Goal: Task Accomplishment & Management: Manage account settings

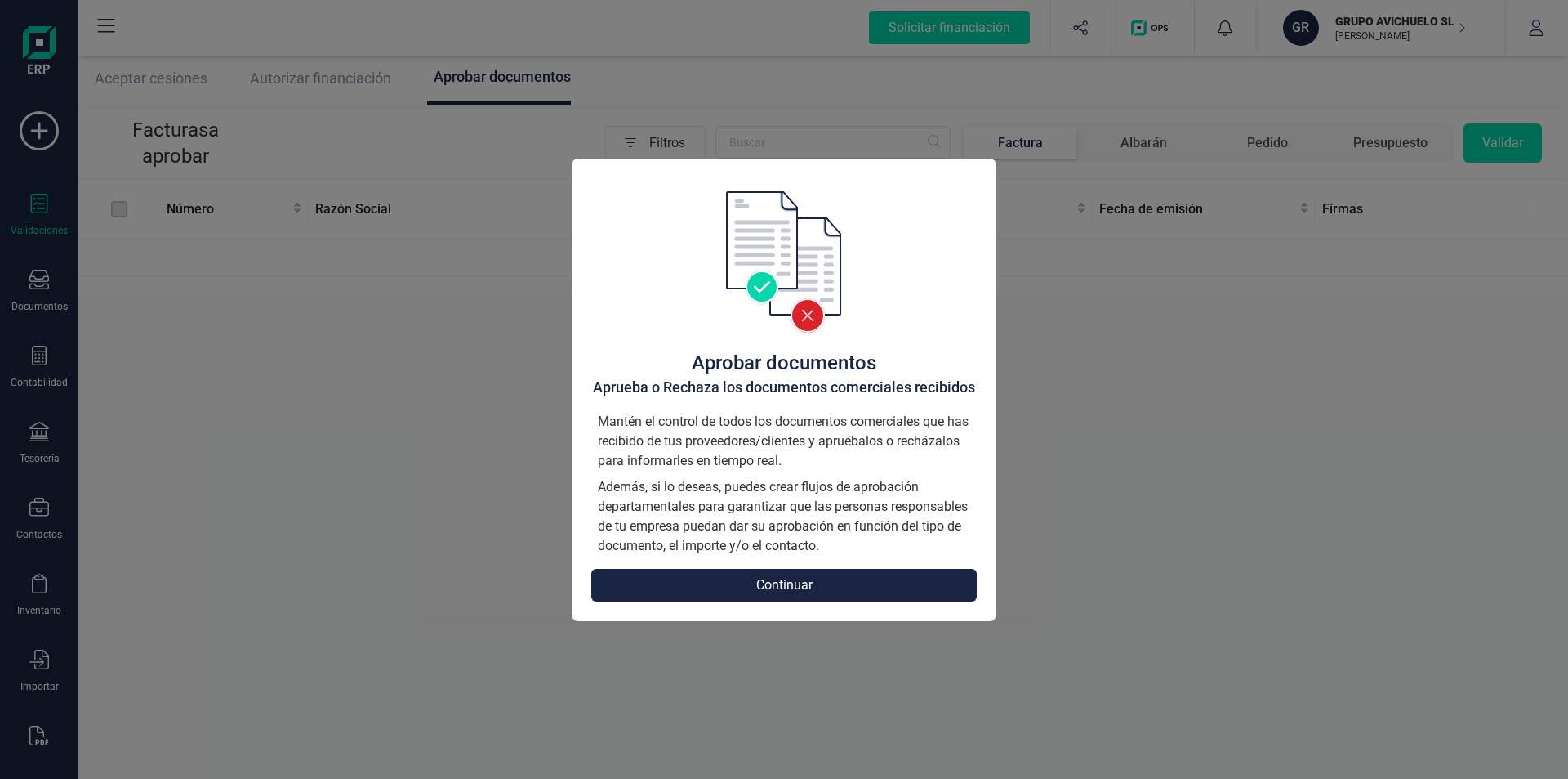
click at [798, 582] on button "Continuar" at bounding box center [784, 585] width 385 height 33
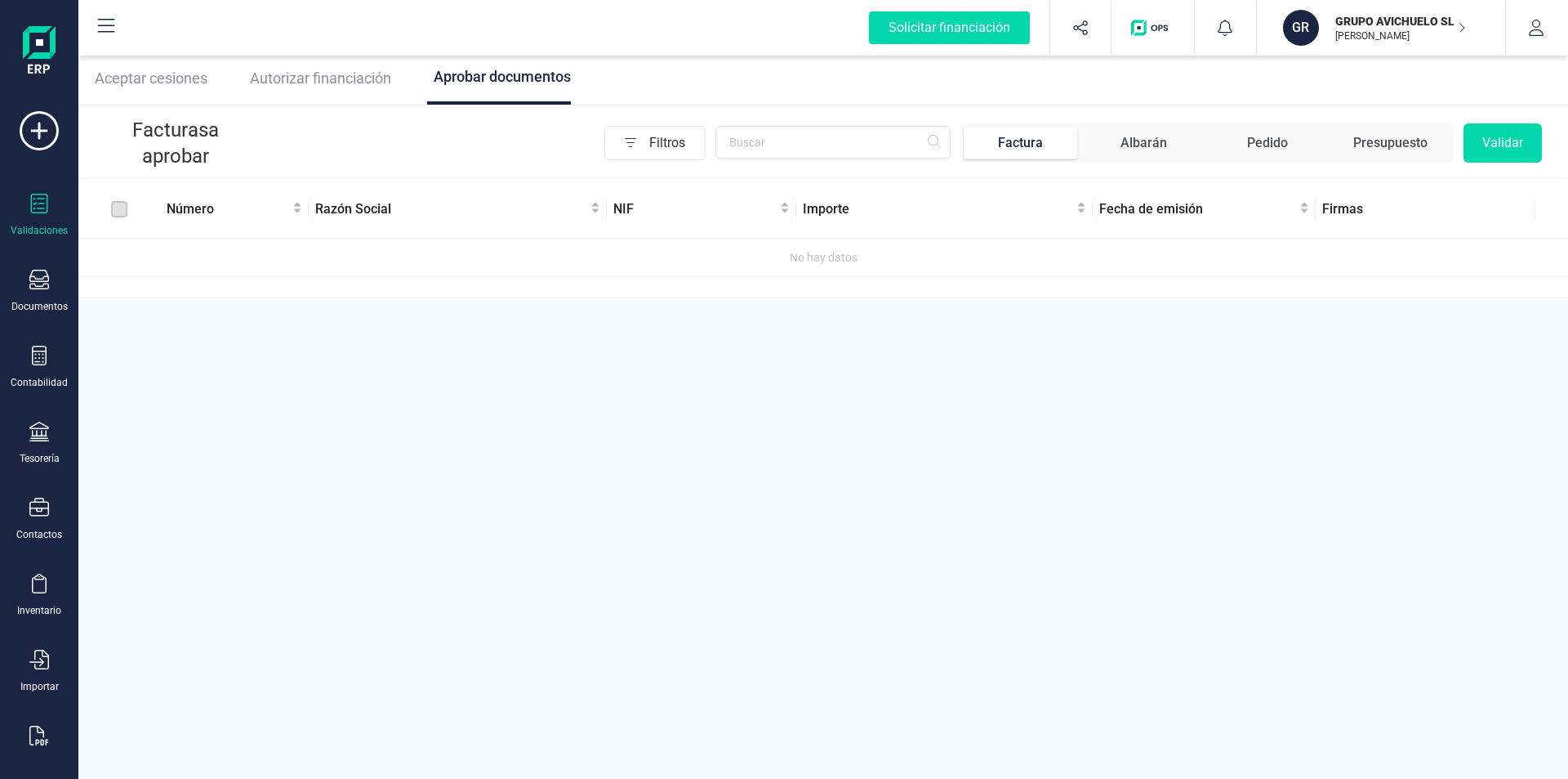
click at [1056, 150] on span "Factura" at bounding box center [1021, 143] width 114 height 33
click at [57, 297] on div "Documentos" at bounding box center [39, 291] width 65 height 43
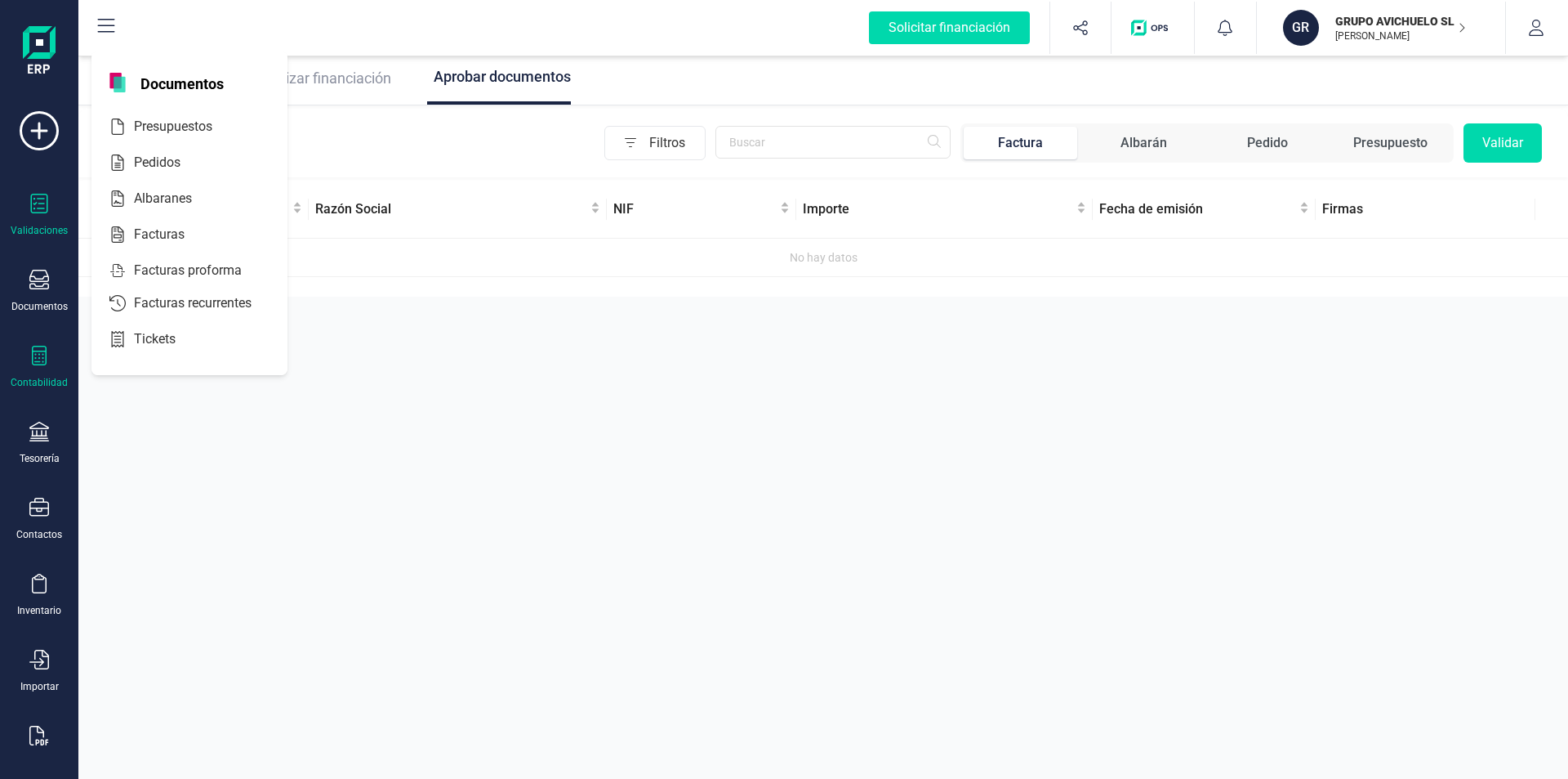
click at [52, 359] on div "Contabilidad" at bounding box center [39, 367] width 65 height 43
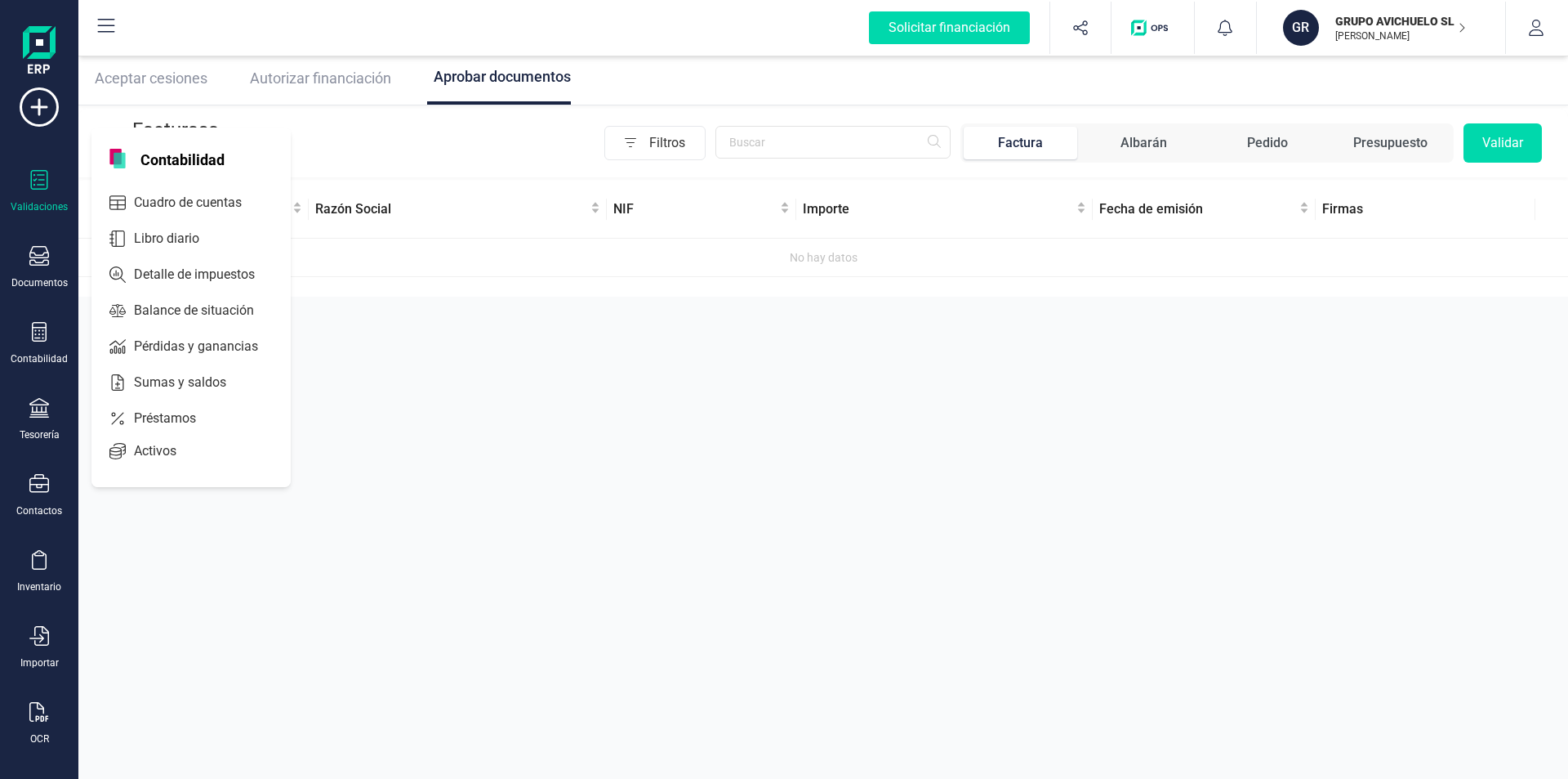
scroll to position [36, 0]
click at [43, 711] on div at bounding box center [39, 701] width 19 height 24
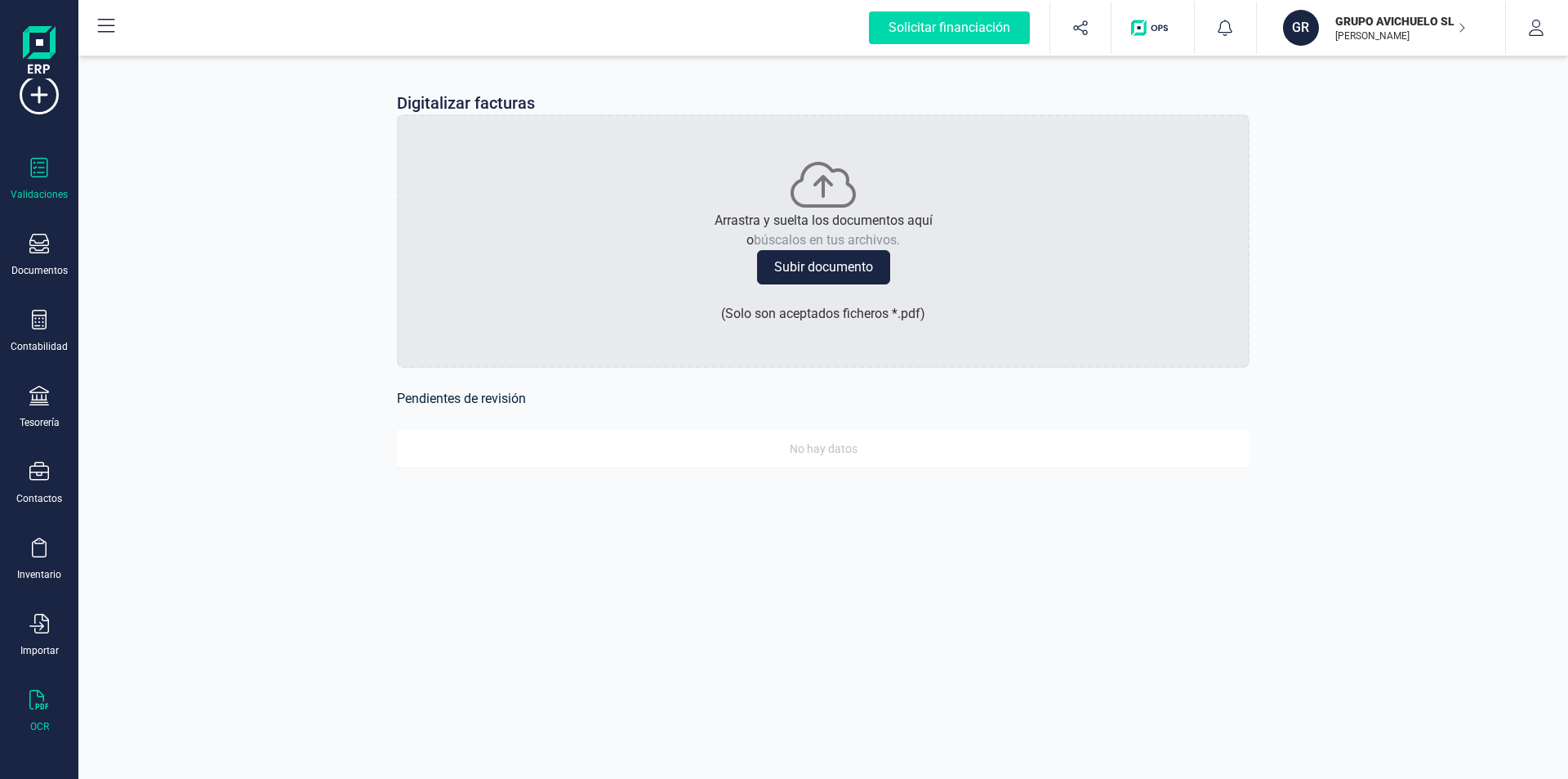
click at [52, 188] on div "Validaciones" at bounding box center [40, 194] width 57 height 13
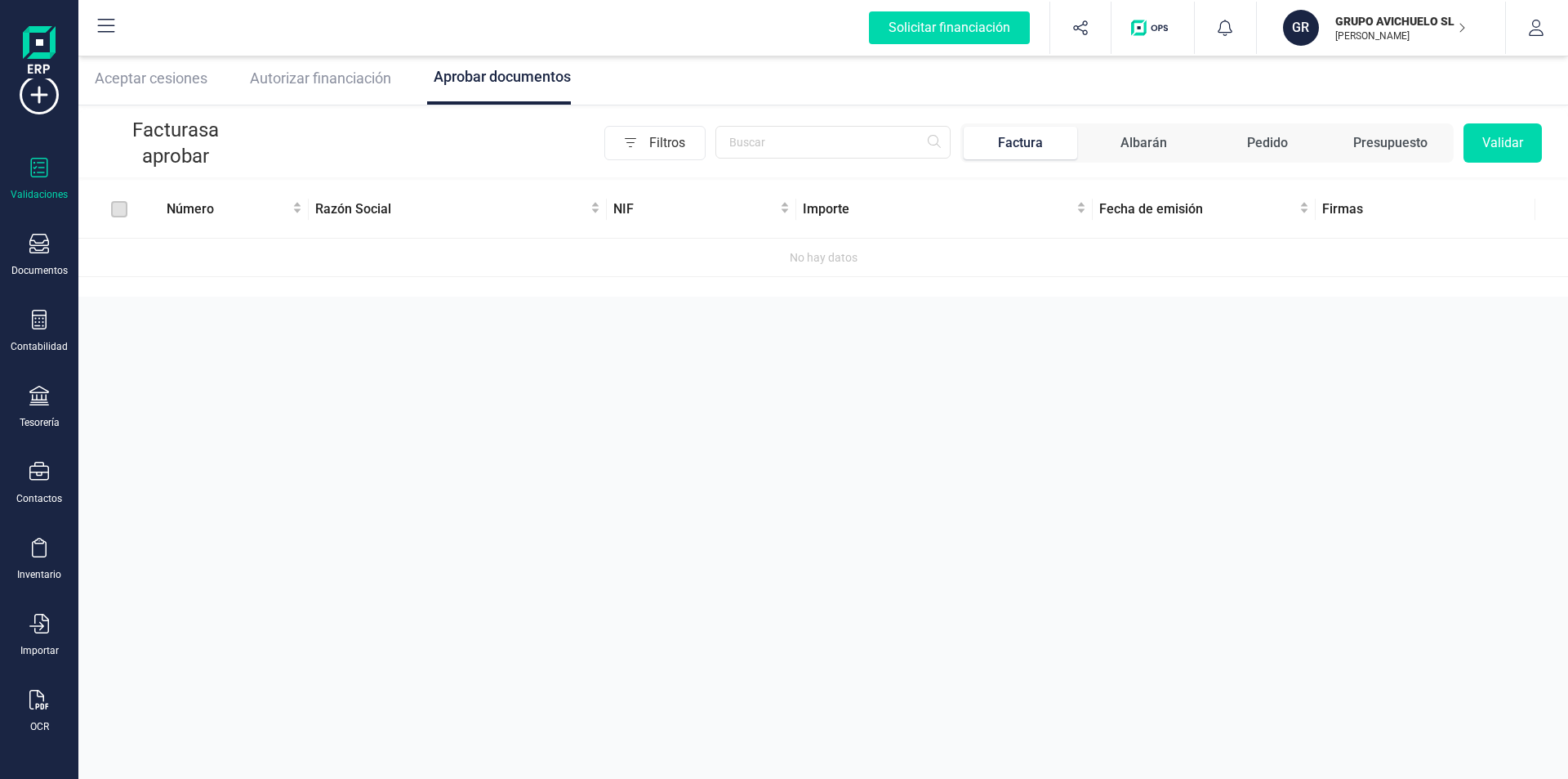
click at [1374, 143] on div "Presupuesto" at bounding box center [1391, 143] width 74 height 19
click at [840, 149] on input "text" at bounding box center [832, 142] width 235 height 33
click at [323, 76] on span "Autorizar financiación" at bounding box center [321, 78] width 142 height 17
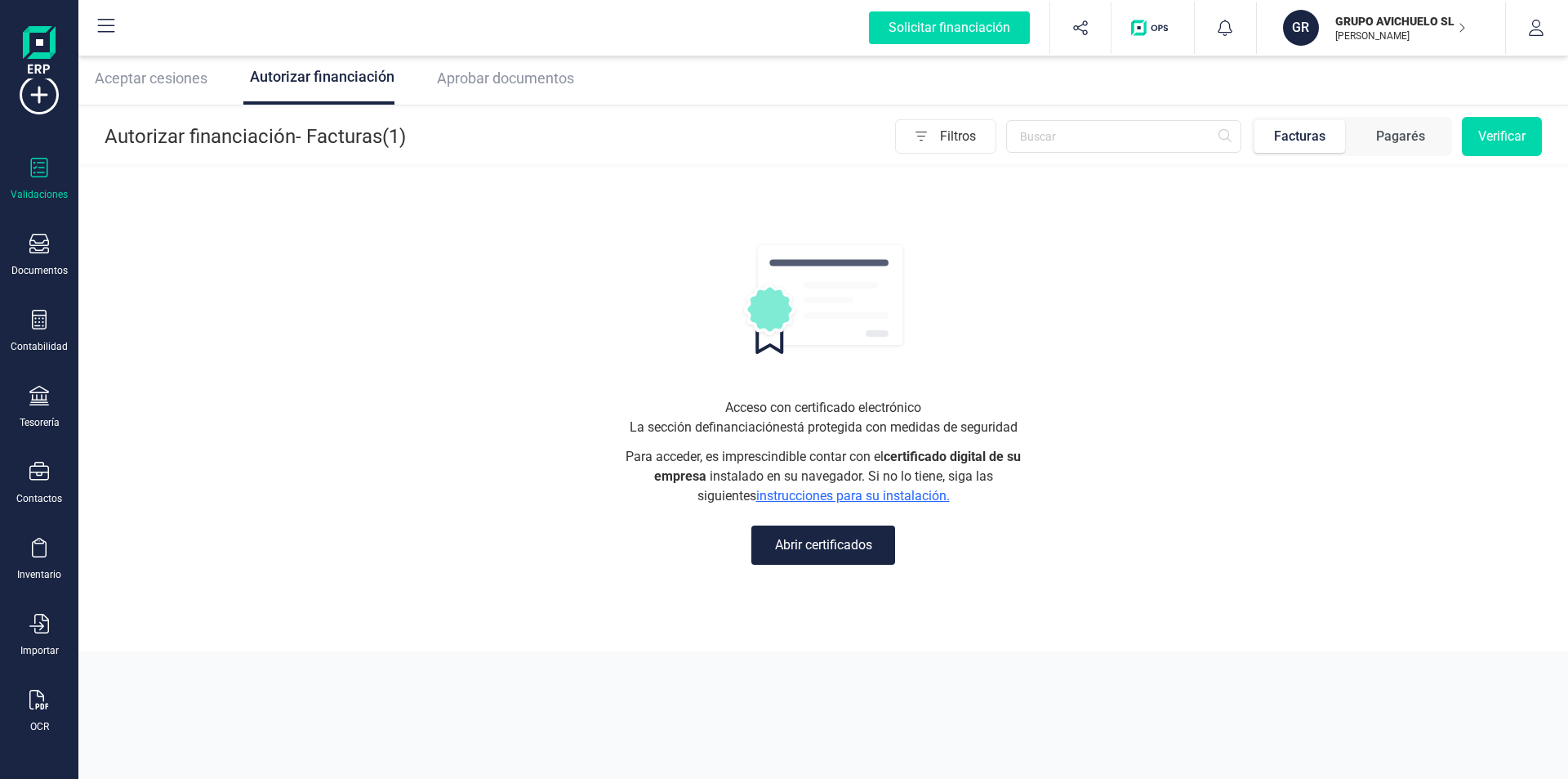
click at [851, 544] on button "Abrir certificados" at bounding box center [823, 545] width 143 height 39
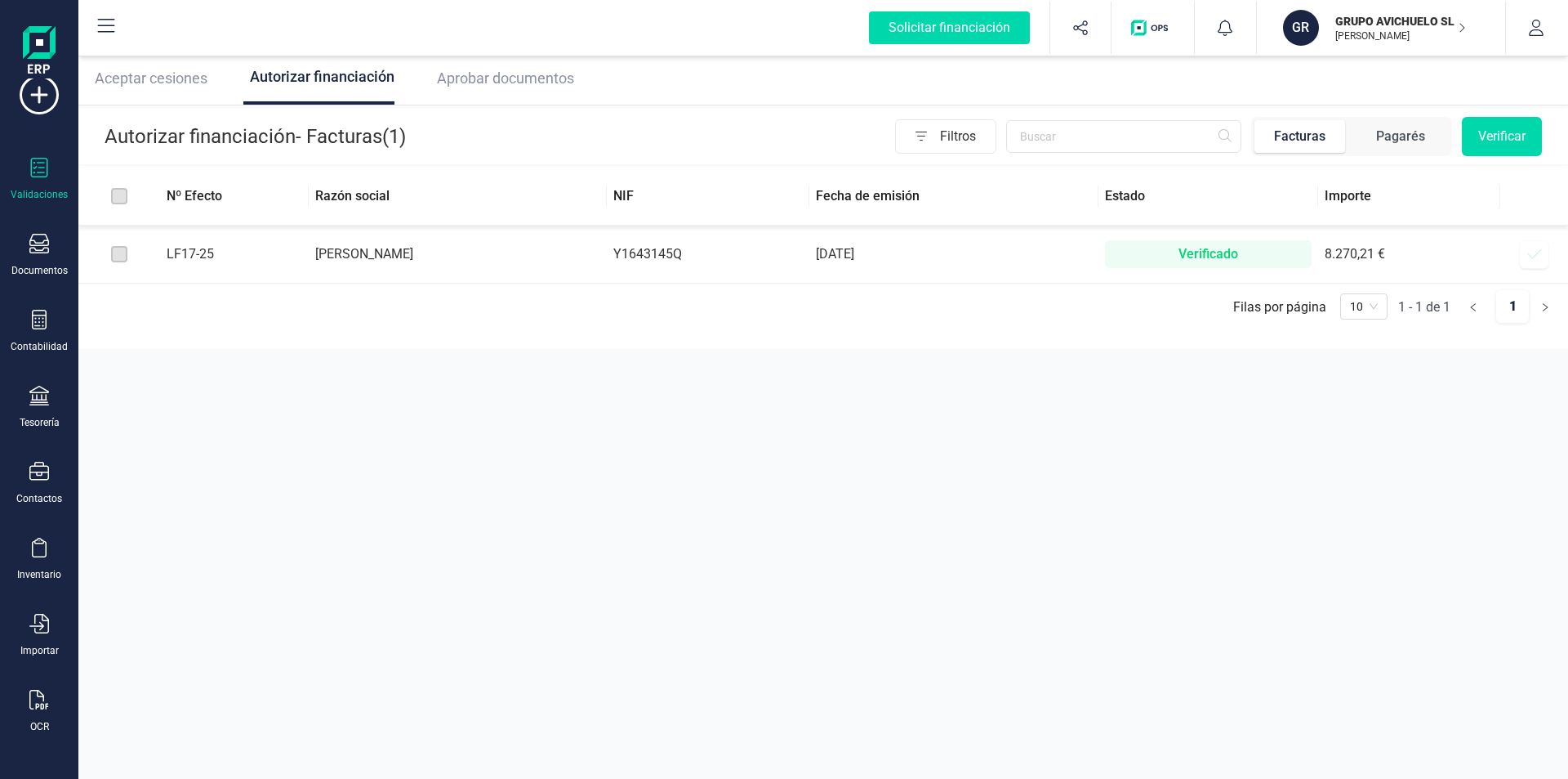
click at [121, 197] on label at bounding box center [119, 196] width 16 height 18
click at [170, 81] on span "Aceptar cesiones" at bounding box center [151, 78] width 113 height 17
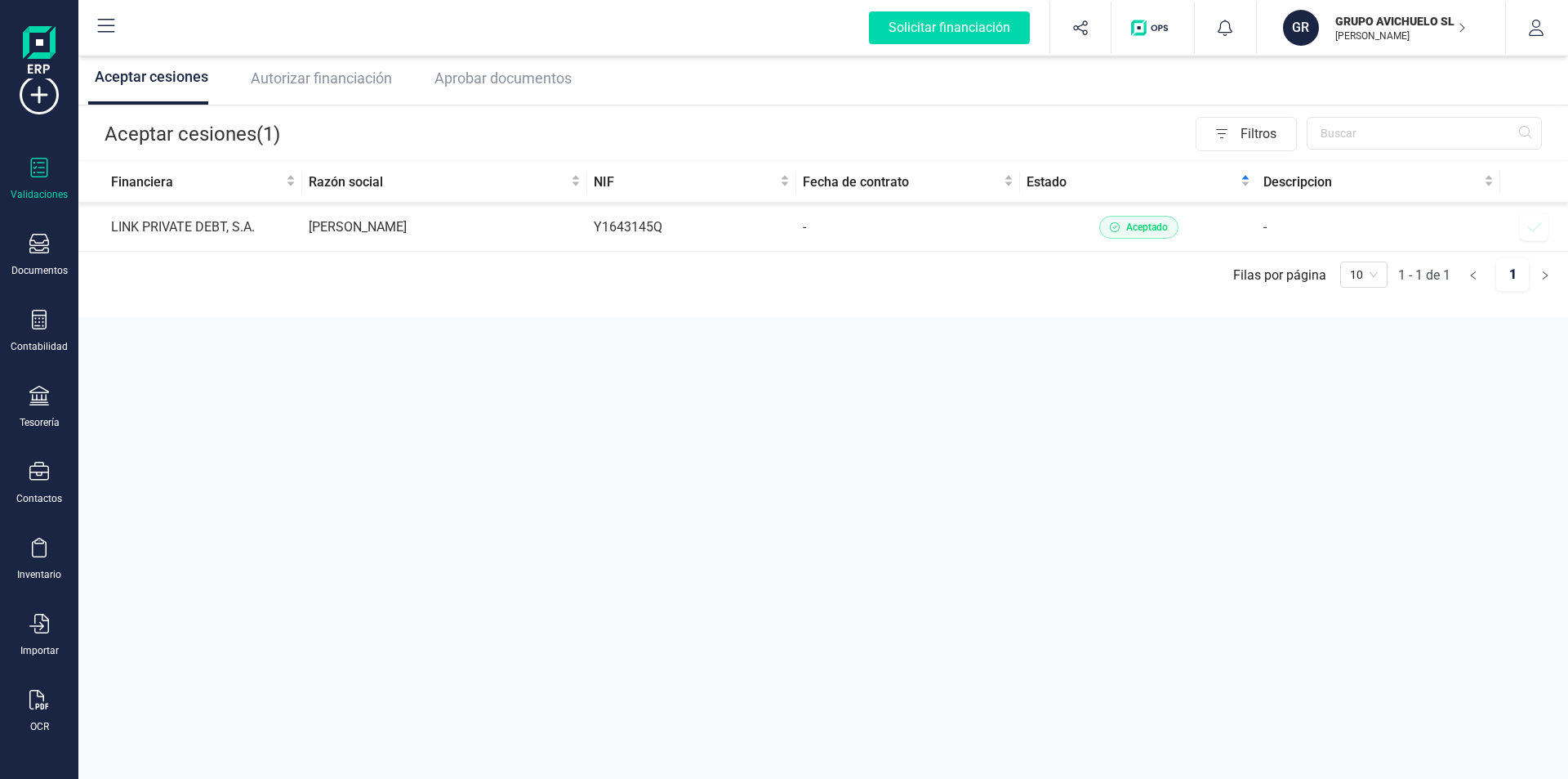
click at [520, 73] on span "Aprobar documentos" at bounding box center [503, 78] width 137 height 17
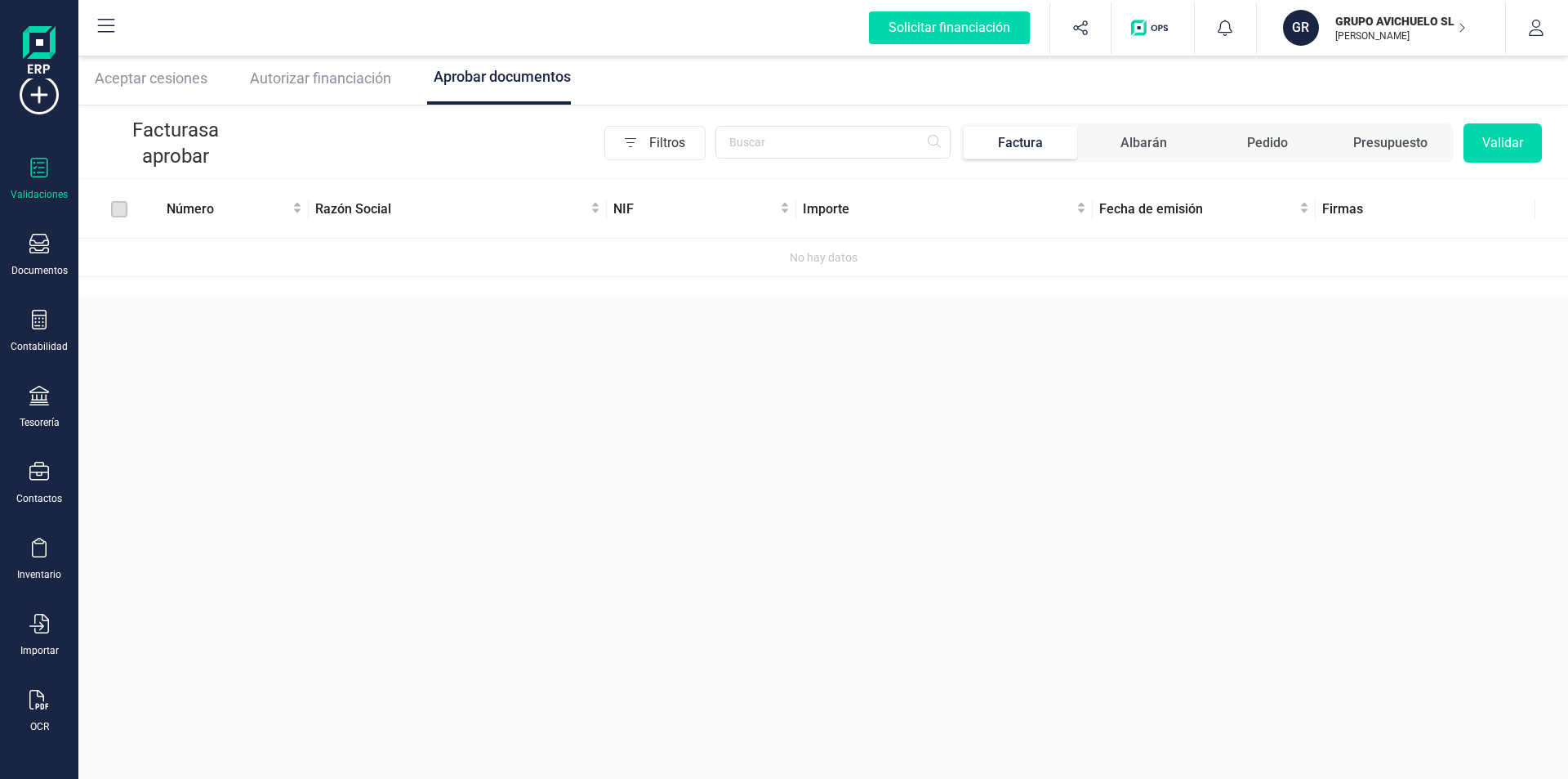
click at [380, 80] on span "Autorizar financiación" at bounding box center [321, 78] width 142 height 17
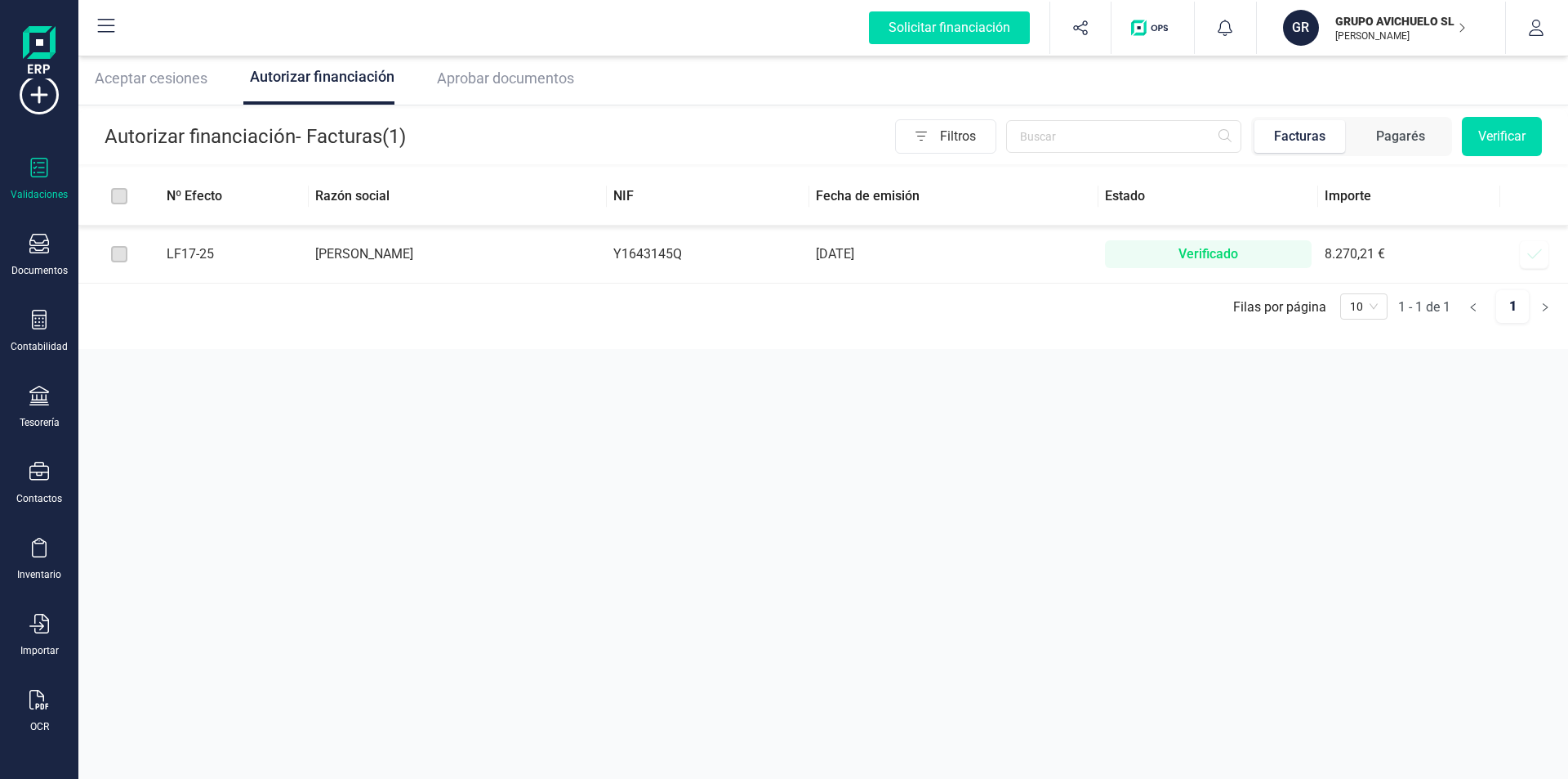
click at [126, 258] on label at bounding box center [119, 254] width 16 height 18
click at [120, 197] on label at bounding box center [119, 196] width 16 height 18
click at [1114, 146] on input "text" at bounding box center [1123, 136] width 235 height 33
type input "LF17-25"
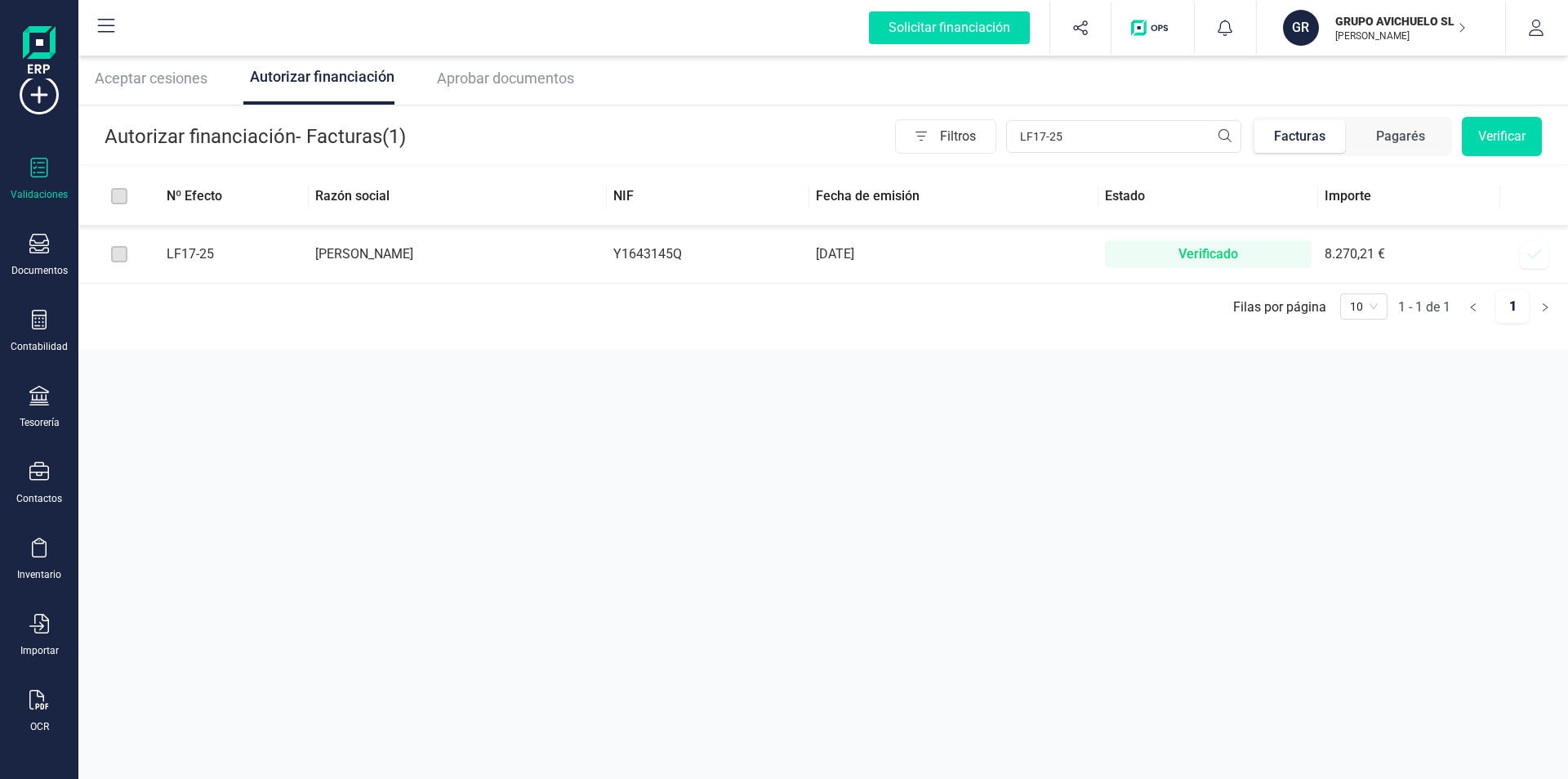
click at [152, 74] on span "Aceptar cesiones" at bounding box center [151, 78] width 113 height 17
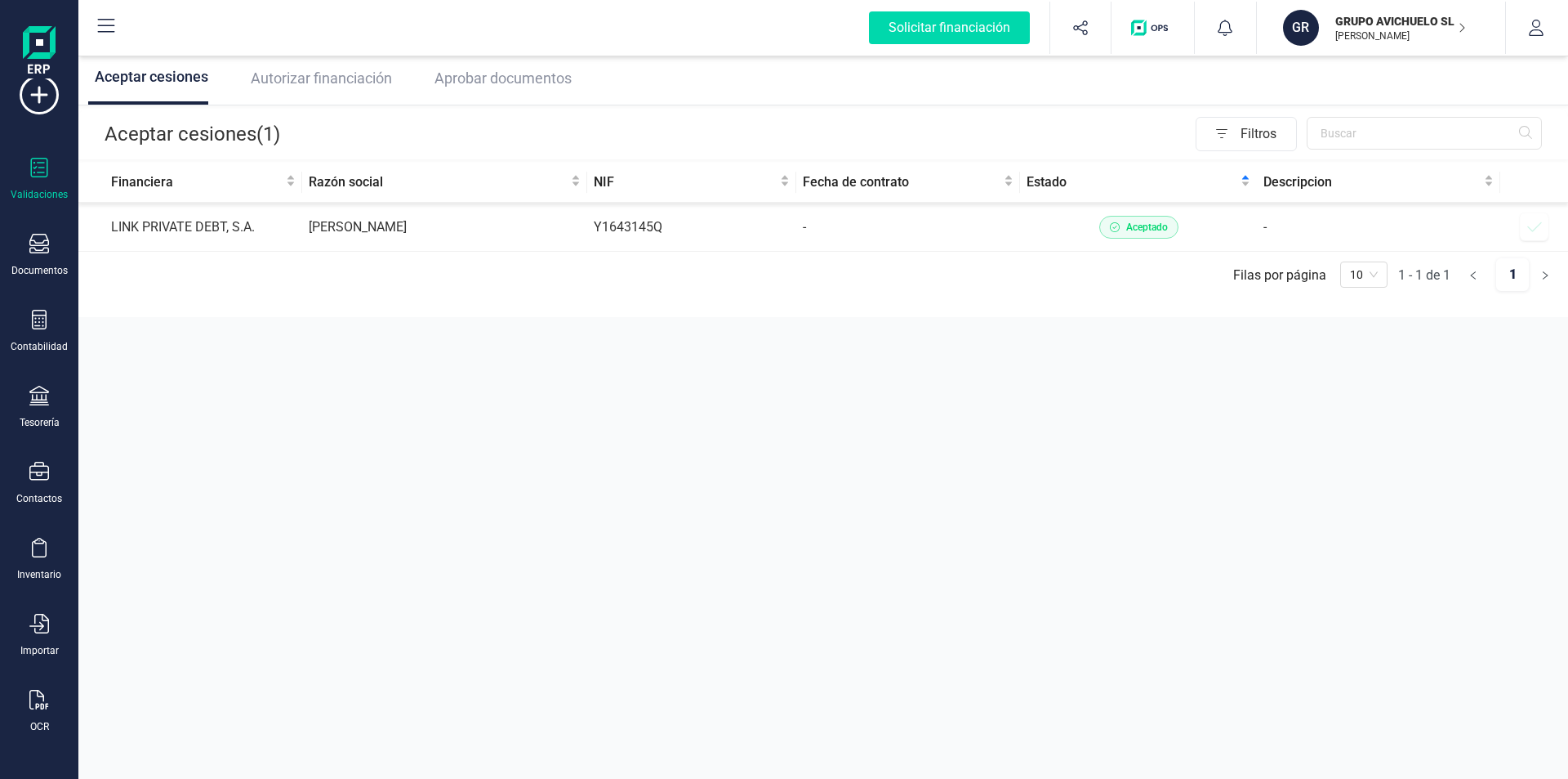
click at [358, 74] on span "Autorizar financiación" at bounding box center [321, 78] width 142 height 17
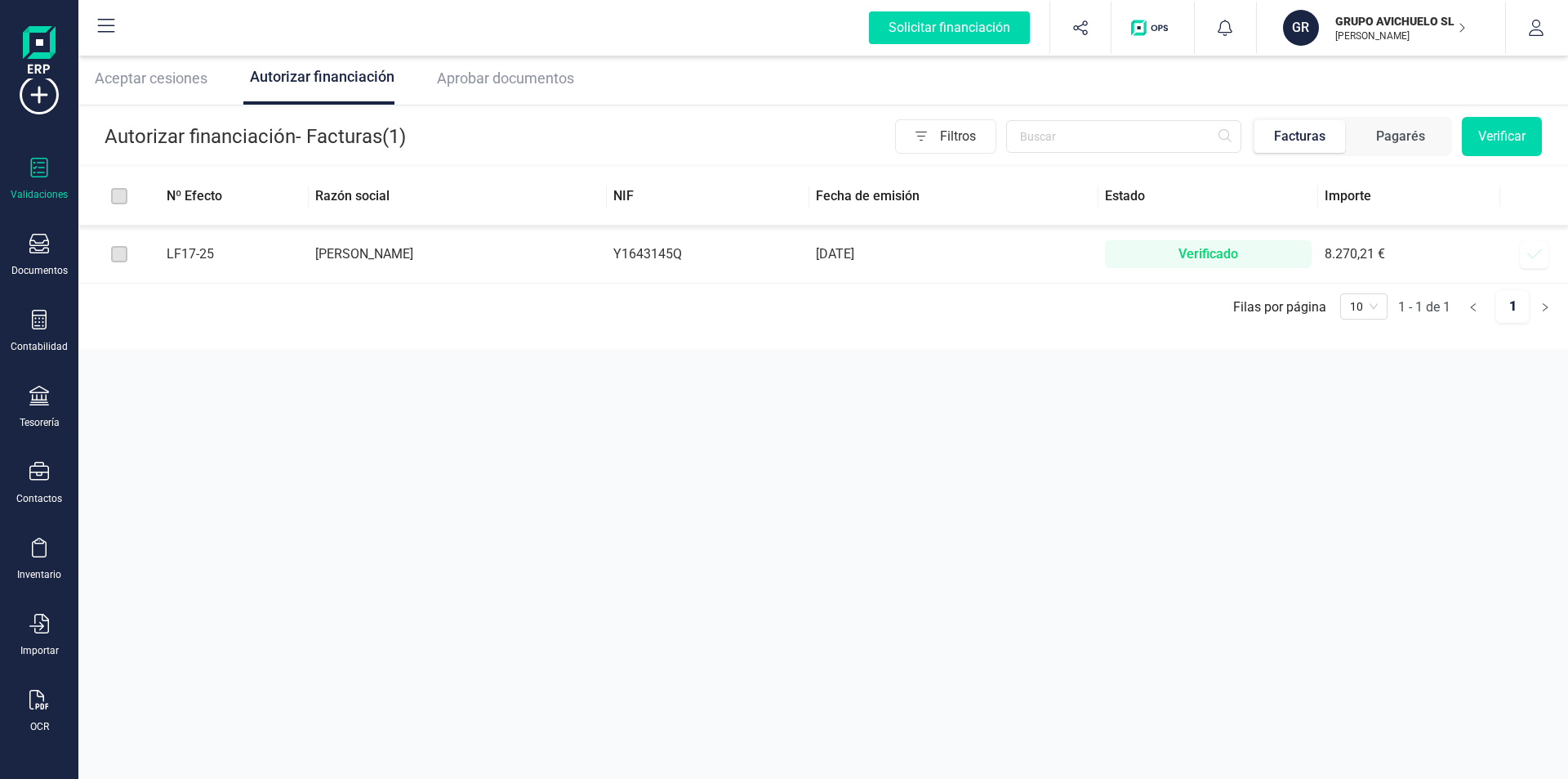
click at [95, 33] on button at bounding box center [106, 28] width 52 height 52
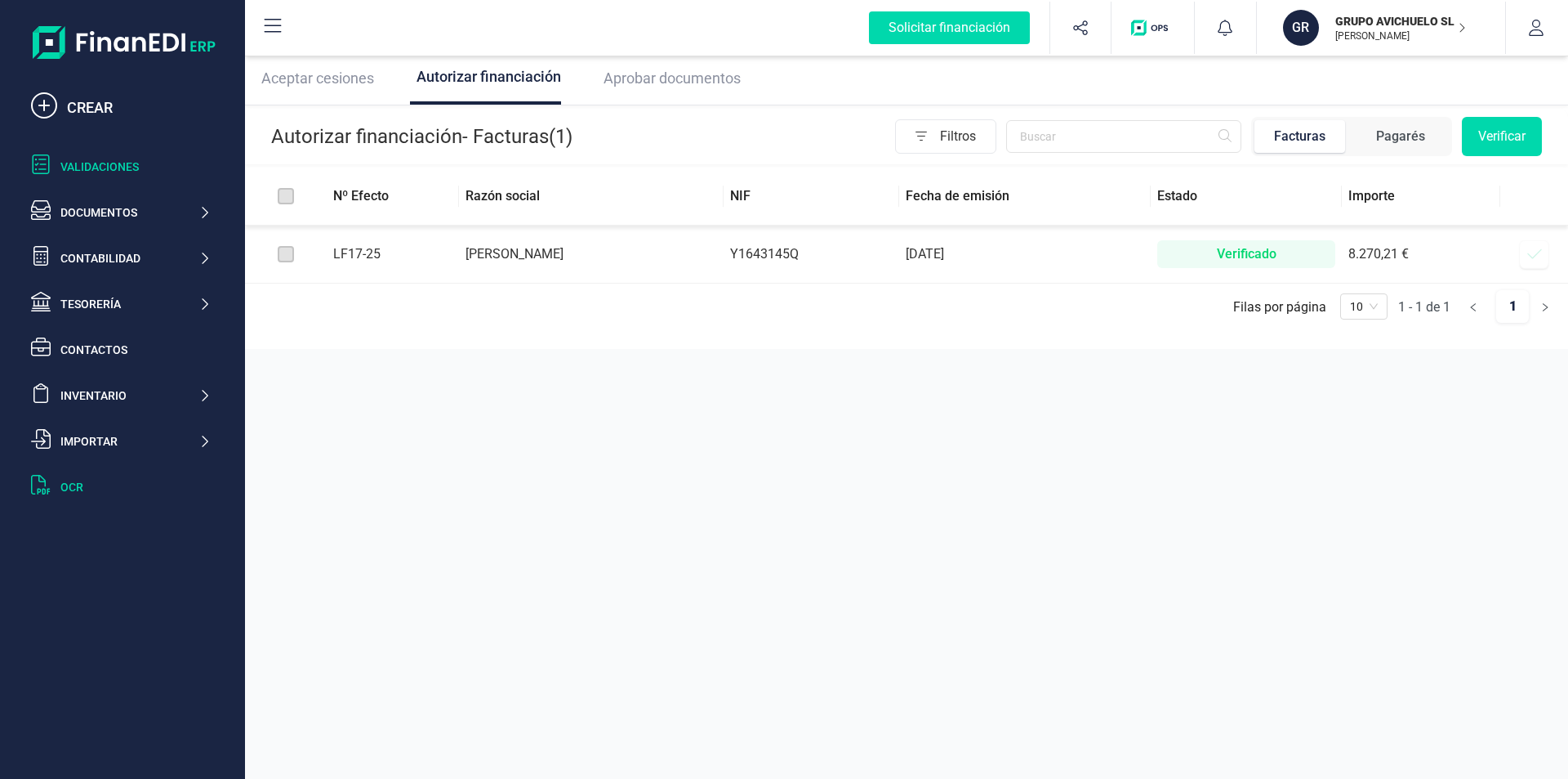
click at [112, 486] on div "OCR" at bounding box center [136, 486] width 150 height 16
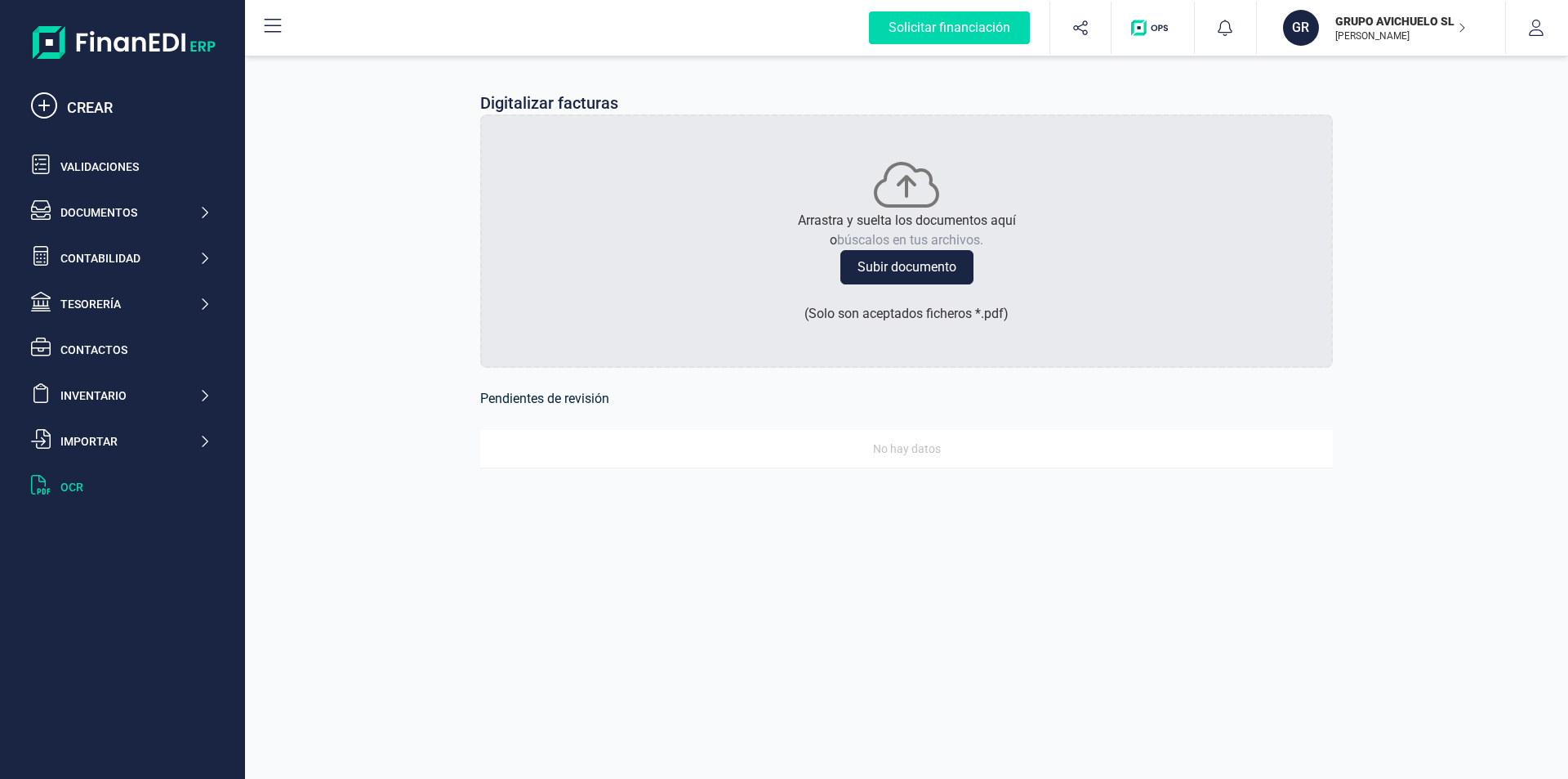
click at [1380, 36] on p "[PERSON_NAME]" at bounding box center [1400, 35] width 131 height 13
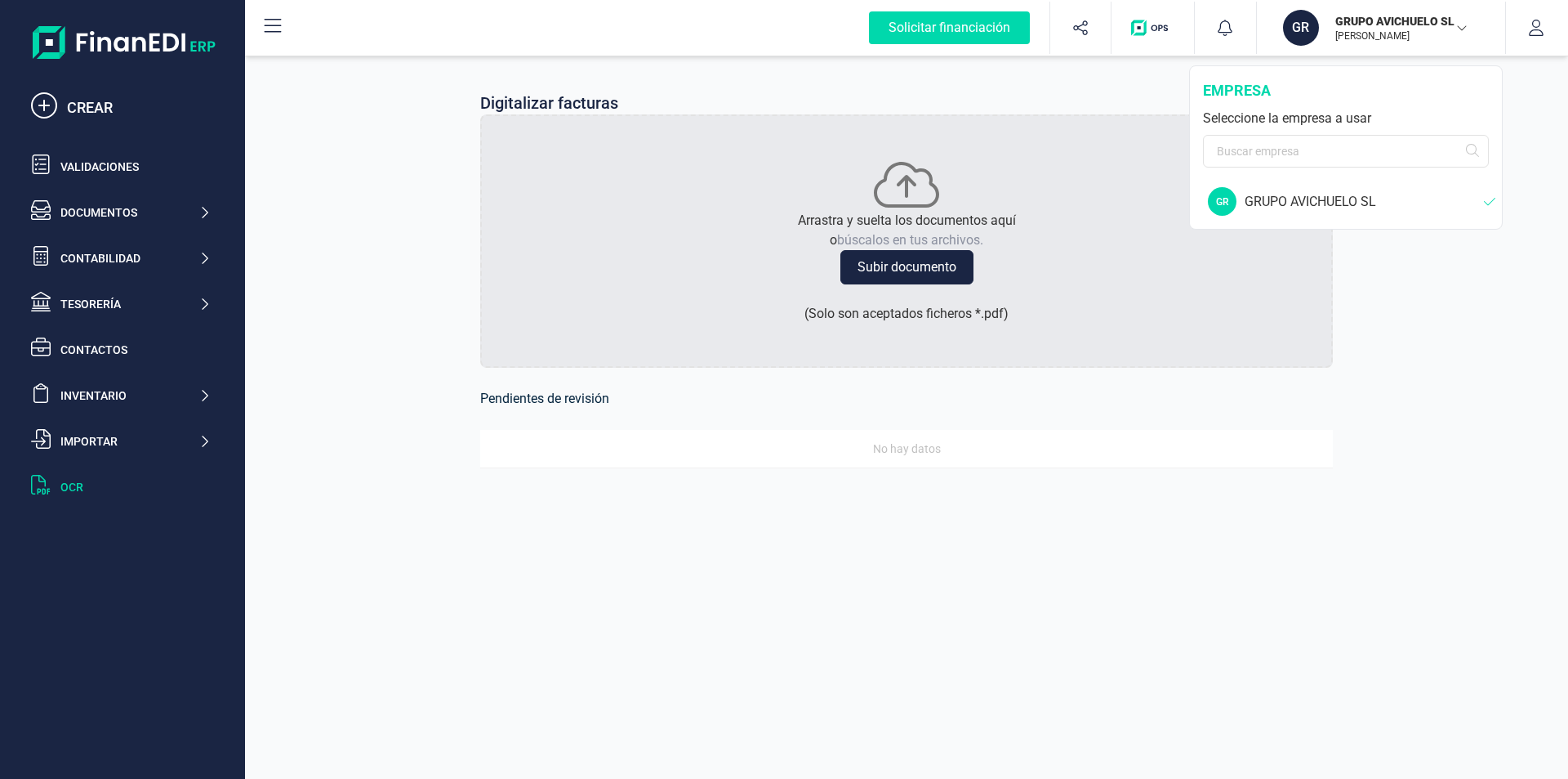
click at [1380, 36] on p "[PERSON_NAME]" at bounding box center [1400, 35] width 131 height 13
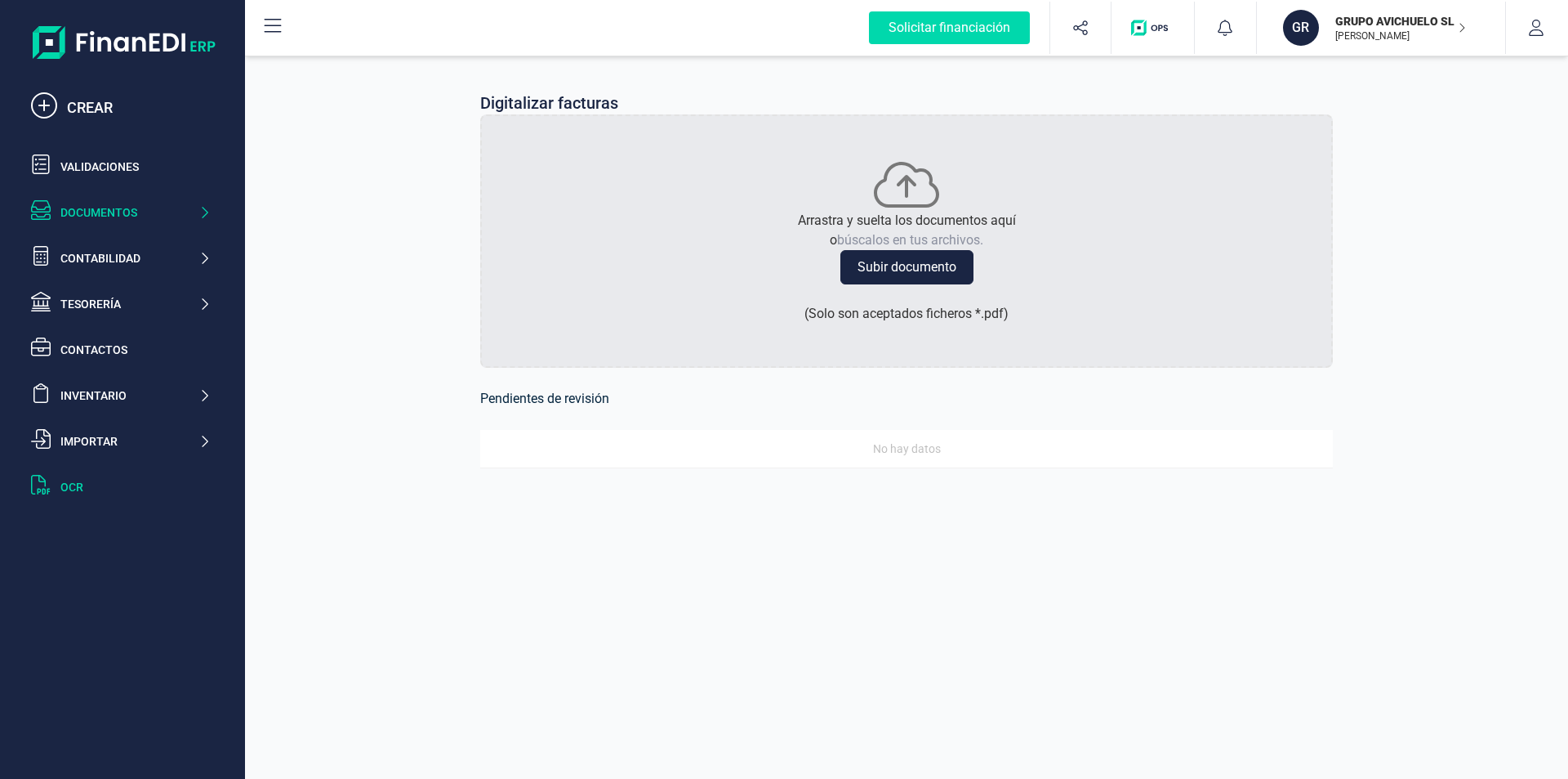
click at [199, 209] on icon at bounding box center [204, 212] width 13 height 16
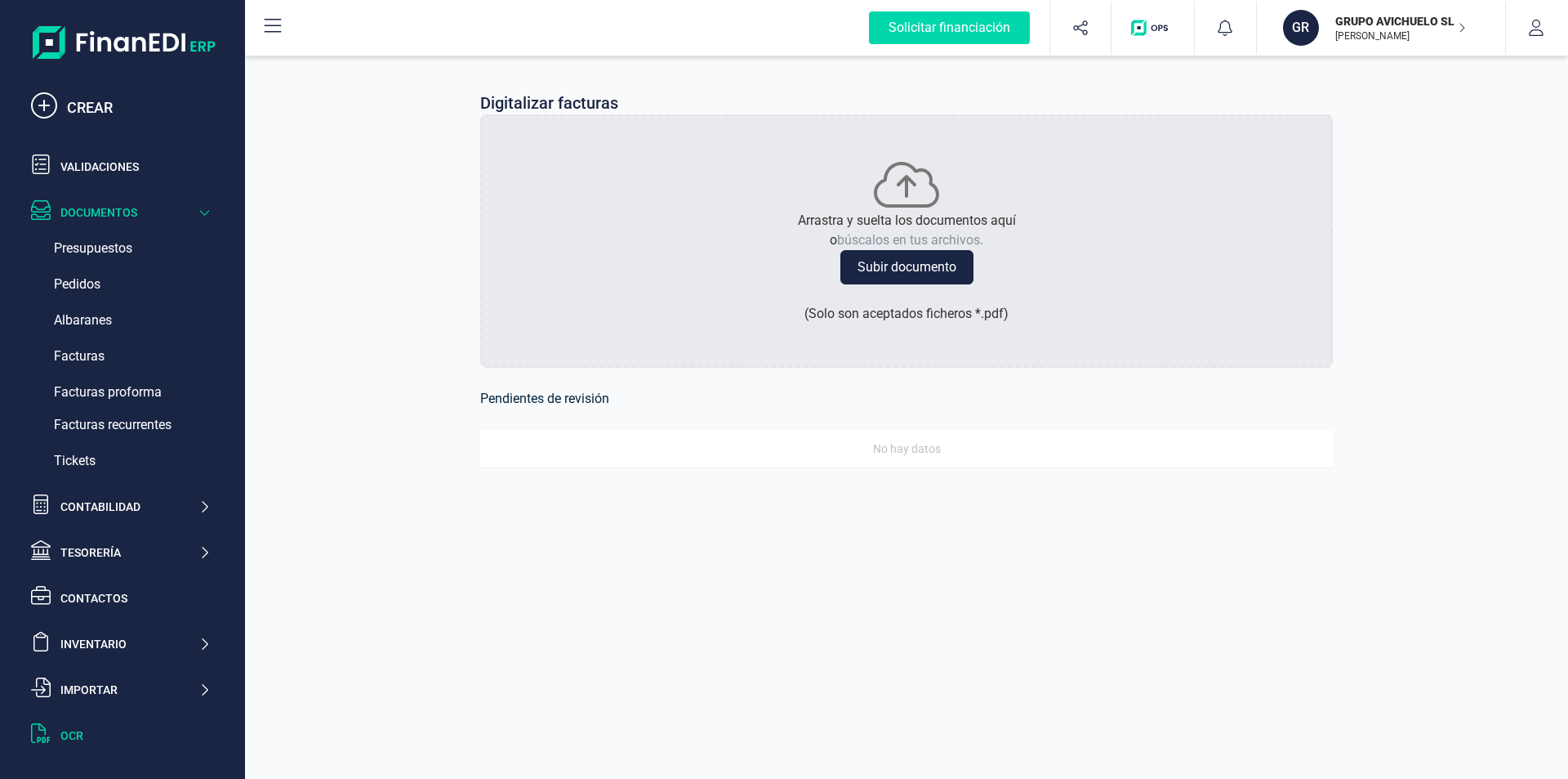
click at [191, 215] on div "Documentos" at bounding box center [130, 212] width 138 height 16
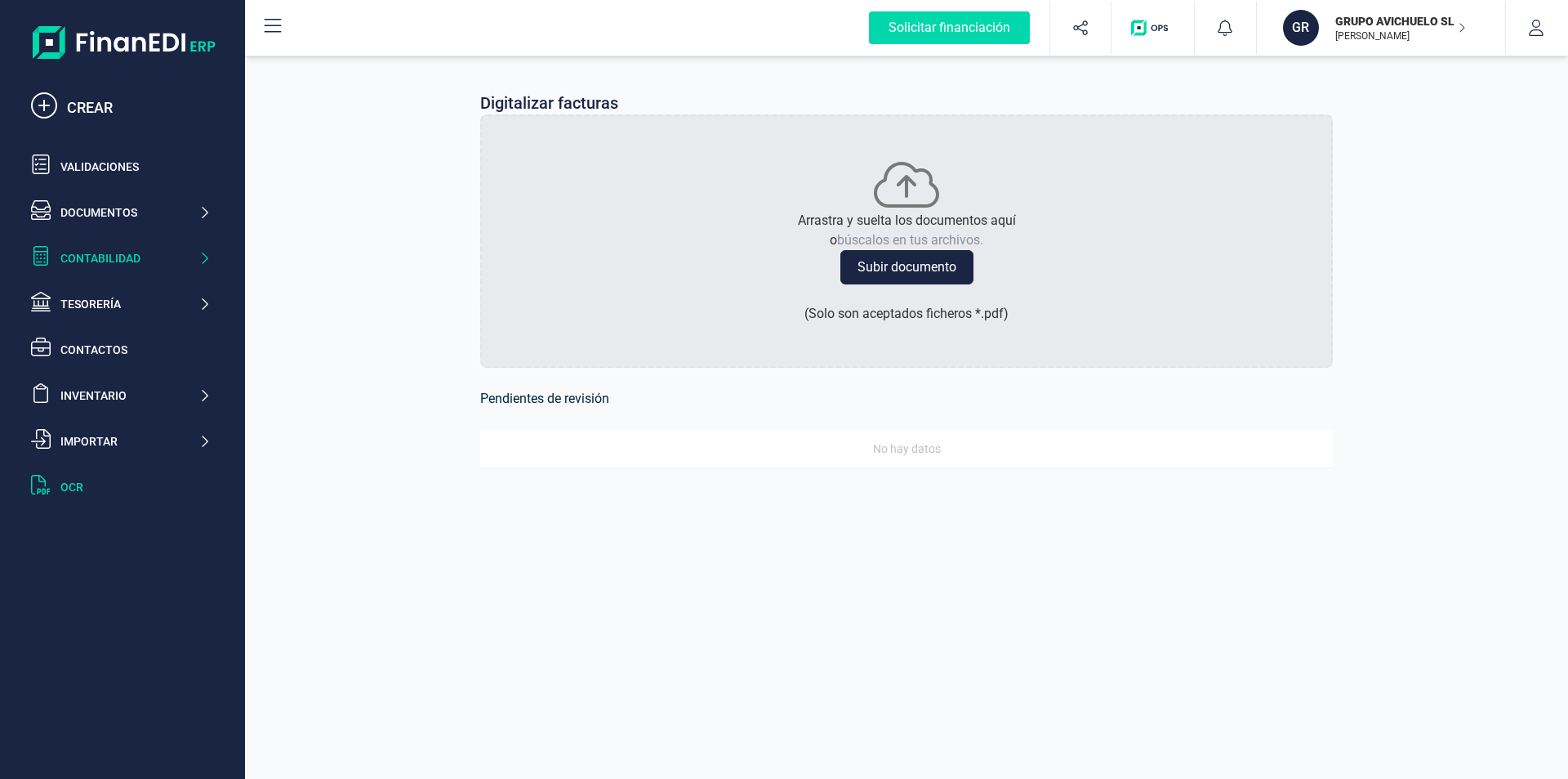
click at [207, 262] on icon at bounding box center [204, 257] width 13 height 16
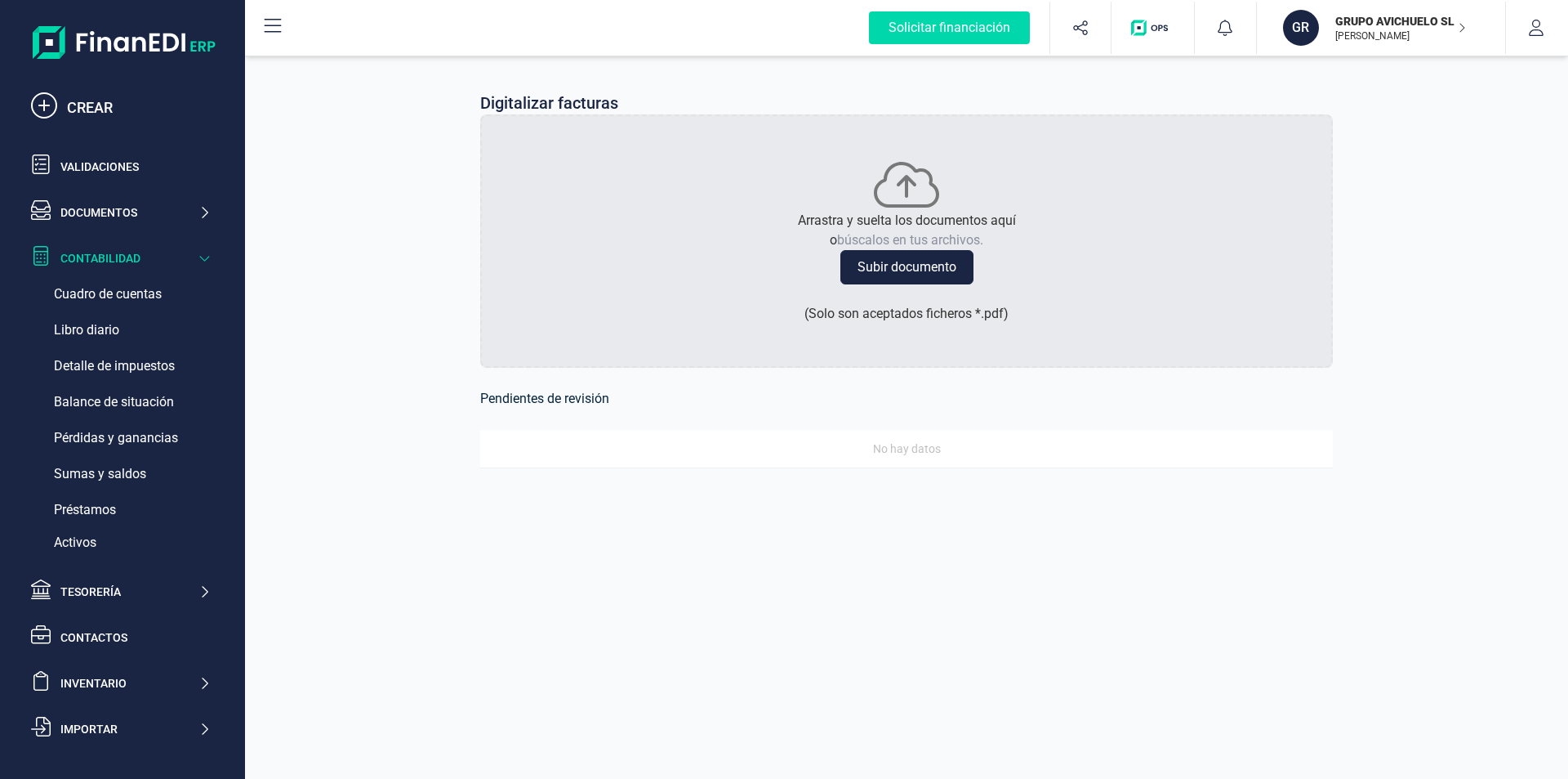
click at [207, 262] on icon at bounding box center [204, 257] width 13 height 16
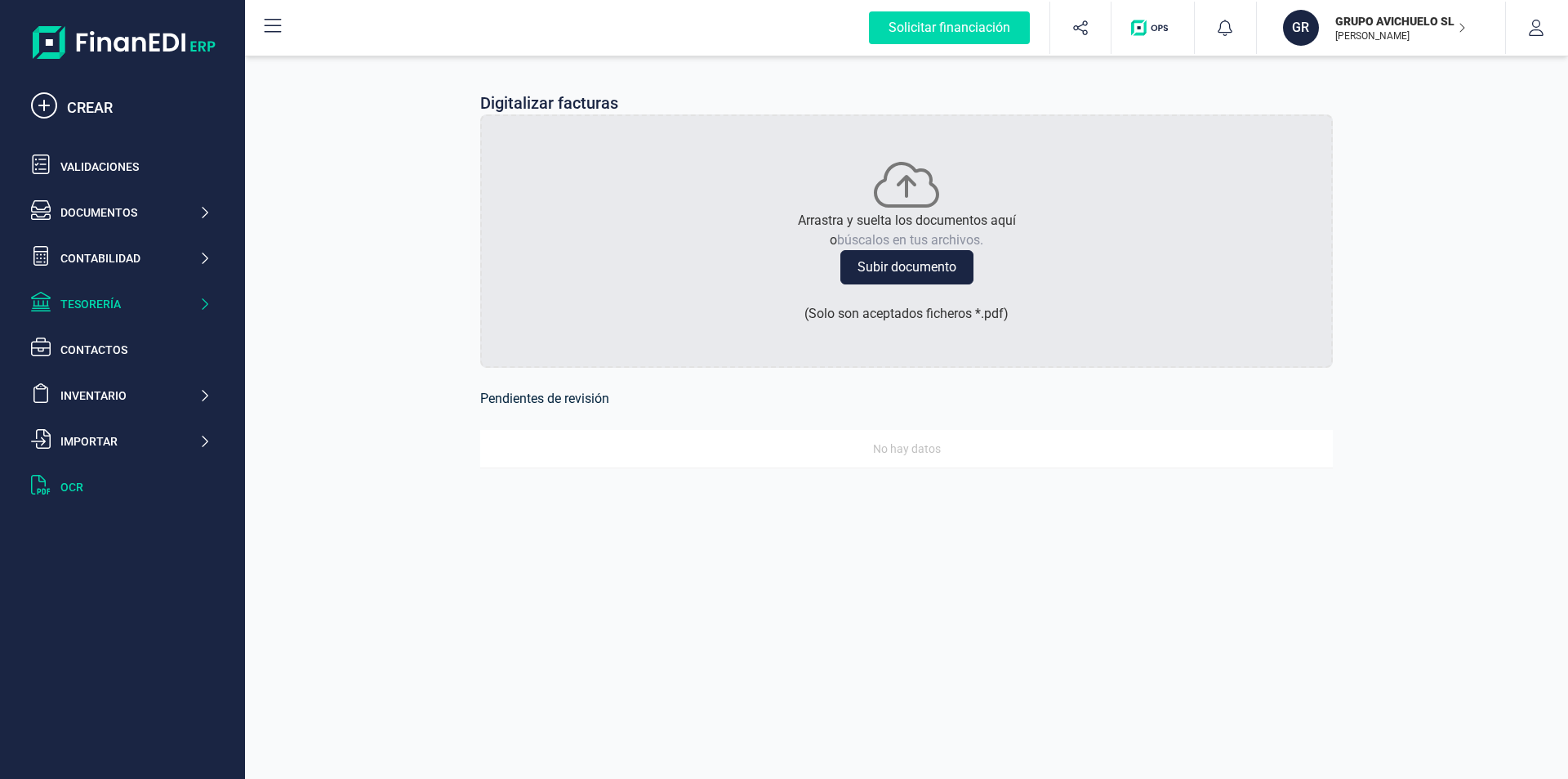
click at [204, 313] on div "Tesorería" at bounding box center [121, 304] width 193 height 33
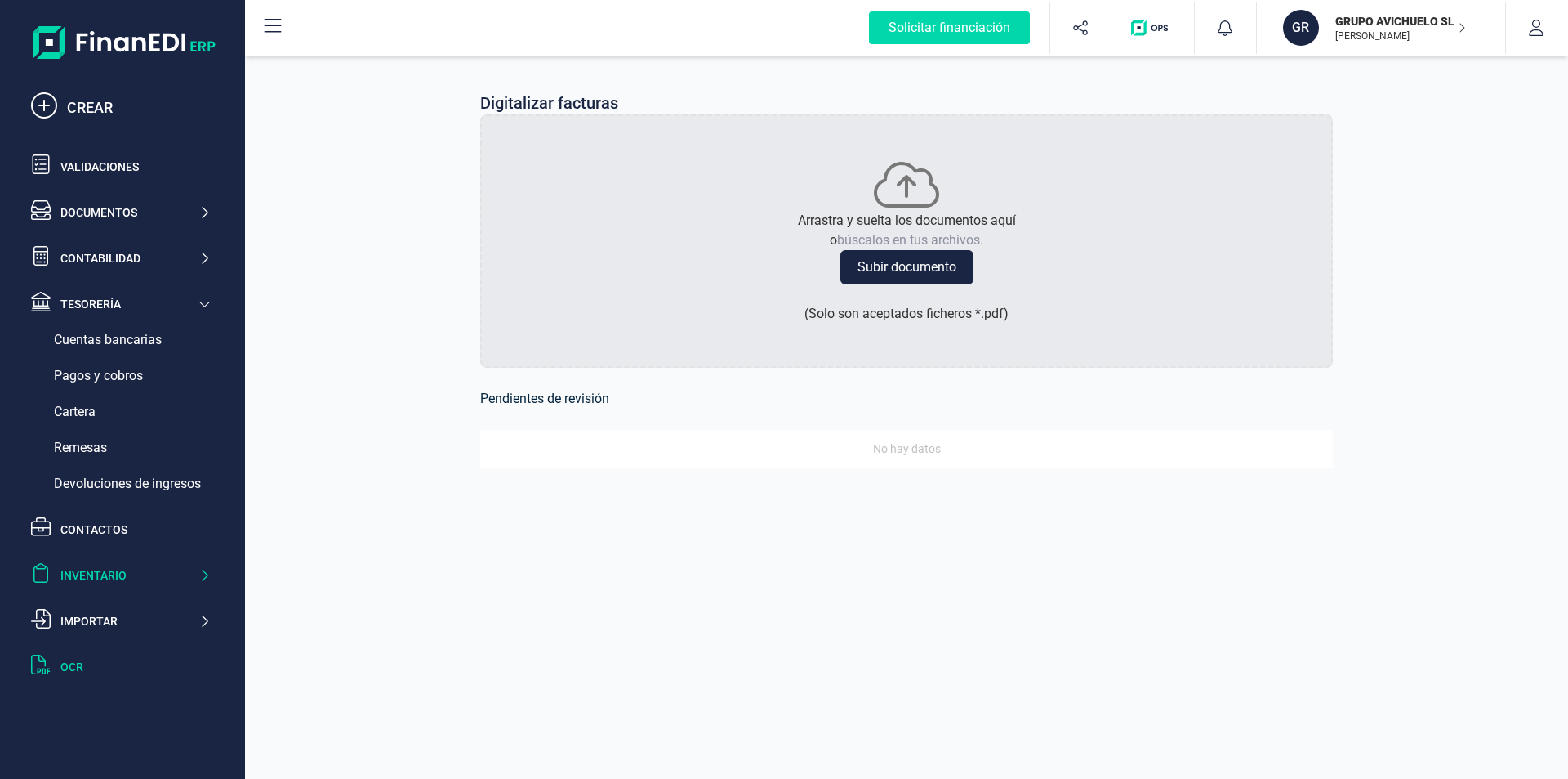
click at [207, 575] on icon at bounding box center [204, 576] width 6 height 12
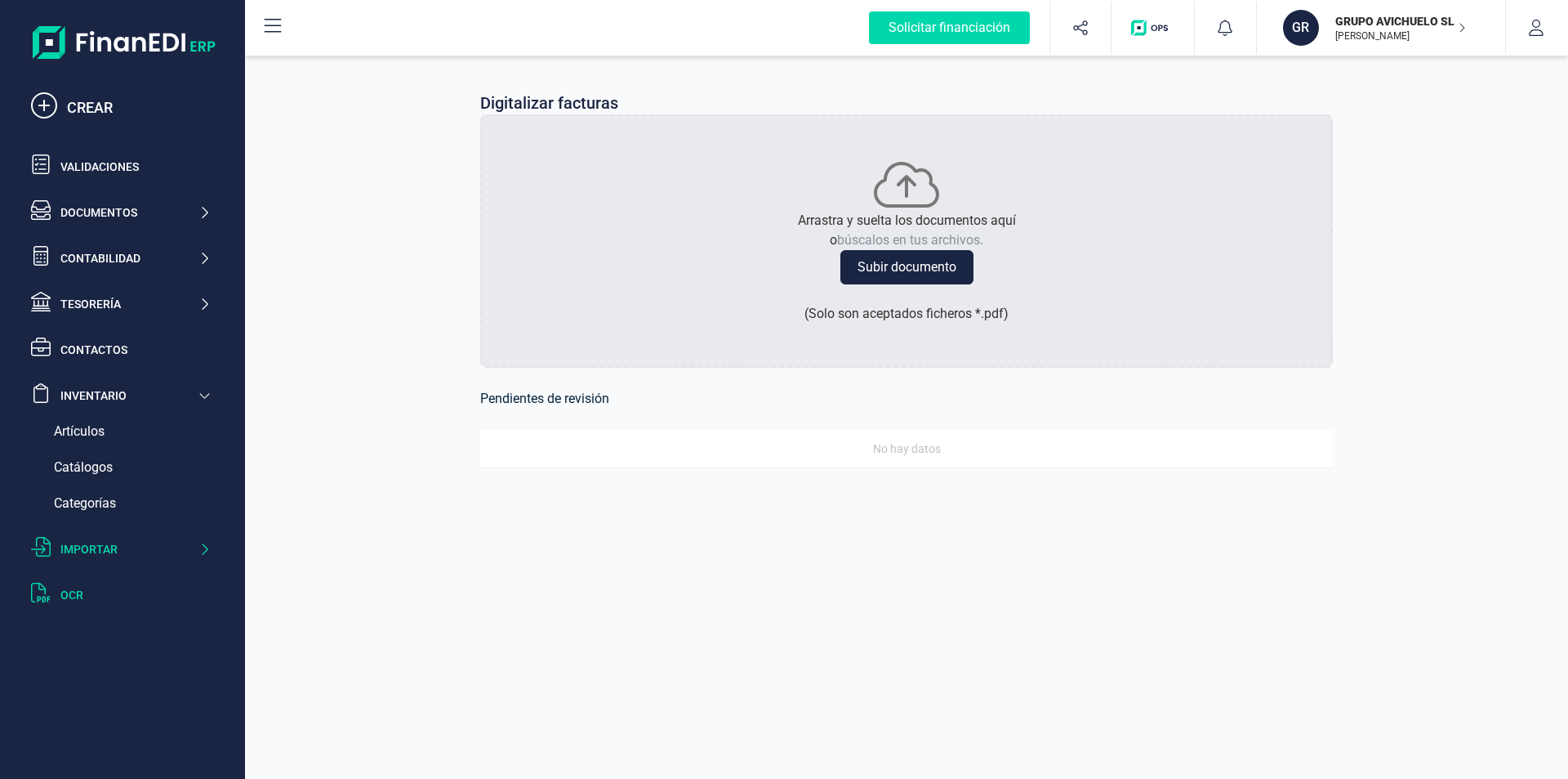
click at [206, 552] on icon at bounding box center [204, 549] width 13 height 16
click at [105, 635] on div "OCR" at bounding box center [136, 634] width 150 height 16
click at [95, 170] on div "Validaciones" at bounding box center [136, 166] width 150 height 16
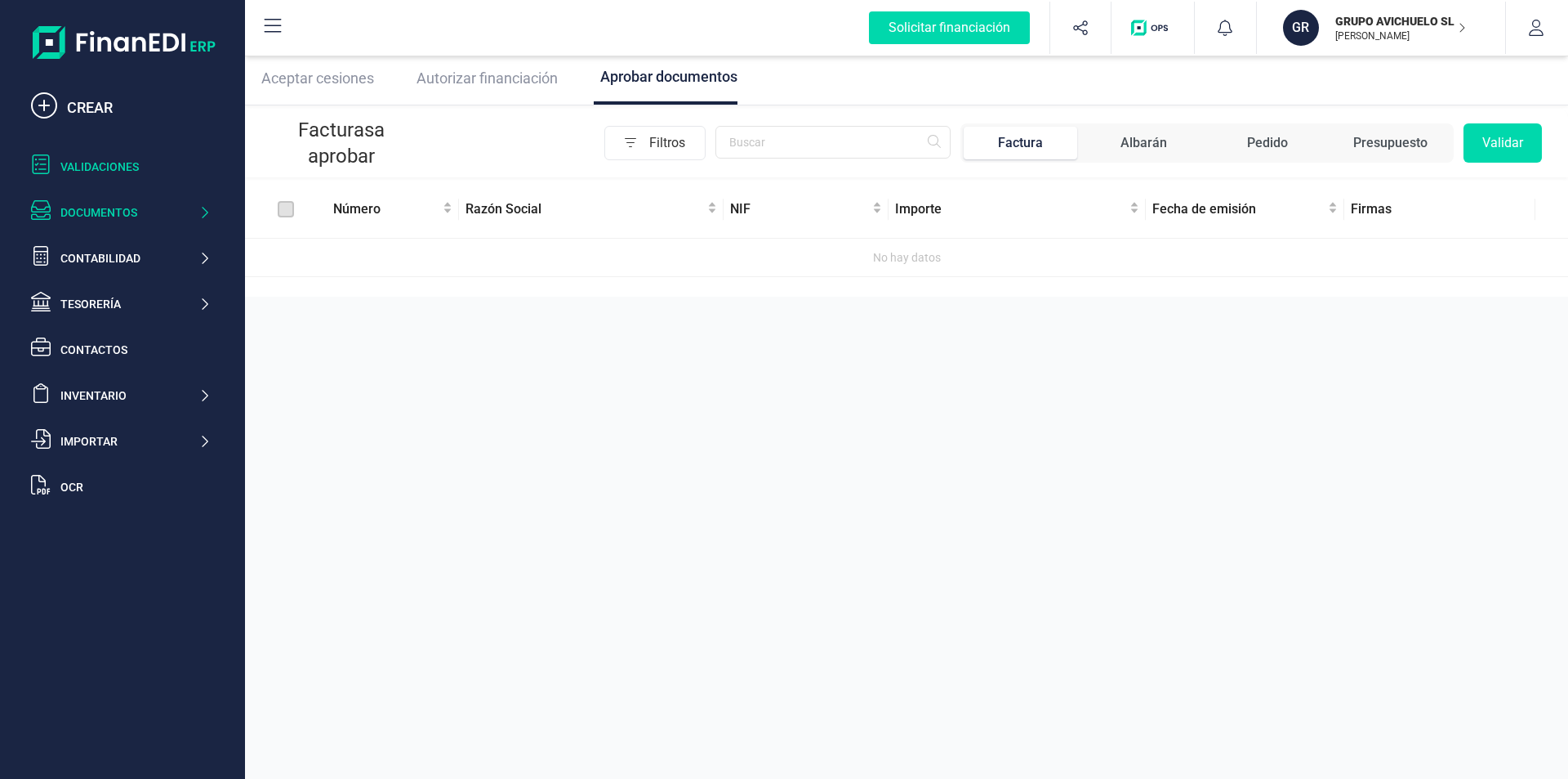
click at [174, 213] on div "Documentos" at bounding box center [130, 212] width 138 height 16
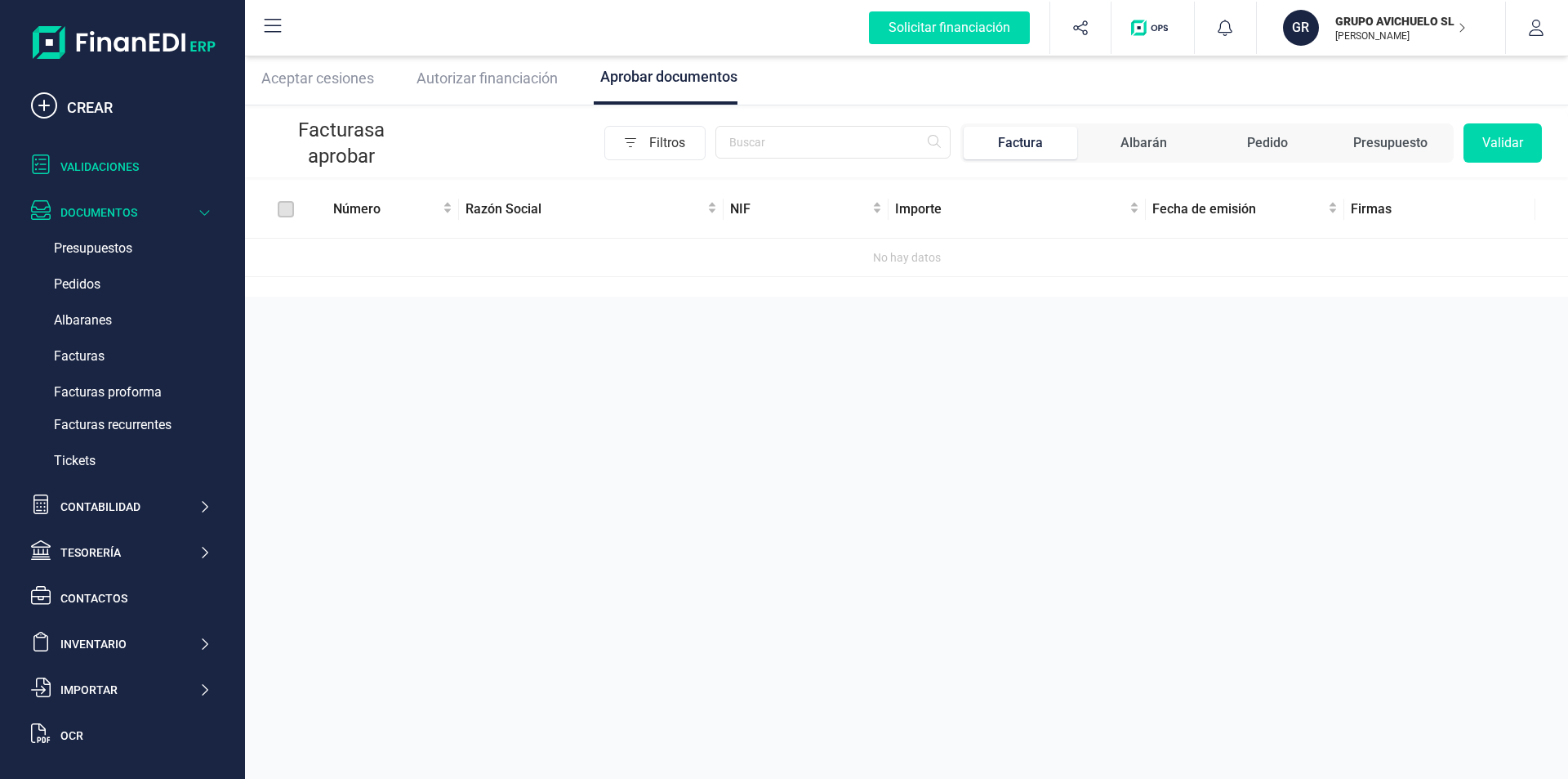
click at [200, 219] on icon at bounding box center [204, 212] width 13 height 16
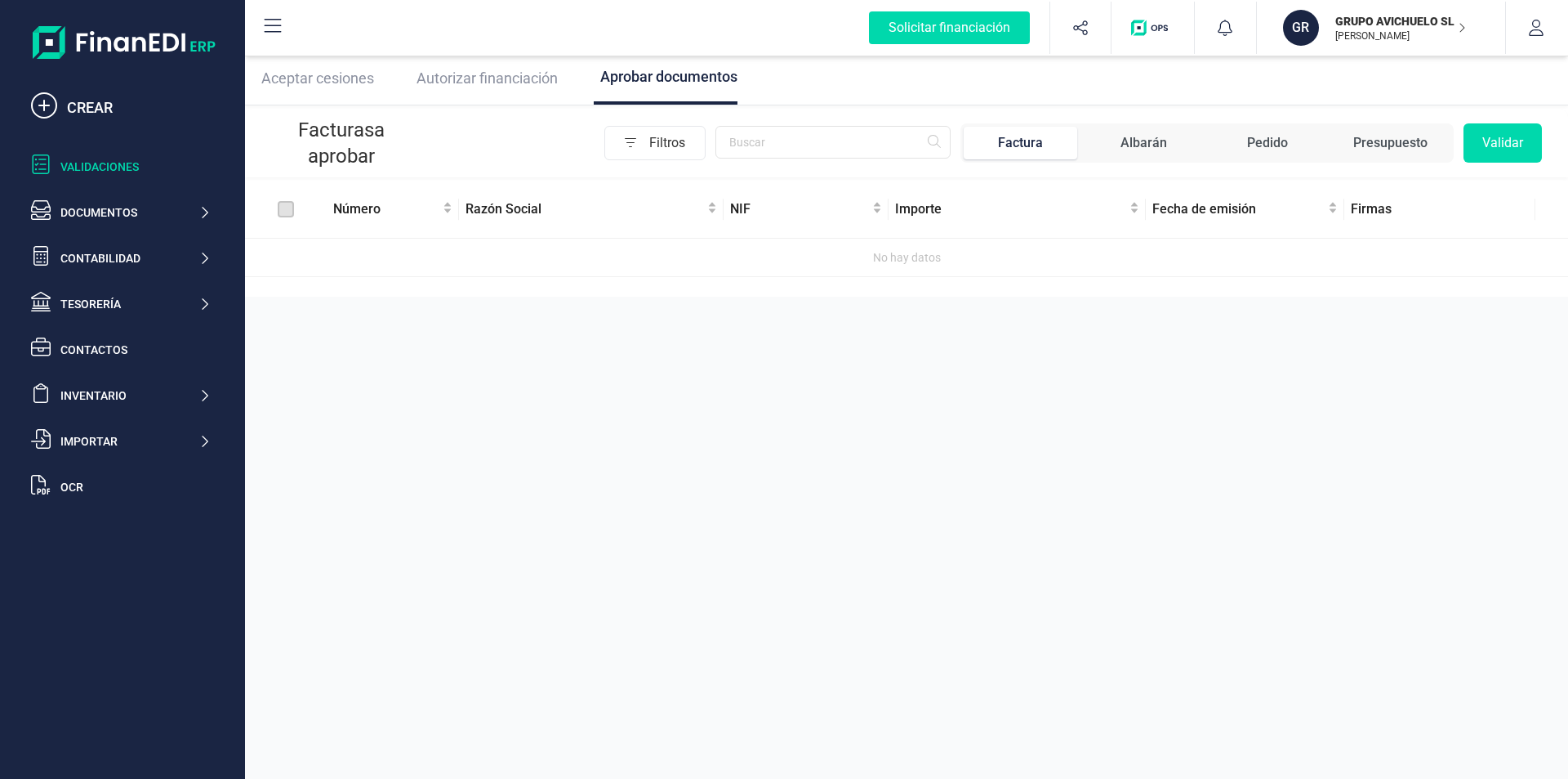
click at [1381, 31] on p "[PERSON_NAME]" at bounding box center [1400, 35] width 131 height 13
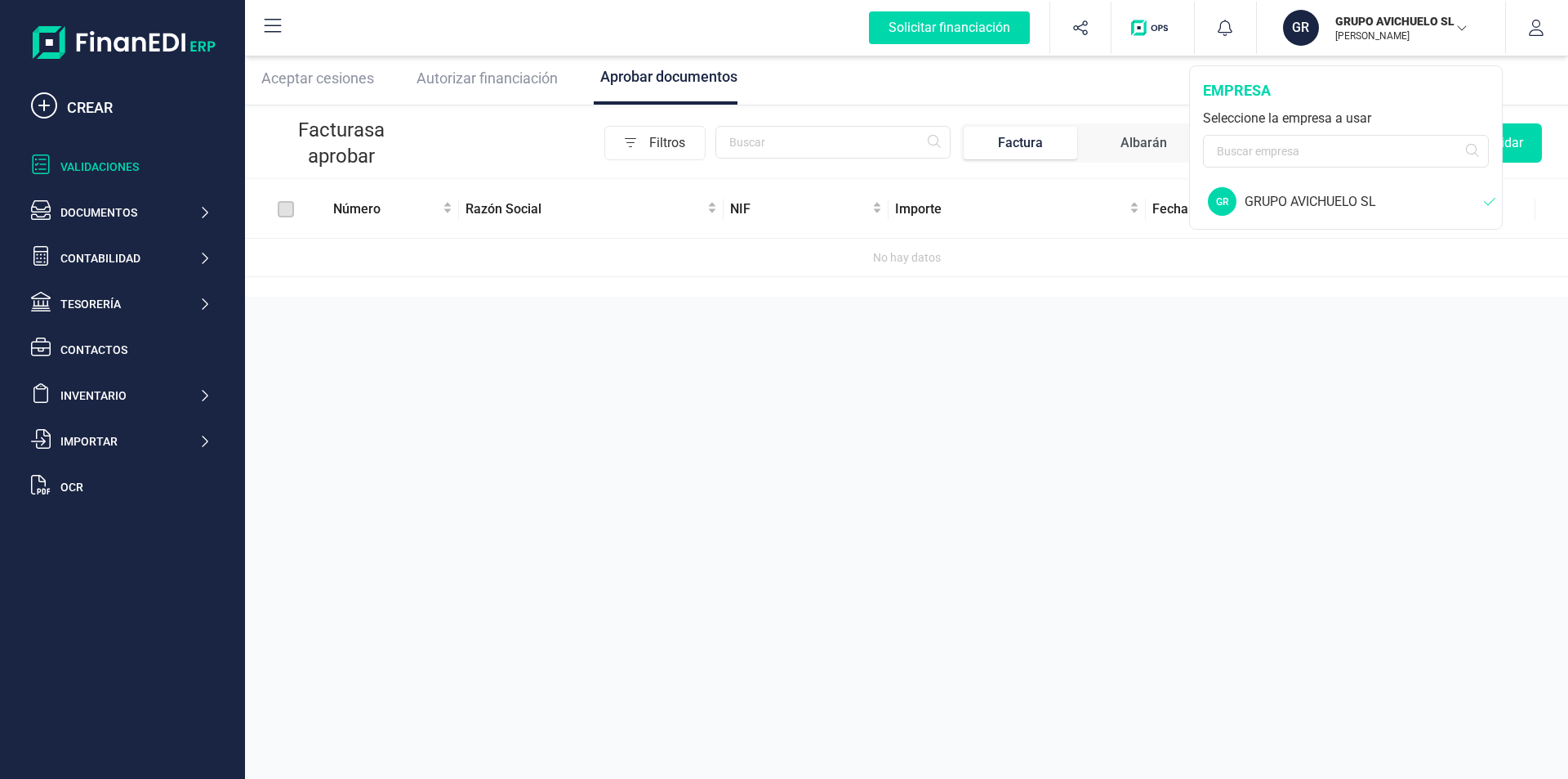
click at [1381, 31] on p "[PERSON_NAME]" at bounding box center [1400, 35] width 131 height 13
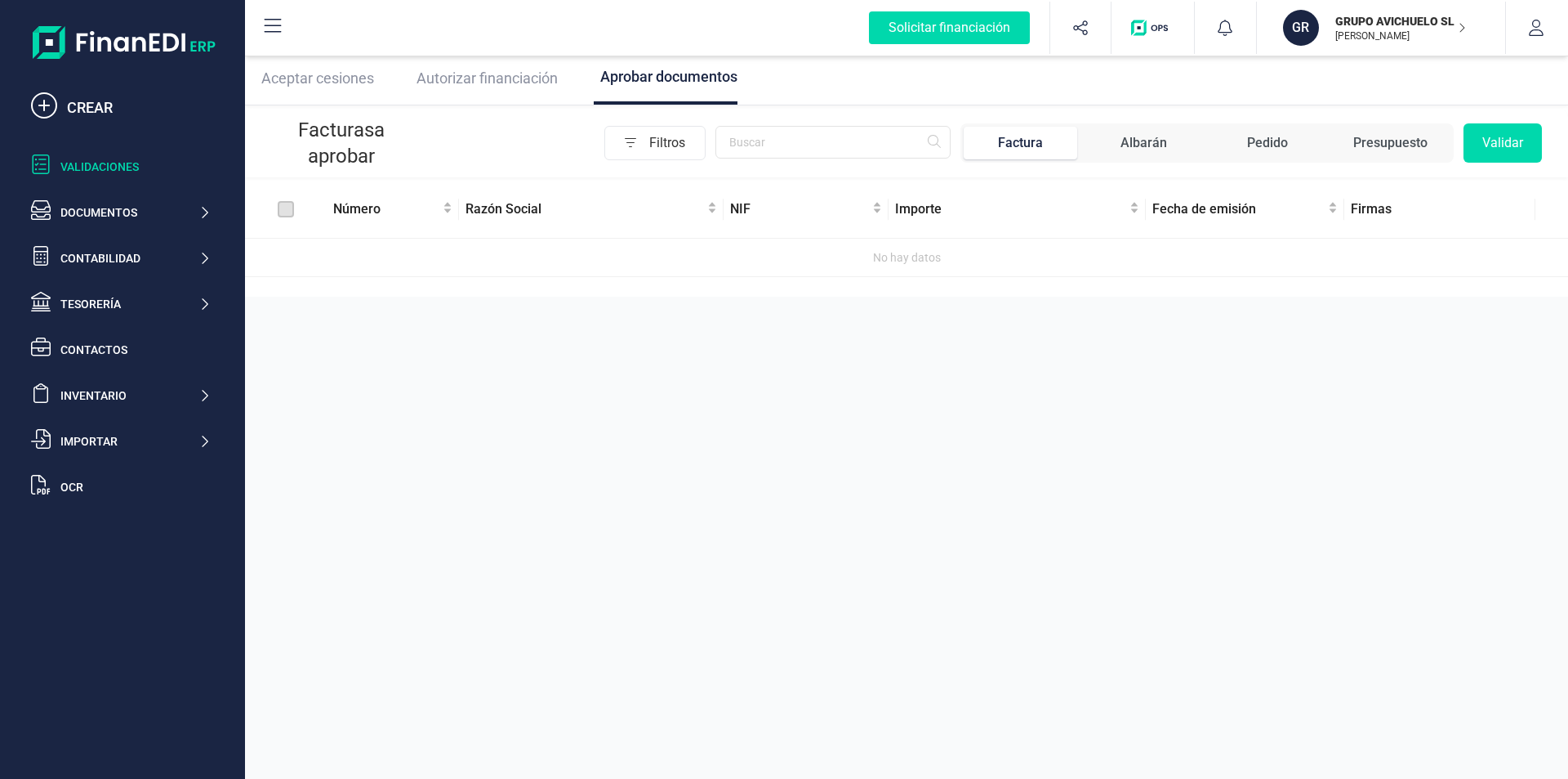
click at [266, 30] on icon at bounding box center [272, 25] width 19 height 19
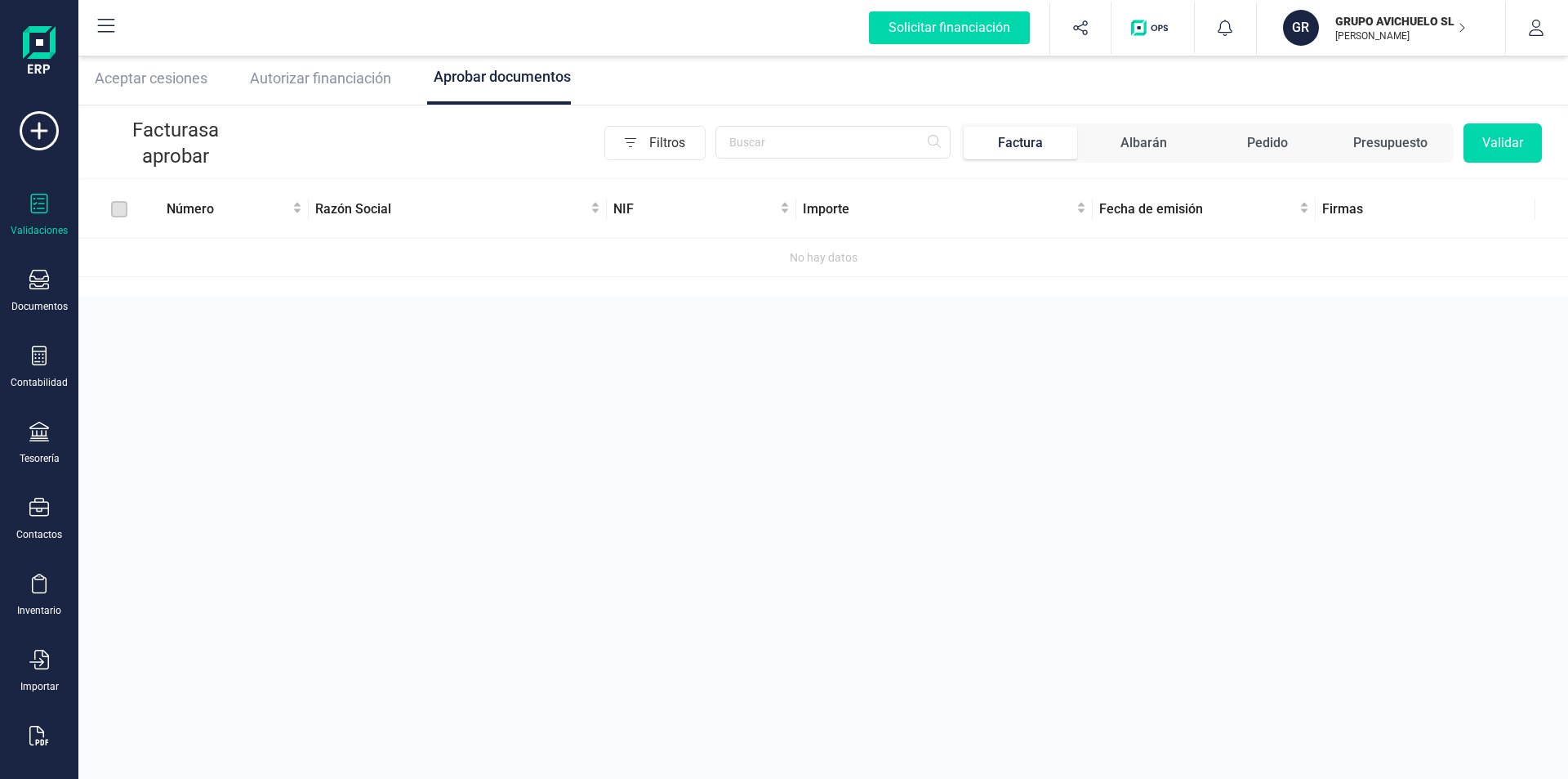
click at [105, 27] on icon at bounding box center [105, 25] width 19 height 19
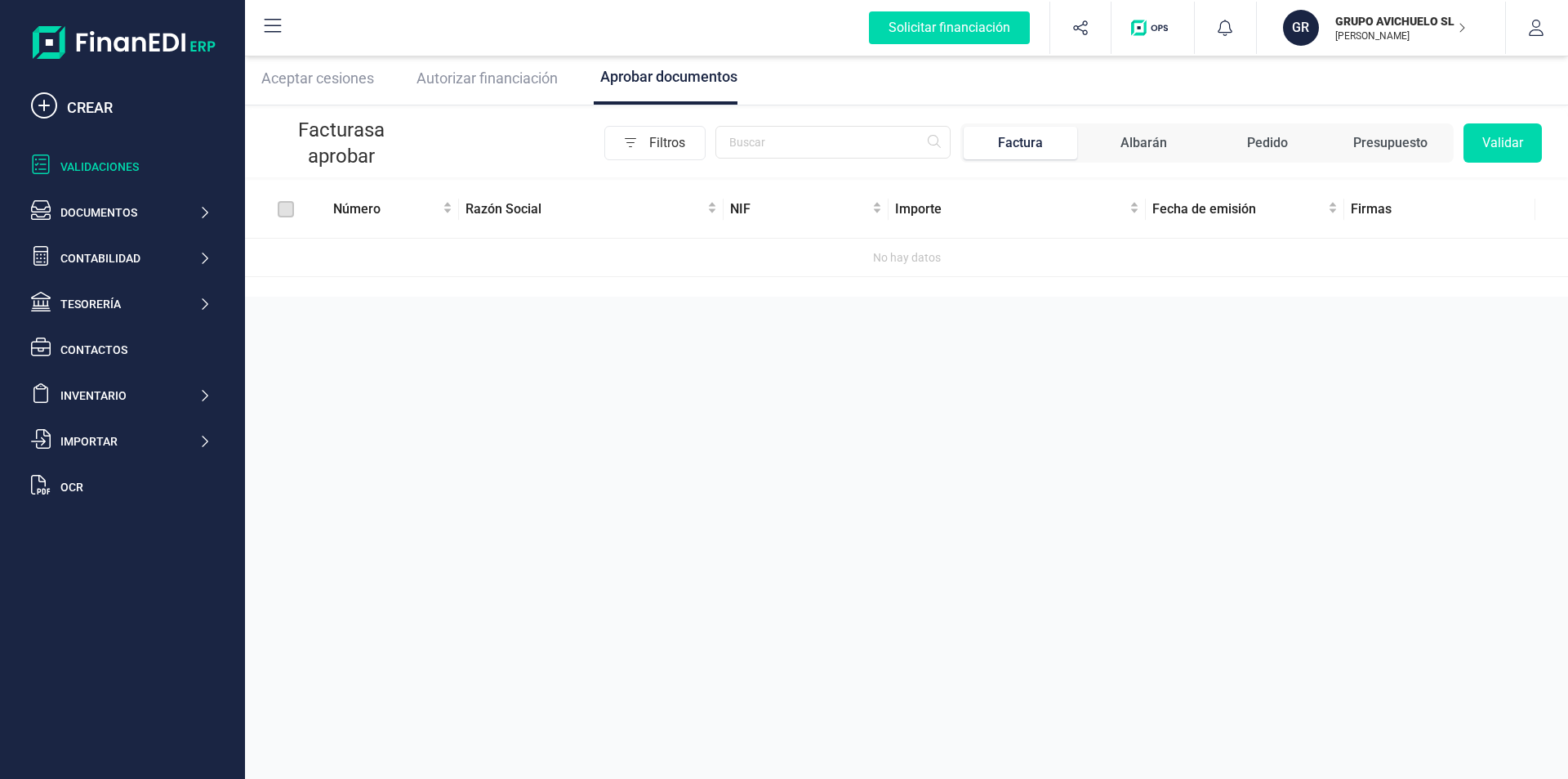
drag, startPoint x: 1416, startPoint y: 143, endPoint x: 1408, endPoint y: 143, distance: 8.0
click at [1415, 143] on div "Presupuesto" at bounding box center [1391, 143] width 74 height 19
click at [1279, 138] on div "Pedido" at bounding box center [1268, 143] width 40 height 19
click at [1166, 145] on div "Albarán" at bounding box center [1144, 143] width 46 height 19
click at [1034, 146] on div "Factura" at bounding box center [1020, 143] width 45 height 19
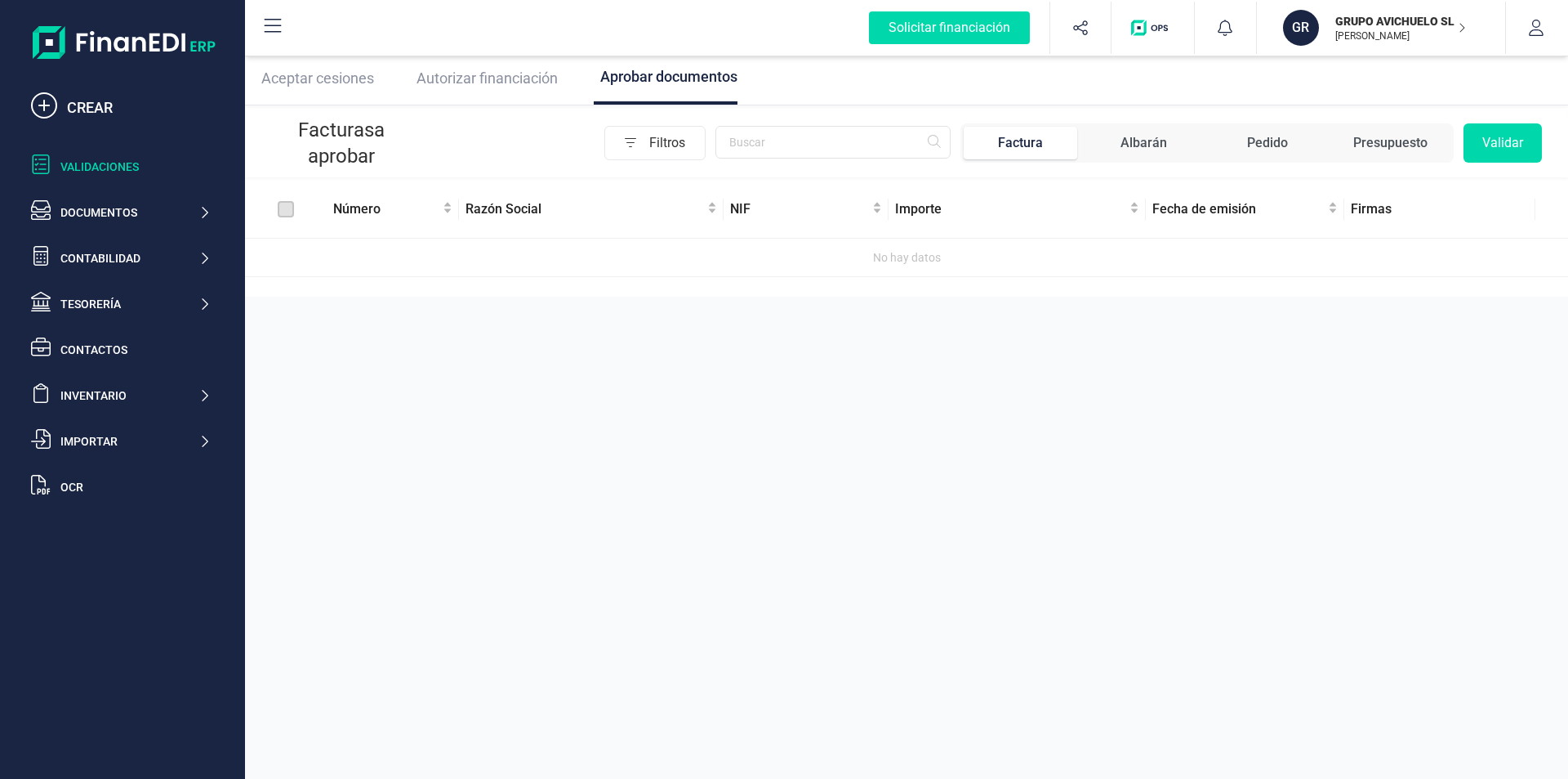
click at [489, 76] on span "Autorizar financiación" at bounding box center [488, 78] width 142 height 17
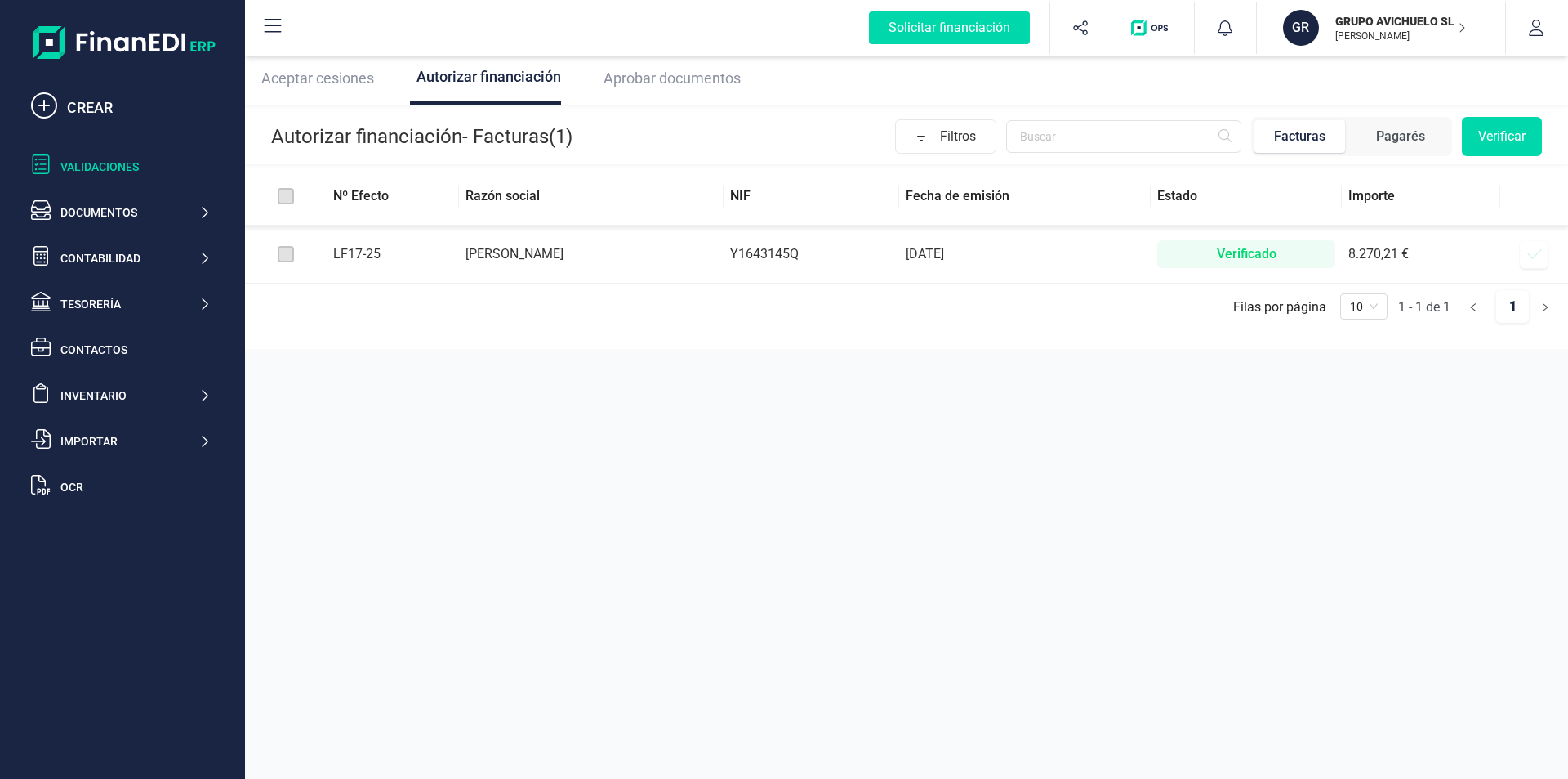
click at [353, 77] on span "Aceptar cesiones" at bounding box center [318, 78] width 113 height 17
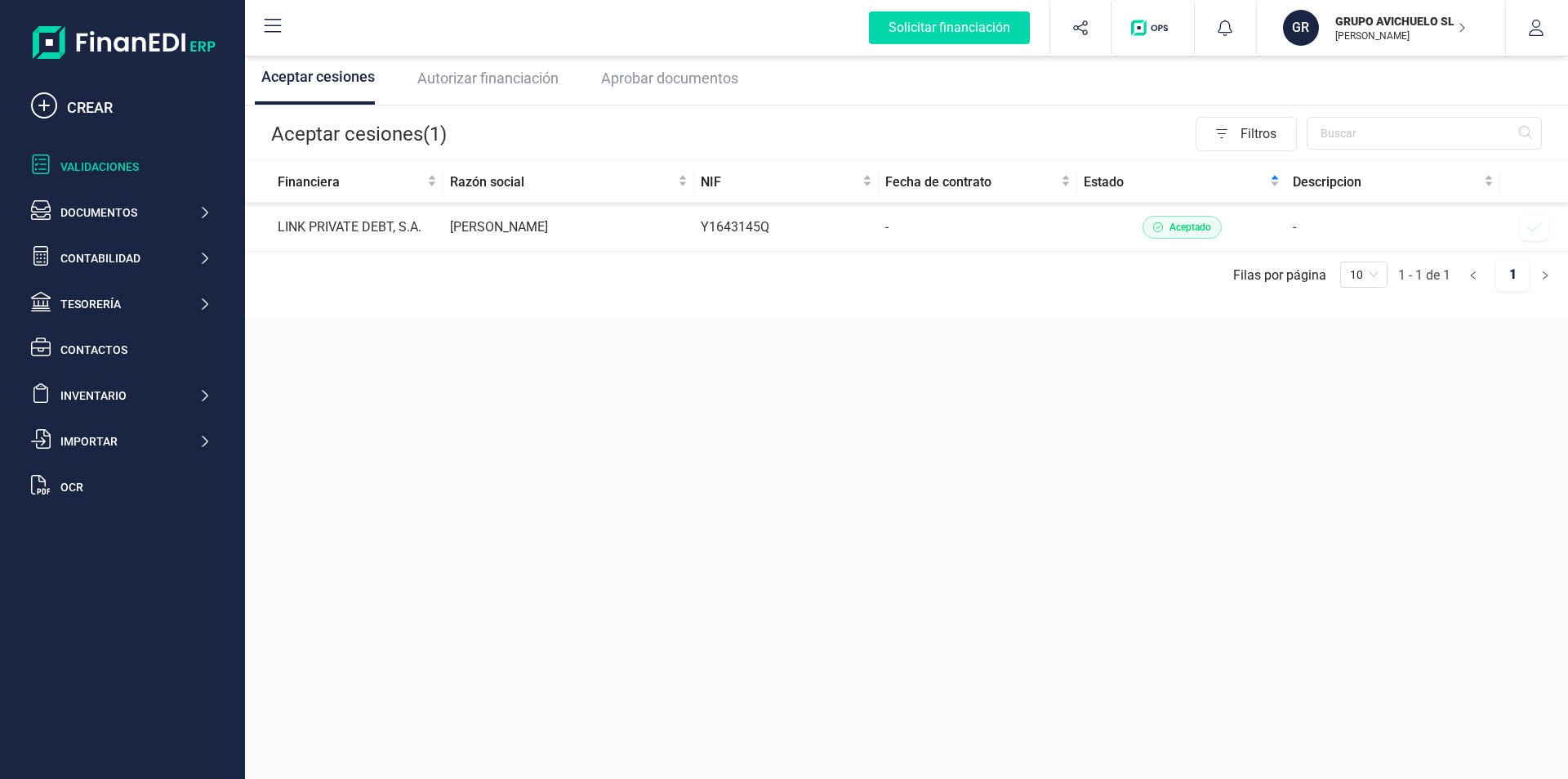
click at [326, 227] on td "LINK PRIVATE DEBT, S.A." at bounding box center [344, 227] width 198 height 49
click at [277, 28] on icon at bounding box center [272, 25] width 19 height 19
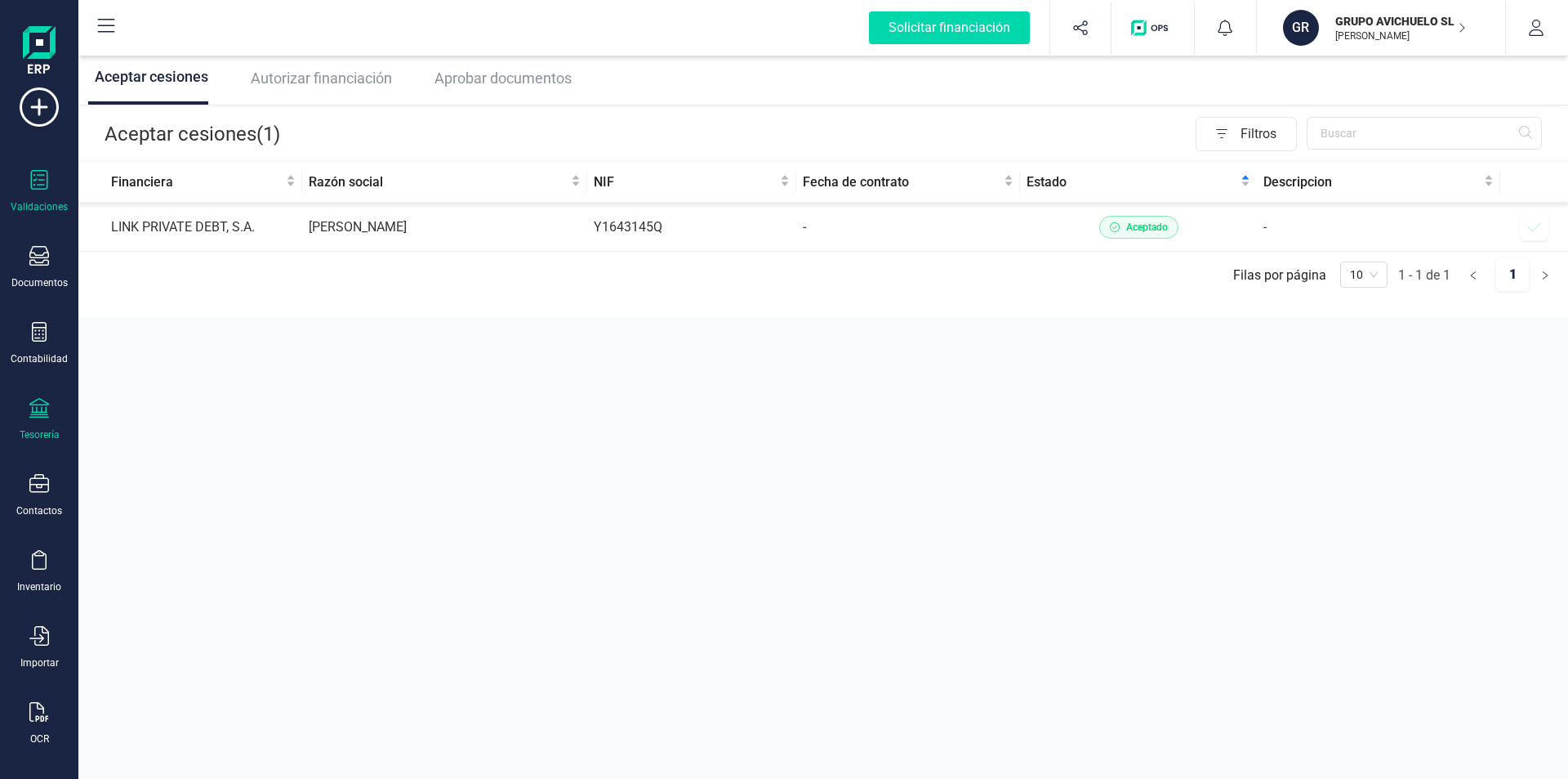
scroll to position [36, 0]
click at [48, 714] on div "OCR" at bounding box center [39, 711] width 65 height 43
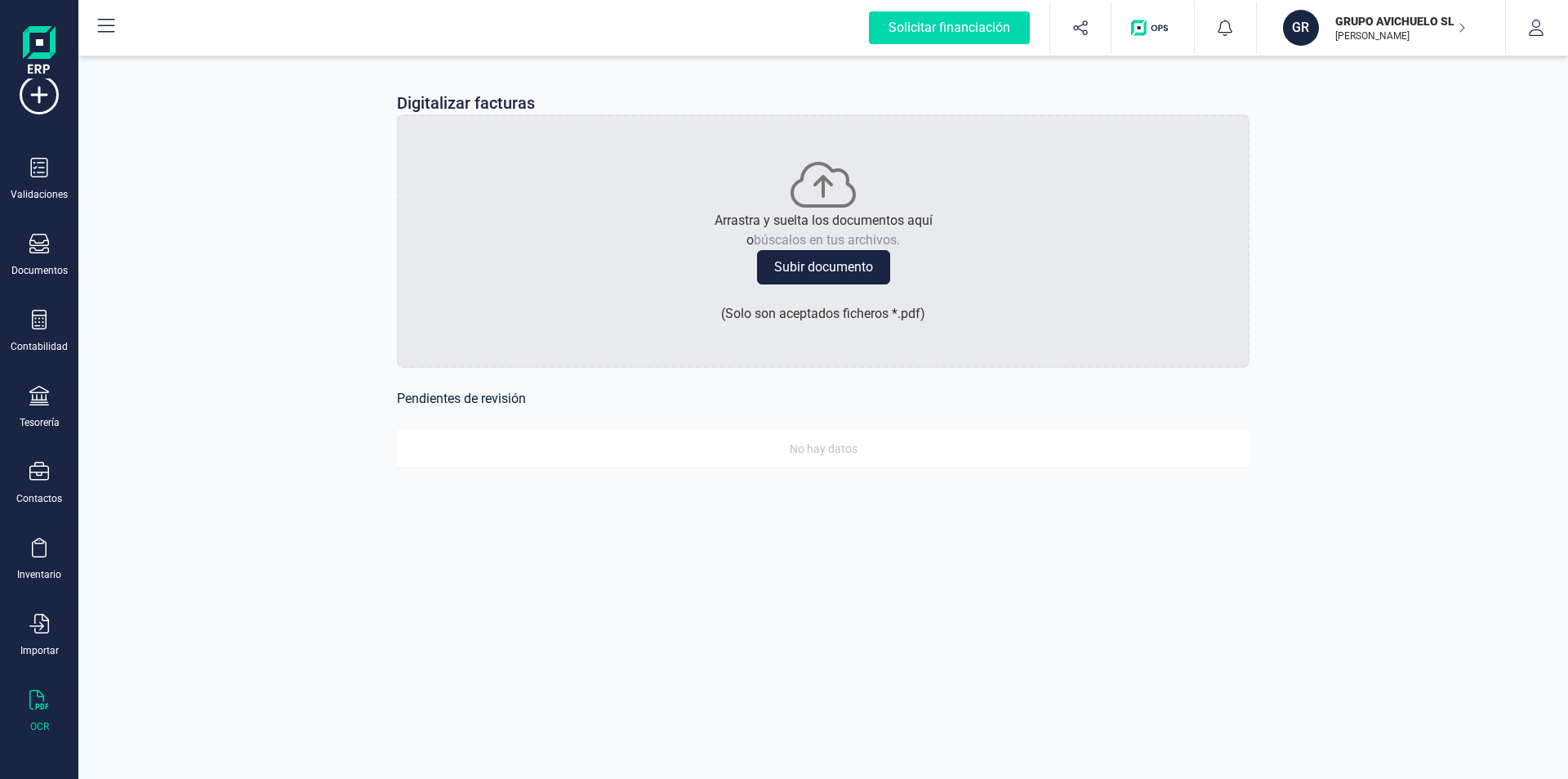
click at [851, 268] on button "Subir documento" at bounding box center [824, 267] width 133 height 35
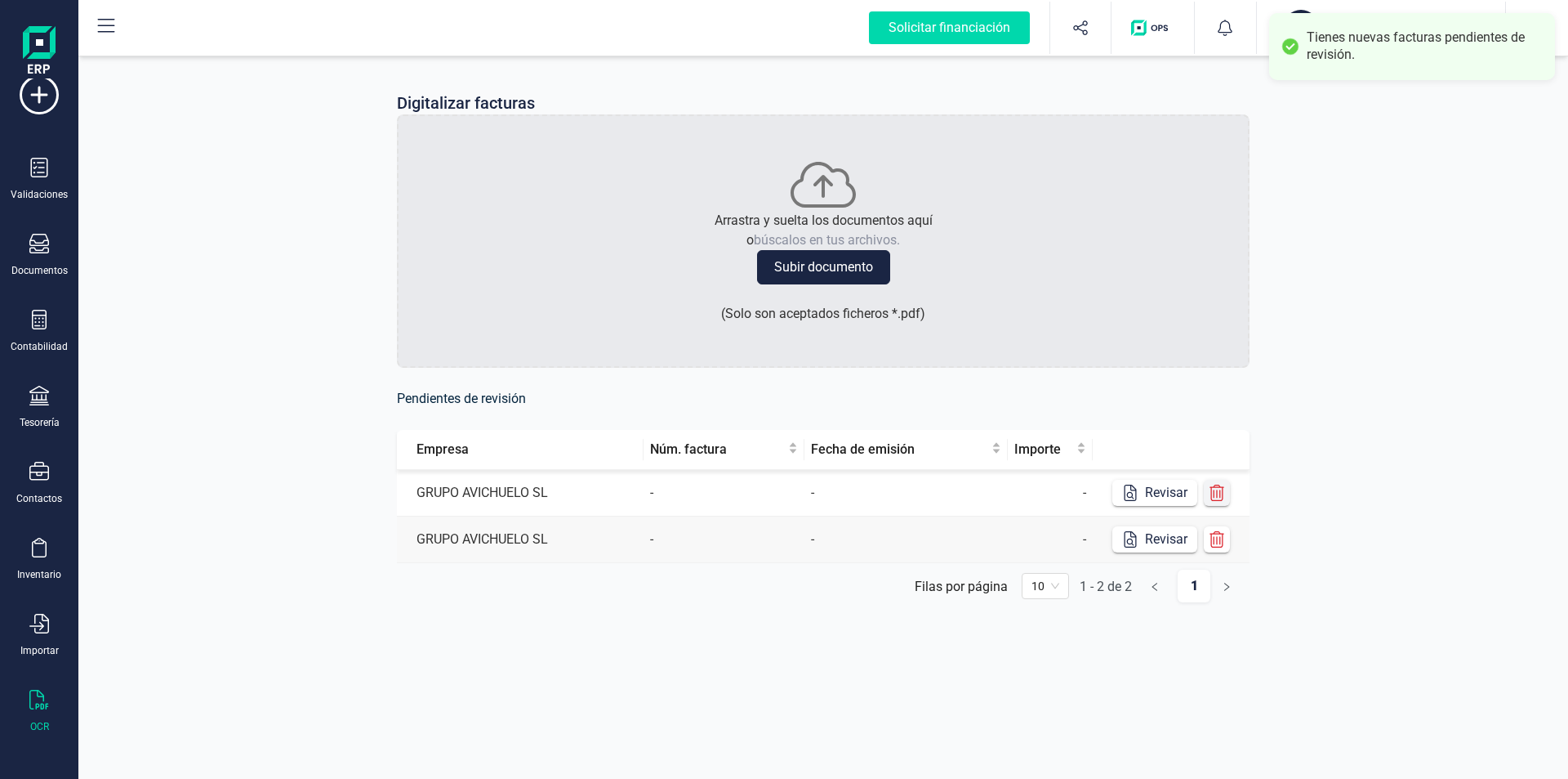
click at [1220, 497] on icon "button" at bounding box center [1216, 492] width 16 height 16
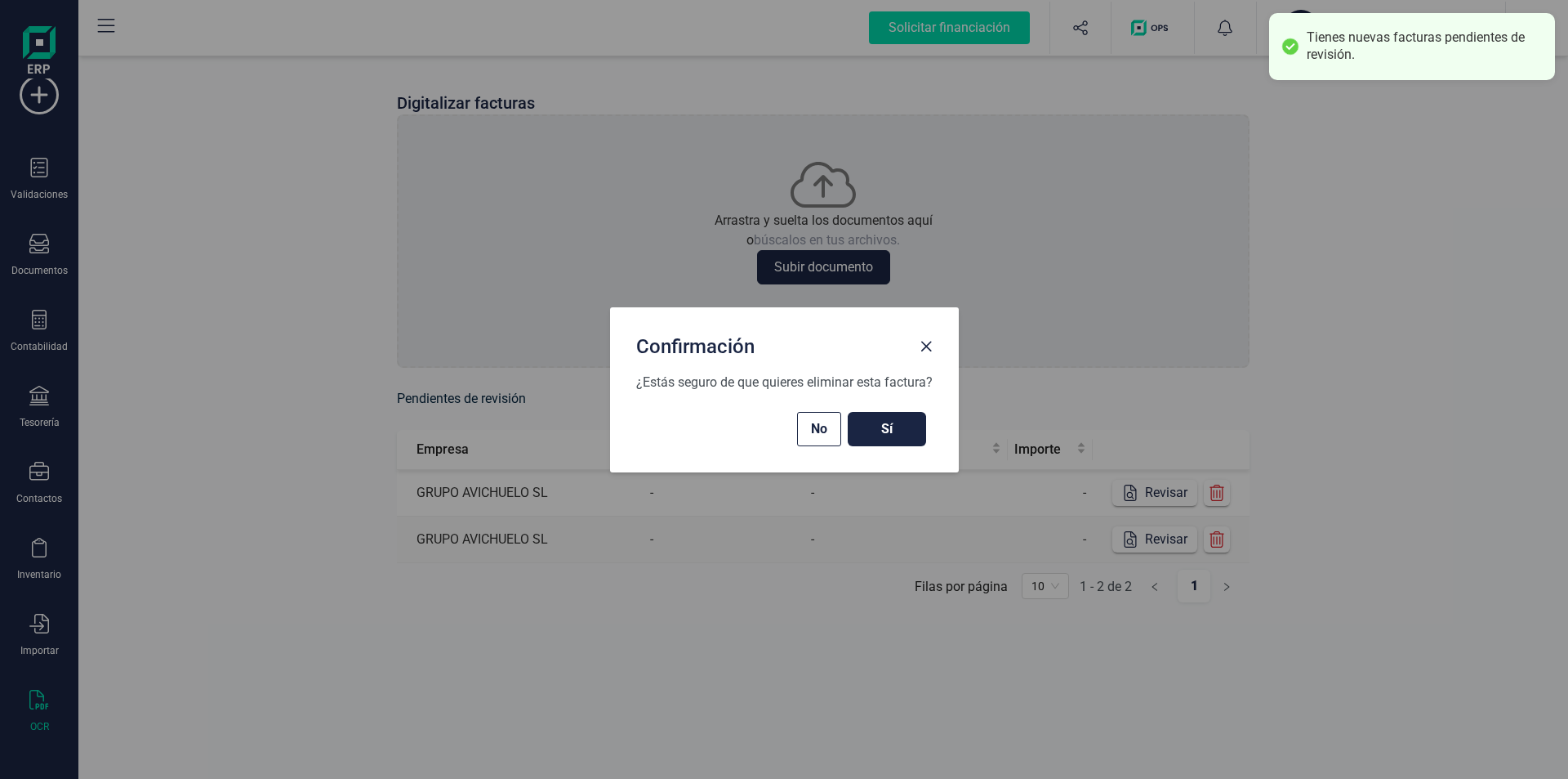
click at [911, 441] on button "Sí" at bounding box center [886, 429] width 78 height 35
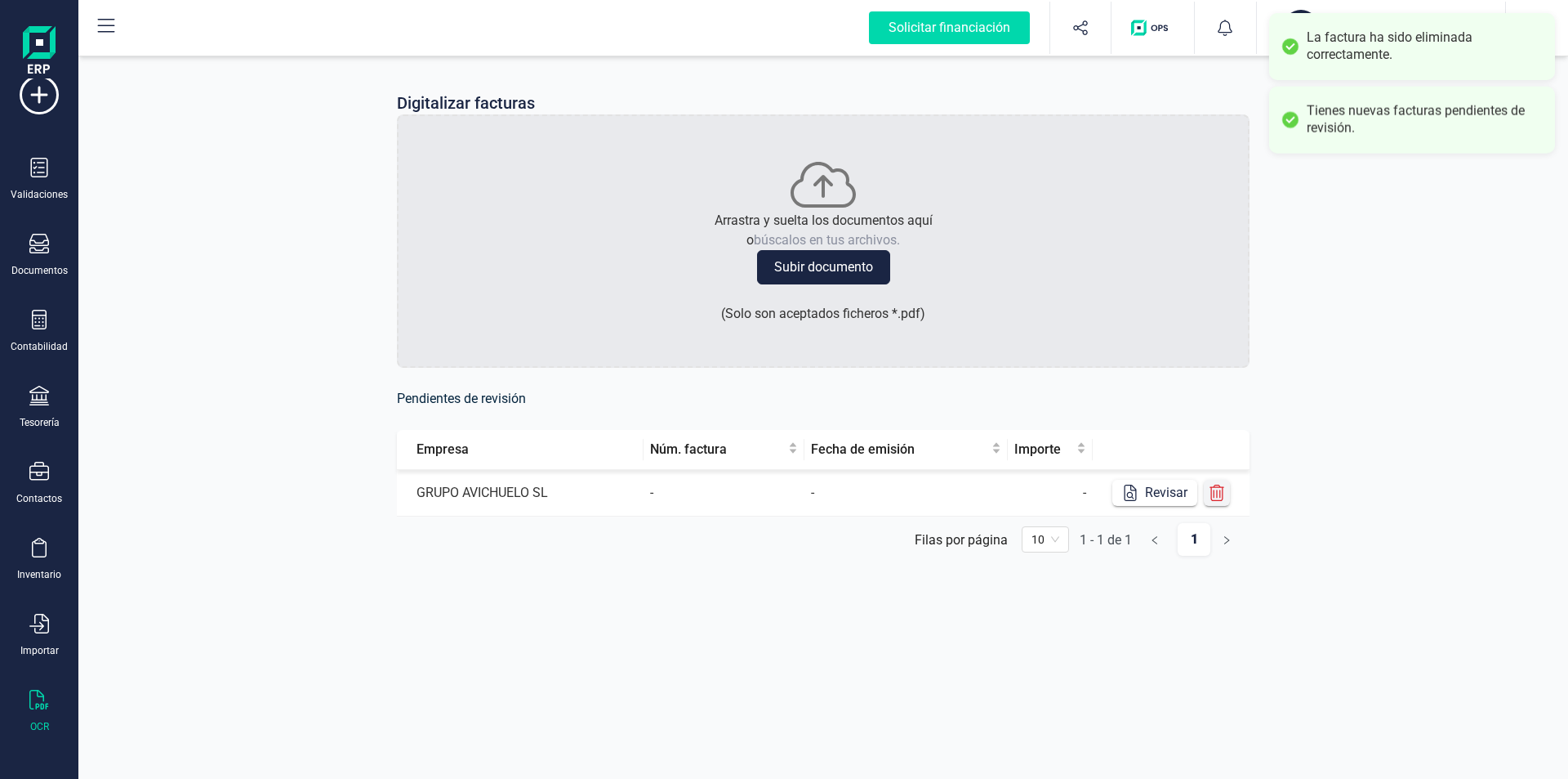
click at [1212, 495] on icon "button" at bounding box center [1216, 492] width 16 height 16
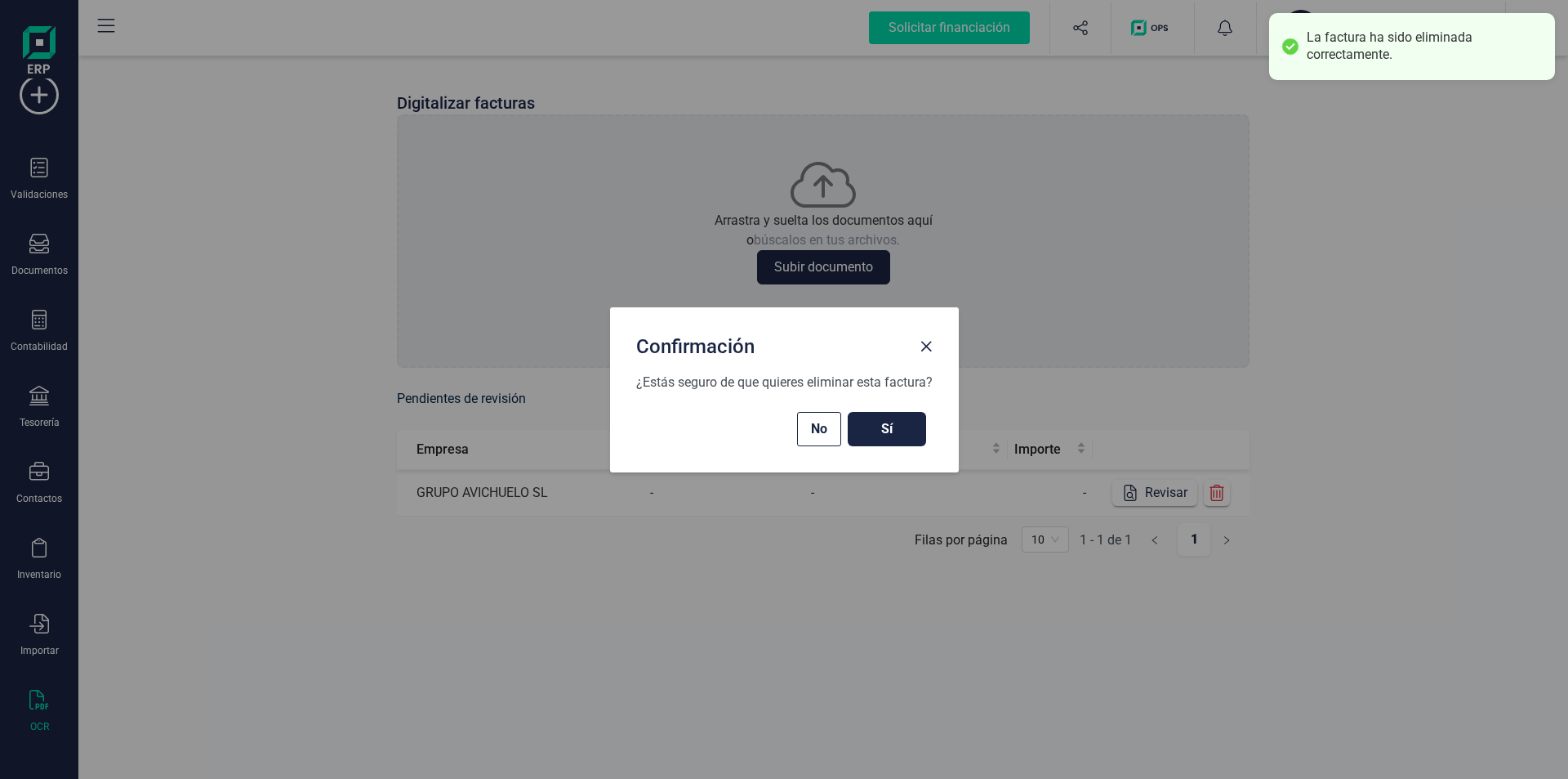
click at [893, 425] on span "Sí" at bounding box center [887, 429] width 46 height 19
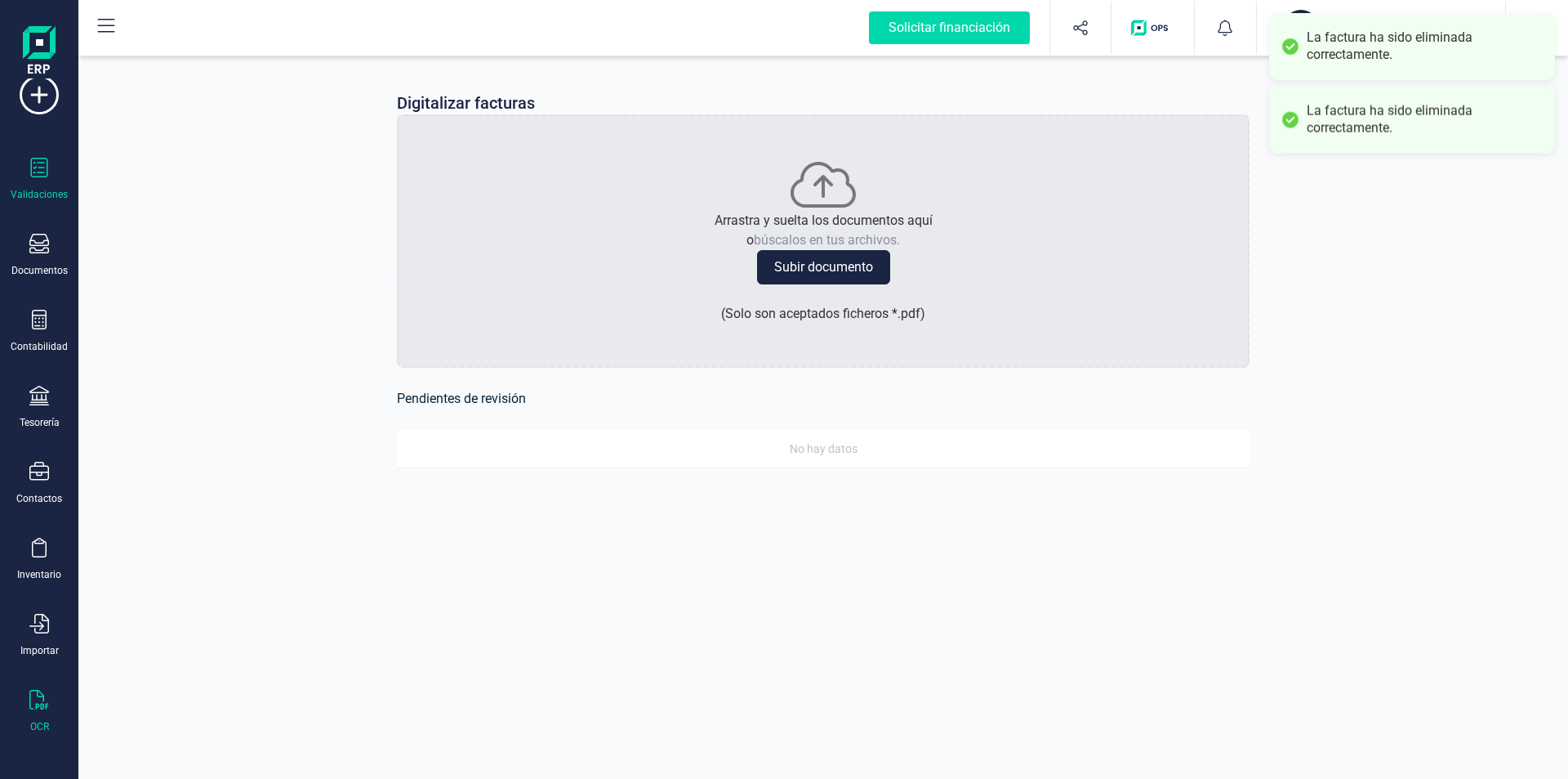
click at [43, 194] on div "Validaciones" at bounding box center [40, 194] width 57 height 13
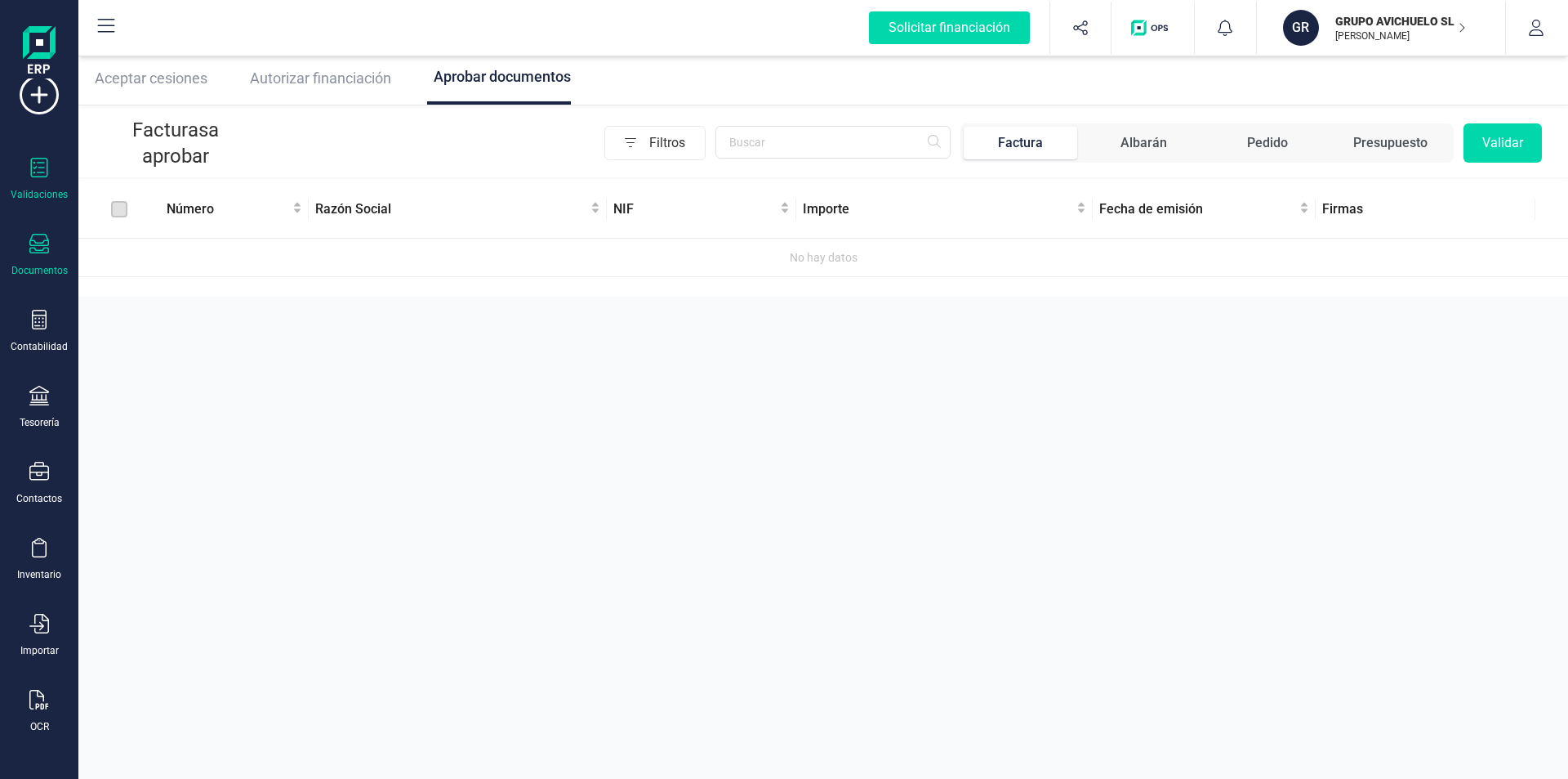
click at [25, 268] on div "Documentos" at bounding box center [40, 270] width 57 height 13
click at [1500, 141] on button "Validar" at bounding box center [1502, 143] width 78 height 39
click at [764, 143] on input "text" at bounding box center [832, 142] width 235 height 33
drag, startPoint x: 792, startPoint y: 138, endPoint x: 593, endPoint y: 142, distance: 199.0
click at [593, 142] on div "Filtros LF20-25 Factura Albarán Pedido Presupuesto Validar" at bounding box center [897, 143] width 1289 height 39
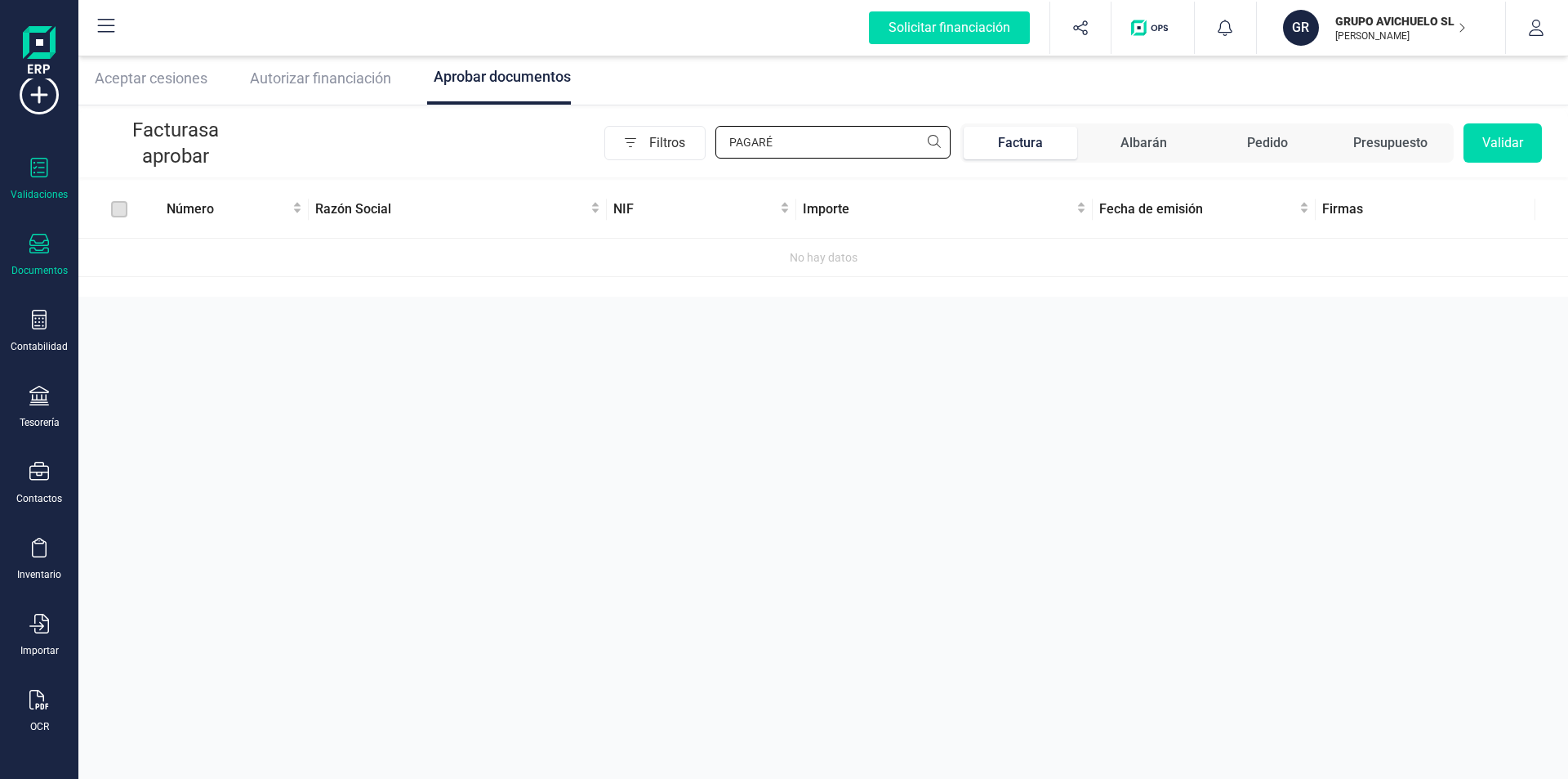
type input "PAGARÉ"
click at [38, 246] on icon at bounding box center [39, 243] width 19 height 19
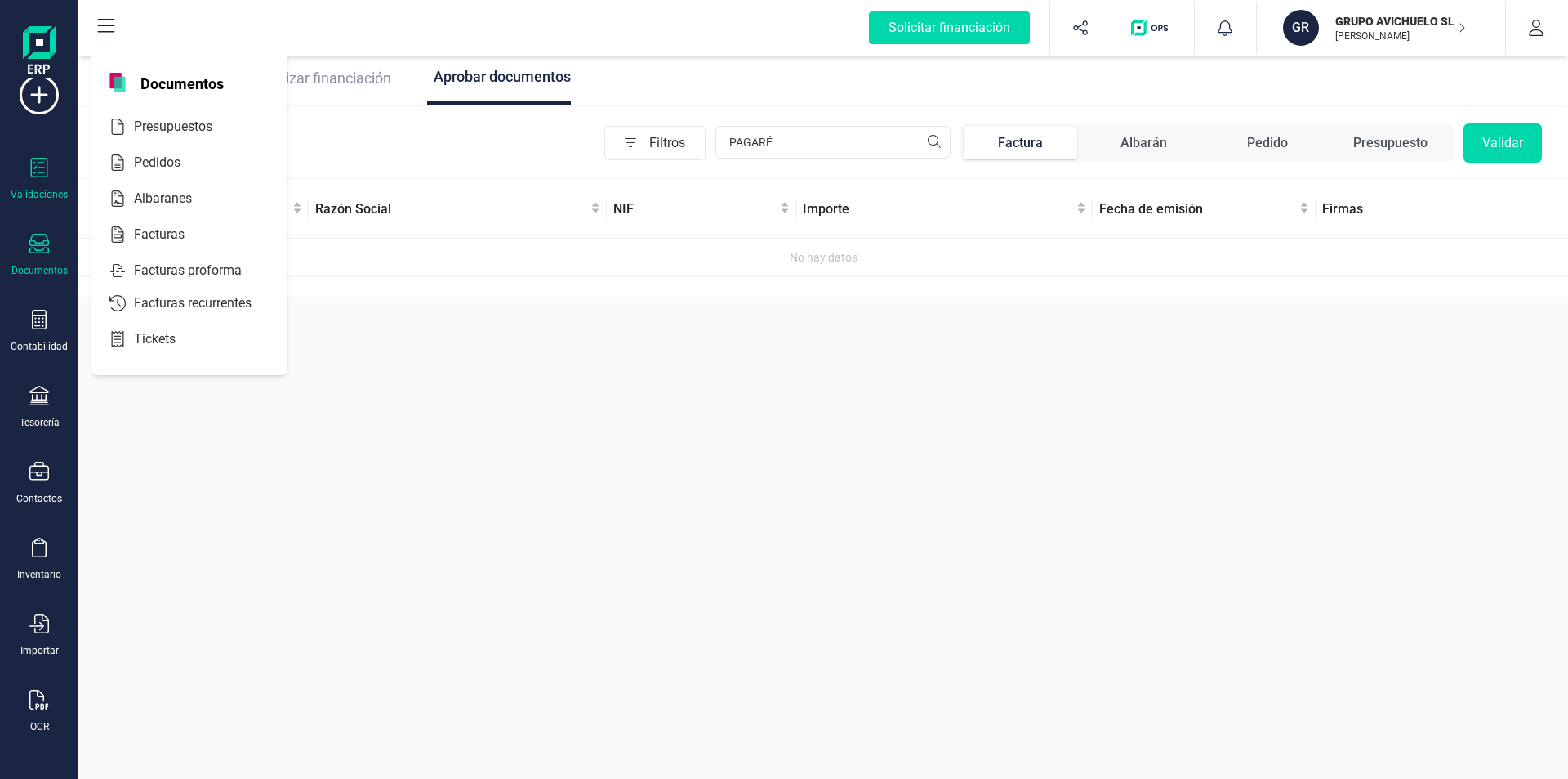
click at [60, 268] on div "Documentos" at bounding box center [40, 270] width 57 height 13
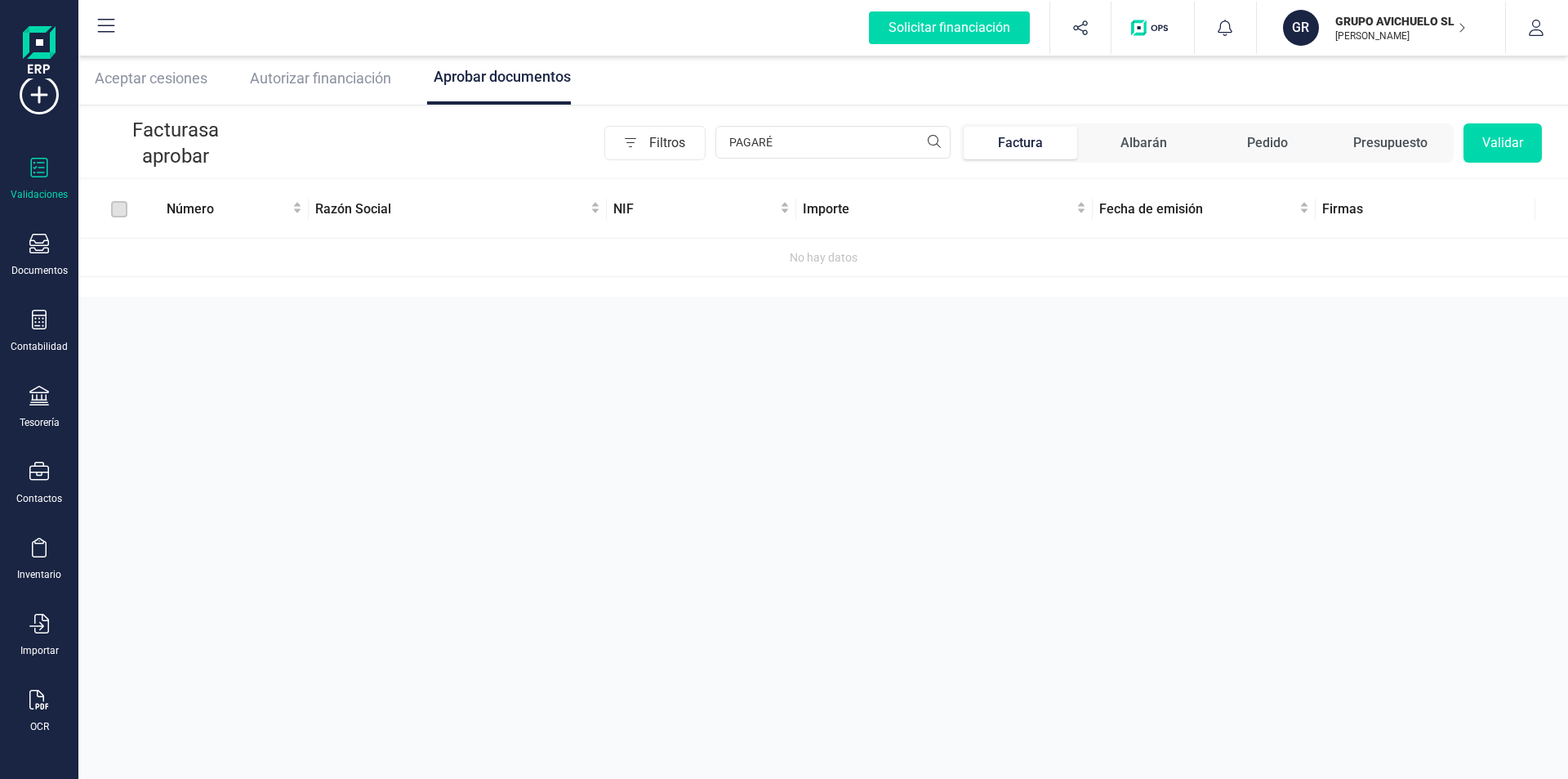
click at [116, 211] on label at bounding box center [119, 208] width 16 height 18
click at [50, 266] on div "Documentos" at bounding box center [40, 270] width 57 height 13
click at [323, 75] on span "Autorizar financiación" at bounding box center [321, 78] width 142 height 17
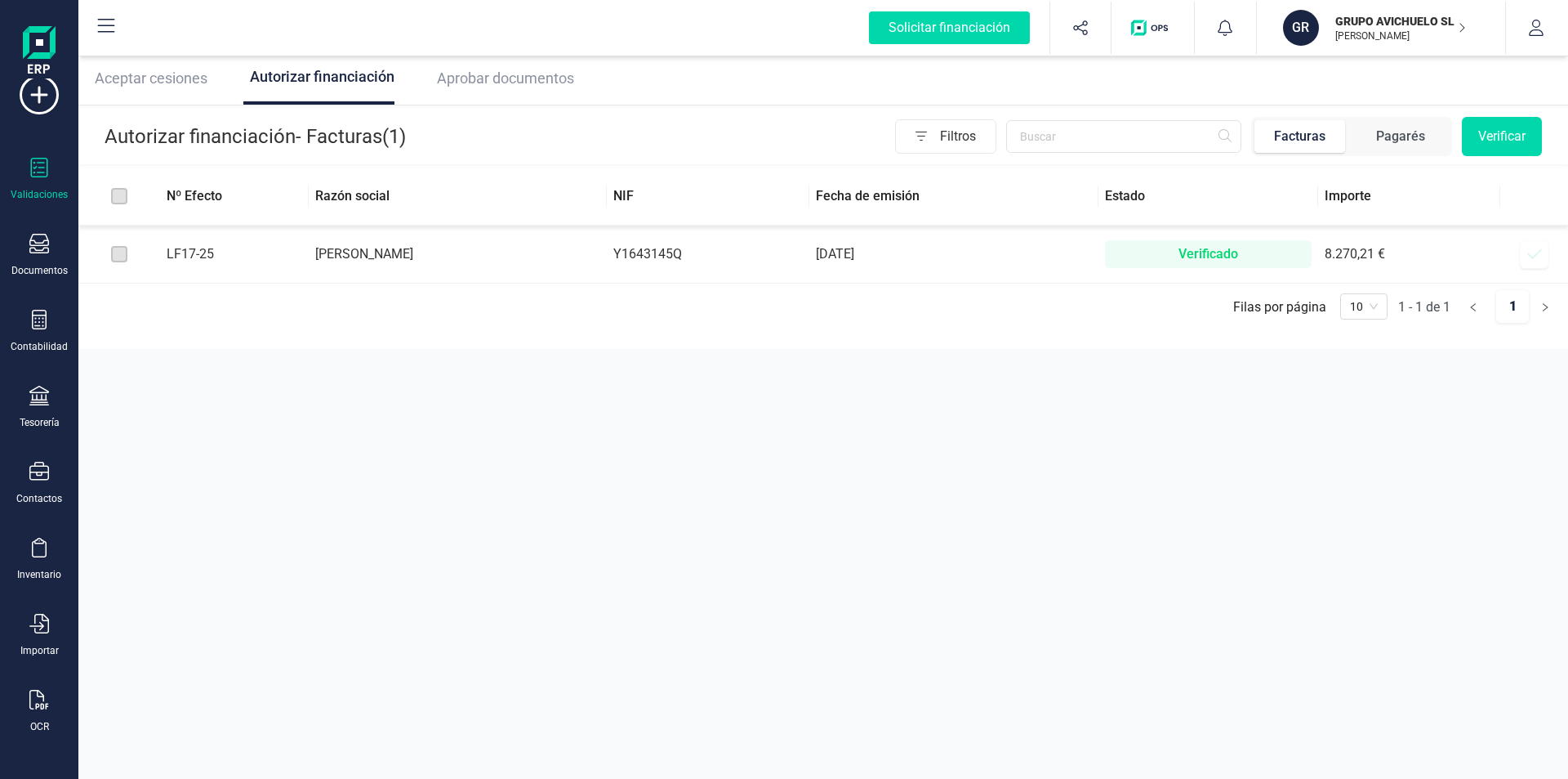
click at [126, 258] on label at bounding box center [119, 254] width 16 height 18
click at [97, 252] on td at bounding box center [119, 254] width 82 height 58
click at [1539, 253] on icon at bounding box center [1534, 253] width 16 height 16
click at [120, 194] on label at bounding box center [119, 196] width 16 height 18
click at [164, 73] on span "Aceptar cesiones" at bounding box center [151, 78] width 113 height 17
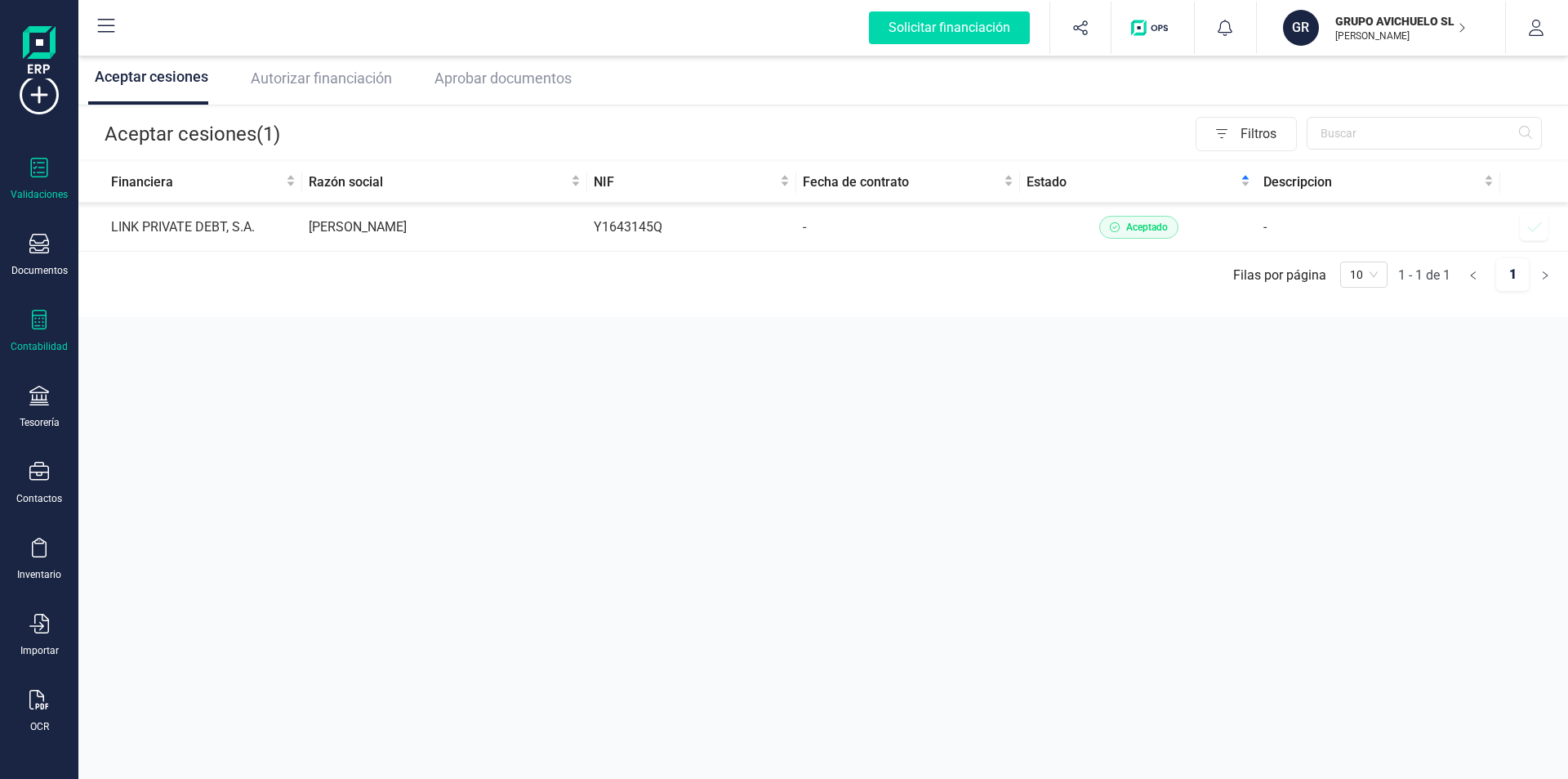
click at [41, 341] on div "Contabilidad" at bounding box center [40, 346] width 57 height 13
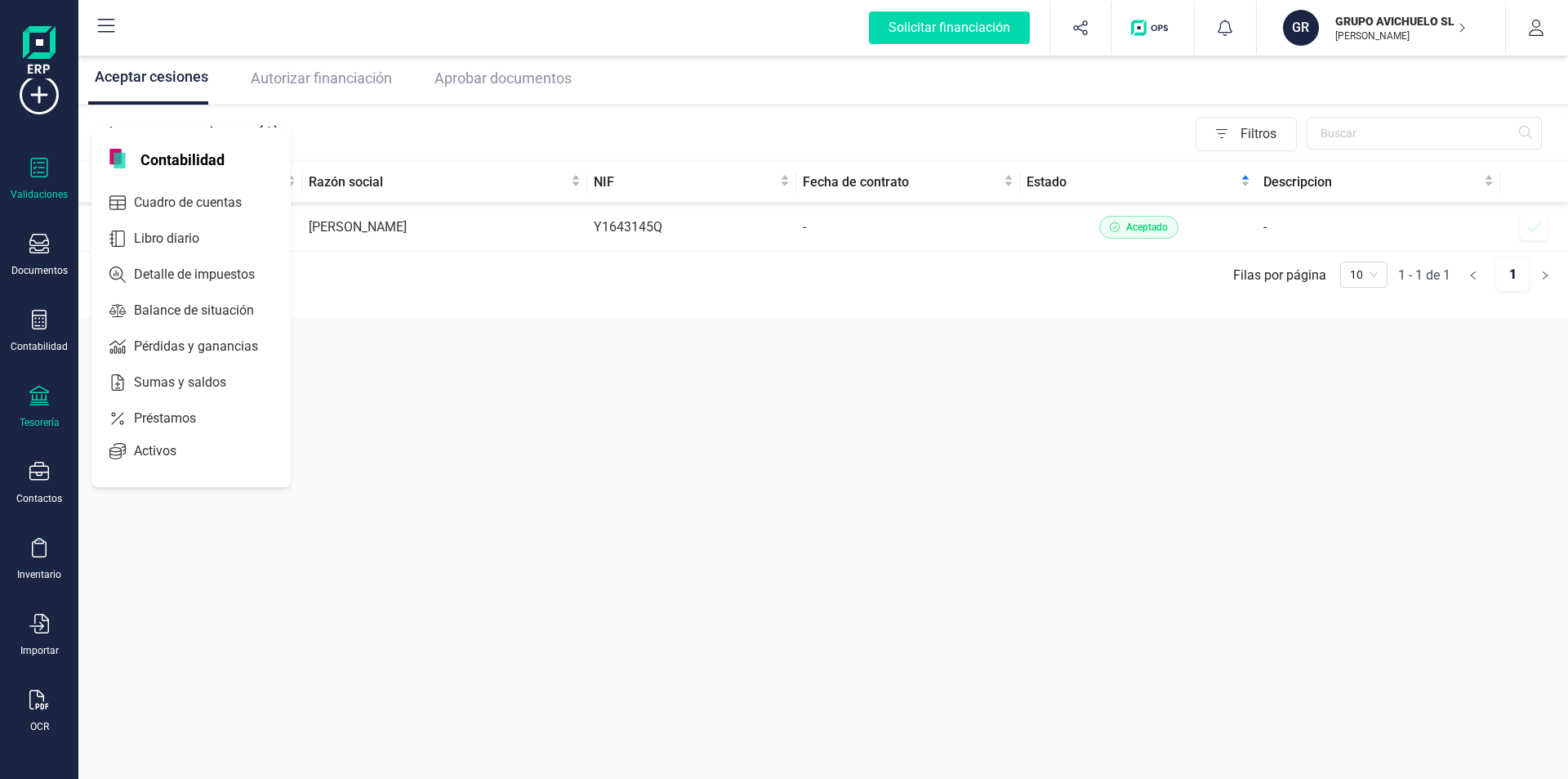
click at [29, 416] on div "Tesorería" at bounding box center [39, 422] width 40 height 13
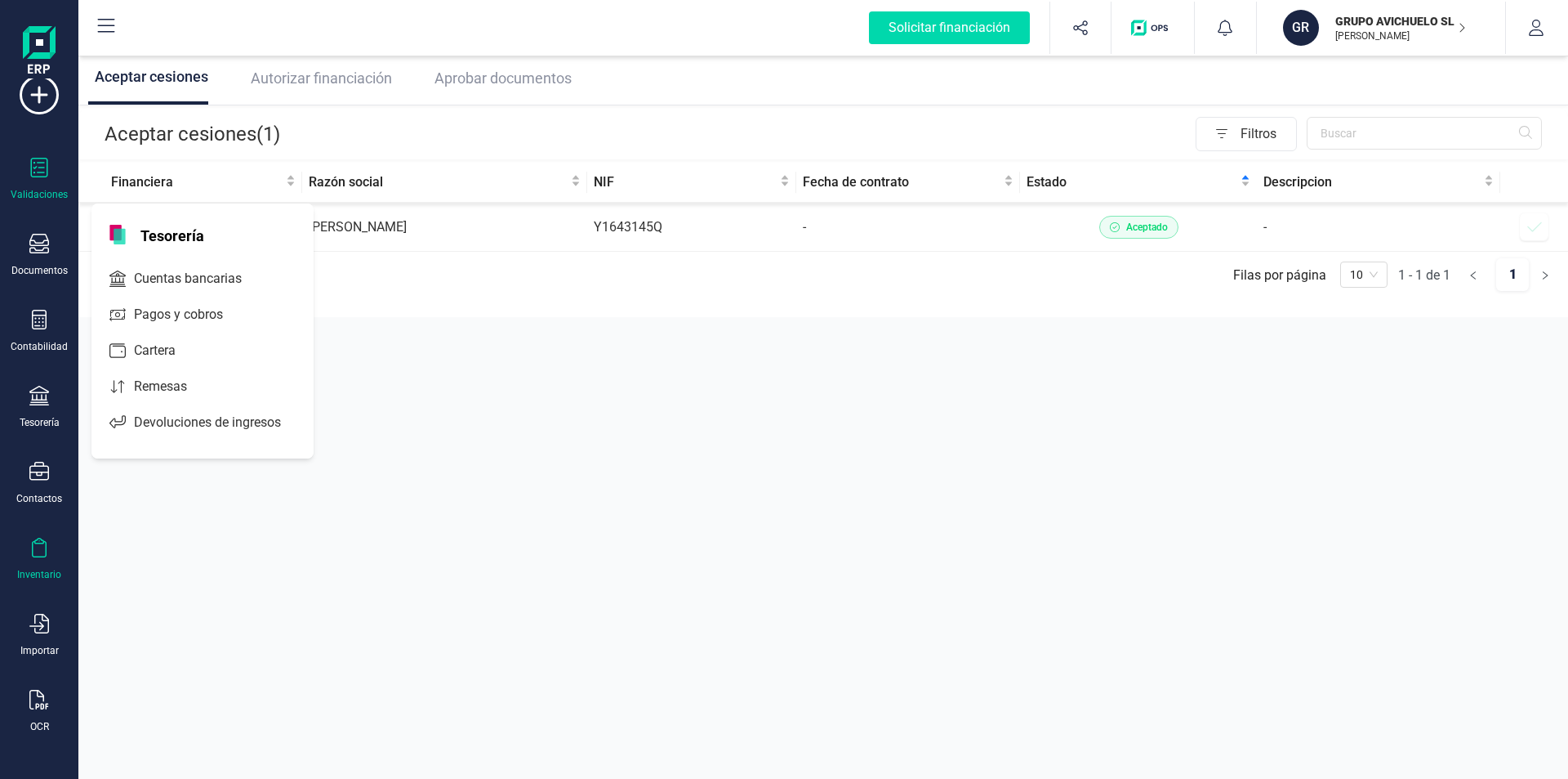
click at [51, 566] on div "Inventario" at bounding box center [39, 559] width 65 height 43
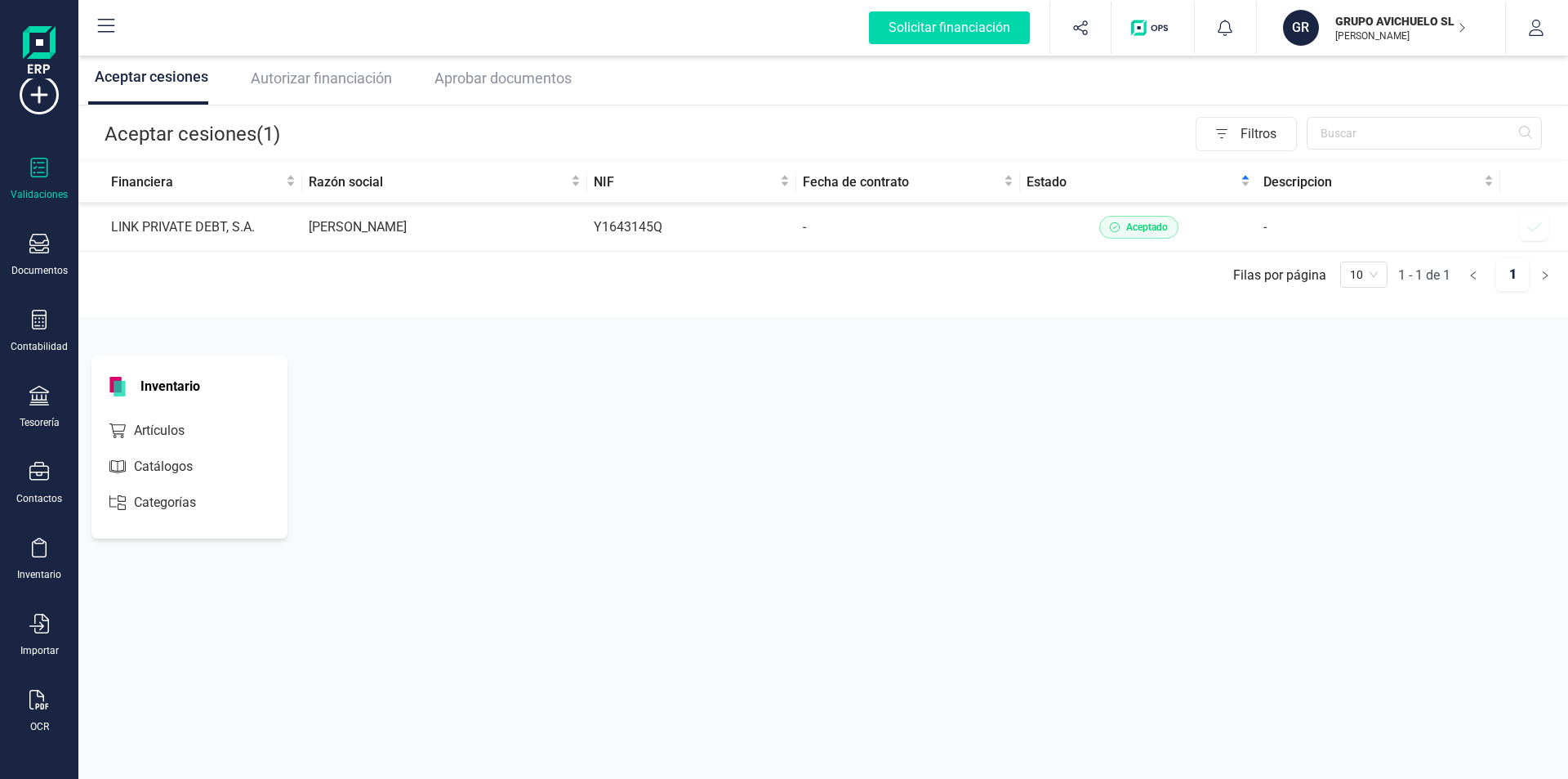
click at [36, 657] on div "Validaciones Documentos Documentos Presupuestos Pedidos Albaranes Facturas Fact…" at bounding box center [39, 410] width 65 height 671
click at [39, 650] on div "Importar" at bounding box center [40, 650] width 39 height 13
click at [36, 713] on div "OCR" at bounding box center [39, 711] width 65 height 43
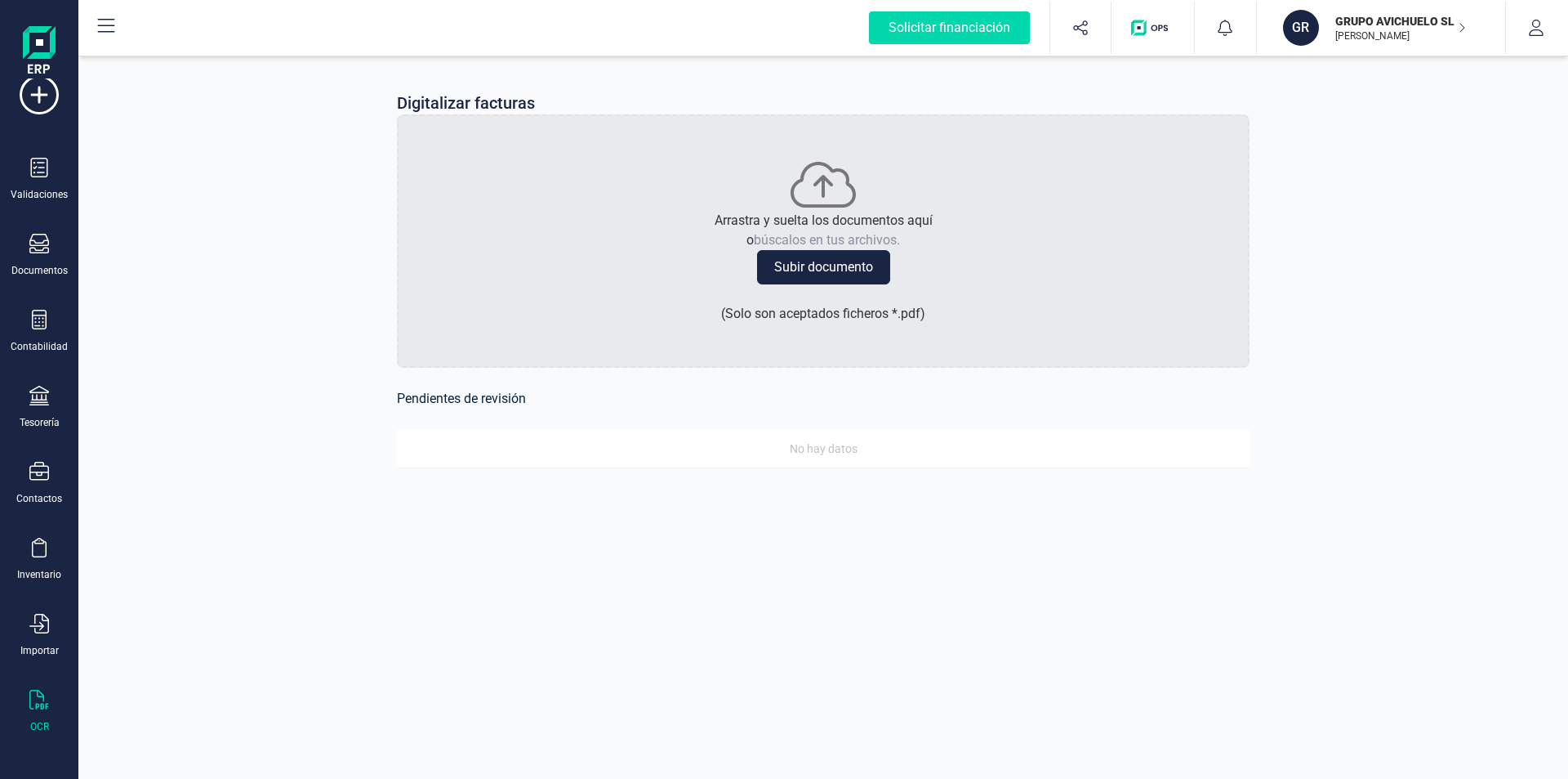
click at [804, 448] on div "No hay datos" at bounding box center [823, 448] width 840 height 18
click at [1468, 28] on div "GR GRUPO AVICHUELO SL [PERSON_NAME]" at bounding box center [1375, 28] width 196 height 36
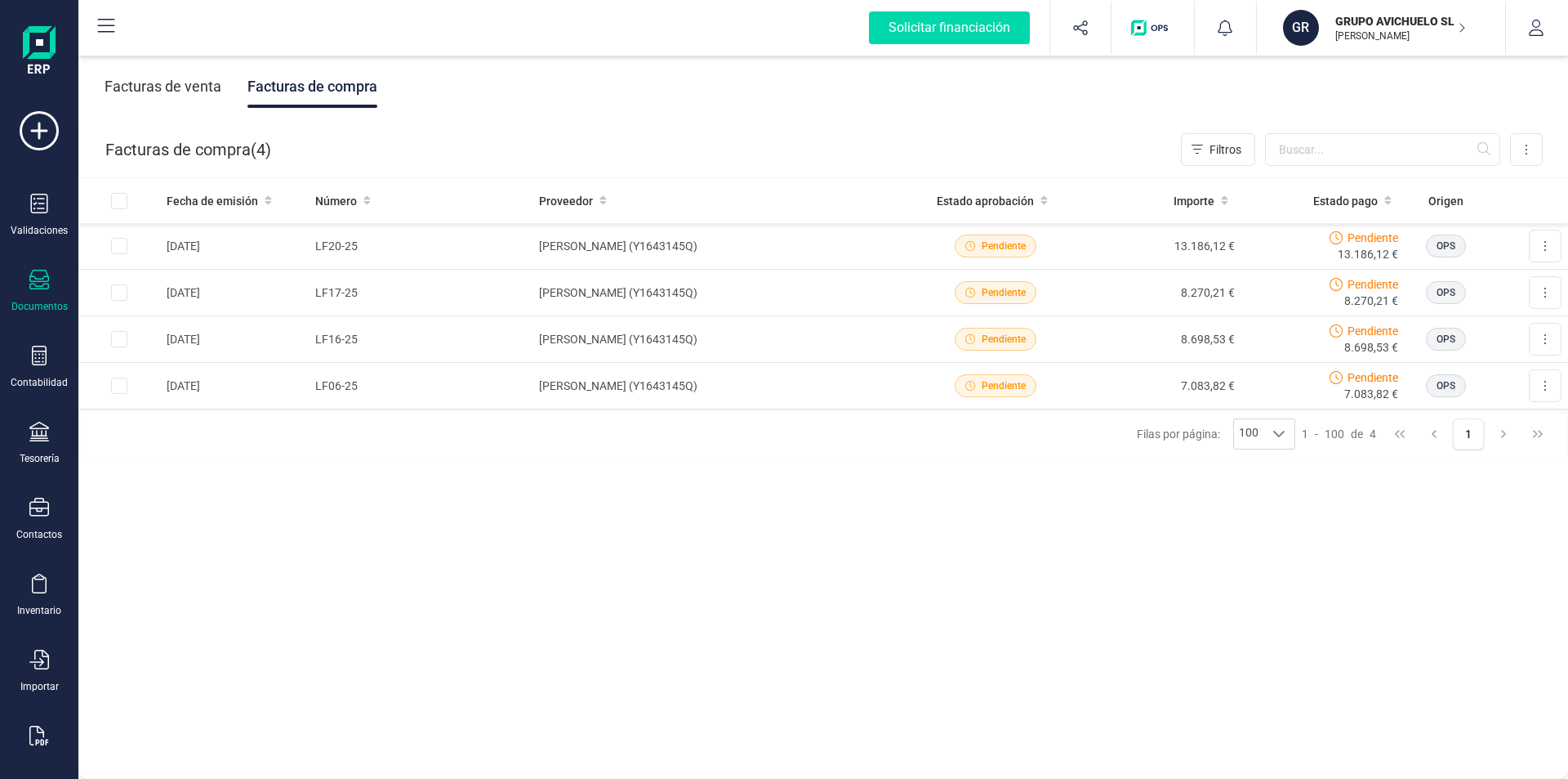
scroll to position [36, 0]
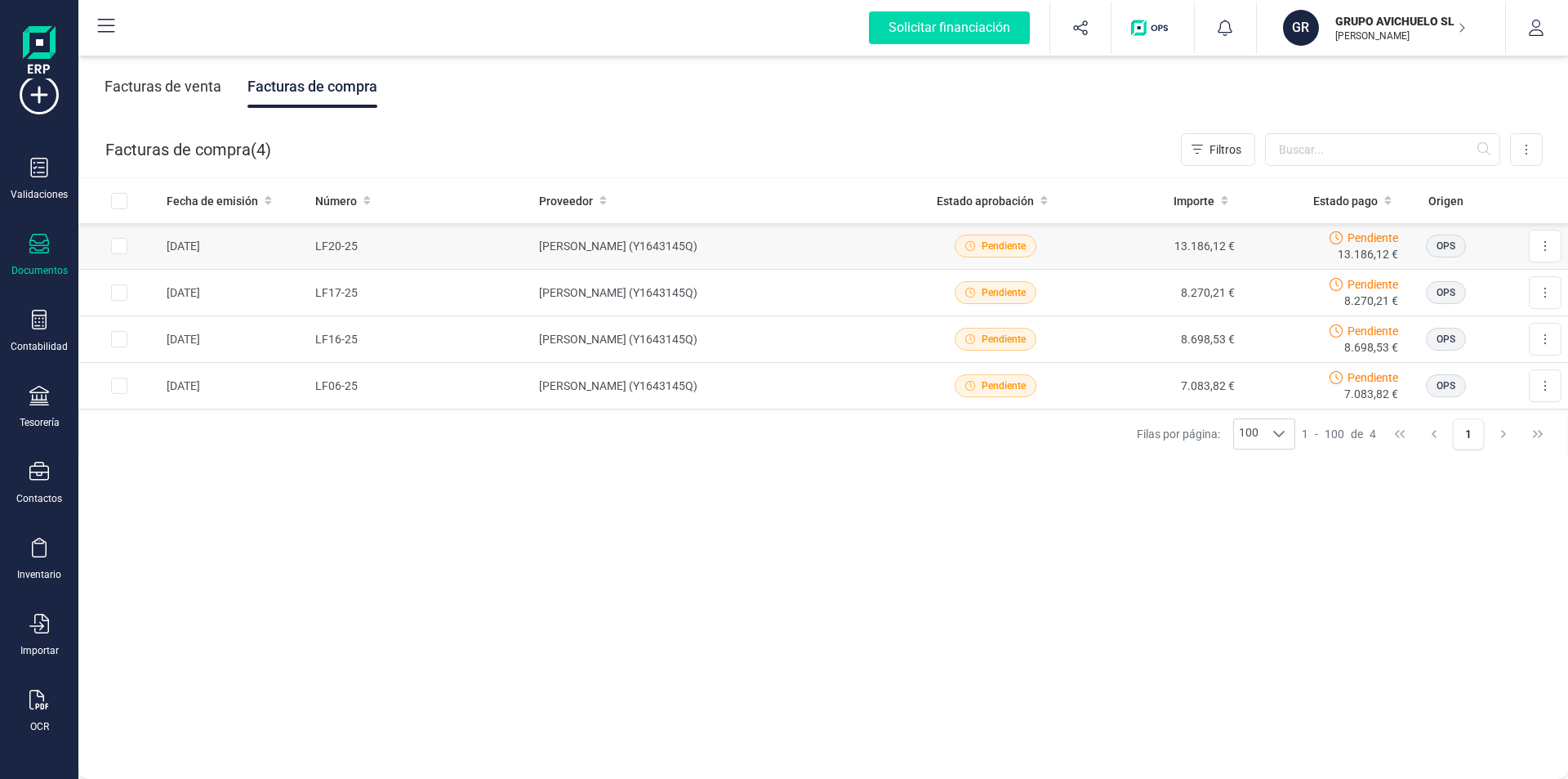
click at [117, 246] on input "Row Selected 158f08d1-778c-473f-9650-de3031f3e8fe" at bounding box center [119, 246] width 16 height 16
checkbox input "true"
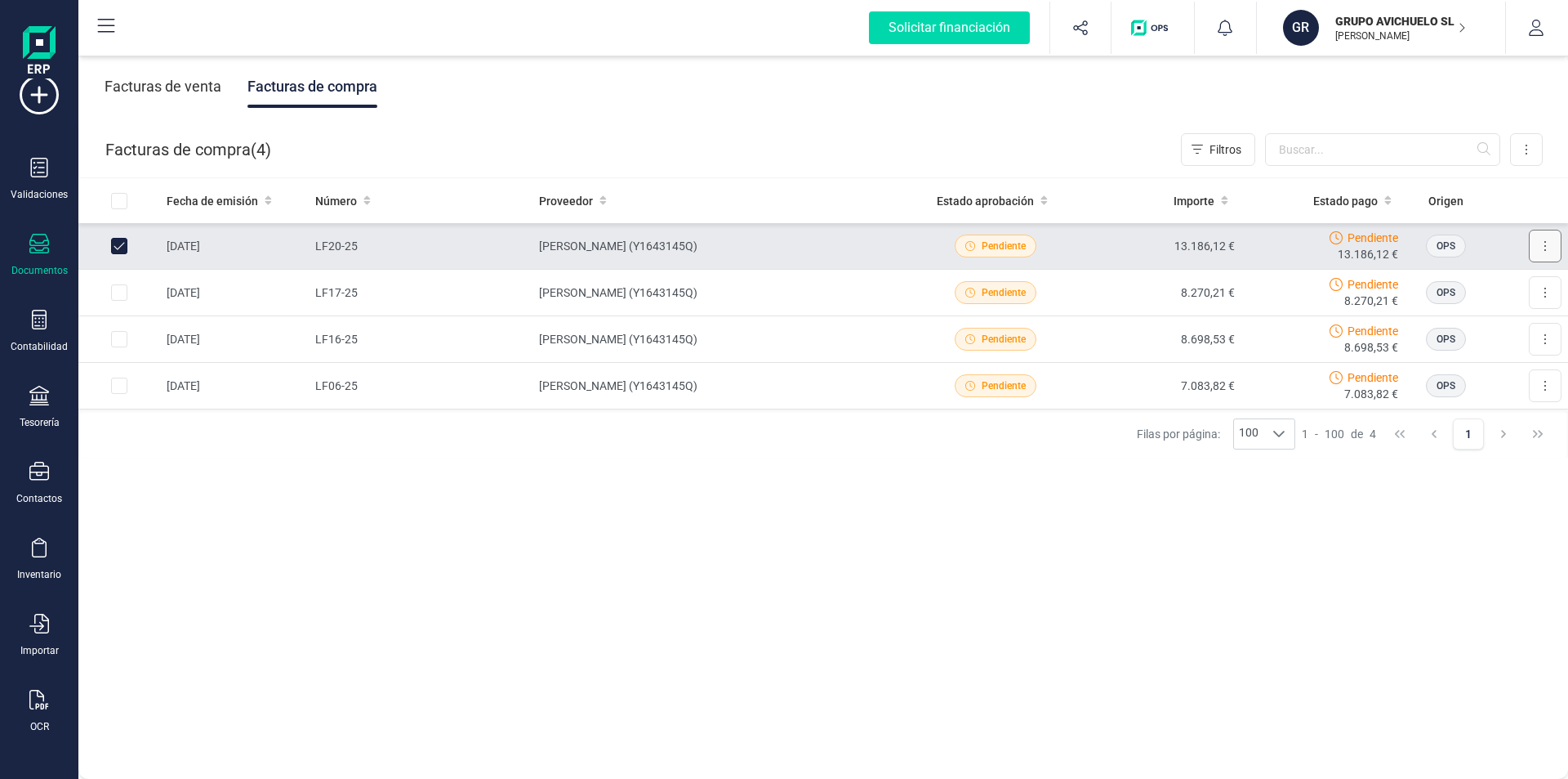
click at [1530, 242] on button at bounding box center [1545, 246] width 33 height 33
click at [1544, 241] on icon at bounding box center [1545, 246] width 3 height 13
click at [1487, 291] on span "Descargar documento" at bounding box center [1491, 285] width 113 height 16
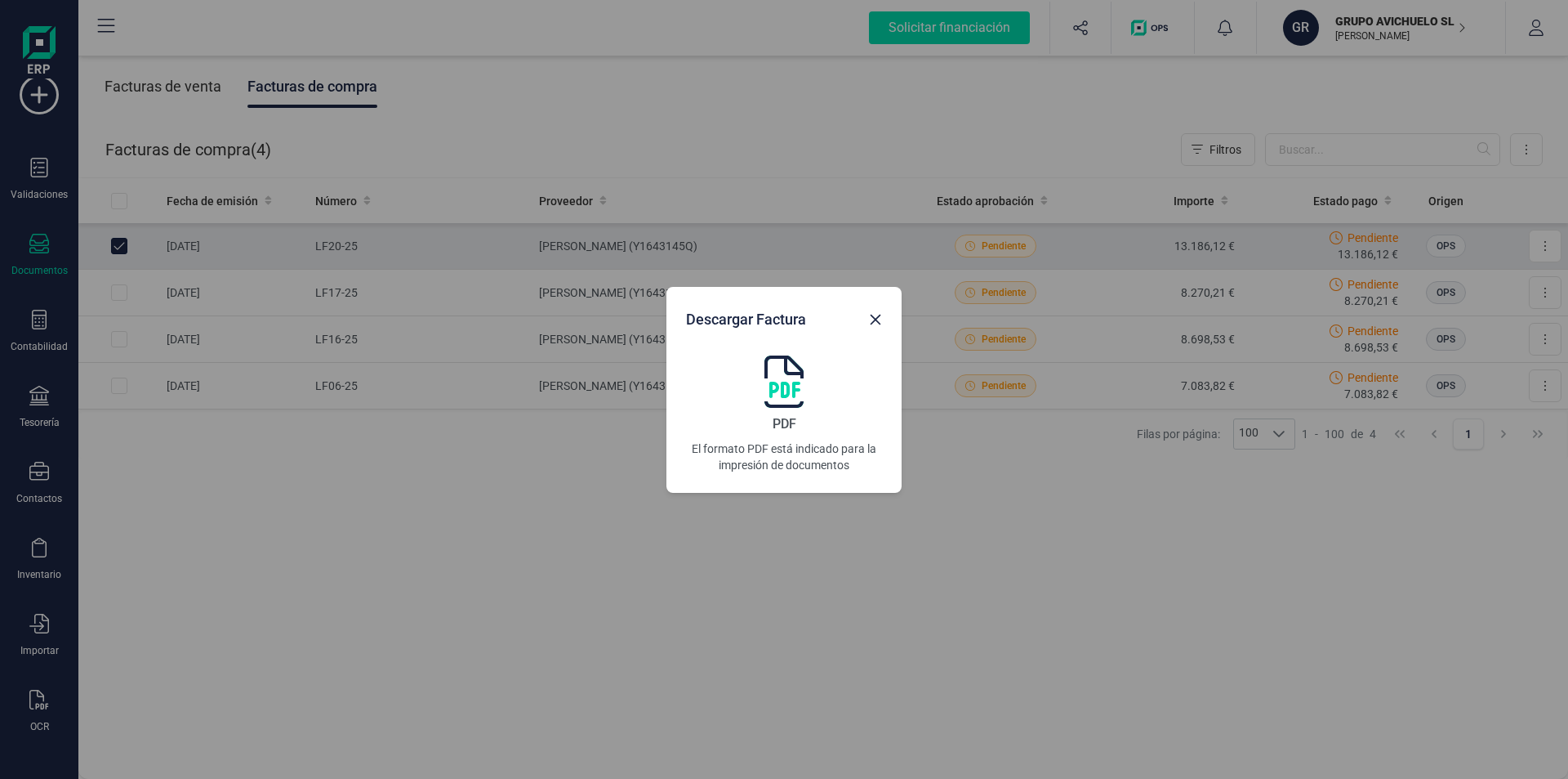
click at [876, 320] on icon "button" at bounding box center [876, 319] width 11 height 11
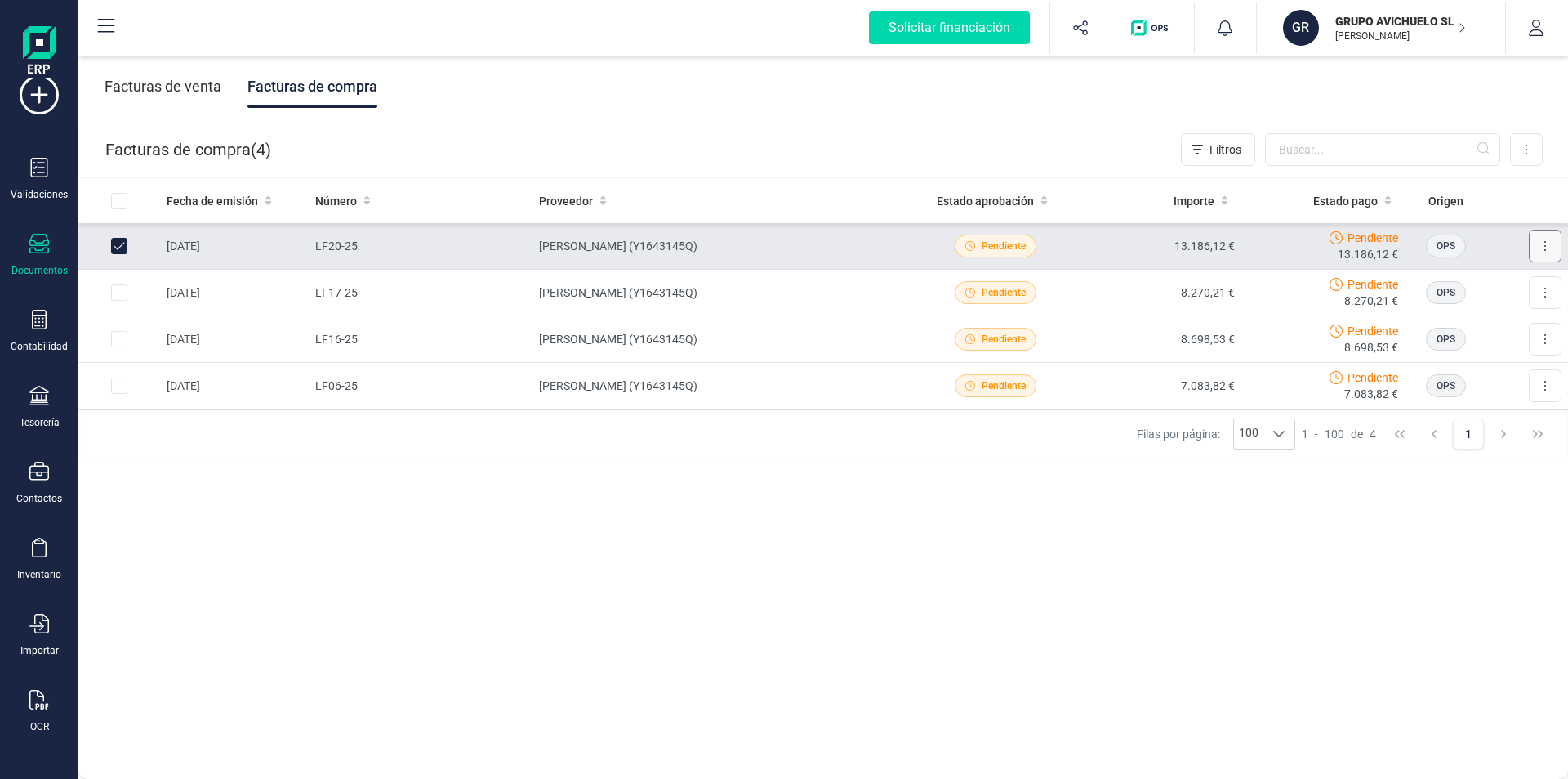
click at [1537, 246] on button at bounding box center [1545, 246] width 33 height 33
click at [1436, 251] on span "OPS" at bounding box center [1446, 246] width 19 height 14
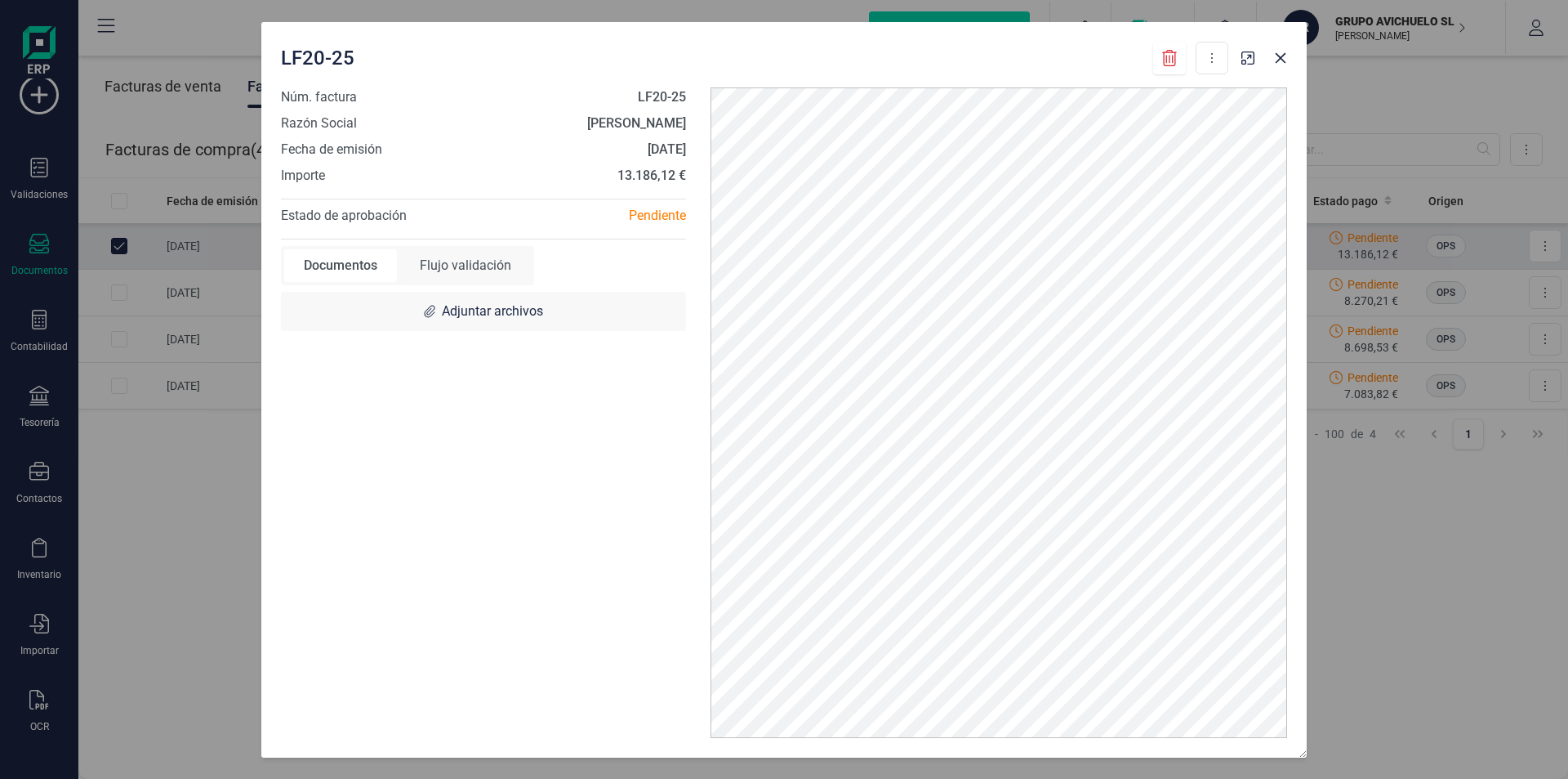
click at [483, 268] on div "Flujo validación" at bounding box center [466, 265] width 131 height 33
click at [352, 392] on span at bounding box center [352, 392] width 10 height 10
click at [317, 368] on div "US" at bounding box center [315, 369] width 37 height 37
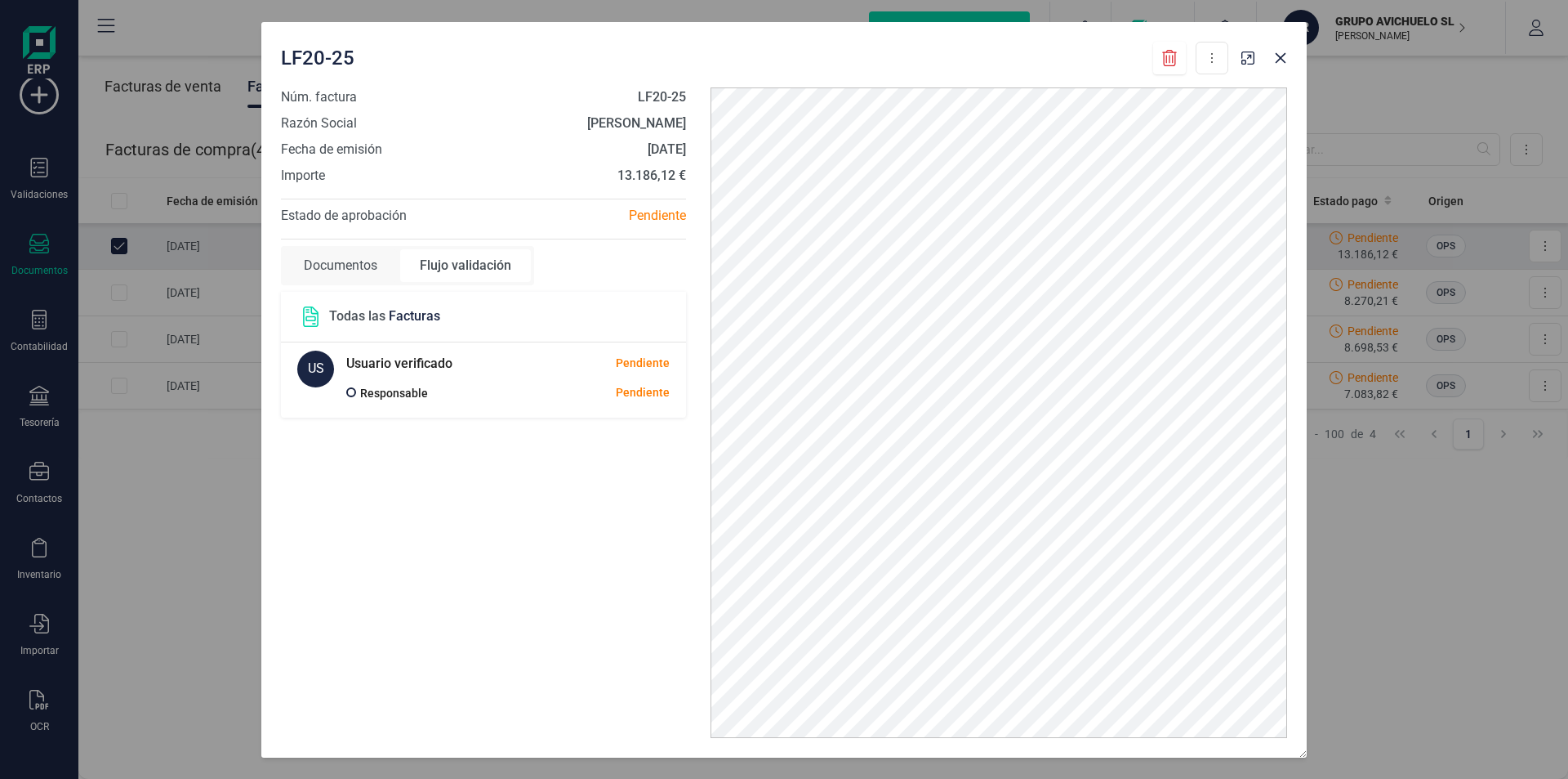
click at [392, 362] on h5 "Usuario verificado" at bounding box center [400, 363] width 106 height 26
click at [392, 314] on span "Facturas" at bounding box center [414, 316] width 51 height 15
click at [585, 335] on header "Todas las Facturas" at bounding box center [483, 317] width 405 height 51
click at [520, 244] on div "Núm. factura LF20-25 Razón Social LUISA FERNANDA PADRON STEVENS Fecha de emisió…" at bounding box center [483, 413] width 429 height 651
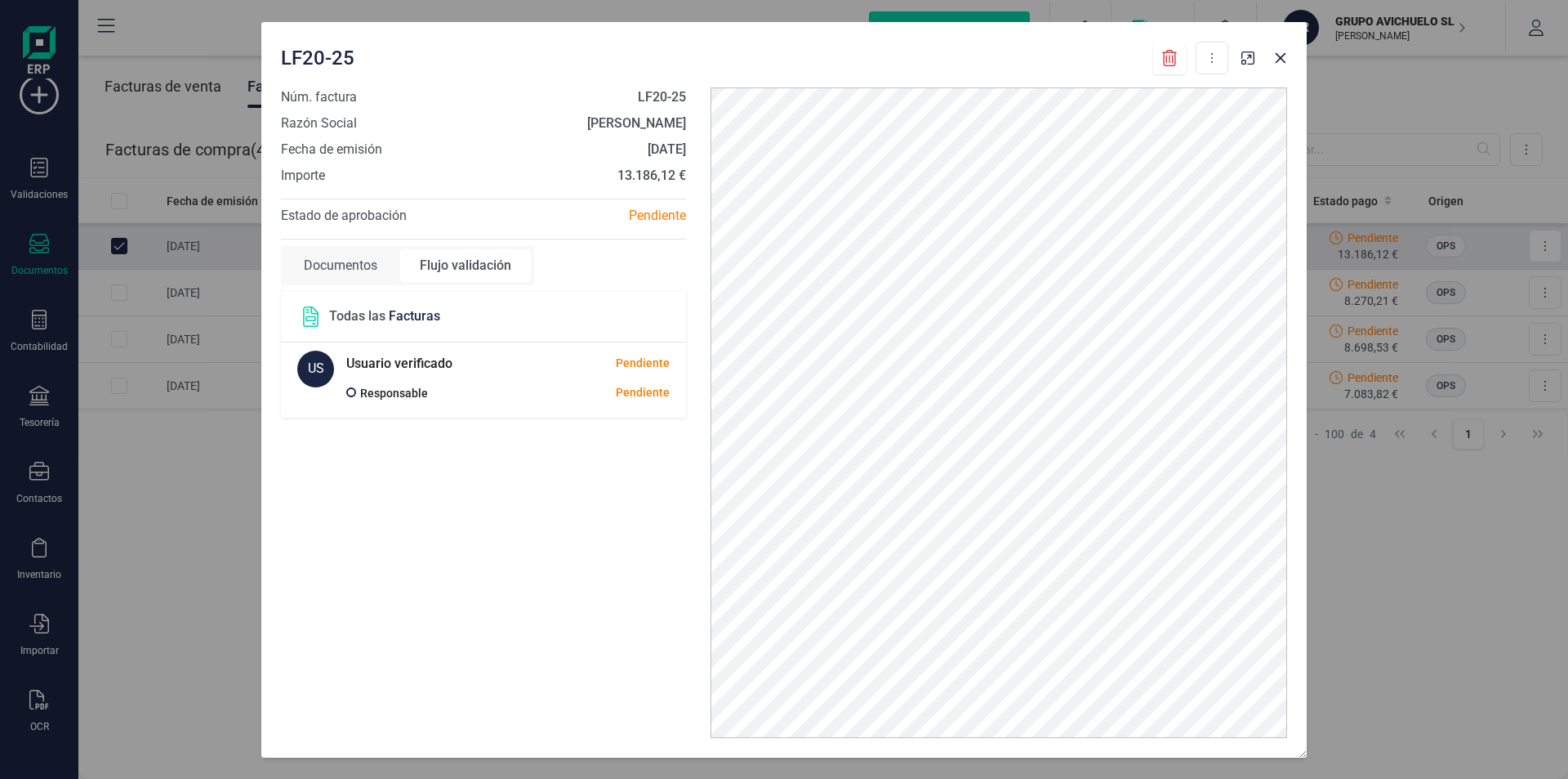
drag, startPoint x: 649, startPoint y: 225, endPoint x: 645, endPoint y: 210, distance: 15.5
click at [649, 224] on div "Pendiente" at bounding box center [590, 215] width 215 height 19
click at [1211, 64] on icon at bounding box center [1212, 57] width 3 height 13
click at [1279, 62] on icon "button" at bounding box center [1280, 57] width 13 height 13
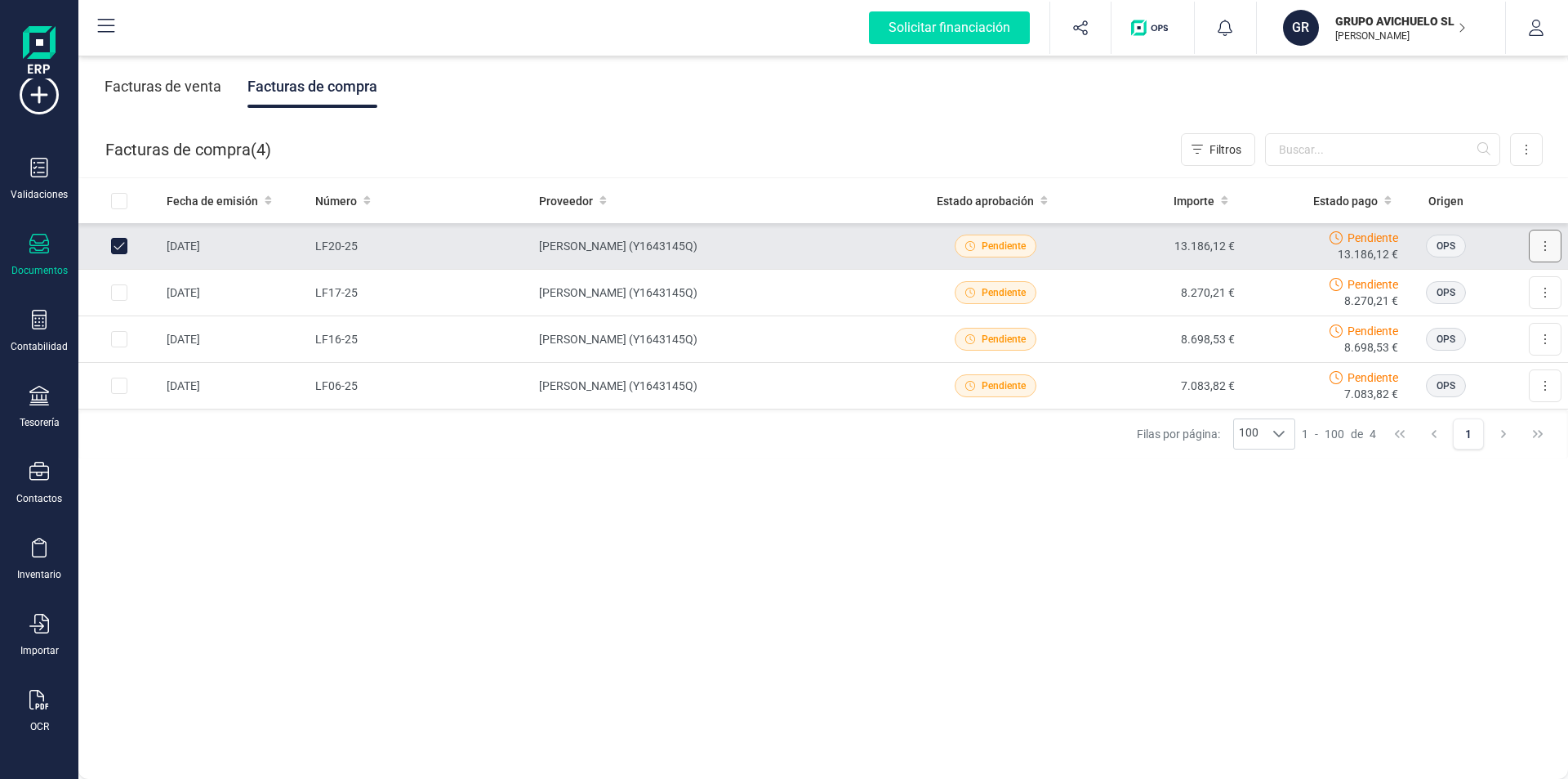
click at [1544, 249] on icon at bounding box center [1545, 246] width 3 height 13
click at [1529, 146] on button at bounding box center [1527, 149] width 33 height 33
click at [208, 248] on td "31/07/2025" at bounding box center [234, 246] width 148 height 46
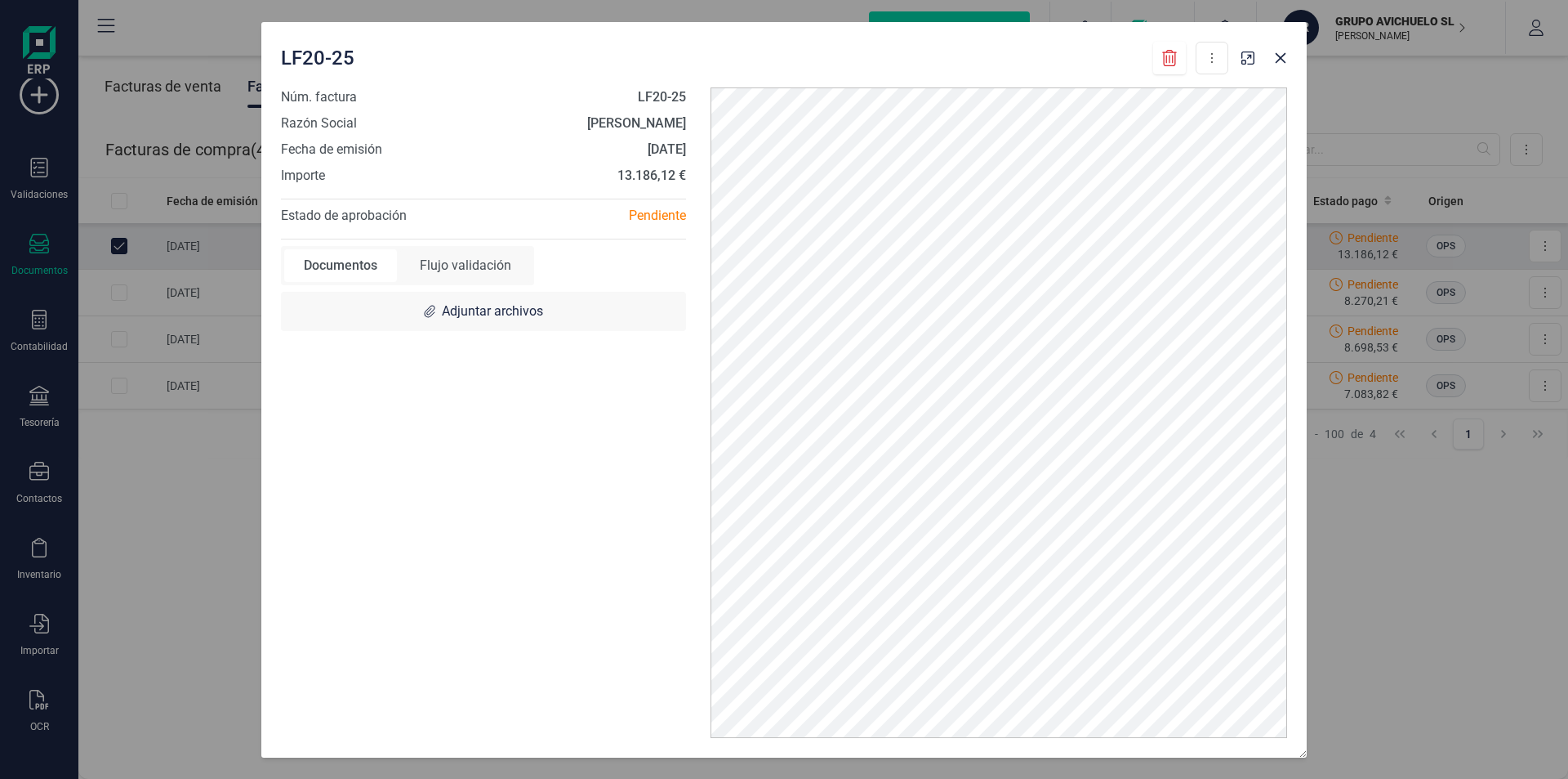
click at [493, 267] on div "Flujo validación" at bounding box center [466, 265] width 131 height 33
click at [382, 392] on p "Responsable" at bounding box center [394, 392] width 67 height 19
drag, startPoint x: 639, startPoint y: 388, endPoint x: 639, endPoint y: 370, distance: 18.0
click at [639, 386] on div "Pendiente" at bounding box center [590, 392] width 158 height 17
click at [639, 356] on div "Pendiente" at bounding box center [643, 363] width 54 height 17
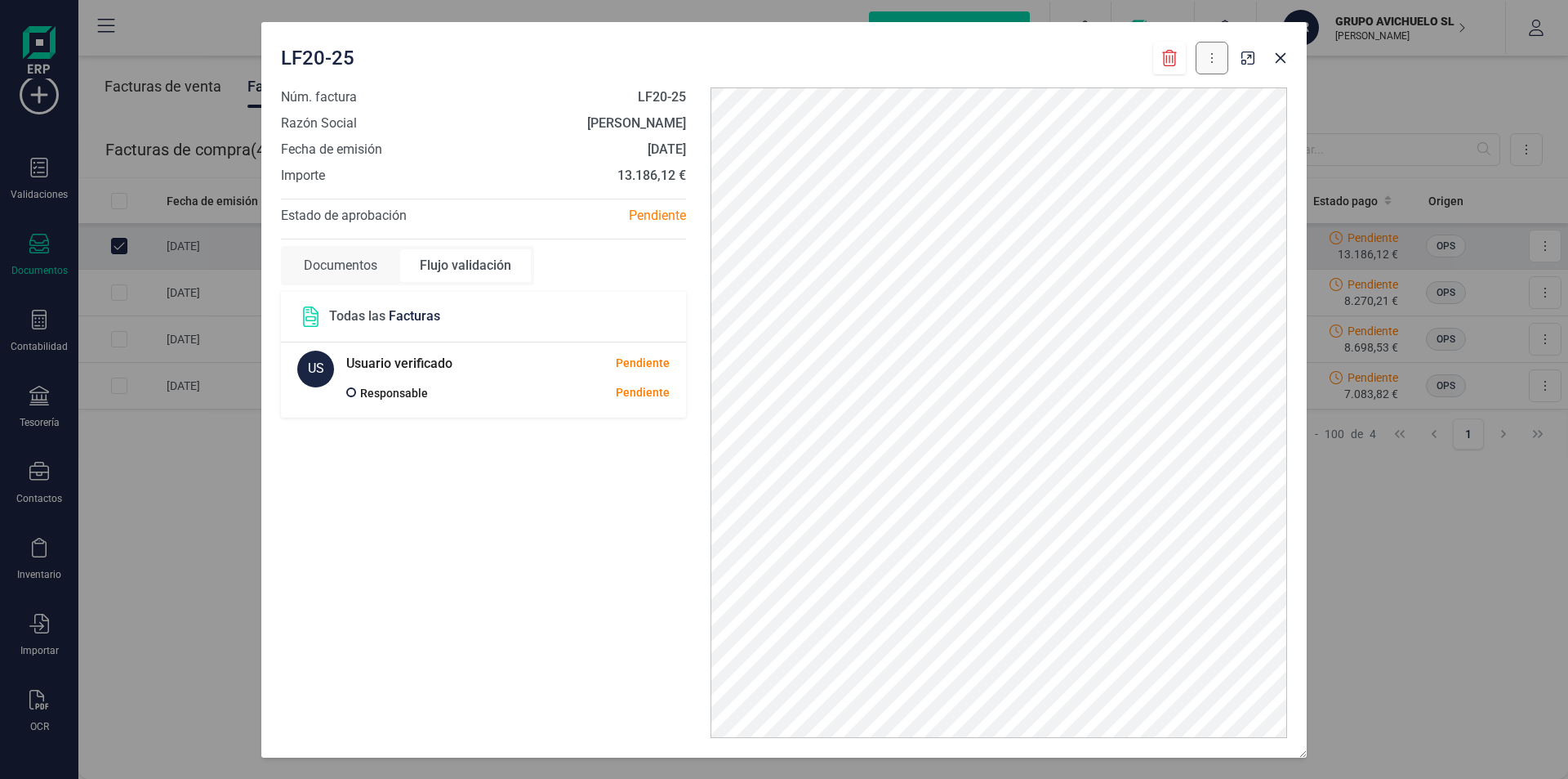
click at [1215, 59] on button at bounding box center [1212, 57] width 33 height 33
click at [1210, 95] on span "Descargar documento" at bounding box center [1158, 98] width 113 height 16
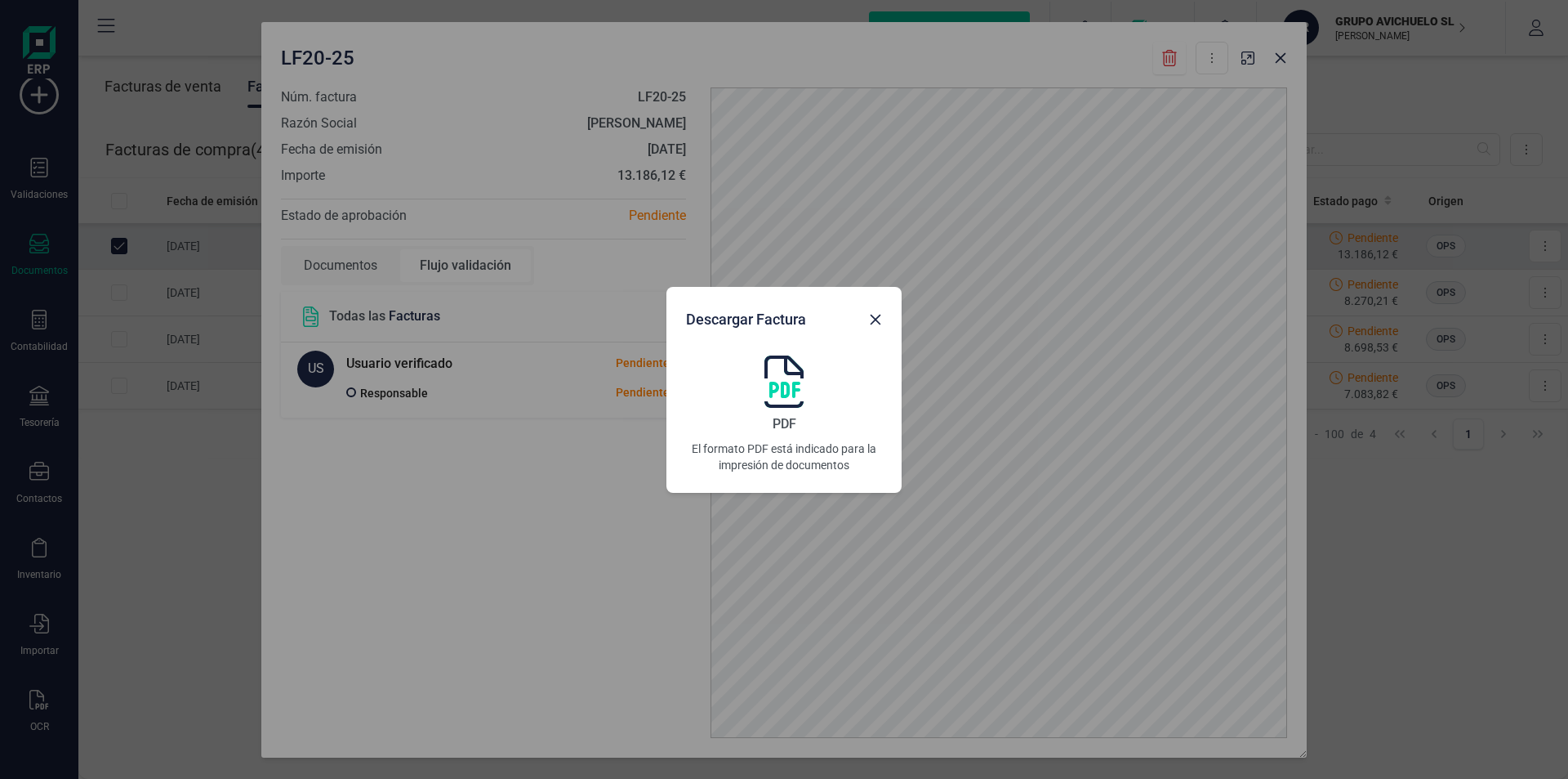
click at [746, 452] on p "El formato PDF está indicado para la impresión de documentos" at bounding box center [784, 457] width 196 height 33
click at [746, 452] on p "El formato PDF está indicado para la impresión de documentos" at bounding box center [784, 457] width 196 height 33
click at [876, 313] on icon "button" at bounding box center [875, 319] width 13 height 13
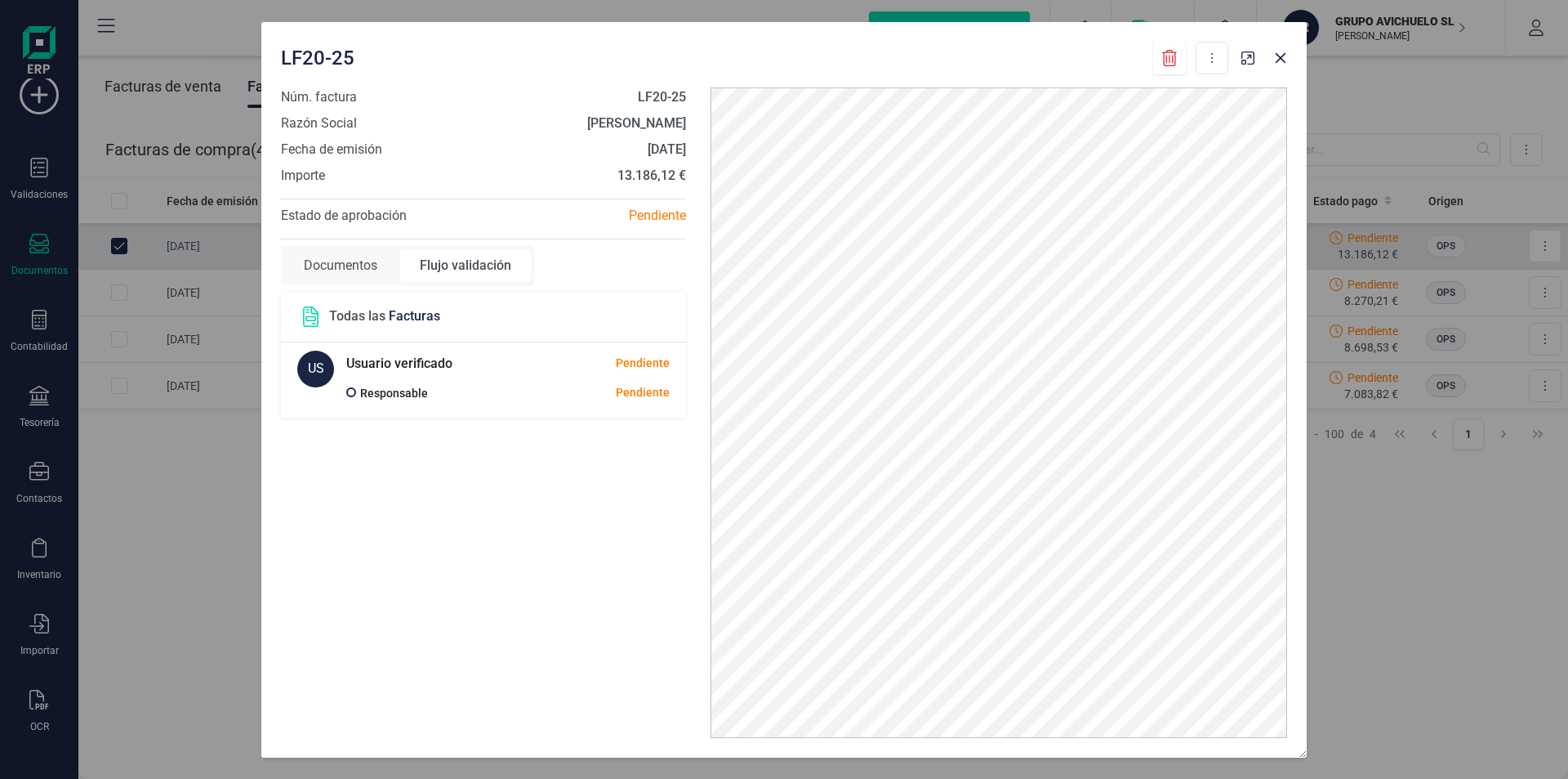
click at [446, 267] on div "Flujo validación" at bounding box center [466, 265] width 131 height 33
click at [368, 269] on div "Documentos" at bounding box center [341, 265] width 113 height 33
click at [466, 264] on div "Flujo validación" at bounding box center [466, 265] width 131 height 33
click at [352, 392] on span at bounding box center [352, 392] width 10 height 10
click at [423, 365] on h5 "Usuario verificado" at bounding box center [400, 363] width 106 height 26
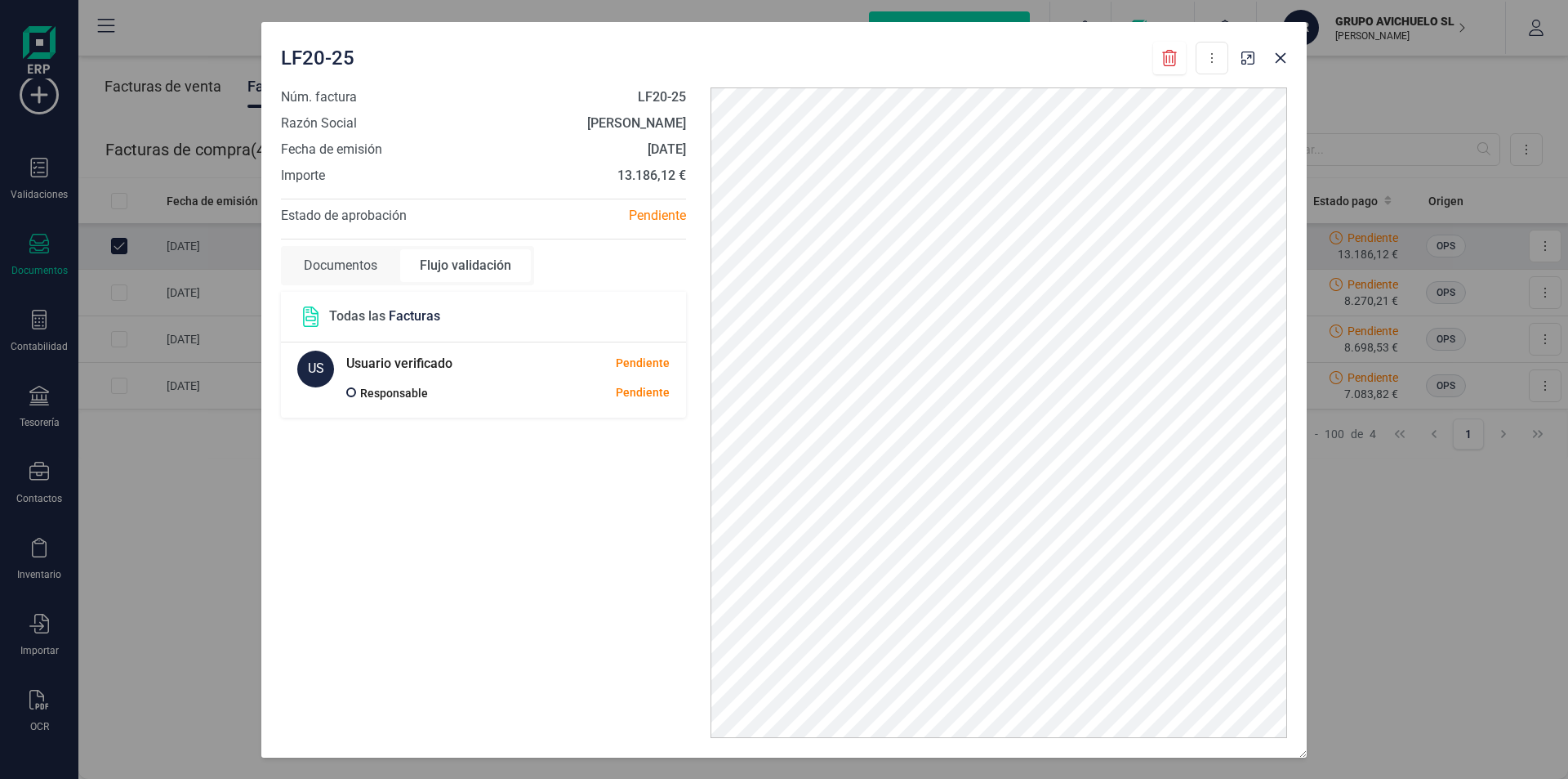
click at [309, 368] on div "US" at bounding box center [315, 369] width 37 height 37
drag, startPoint x: 407, startPoint y: 362, endPoint x: 520, endPoint y: 362, distance: 113.0
click at [412, 362] on h5 "Usuario verificado" at bounding box center [400, 363] width 106 height 26
click at [652, 363] on div "Pendiente" at bounding box center [643, 363] width 54 height 17
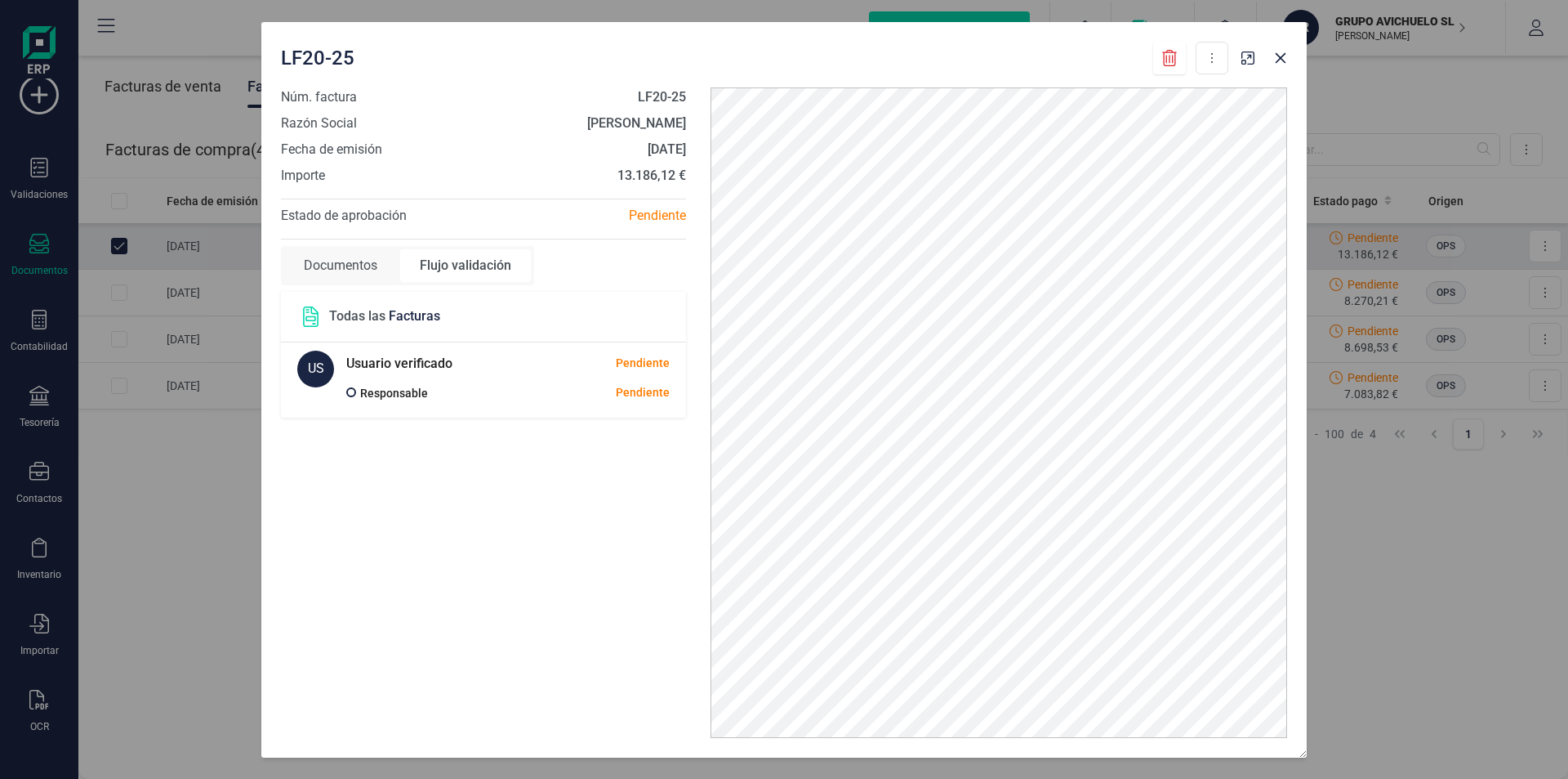
click at [645, 391] on div "Pendiente" at bounding box center [590, 392] width 158 height 17
click at [486, 272] on div "Flujo validación" at bounding box center [466, 265] width 131 height 33
click at [394, 311] on span "Facturas" at bounding box center [414, 316] width 51 height 15
click at [307, 318] on icon at bounding box center [310, 316] width 20 height 20
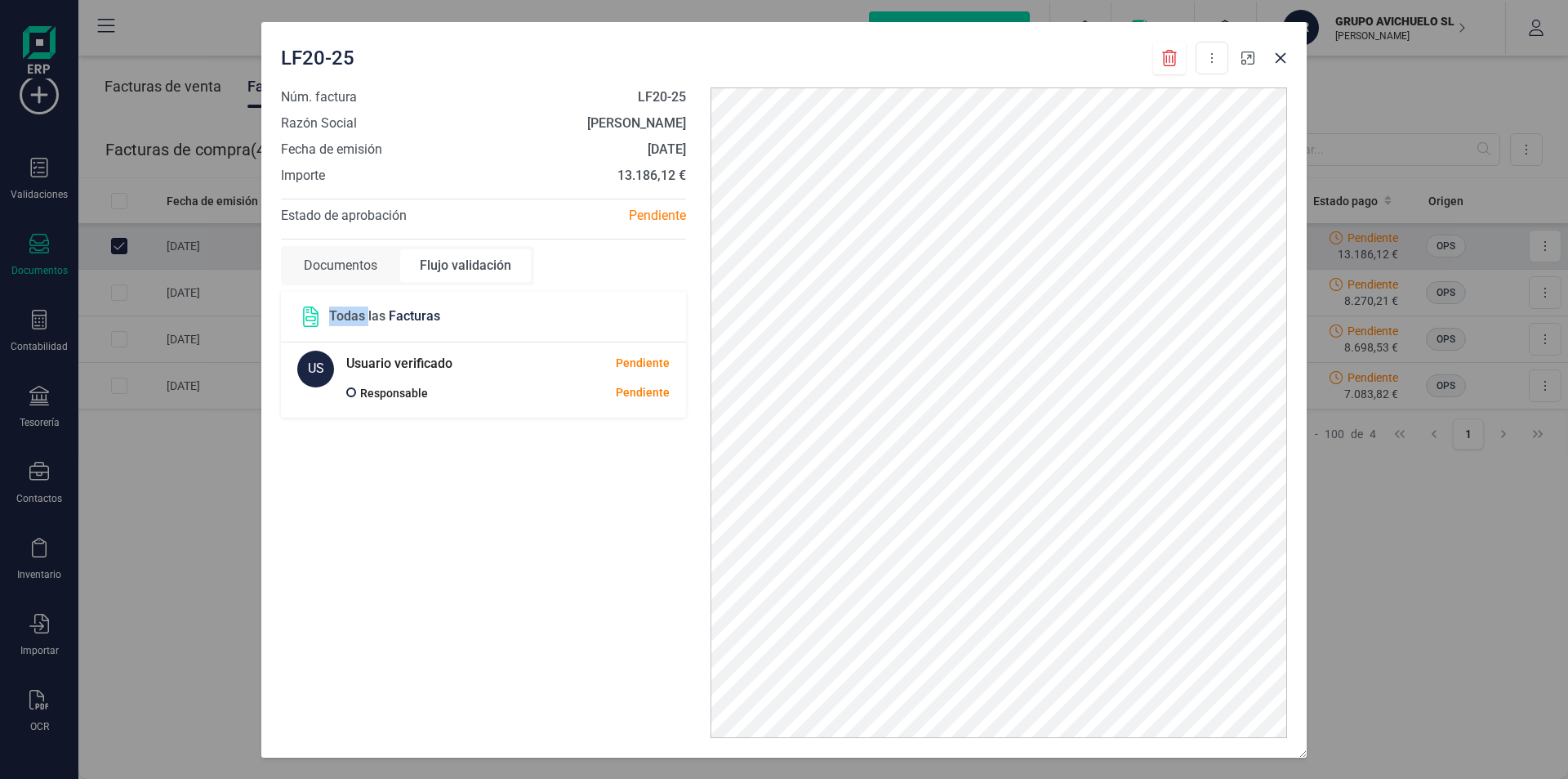
click at [1249, 55] on icon "button" at bounding box center [1247, 57] width 13 height 13
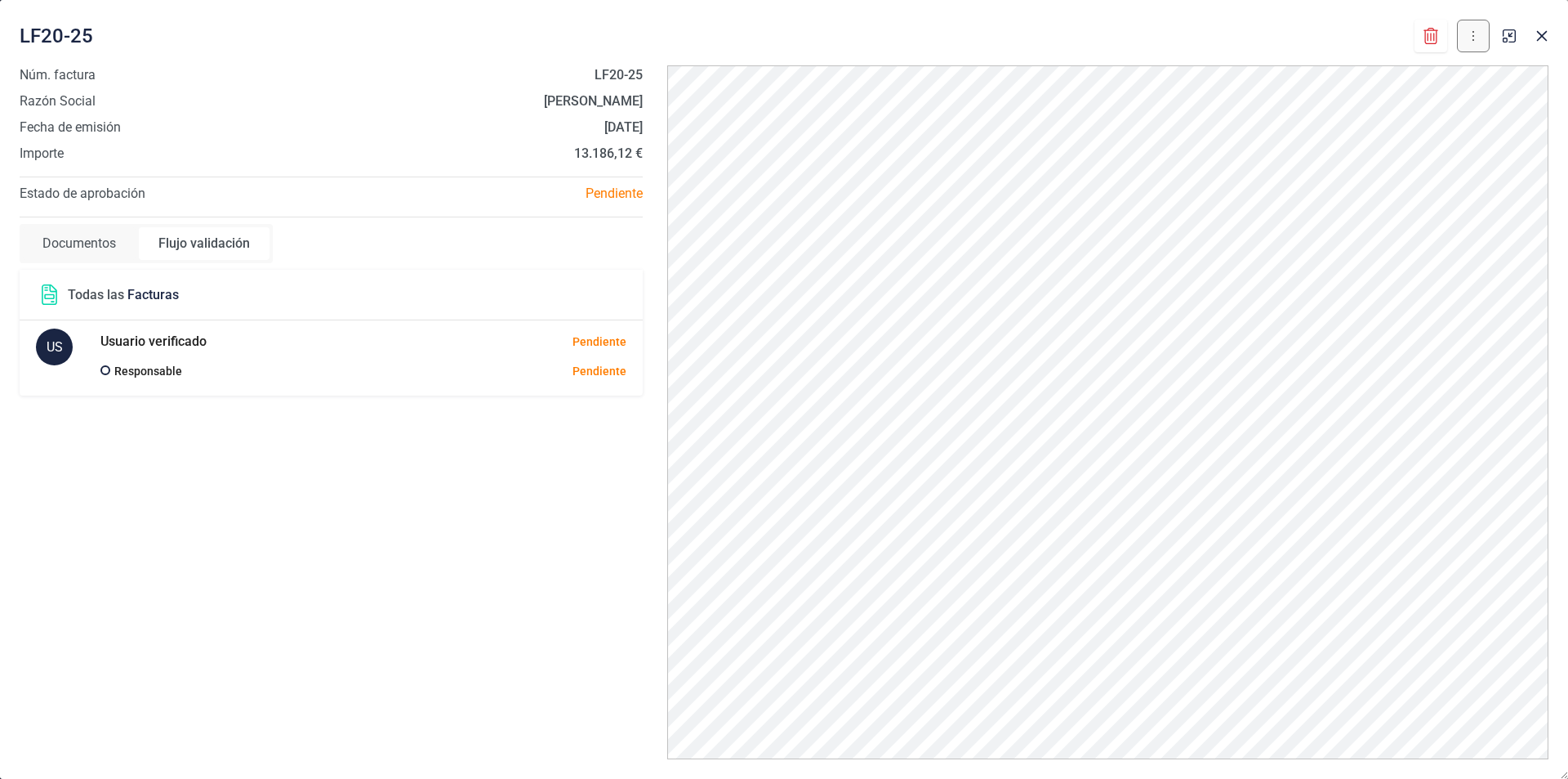
click at [1472, 37] on icon at bounding box center [1474, 35] width 3 height 13
click at [178, 447] on div "Núm. factura LF20-25 Razón Social LUISA FERNANDA PADRON STEVENS Fecha de emisió…" at bounding box center [331, 412] width 648 height 694
click at [46, 295] on icon at bounding box center [49, 295] width 15 height 20
click at [1512, 39] on icon "button" at bounding box center [1509, 35] width 13 height 13
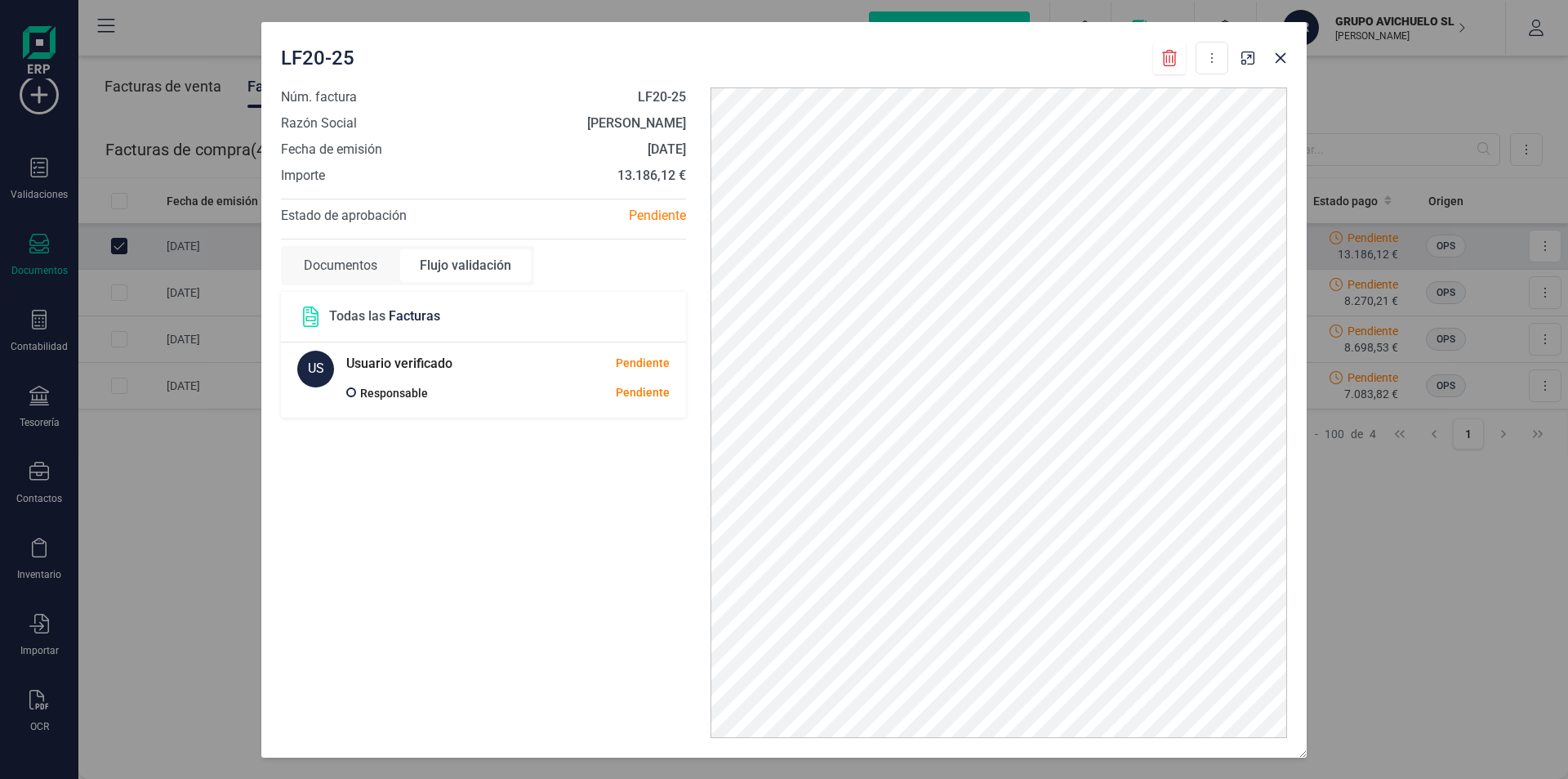
click at [346, 267] on div "Documentos" at bounding box center [341, 265] width 113 height 33
click at [1279, 58] on icon "button" at bounding box center [1280, 57] width 13 height 13
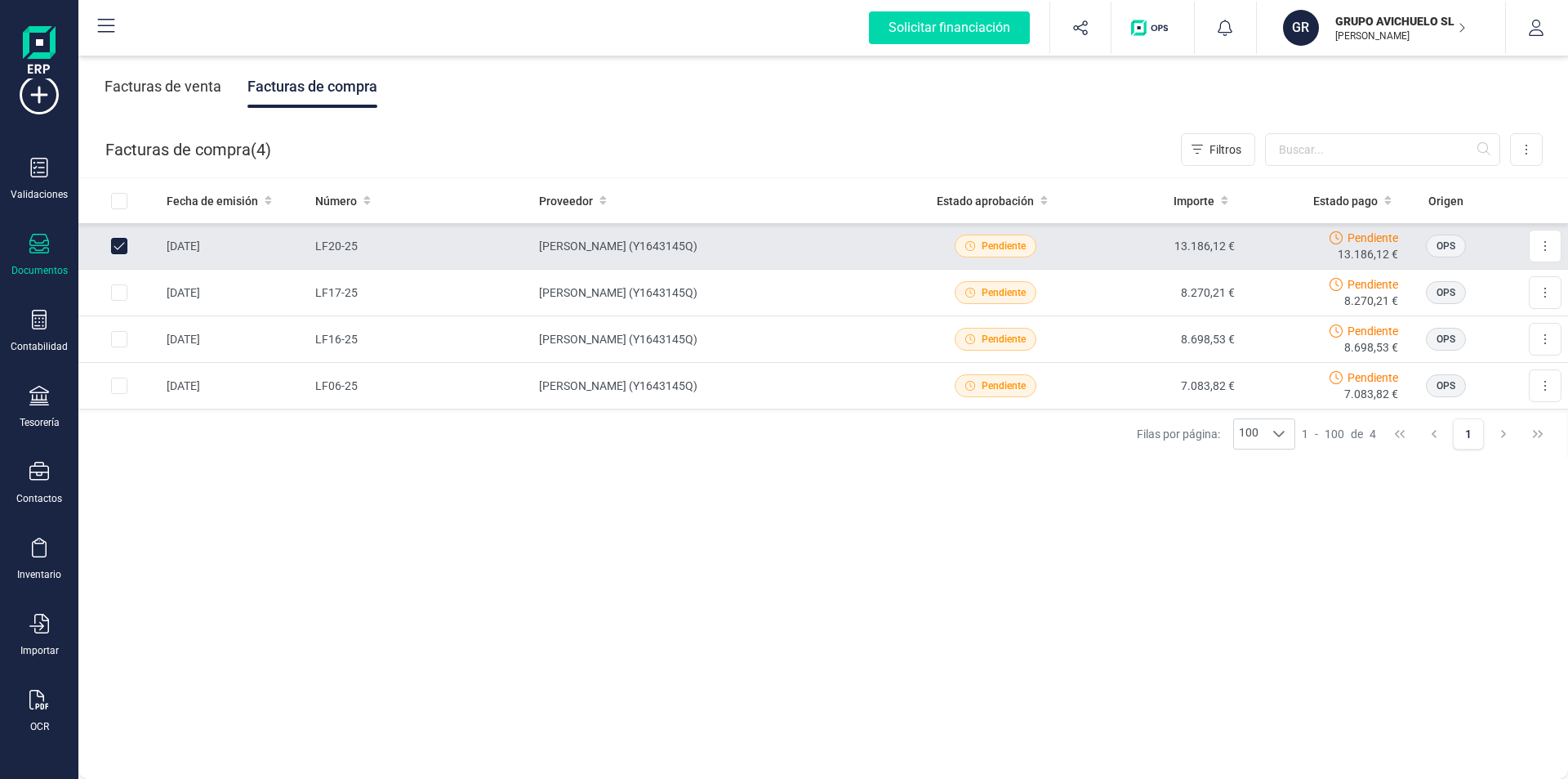
click at [998, 246] on span "Pendiente" at bounding box center [1004, 246] width 44 height 14
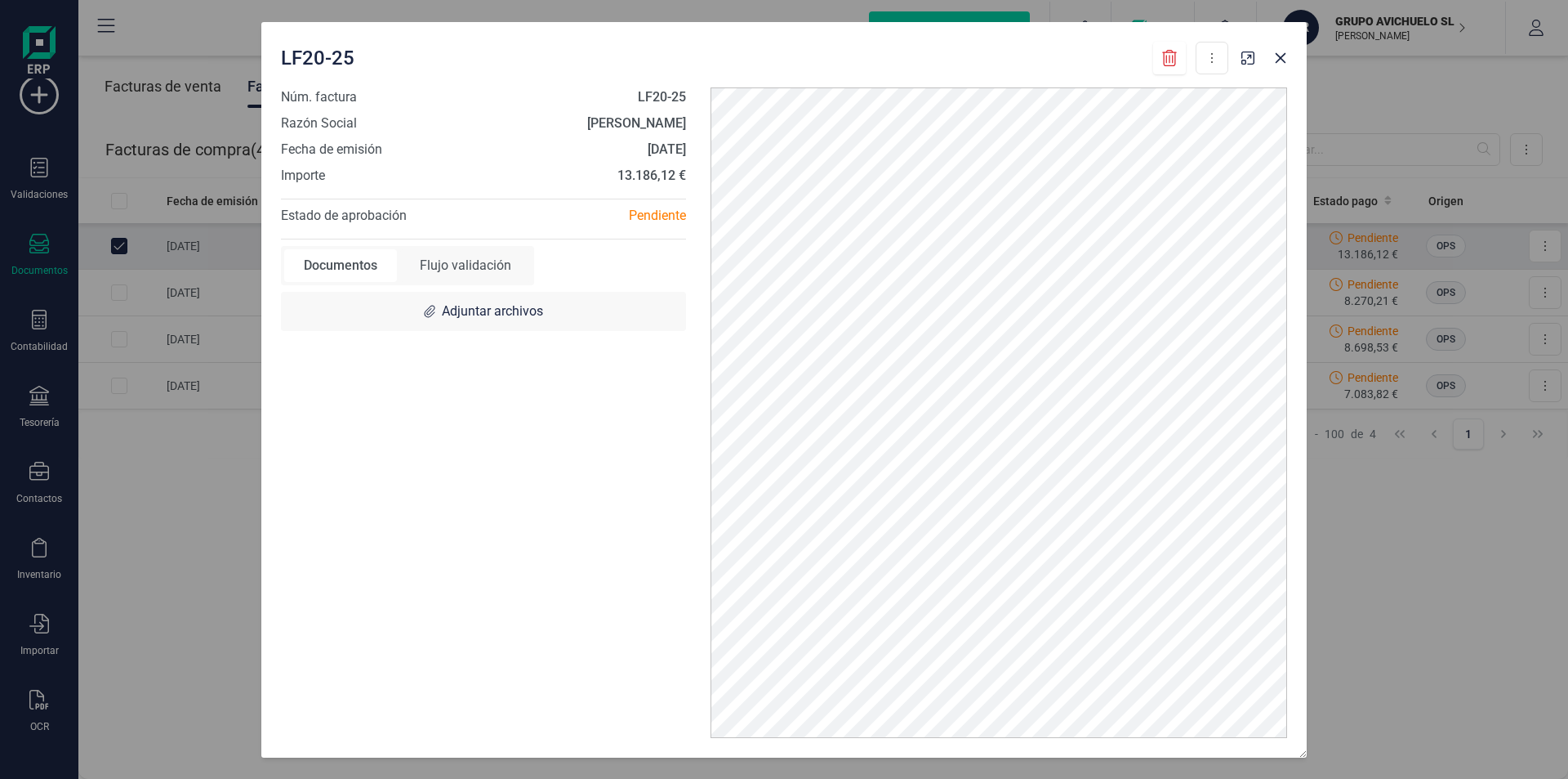
click at [358, 268] on div "Documentos" at bounding box center [341, 265] width 113 height 33
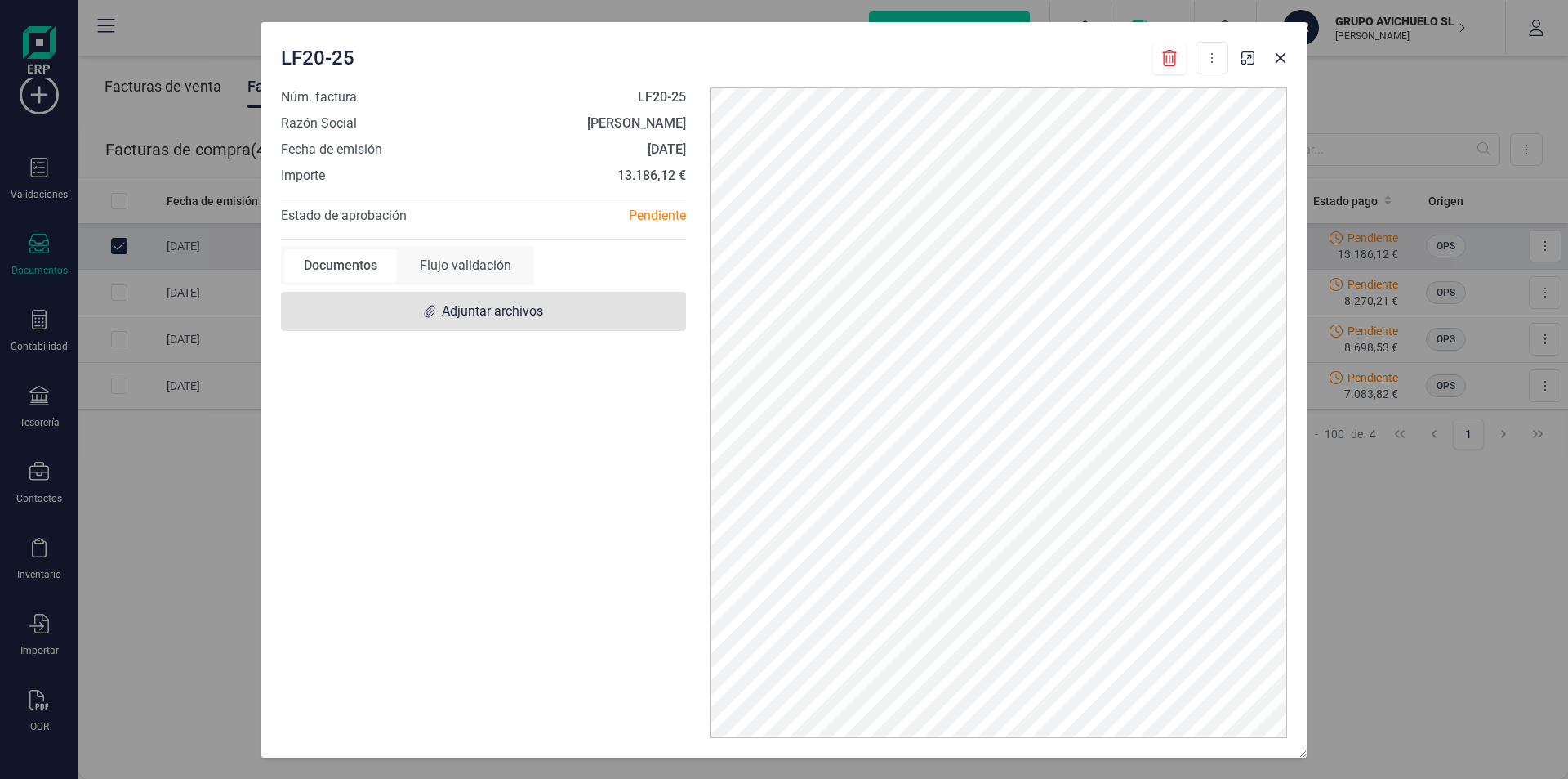
click at [426, 310] on icon at bounding box center [429, 311] width 11 height 13
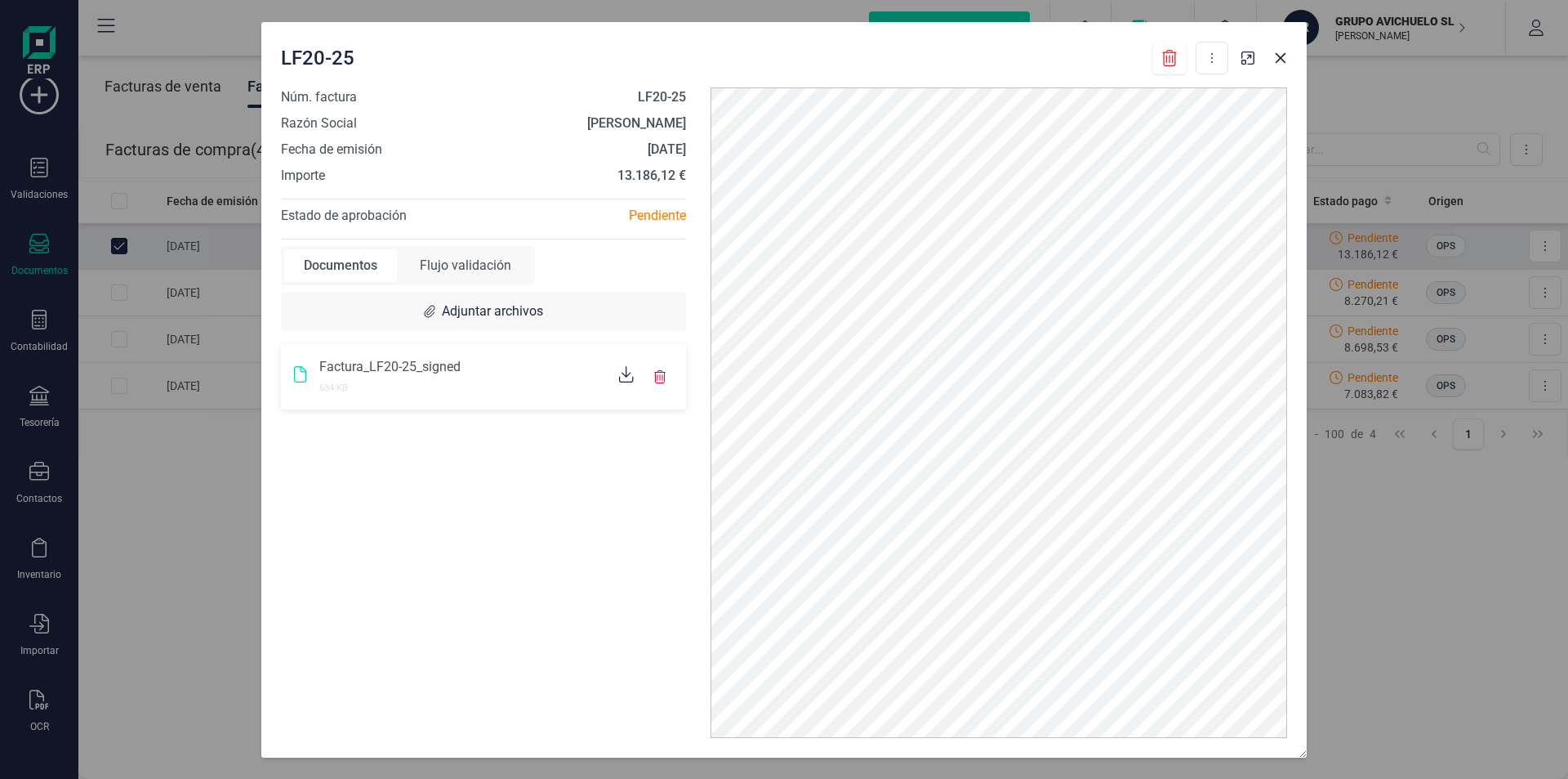
click at [482, 262] on div "Flujo validación" at bounding box center [466, 265] width 131 height 33
click at [348, 259] on div "Documentos" at bounding box center [341, 265] width 113 height 33
click at [493, 261] on div "Flujo validación" at bounding box center [466, 265] width 131 height 33
click at [347, 394] on span at bounding box center [352, 392] width 10 height 10
click at [318, 363] on div "US" at bounding box center [315, 369] width 37 height 37
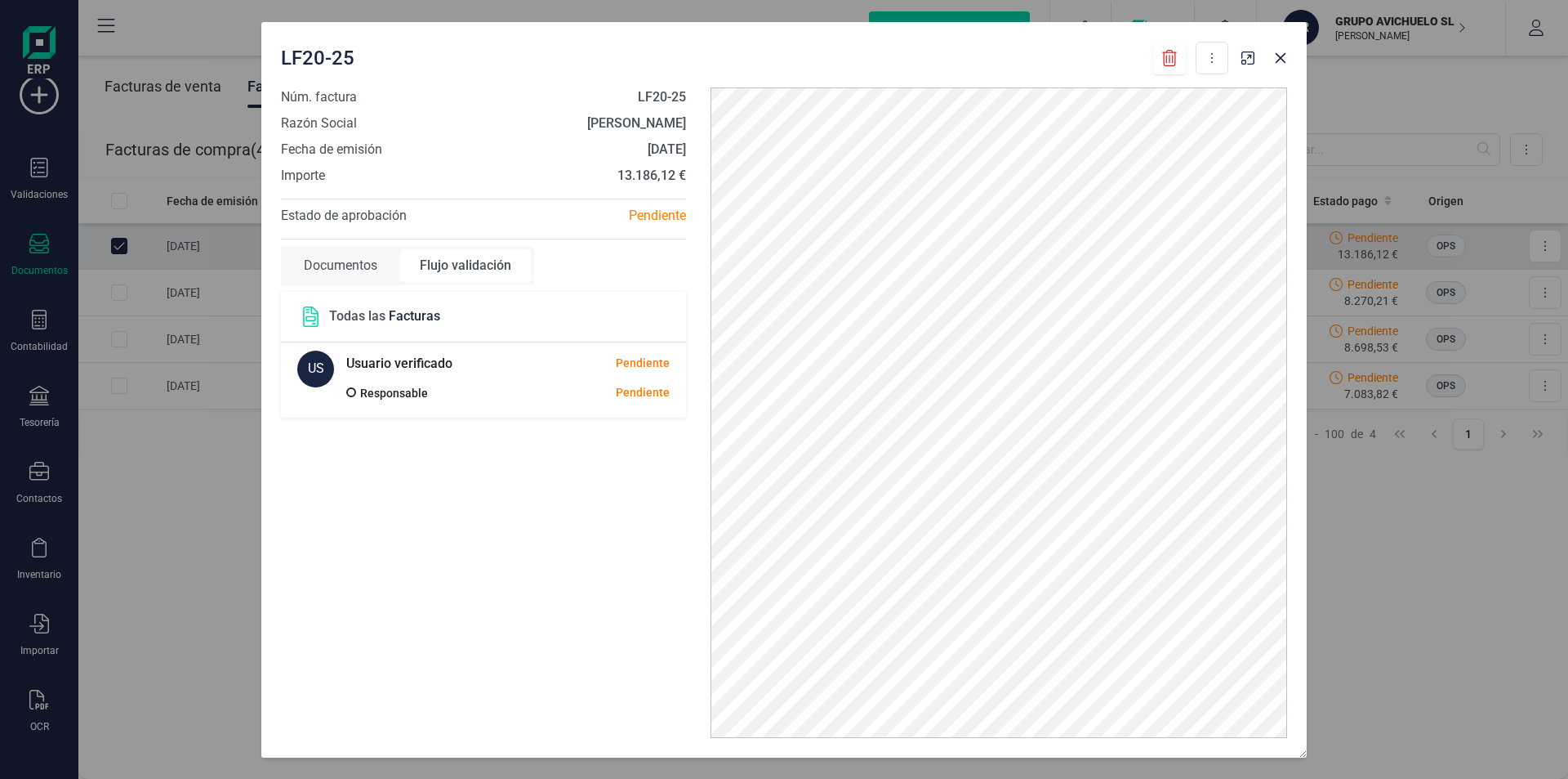
click at [320, 311] on icon at bounding box center [310, 316] width 20 height 20
click at [324, 311] on div "Todas las Facturas" at bounding box center [370, 316] width 140 height 20
drag, startPoint x: 412, startPoint y: 311, endPoint x: 519, endPoint y: 294, distance: 108.3
click at [418, 311] on span "Facturas" at bounding box center [414, 316] width 51 height 15
drag, startPoint x: 380, startPoint y: 316, endPoint x: 355, endPoint y: 272, distance: 50.6
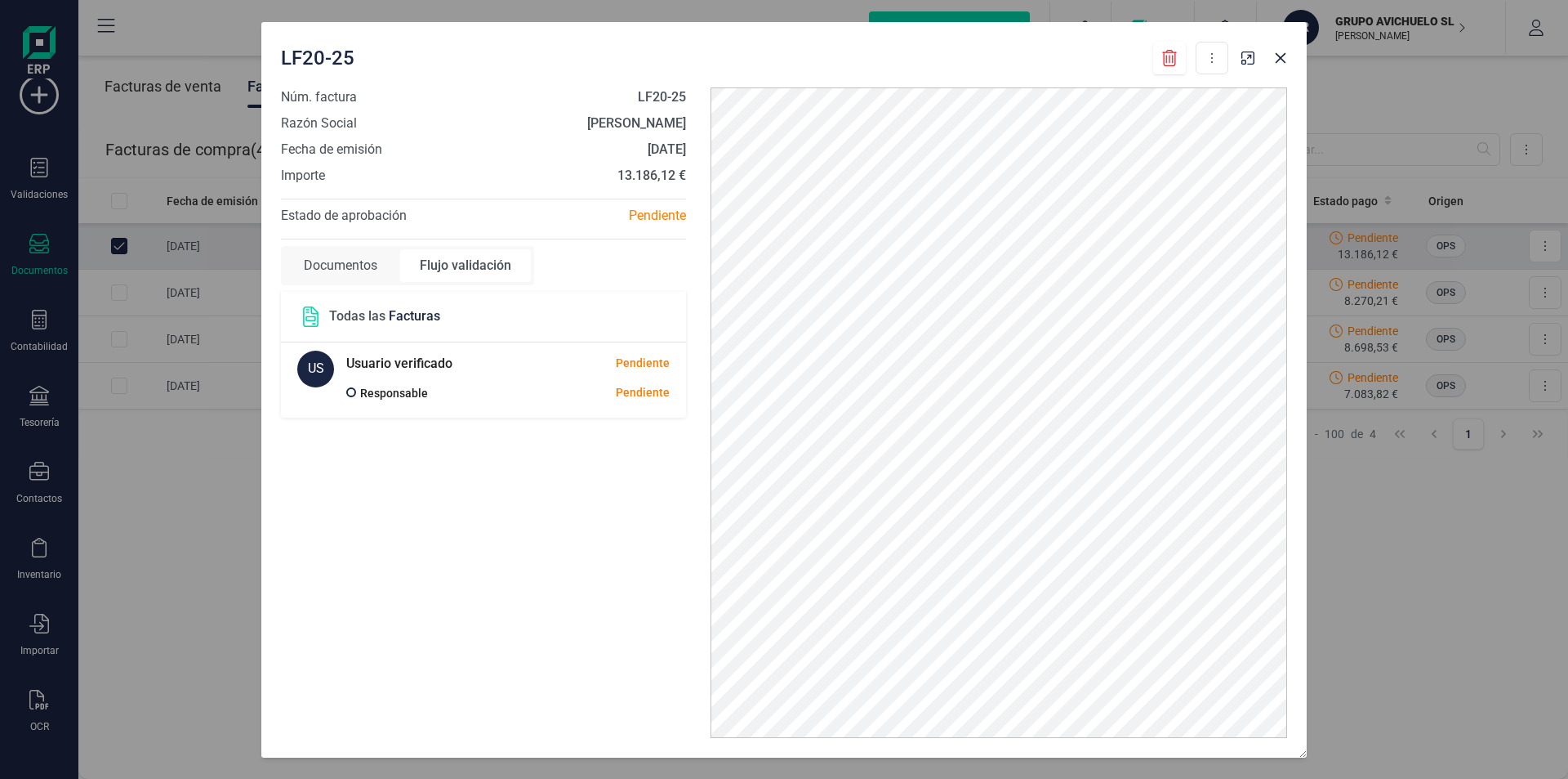
click at [379, 316] on p "Todas las Facturas" at bounding box center [385, 316] width 111 height 19
click at [353, 261] on div "Documentos" at bounding box center [341, 265] width 113 height 33
click at [473, 263] on div "Flujo validación" at bounding box center [466, 265] width 131 height 33
click at [664, 211] on div "Pendiente" at bounding box center [590, 215] width 215 height 19
drag, startPoint x: 641, startPoint y: 92, endPoint x: 682, endPoint y: 92, distance: 41.0
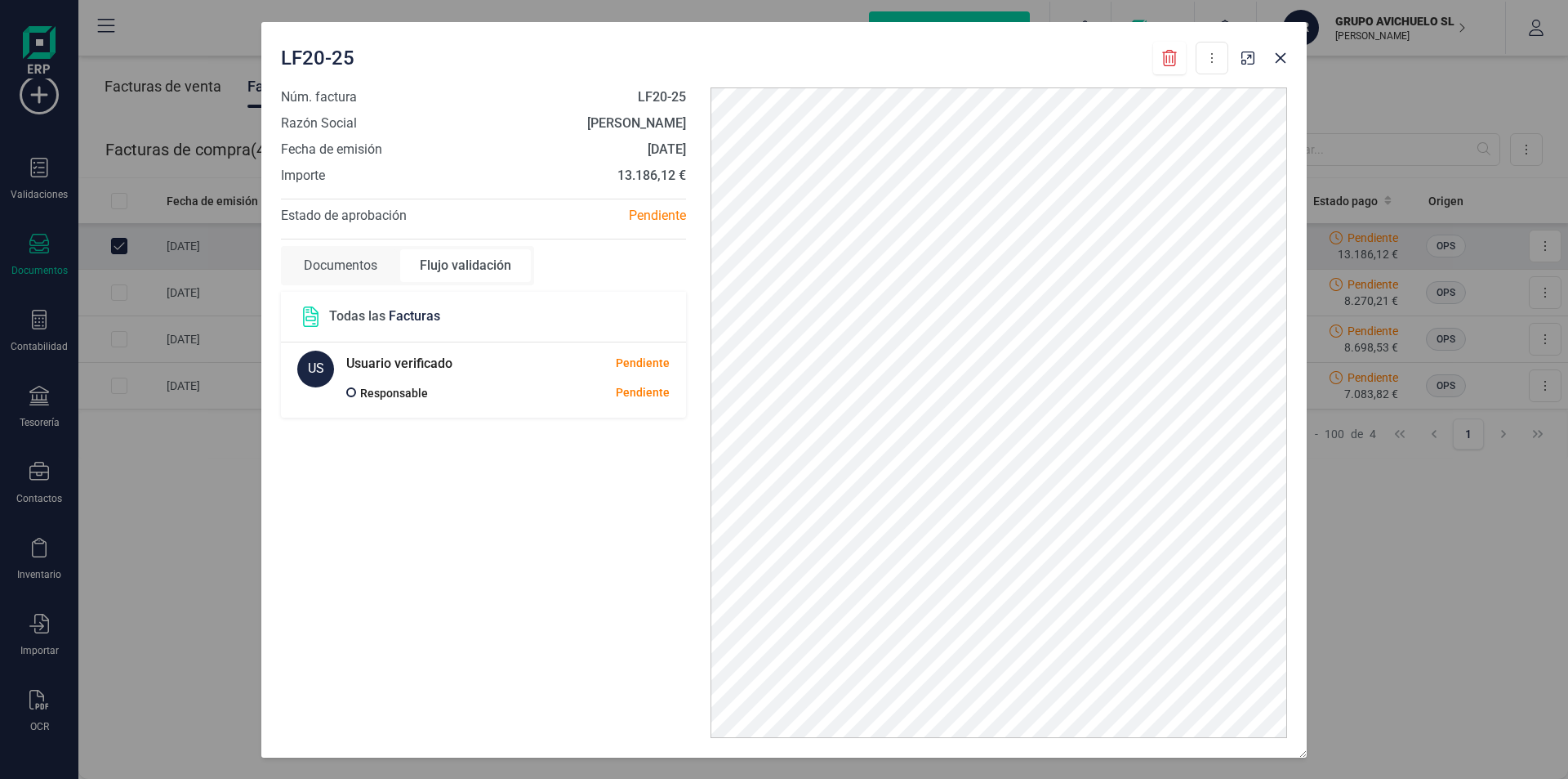
click at [642, 92] on strong "LF20-25" at bounding box center [661, 97] width 48 height 15
drag, startPoint x: 1280, startPoint y: 62, endPoint x: 1271, endPoint y: 68, distance: 10.8
click at [1280, 61] on icon "button" at bounding box center [1280, 57] width 13 height 13
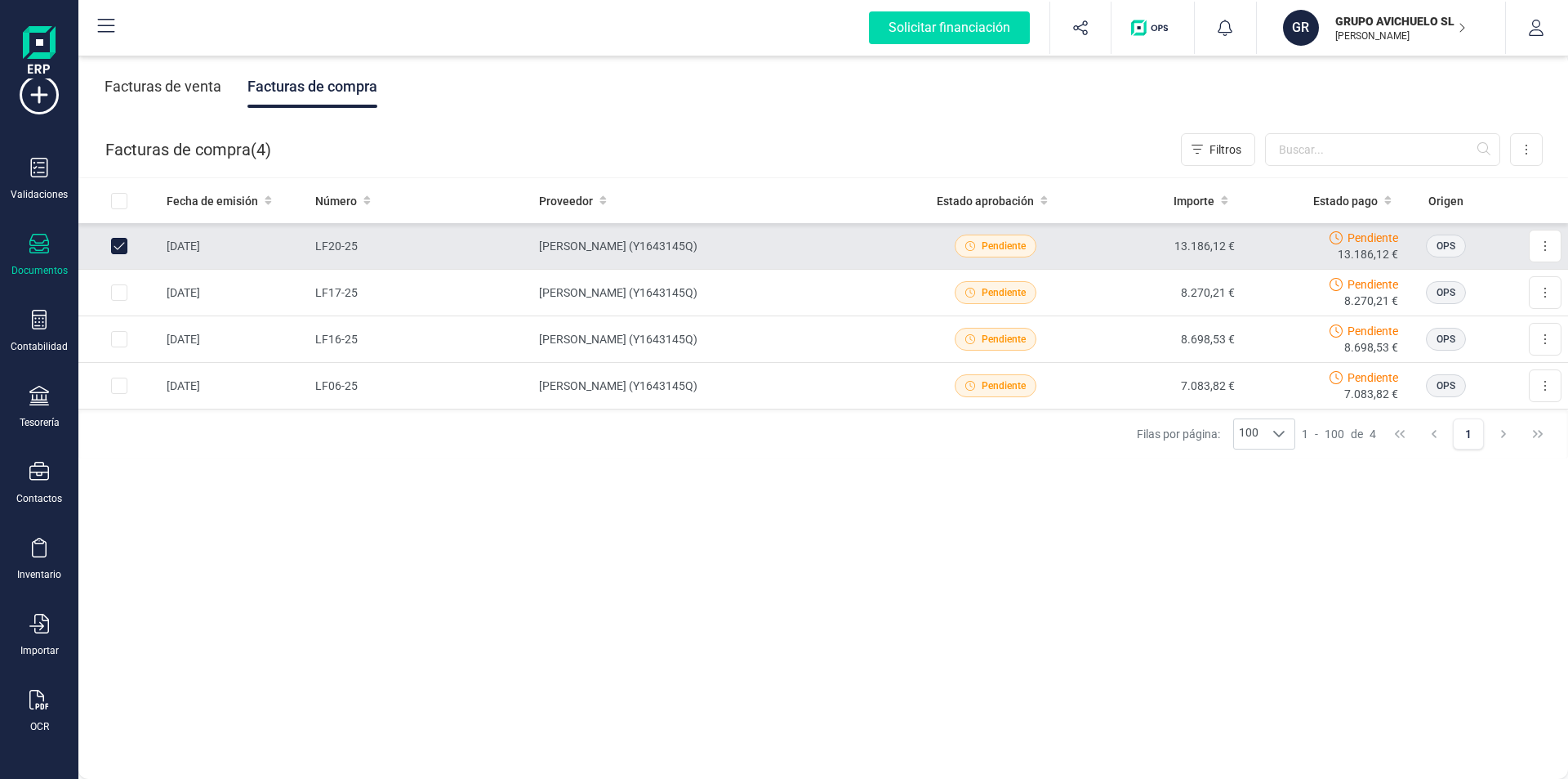
click at [1348, 235] on span "Pendiente" at bounding box center [1373, 237] width 51 height 16
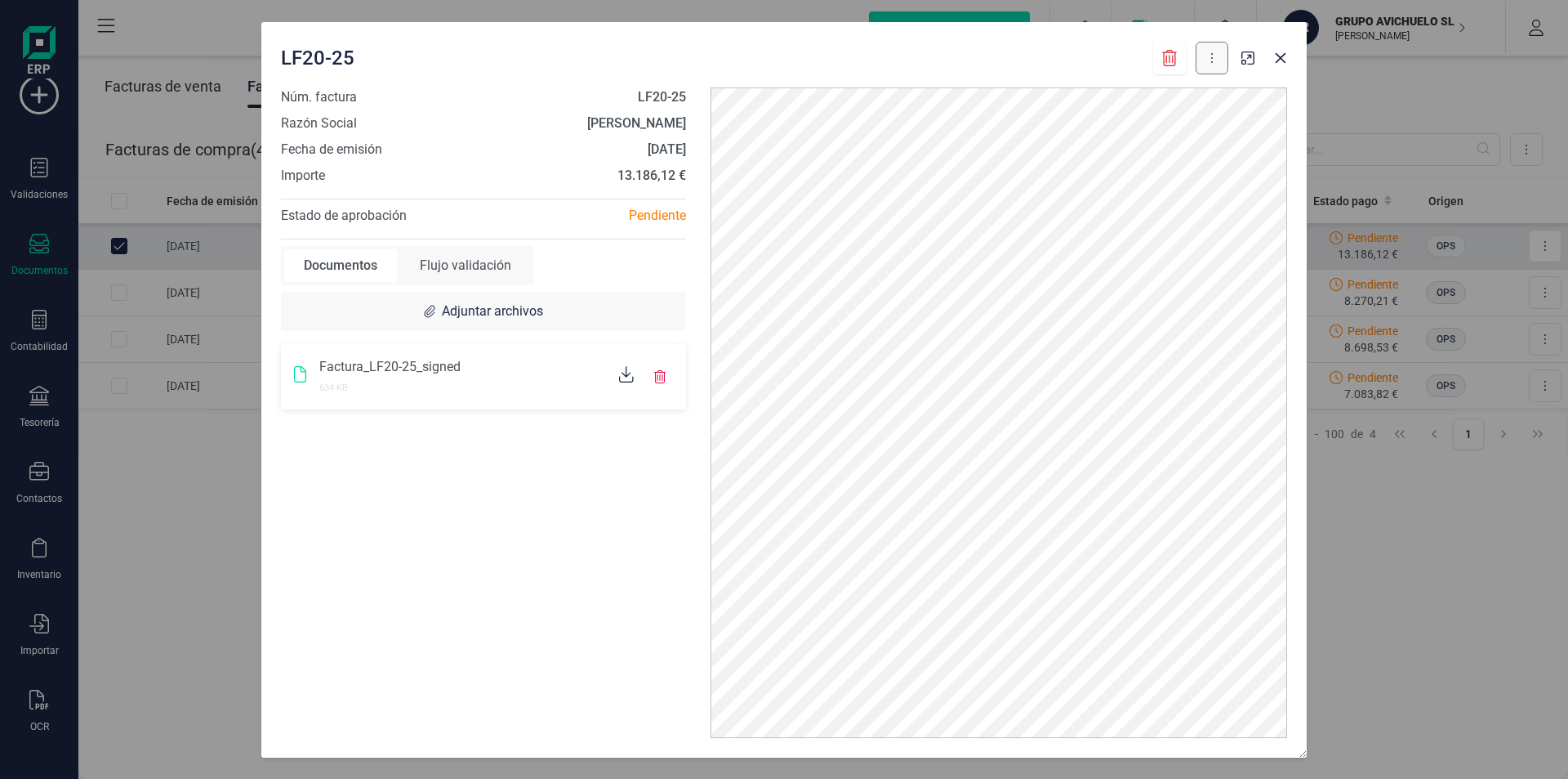
click at [1219, 62] on button at bounding box center [1212, 57] width 33 height 33
click at [424, 181] on div "13.186,12 €" at bounding box center [505, 176] width 361 height 19
click at [426, 181] on div "13.186,12 €" at bounding box center [505, 176] width 361 height 19
click at [412, 222] on div "Estado de aprobación" at bounding box center [376, 215] width 215 height 19
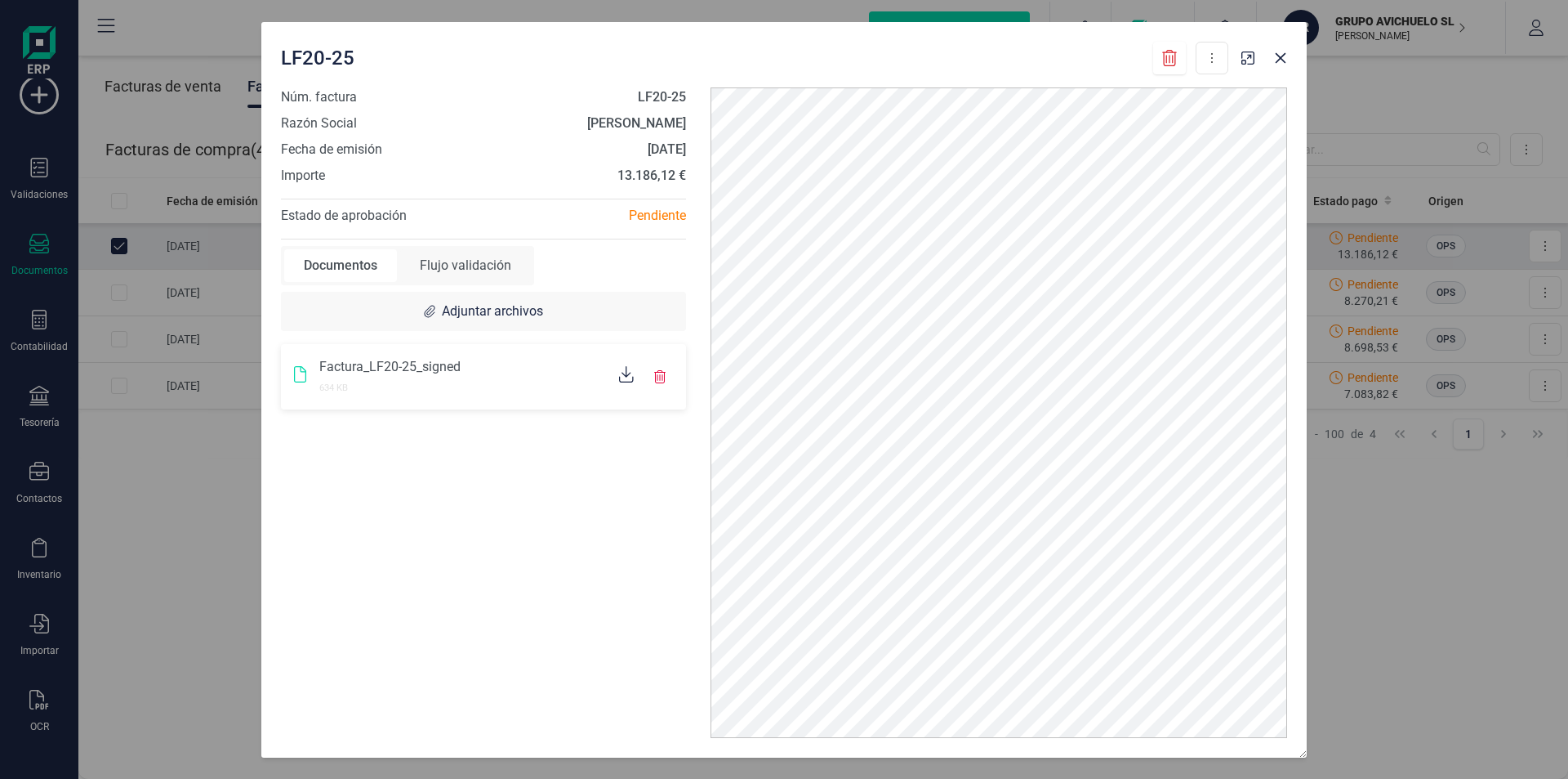
click at [334, 212] on span "Estado de aprobación" at bounding box center [343, 215] width 126 height 15
click at [412, 197] on div "Núm. factura LF20-25 Razón Social LUISA FERNANDA PADRON STEVENS Fecha de emisió…" at bounding box center [483, 413] width 429 height 651
click at [364, 268] on div "Documentos" at bounding box center [341, 265] width 113 height 33
click at [353, 262] on div "Documentos" at bounding box center [341, 265] width 113 height 33
click at [440, 268] on div "Flujo validación" at bounding box center [466, 265] width 131 height 33
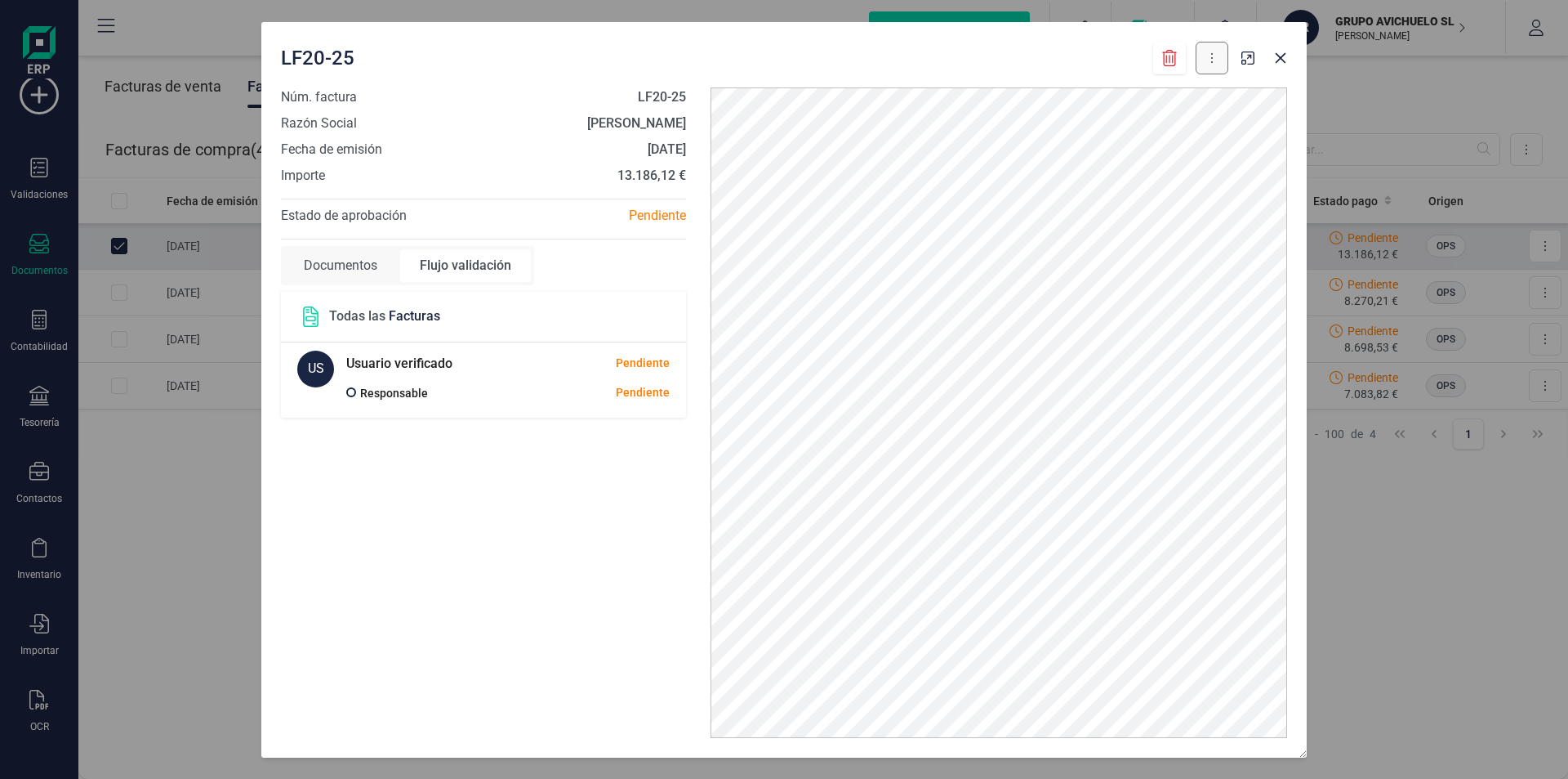
click at [1206, 57] on button at bounding box center [1212, 57] width 33 height 33
click at [465, 545] on div "Núm. factura LF20-25 Razón Social LUISA FERNANDA PADRON STEVENS Fecha de emisió…" at bounding box center [483, 413] width 429 height 651
click at [1280, 59] on icon "button" at bounding box center [1281, 57] width 11 height 11
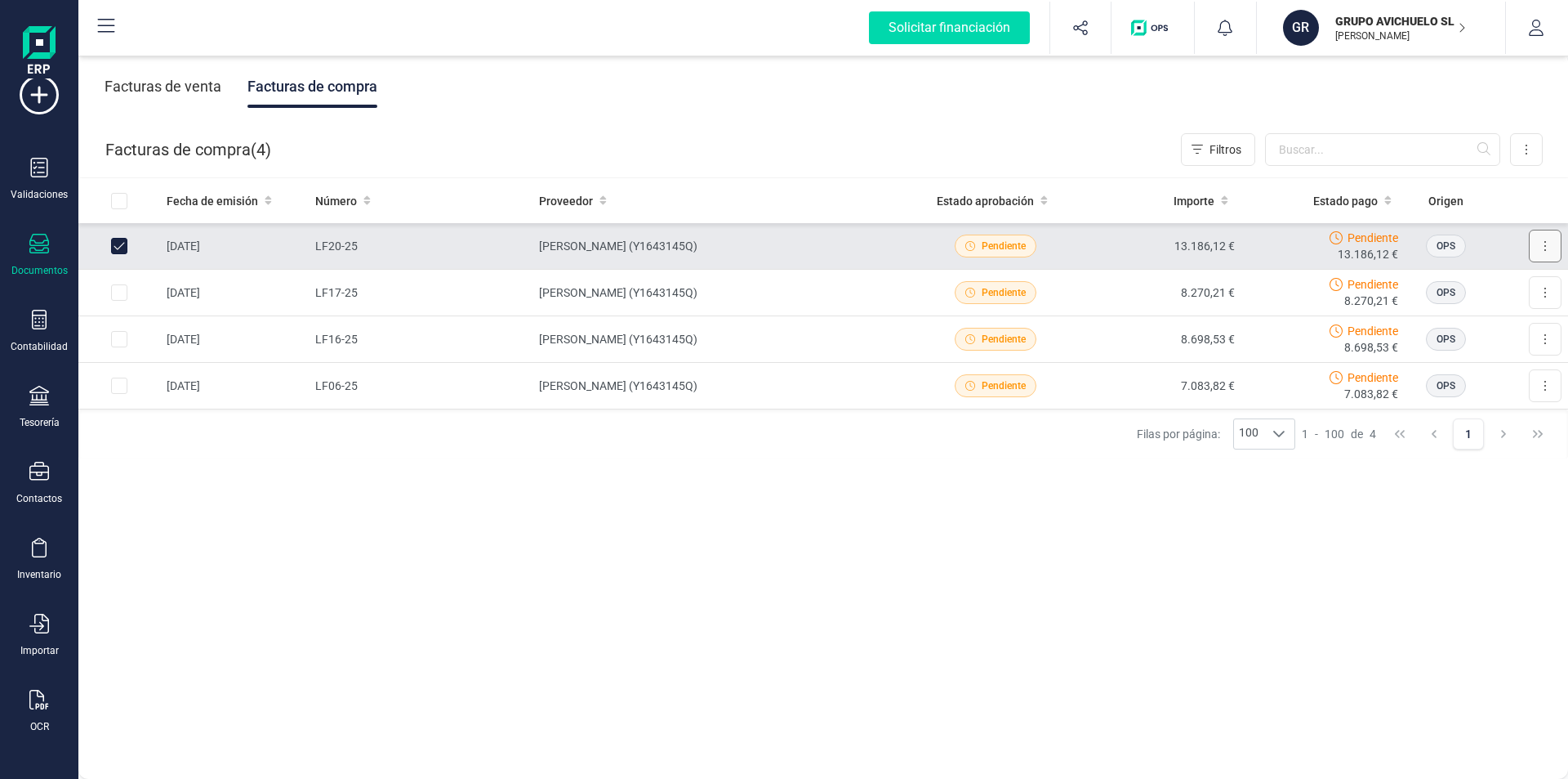
click at [1540, 242] on button at bounding box center [1545, 246] width 33 height 33
click at [191, 152] on div "Facturas de compra ( 4 )" at bounding box center [188, 149] width 166 height 33
click at [121, 243] on input "Row Unselected 158f08d1-778c-473f-9650-de3031f3e8fe" at bounding box center [119, 246] width 16 height 16
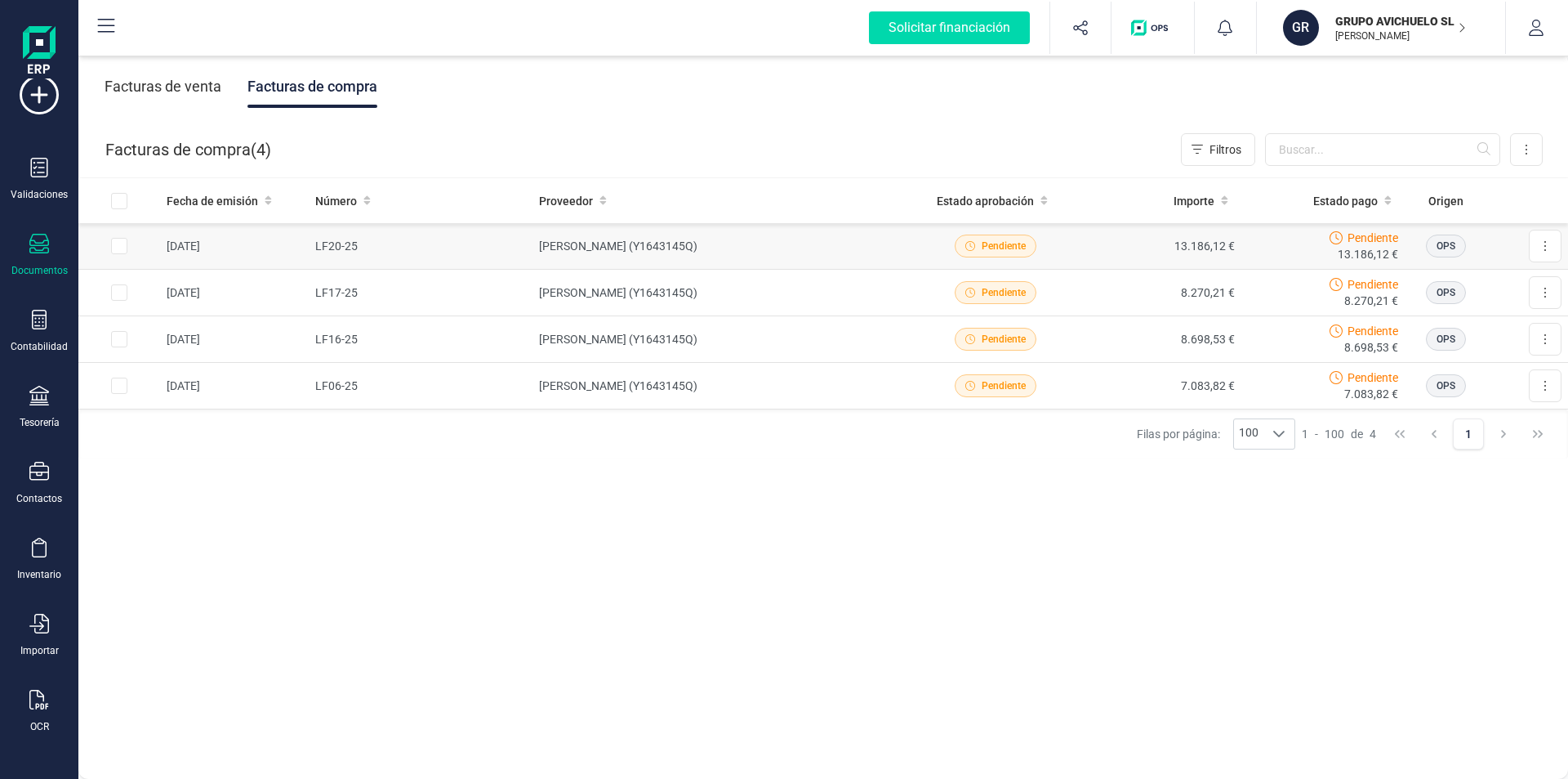
click at [121, 244] on input "Row Selected 158f08d1-778c-473f-9650-de3031f3e8fe" at bounding box center [119, 246] width 16 height 16
checkbox input "true"
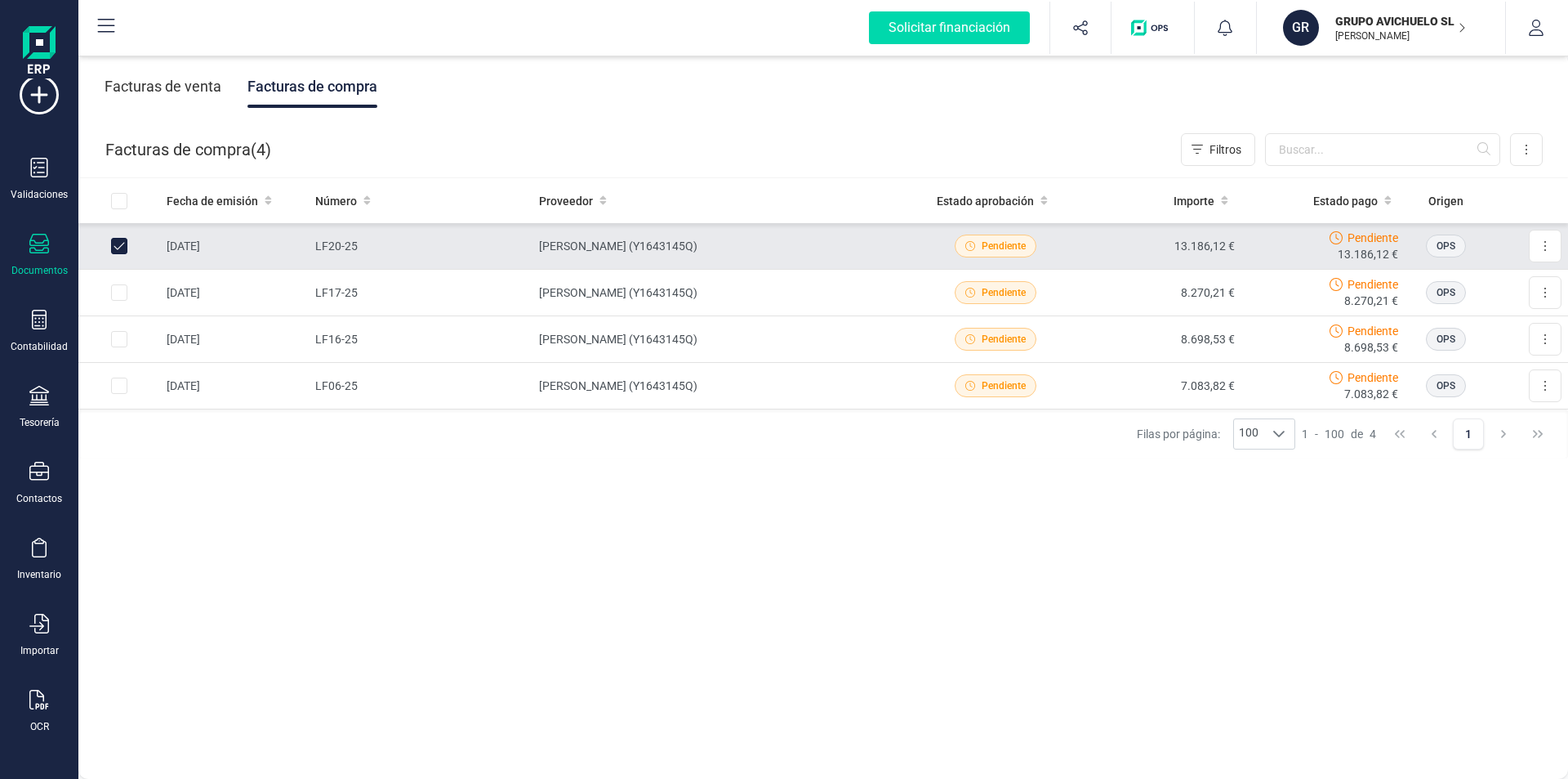
click at [621, 246] on td "LUISA FERNANDA PADRON STEVENS (Y1643145Q)" at bounding box center [723, 246] width 381 height 46
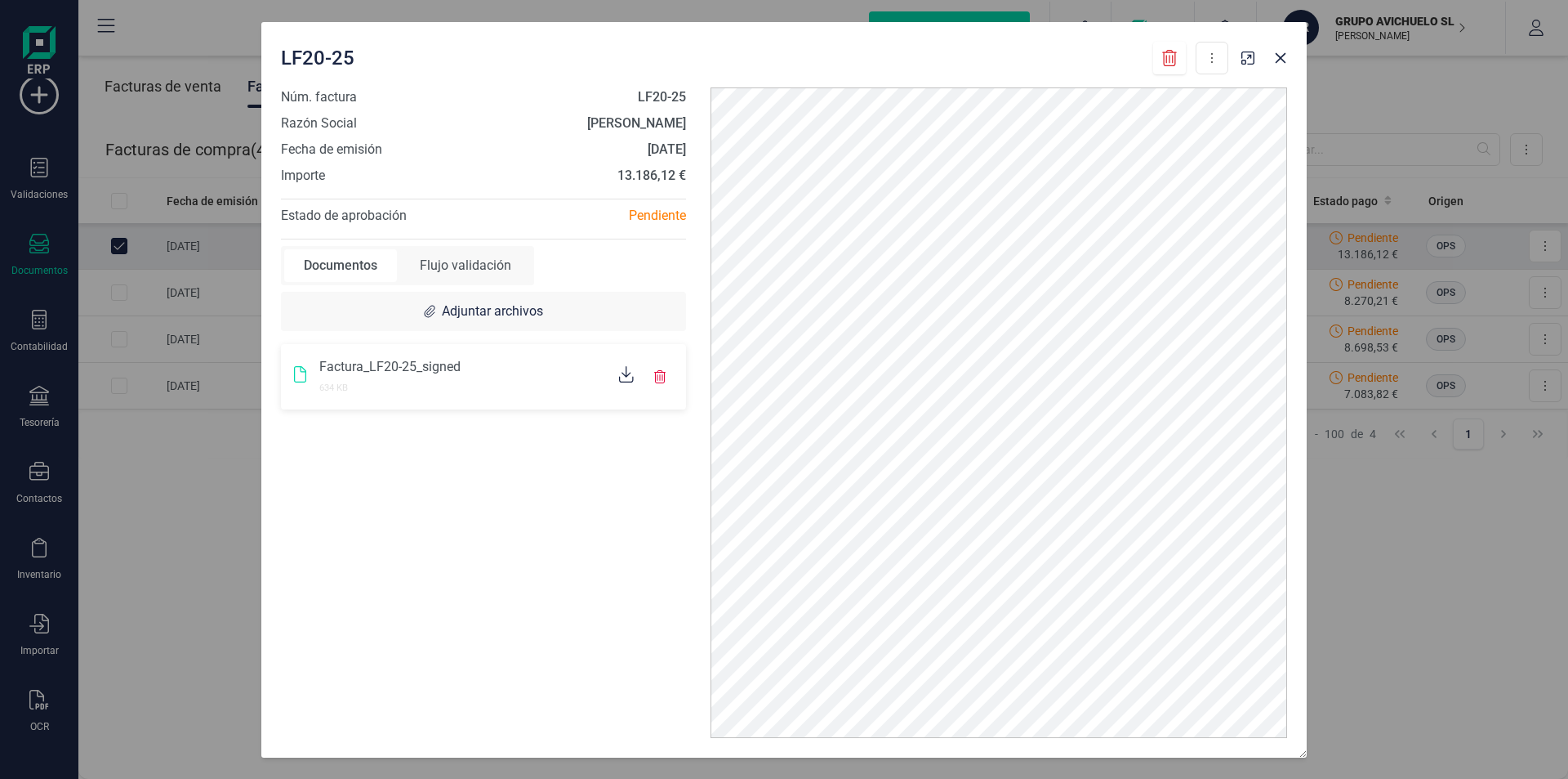
click at [353, 268] on div "Documentos" at bounding box center [341, 265] width 113 height 33
click at [476, 266] on div "Flujo validación" at bounding box center [466, 265] width 131 height 33
click at [350, 389] on span at bounding box center [352, 392] width 10 height 10
click at [308, 366] on div "US" at bounding box center [315, 369] width 37 height 37
click at [309, 366] on div "US" at bounding box center [315, 369] width 37 height 37
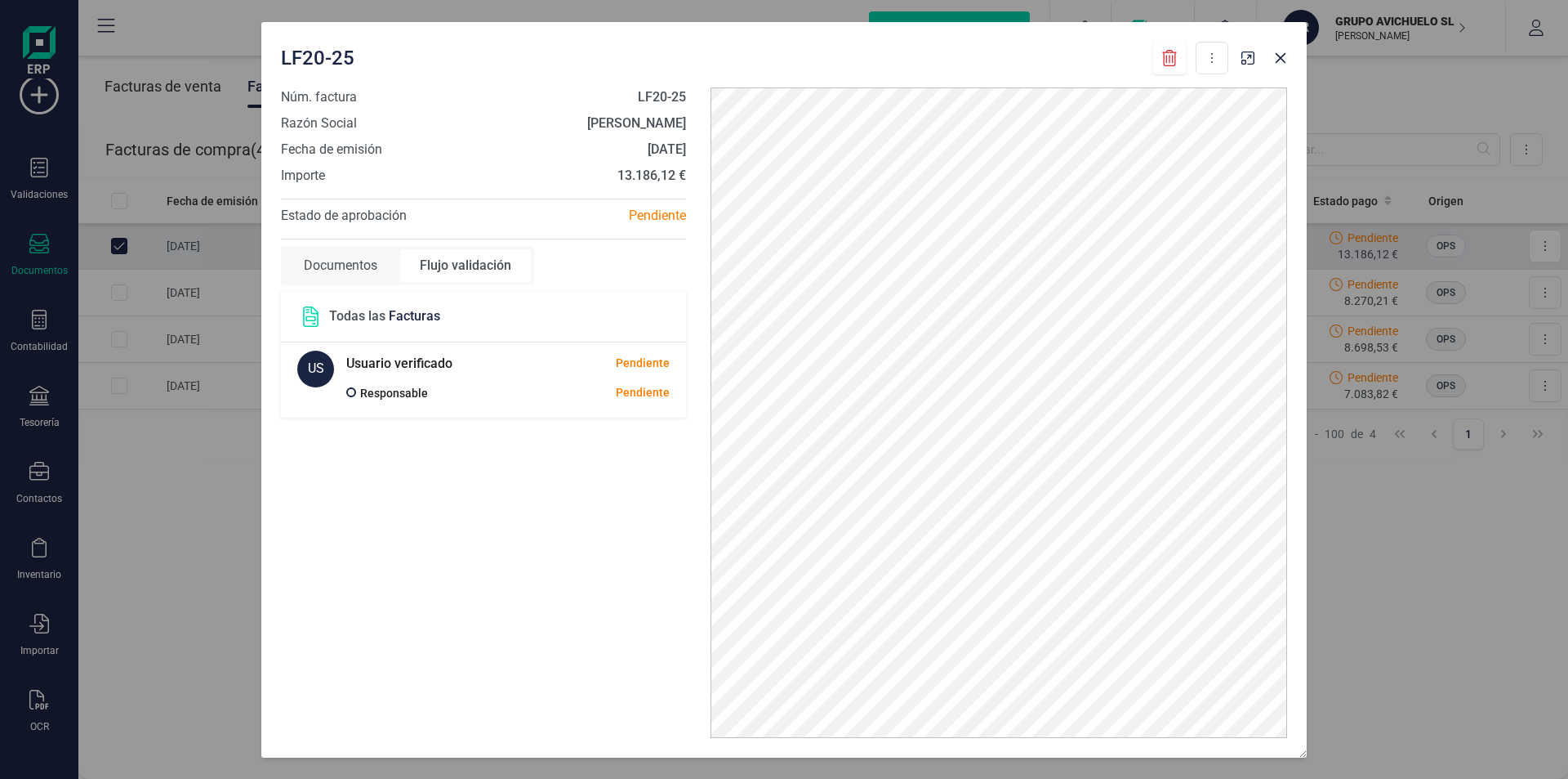
click at [351, 313] on p "Todas las Facturas" at bounding box center [385, 316] width 111 height 19
click at [317, 316] on icon at bounding box center [310, 316] width 20 height 20
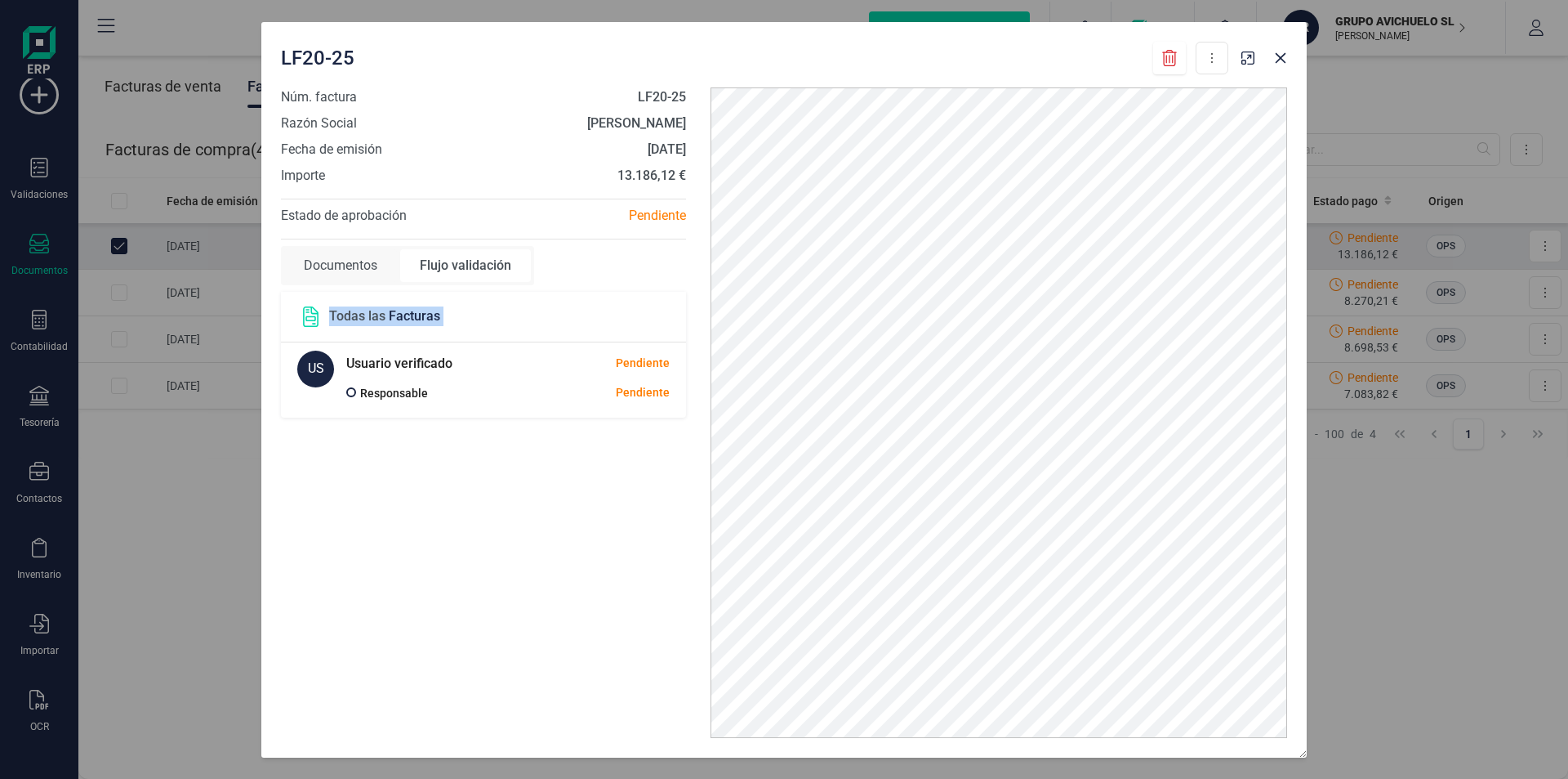
click at [317, 316] on icon at bounding box center [310, 316] width 20 height 20
click at [317, 316] on icon at bounding box center [310, 316] width 20 height 20
click at [525, 340] on header "Todas las Facturas" at bounding box center [483, 317] width 405 height 51
click at [504, 460] on div "Núm. factura LF20-25 Razón Social LUISA FERNANDA PADRON STEVENS Fecha de emisió…" at bounding box center [483, 413] width 429 height 651
click at [1212, 58] on icon at bounding box center [1212, 58] width 2 height 10
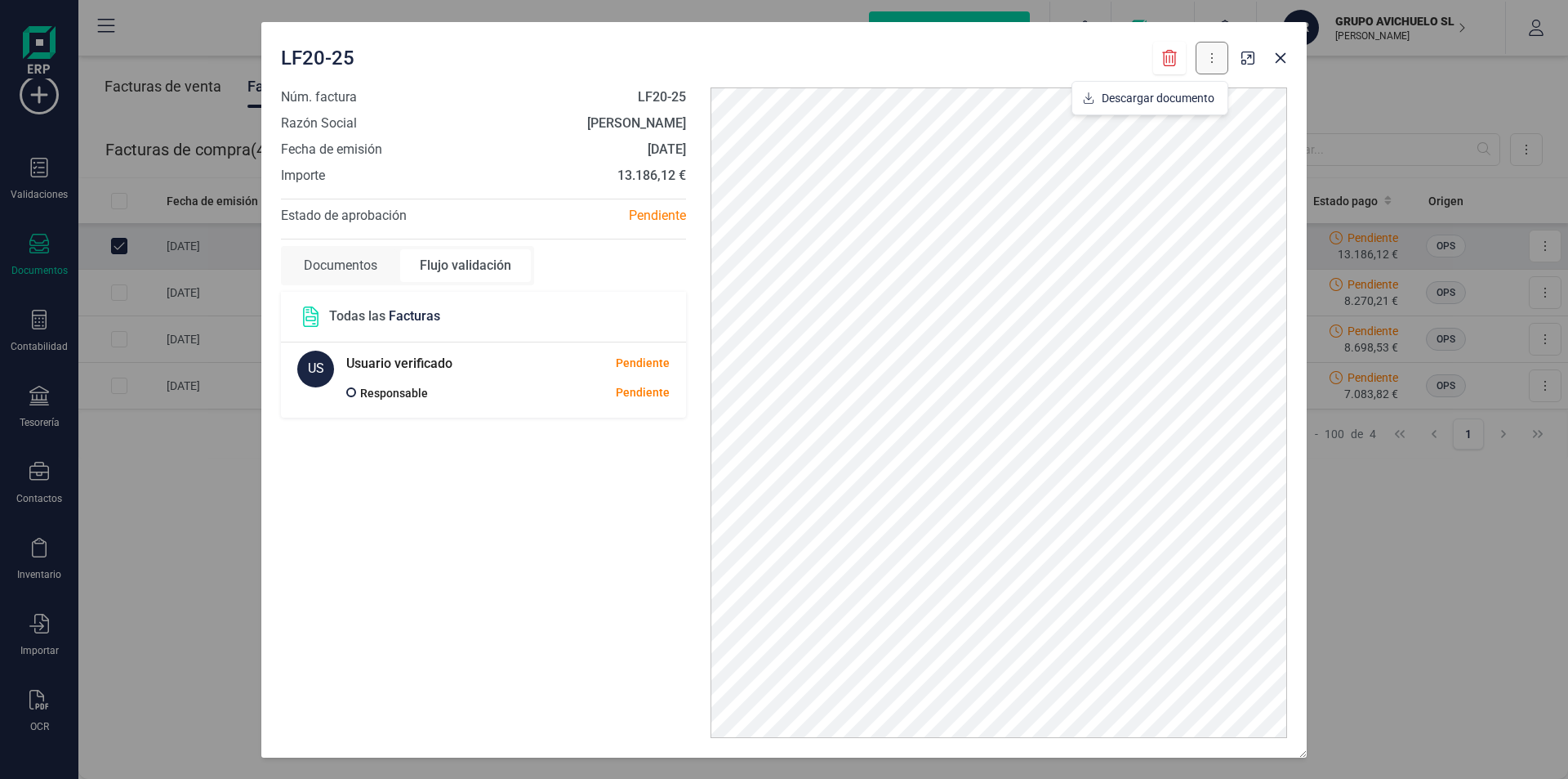
click at [1212, 58] on icon at bounding box center [1212, 58] width 2 height 10
click at [337, 210] on span "Estado de aprobación" at bounding box center [343, 215] width 126 height 15
click at [324, 172] on span "Importe" at bounding box center [303, 176] width 44 height 19
click at [321, 150] on span "Fecha de emisión" at bounding box center [331, 149] width 101 height 19
click at [639, 175] on strong "13.186,12 €" at bounding box center [651, 176] width 68 height 15
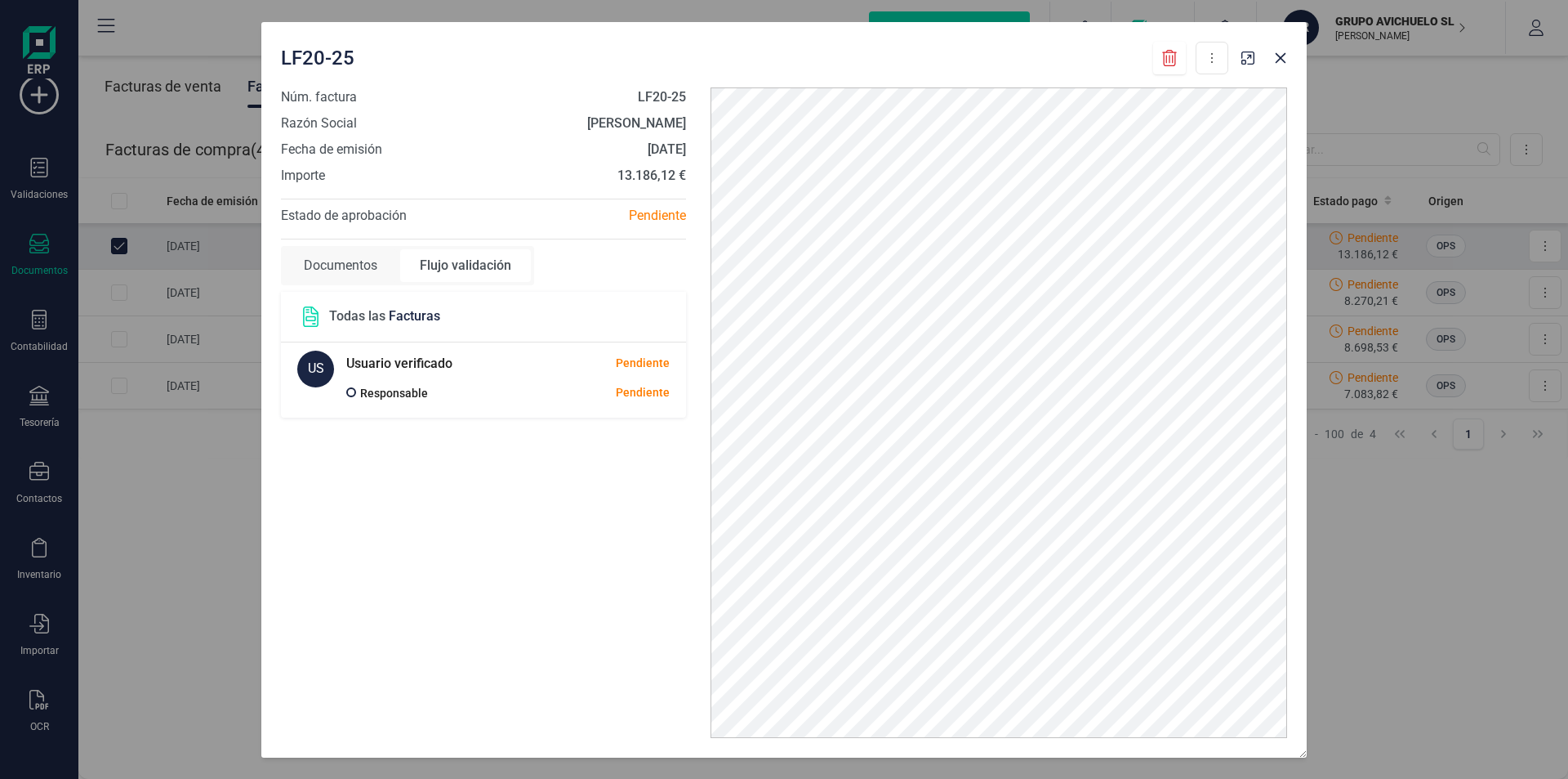
click at [655, 215] on div "Pendiente" at bounding box center [590, 215] width 215 height 19
click at [659, 364] on div "Pendiente" at bounding box center [643, 363] width 54 height 17
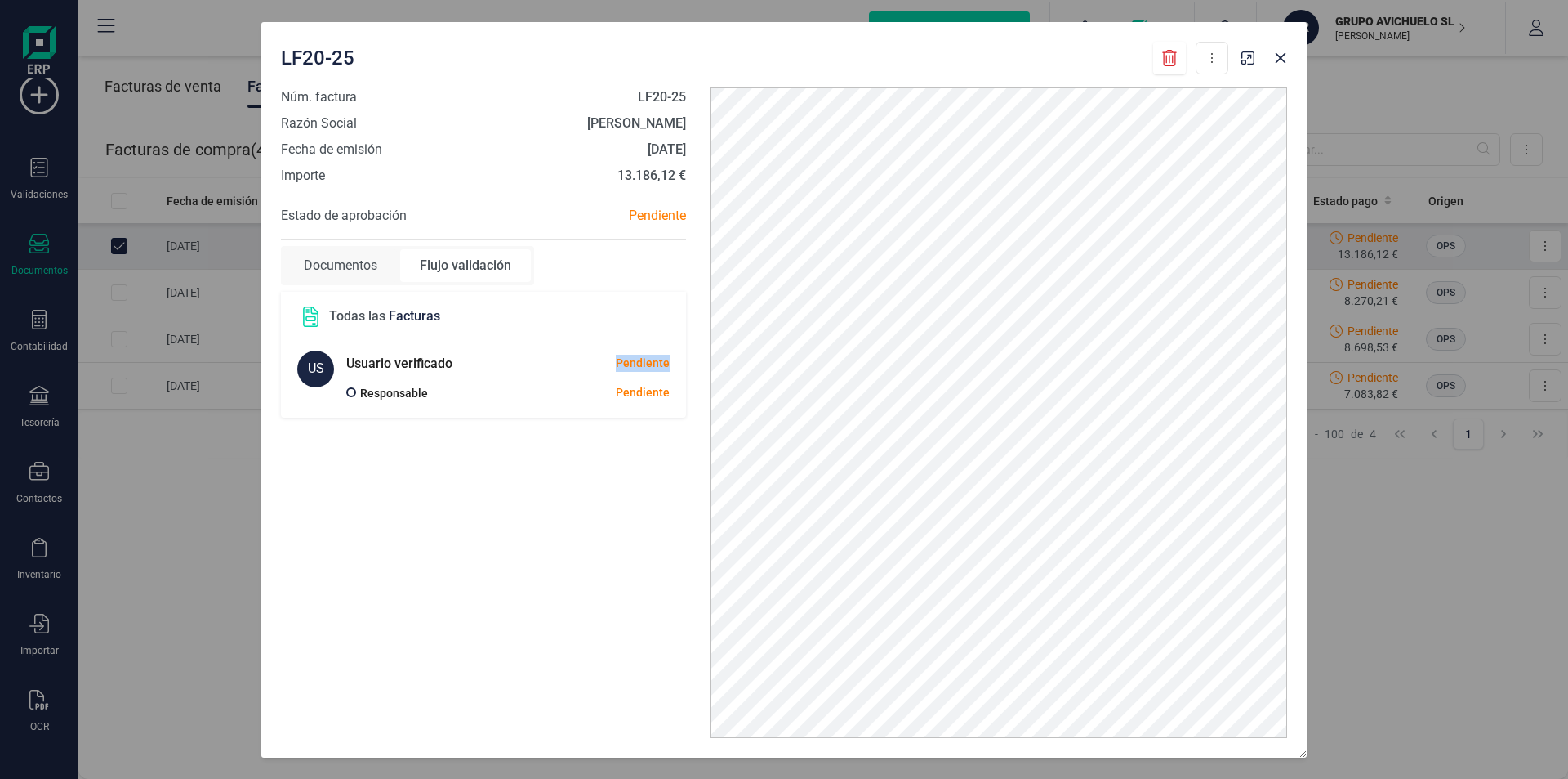
click at [659, 364] on div "Pendiente" at bounding box center [643, 363] width 54 height 17
click at [659, 395] on div "Pendiente" at bounding box center [590, 392] width 158 height 17
click at [349, 394] on span at bounding box center [352, 392] width 10 height 10
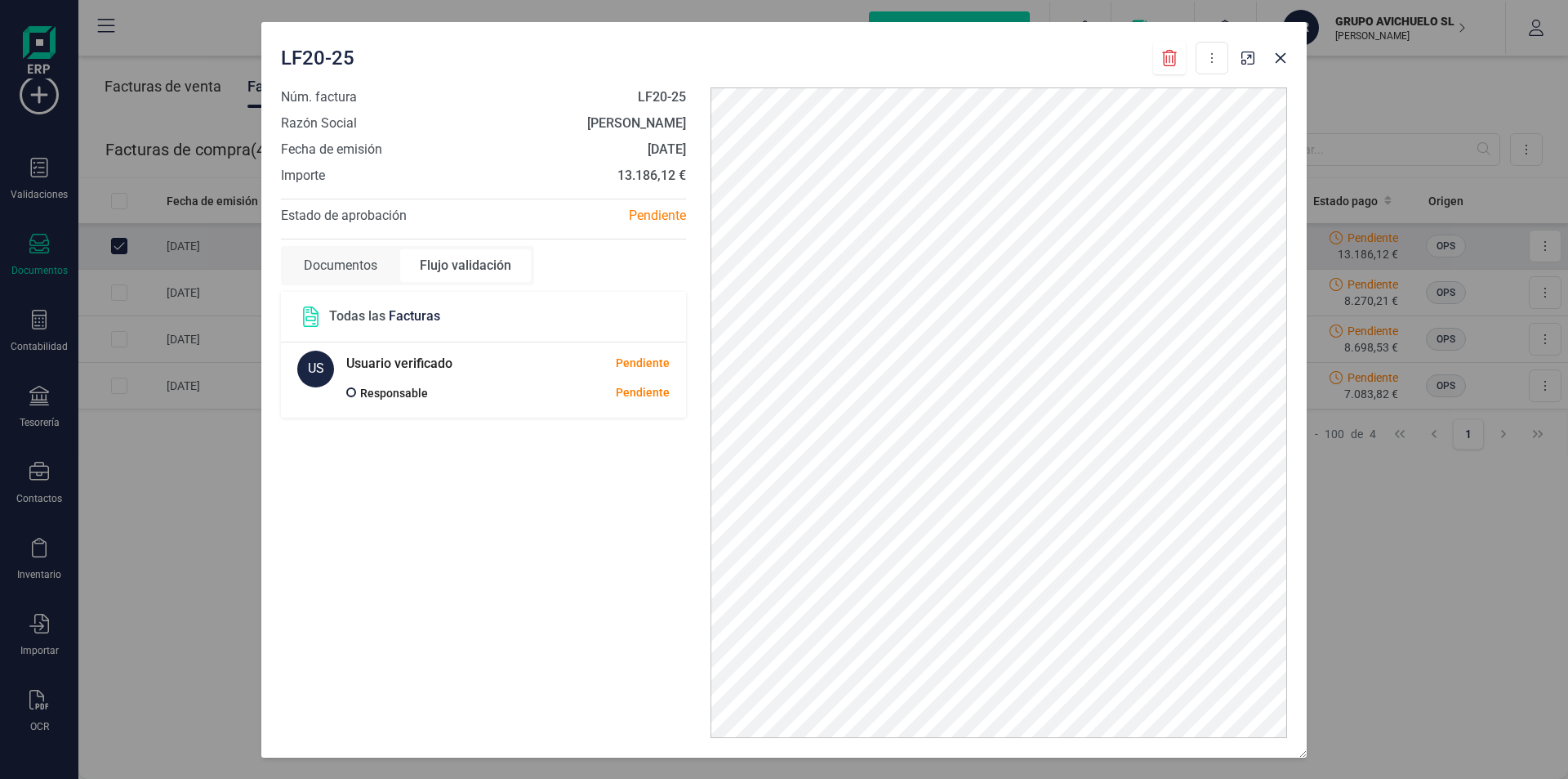
click at [349, 394] on span at bounding box center [352, 392] width 10 height 10
drag, startPoint x: 345, startPoint y: 59, endPoint x: 579, endPoint y: 68, distance: 234.2
click at [347, 59] on span "LF20-25" at bounding box center [317, 57] width 73 height 26
click at [326, 59] on span "LF20-25" at bounding box center [319, 57] width 73 height 26
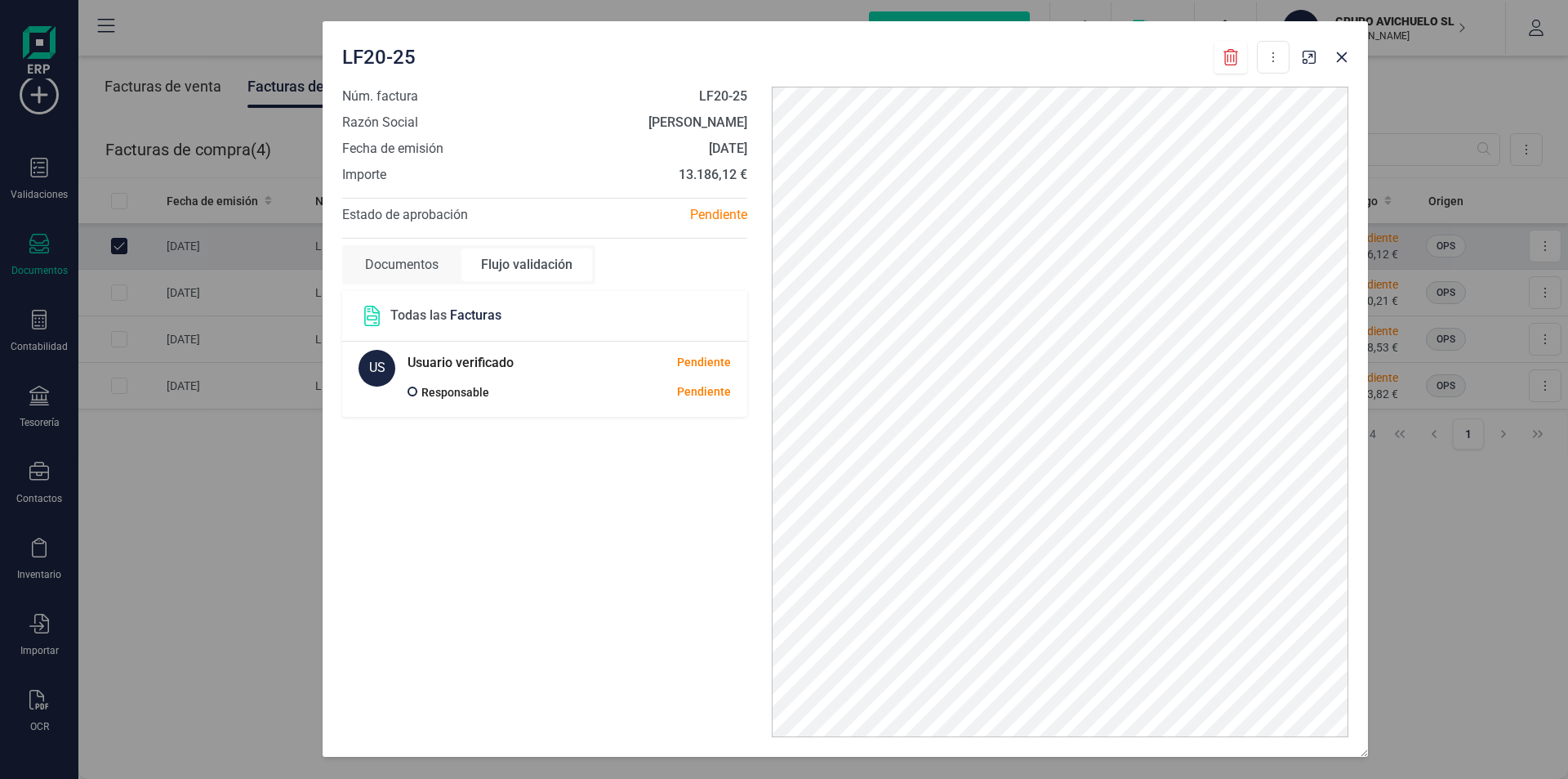
drag, startPoint x: 326, startPoint y: 59, endPoint x: 342, endPoint y: 47, distance: 20.0
click at [342, 47] on span "LF20-25" at bounding box center [379, 57] width 73 height 26
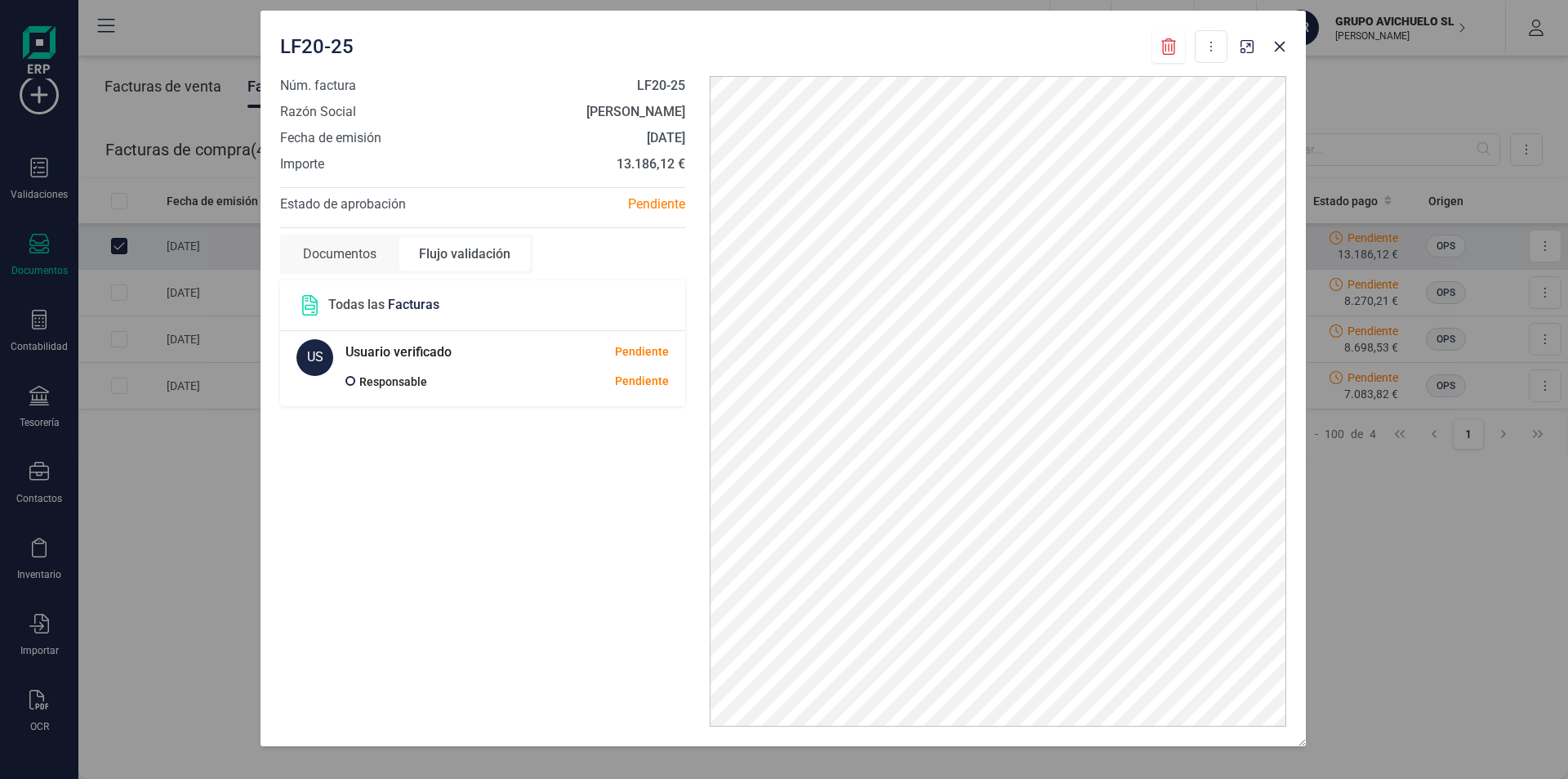
click at [312, 80] on span "Núm. factura" at bounding box center [318, 85] width 76 height 19
click at [315, 114] on span "Razón Social" at bounding box center [318, 111] width 76 height 19
click at [318, 115] on span "Razón Social" at bounding box center [318, 111] width 76 height 19
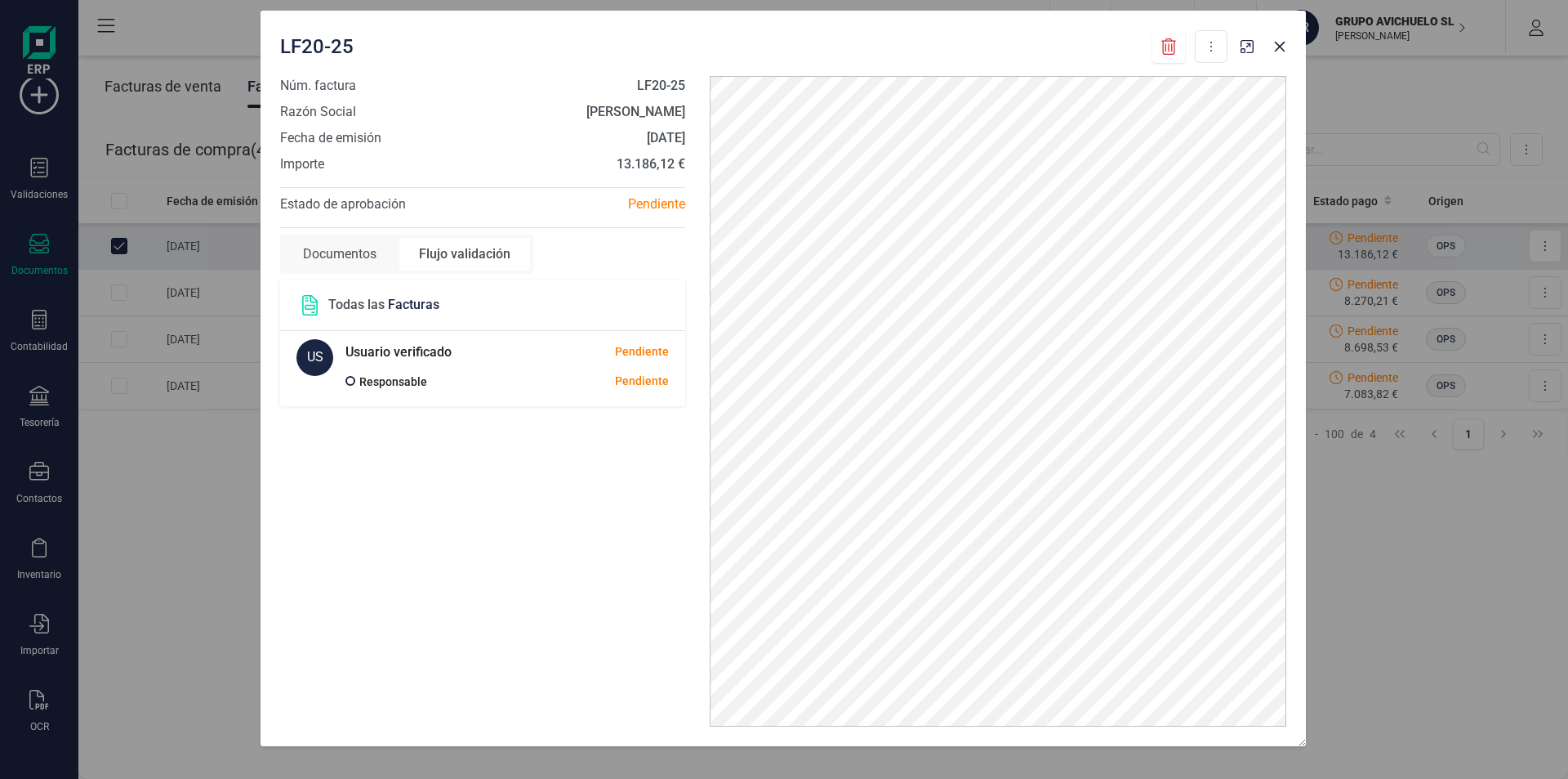
drag, startPoint x: 390, startPoint y: 123, endPoint x: 412, endPoint y: 124, distance: 22.0
click at [396, 123] on div "Núm. factura LF20-25 Razón Social LUISA FERNANDA PADRON STEVENS Fecha de emisió…" at bounding box center [482, 125] width 405 height 98
click at [423, 126] on div "Núm. factura LF20-25 Razón Social LUISA FERNANDA PADRON STEVENS Fecha de emisió…" at bounding box center [482, 125] width 405 height 98
click at [449, 130] on div "31/07/2025" at bounding box center [533, 138] width 304 height 19
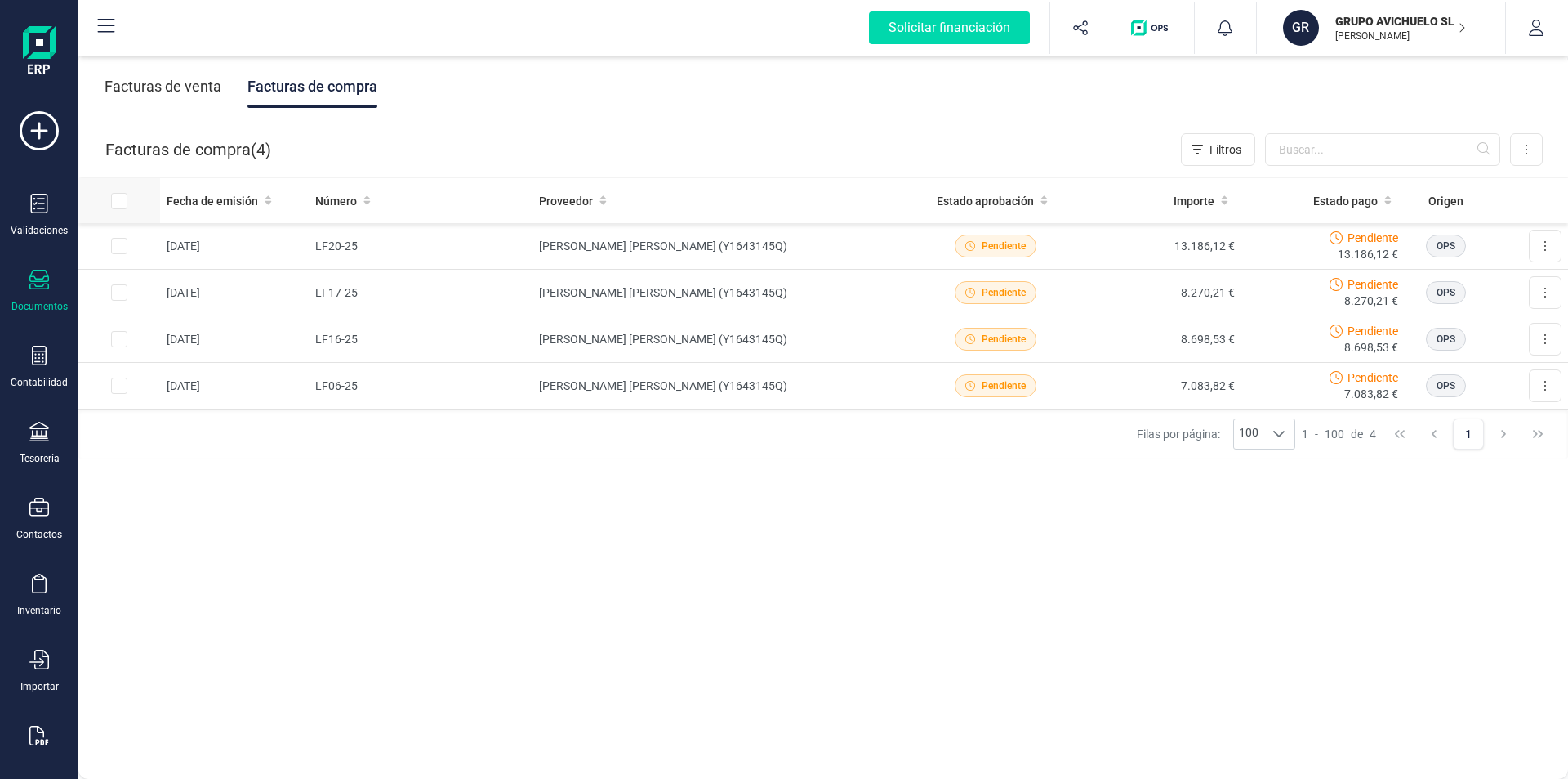
click at [119, 200] on input "All items unselected" at bounding box center [119, 201] width 16 height 16
checkbox input "true"
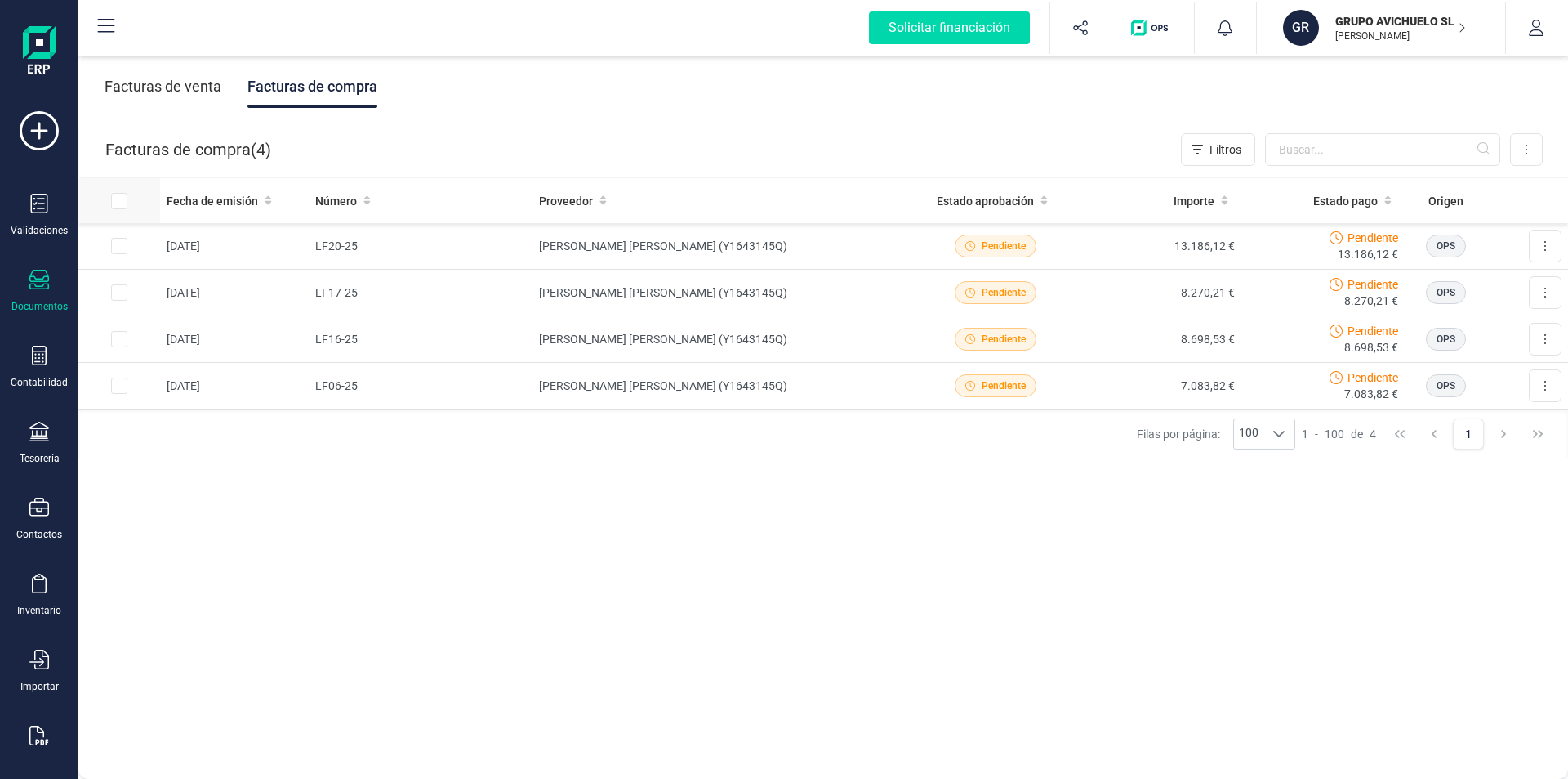
checkbox input "true"
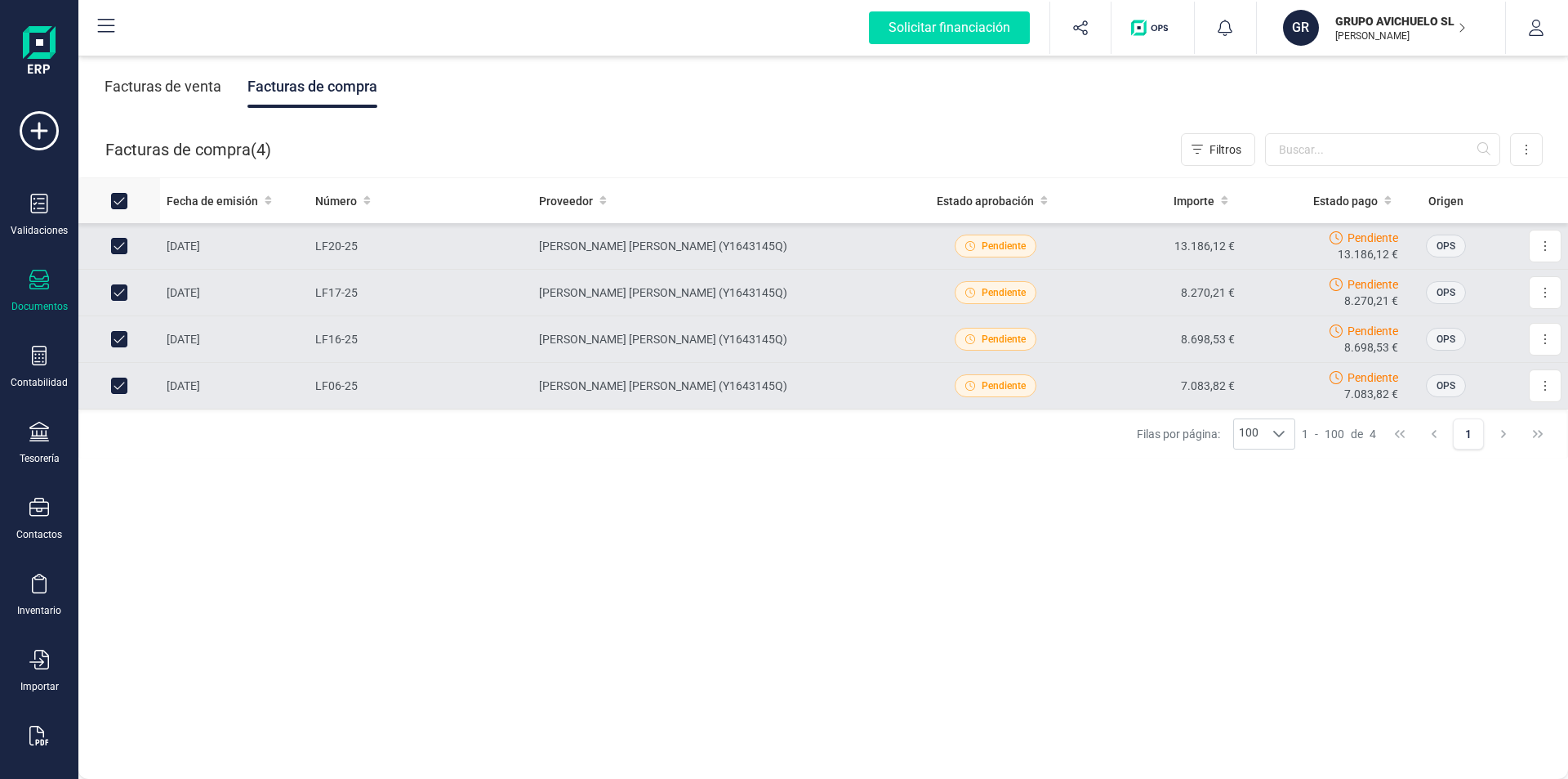
click at [119, 200] on input "All items selected" at bounding box center [119, 201] width 16 height 16
checkbox input "false"
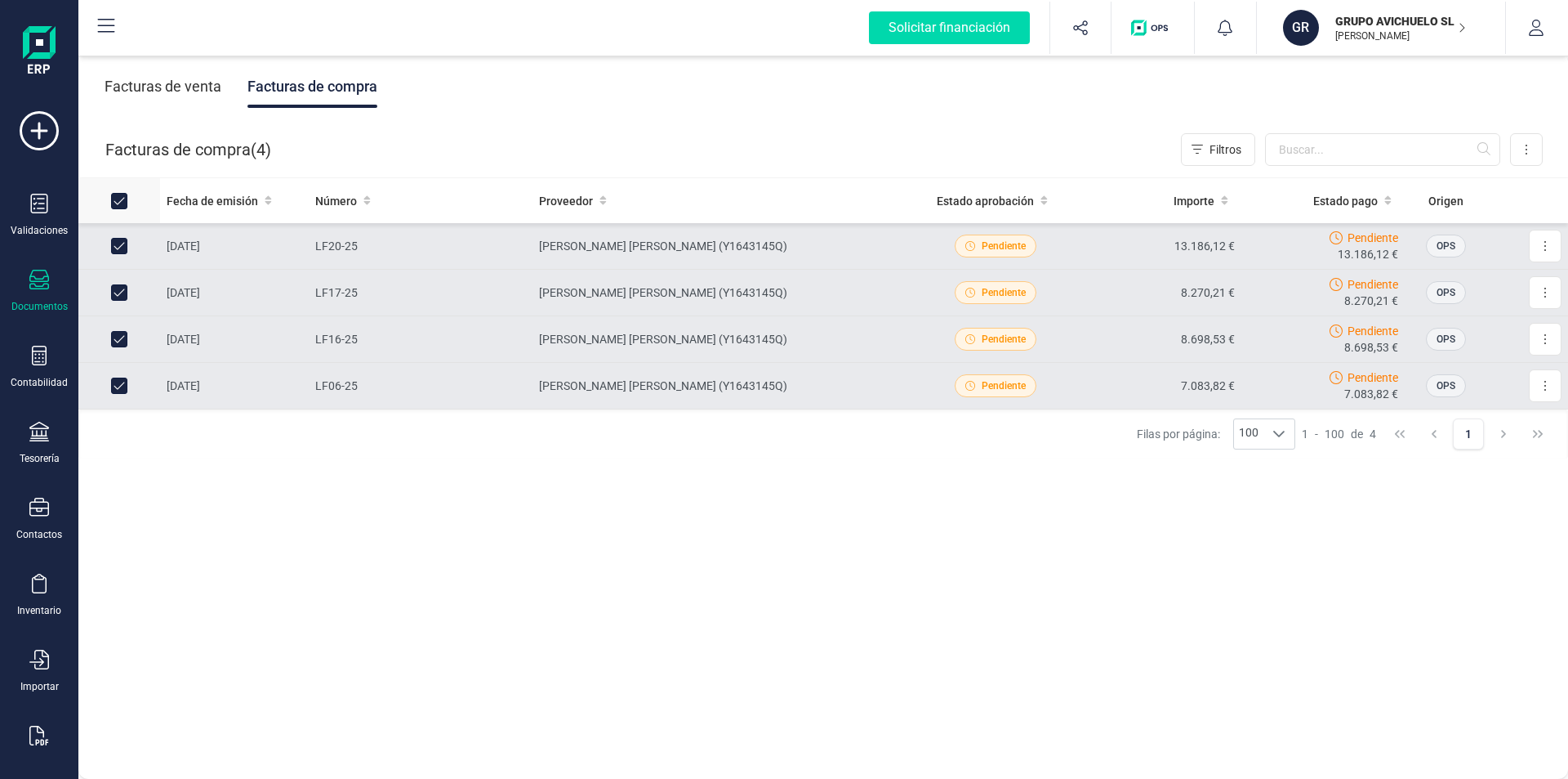
checkbox input "false"
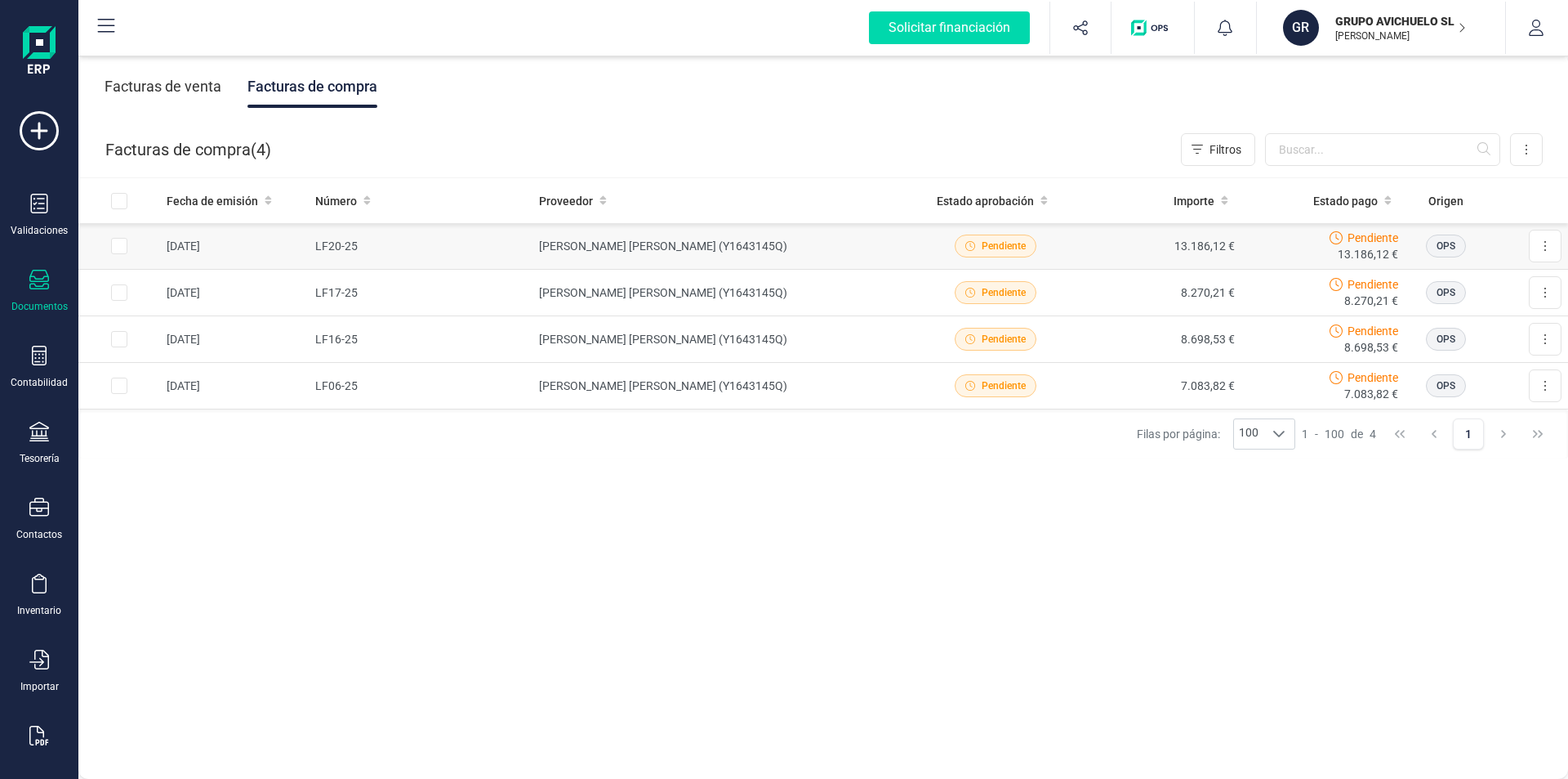
click at [566, 246] on td "LUISA FERNANDA PADRON STEVENS (Y1643145Q)" at bounding box center [723, 246] width 381 height 46
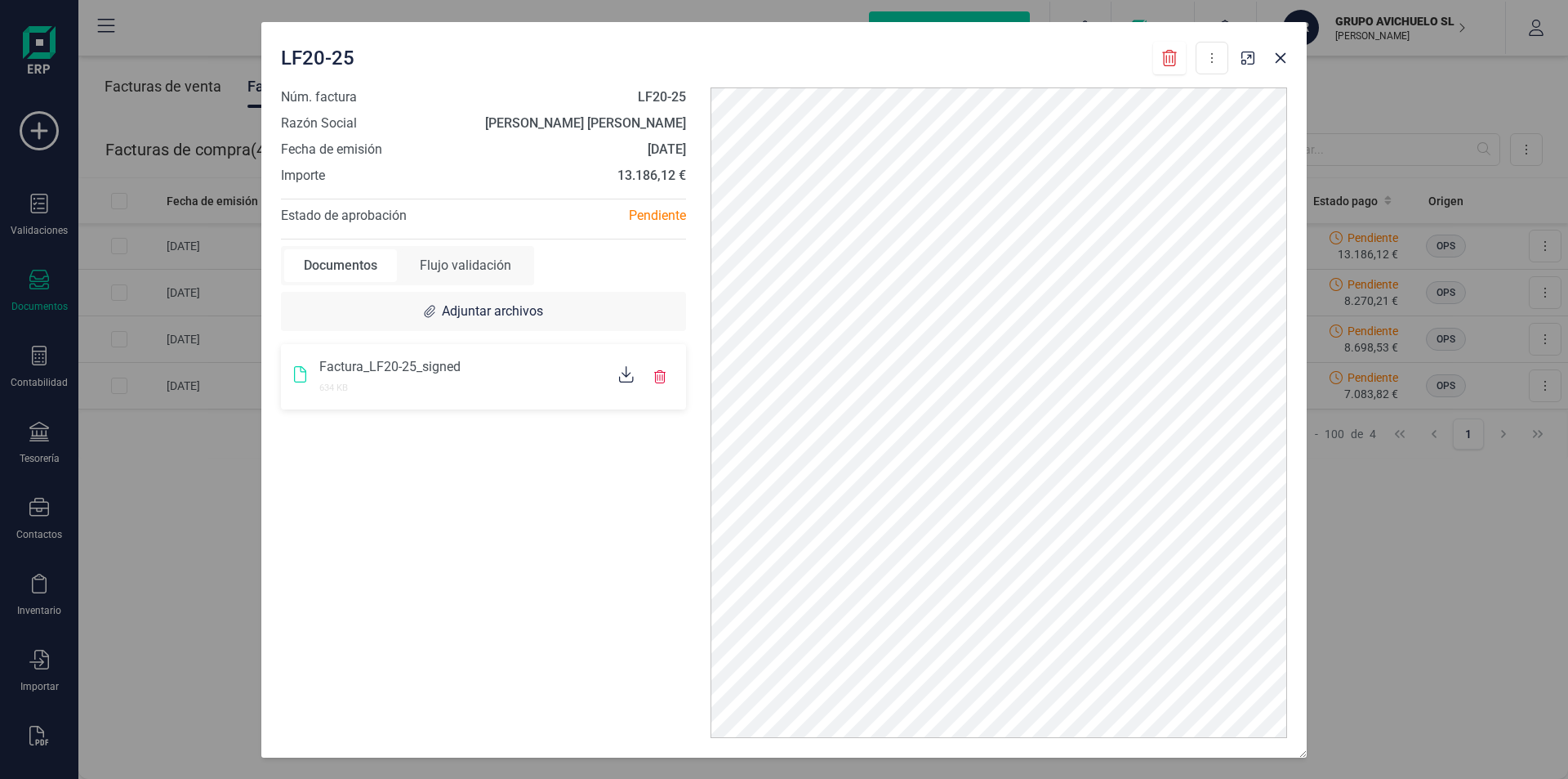
click at [629, 373] on icon at bounding box center [626, 374] width 14 height 16
click at [461, 261] on div "Flujo validación" at bounding box center [466, 265] width 131 height 33
drag, startPoint x: 385, startPoint y: 391, endPoint x: 358, endPoint y: 392, distance: 27.0
click at [384, 391] on p "Responsable" at bounding box center [394, 392] width 67 height 19
click at [347, 393] on span at bounding box center [352, 392] width 10 height 10
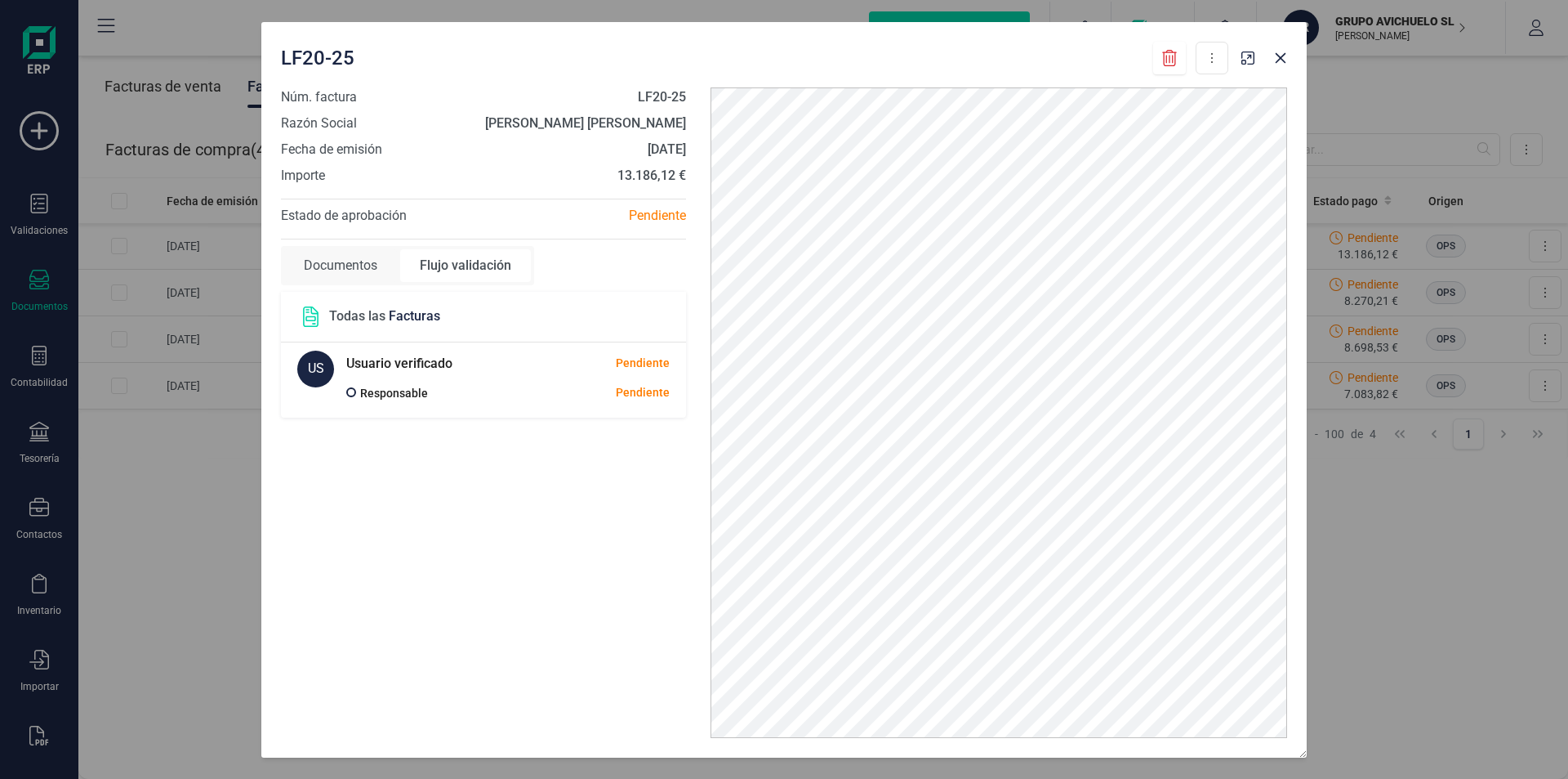
click at [600, 223] on div "Pendiente" at bounding box center [590, 215] width 215 height 19
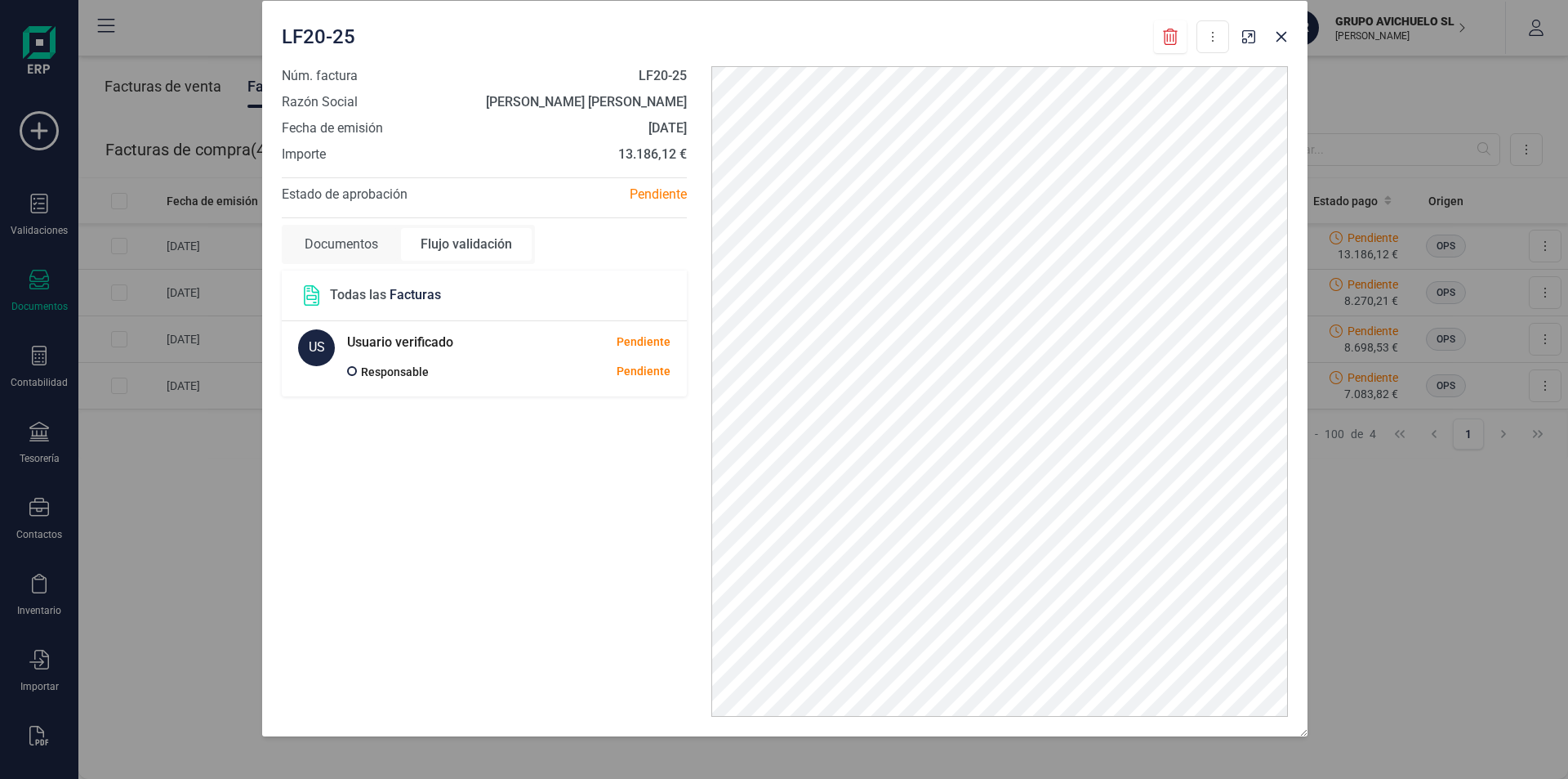
drag, startPoint x: 1047, startPoint y: 44, endPoint x: 785, endPoint y: 22, distance: 262.9
click at [1045, 20] on div "LF20-25 Descargar documento" at bounding box center [755, 36] width 947 height 33
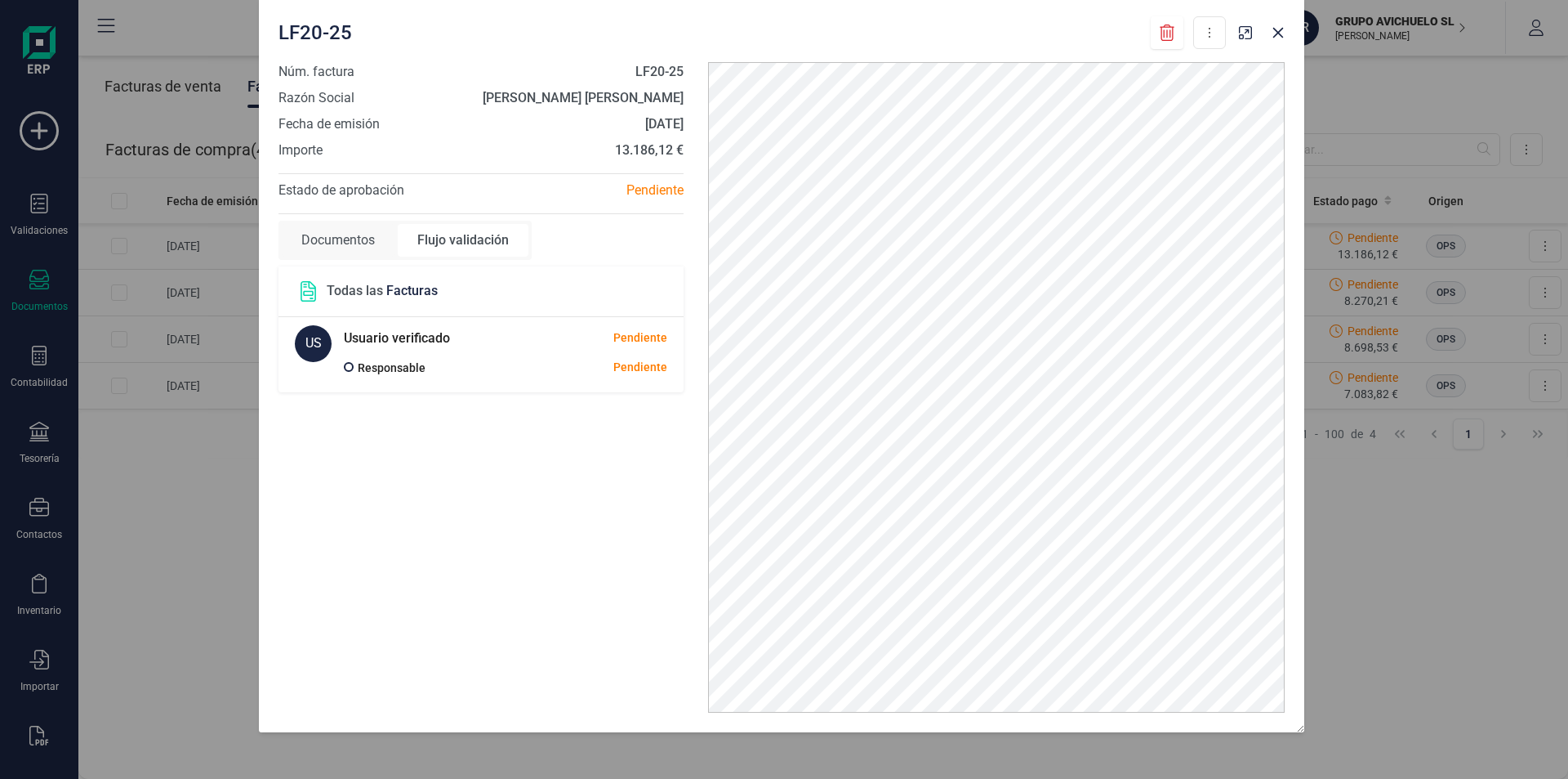
click at [334, 33] on span "LF20-25" at bounding box center [315, 32] width 73 height 26
click at [326, 76] on span "Núm. factura" at bounding box center [316, 72] width 76 height 19
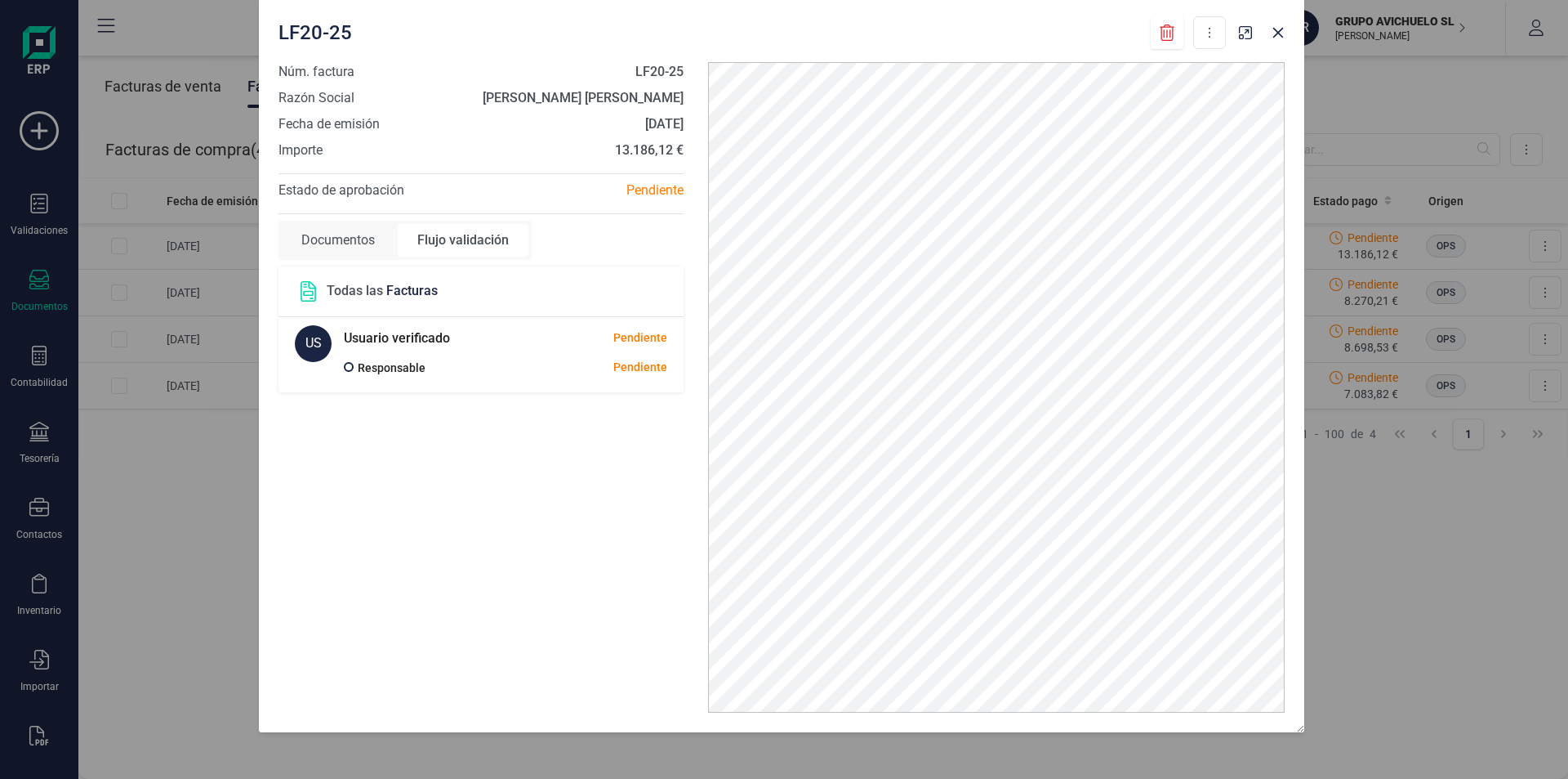
click at [325, 76] on span "Núm. factura" at bounding box center [316, 72] width 76 height 19
click at [326, 98] on span "Razón Social" at bounding box center [316, 98] width 76 height 19
click at [331, 123] on span "Fecha de emisión" at bounding box center [329, 124] width 101 height 19
click at [320, 159] on span "Importe" at bounding box center [300, 150] width 44 height 19
click at [322, 195] on span "Estado de aprobación" at bounding box center [341, 190] width 126 height 15
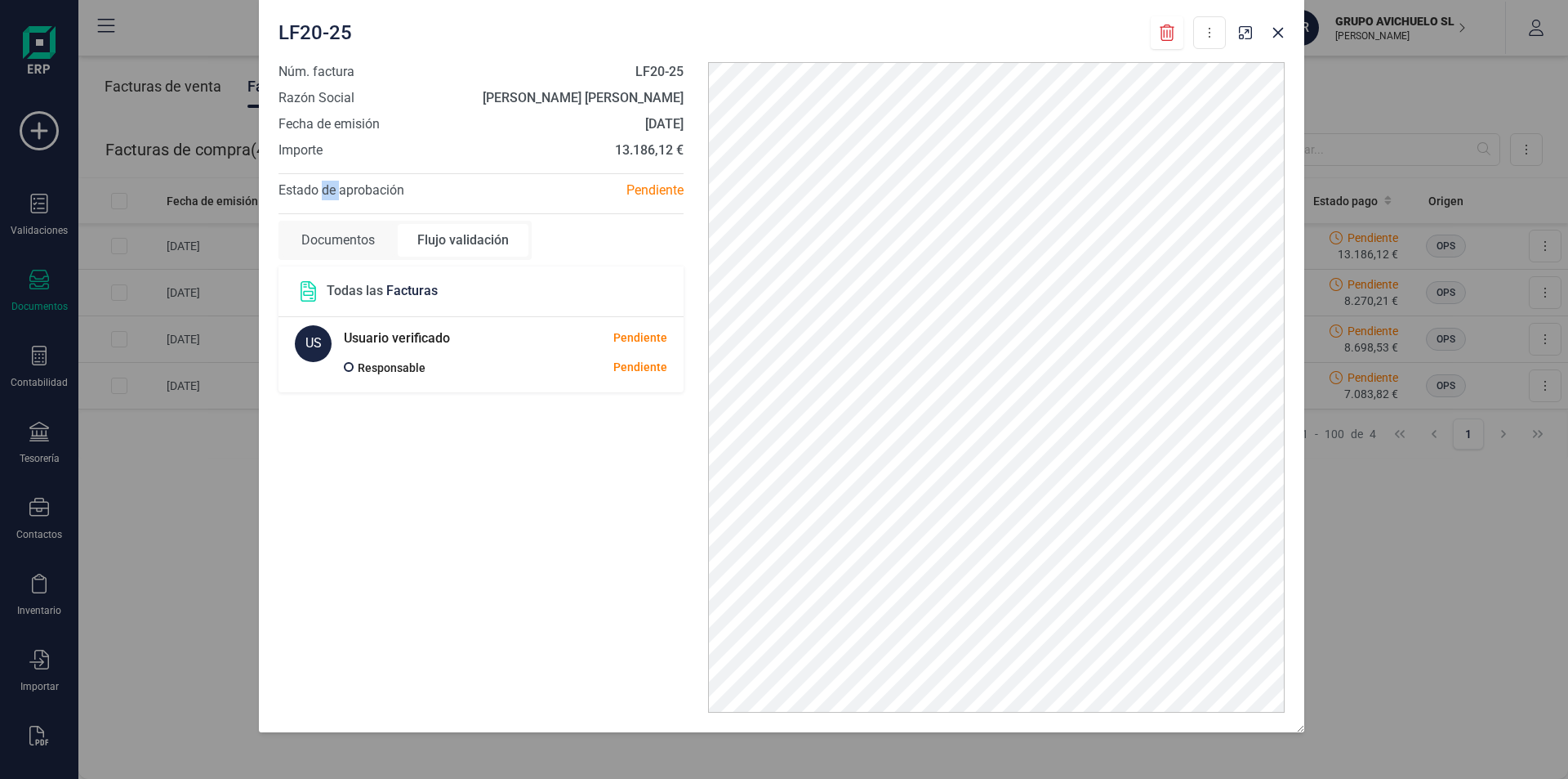
click at [322, 195] on span "Estado de aprobación" at bounding box center [341, 190] width 126 height 15
click at [665, 189] on div "Pendiente" at bounding box center [588, 190] width 215 height 19
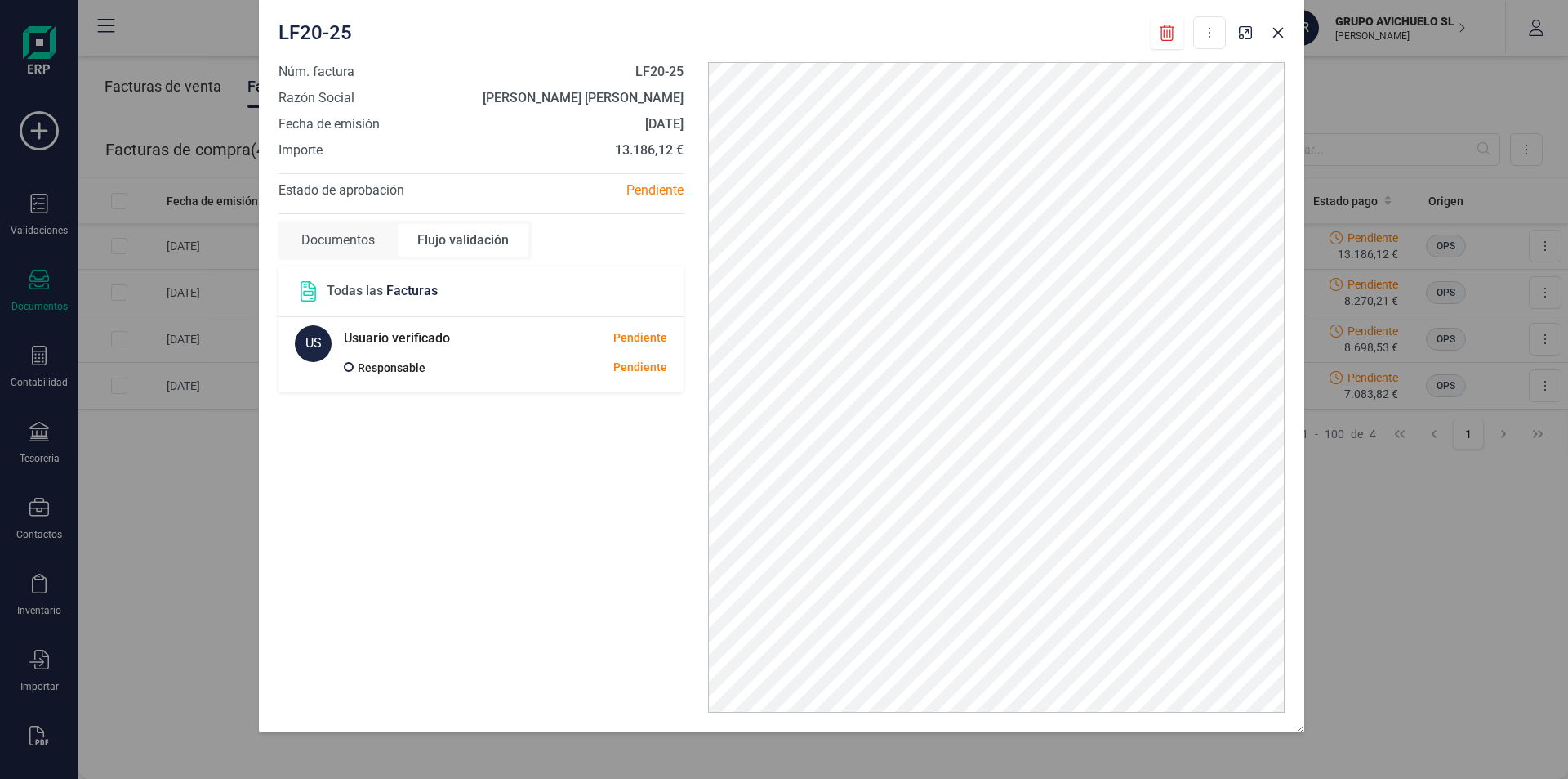
click at [469, 240] on div "Flujo validación" at bounding box center [463, 240] width 131 height 33
click at [349, 365] on span at bounding box center [349, 367] width 10 height 10
drag, startPoint x: 349, startPoint y: 365, endPoint x: 313, endPoint y: 342, distance: 42.7
click at [313, 342] on div "US" at bounding box center [314, 344] width 37 height 37
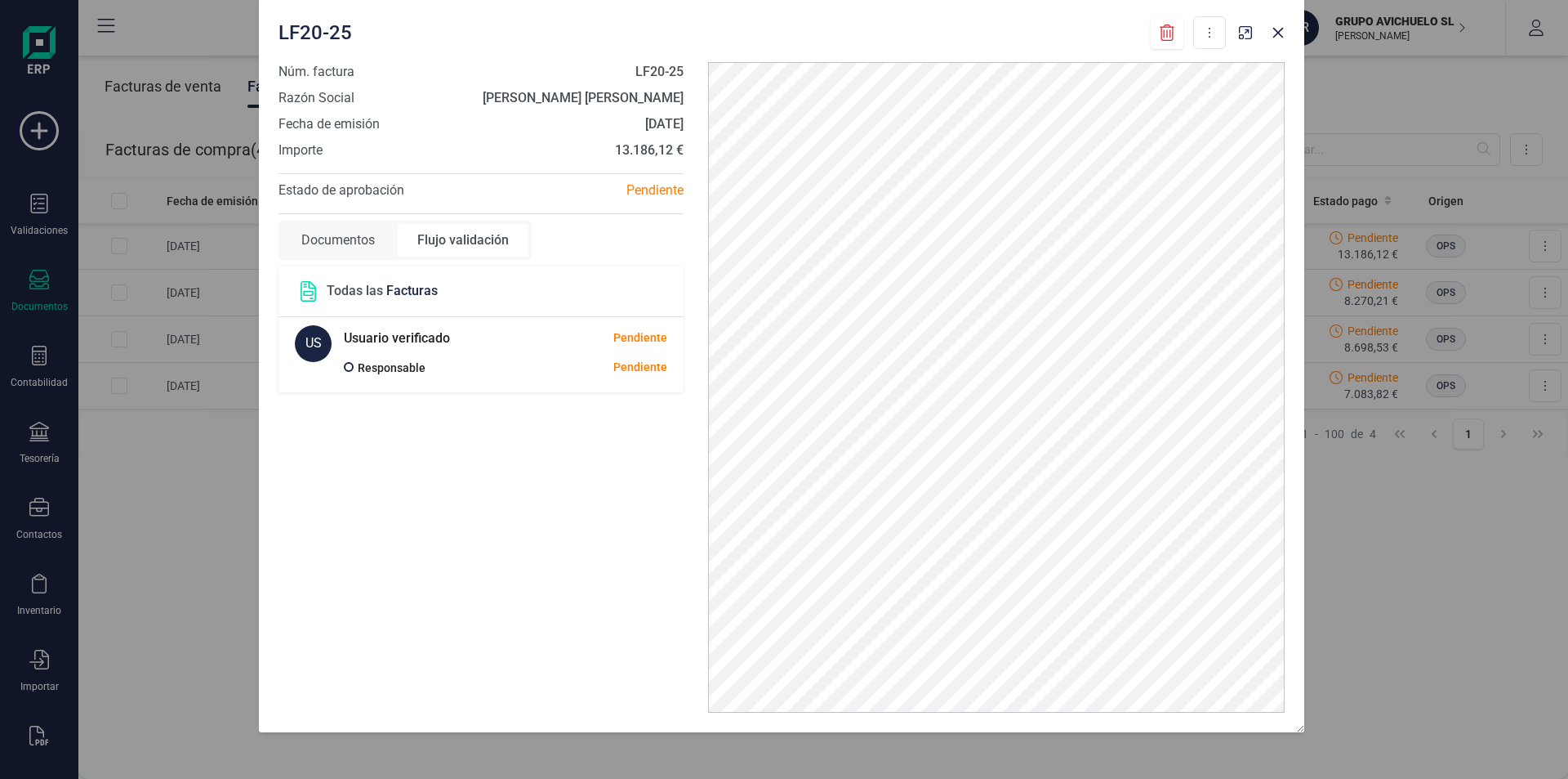
drag, startPoint x: 313, startPoint y: 342, endPoint x: 423, endPoint y: 333, distance: 110.4
click at [423, 333] on h5 "Usuario verificado" at bounding box center [397, 338] width 106 height 26
click at [307, 336] on div "US" at bounding box center [314, 344] width 37 height 37
click at [310, 289] on icon at bounding box center [308, 291] width 20 height 20
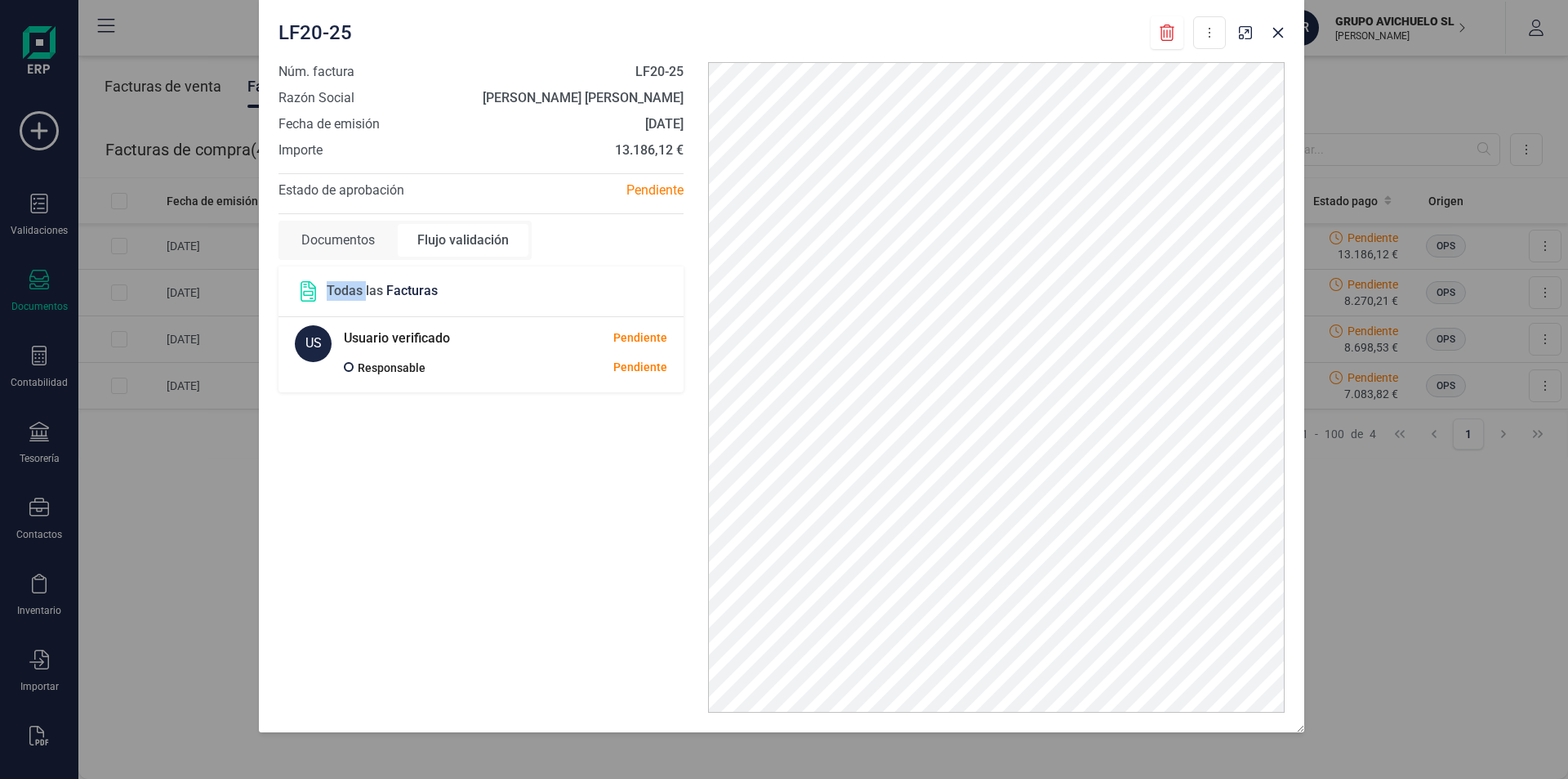
click at [310, 289] on icon at bounding box center [308, 291] width 20 height 20
click at [375, 291] on p "Todas las Facturas" at bounding box center [382, 290] width 111 height 19
click at [1279, 32] on icon "button" at bounding box center [1279, 32] width 11 height 11
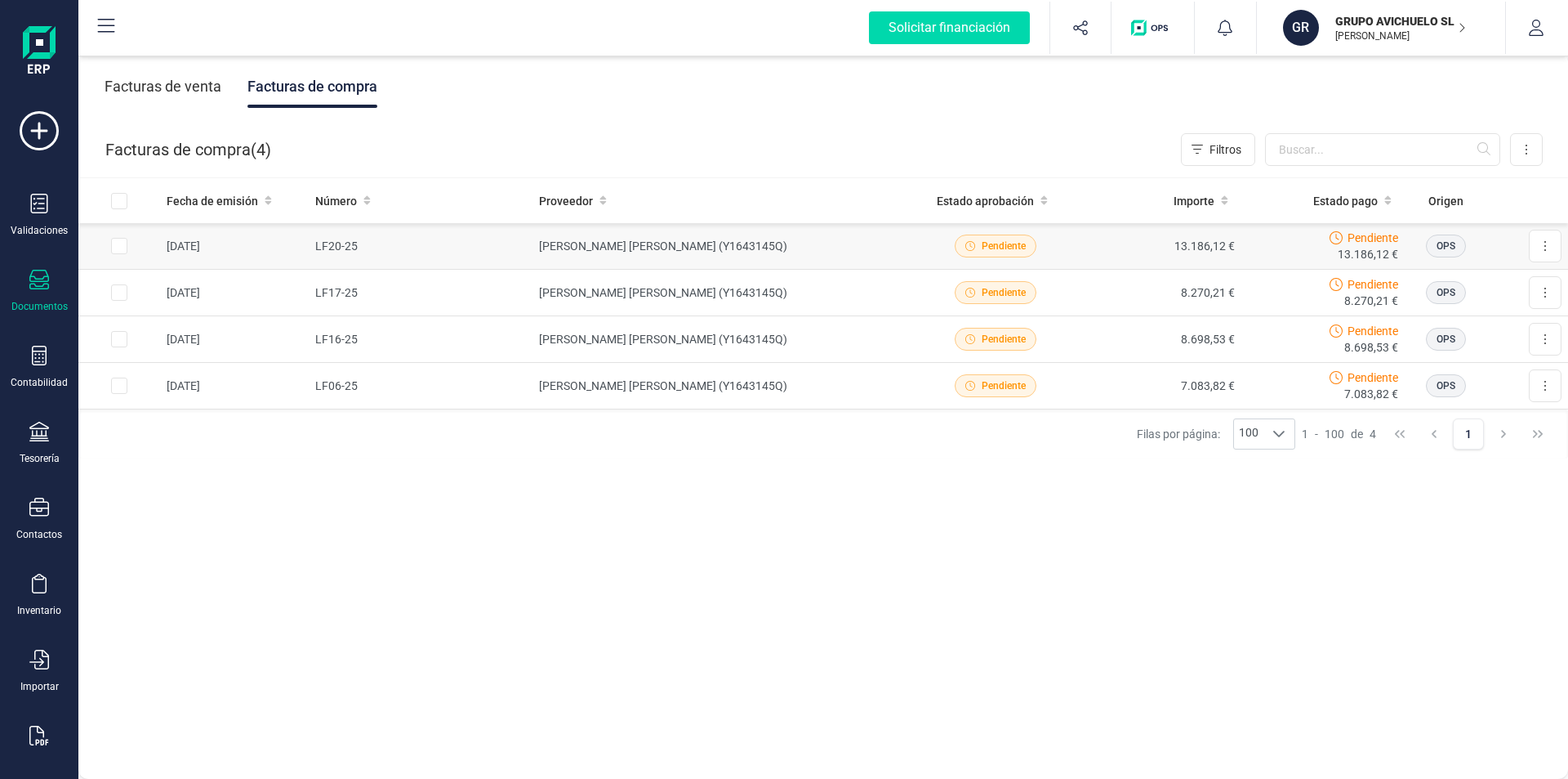
click at [117, 242] on input "Row Selected 158f08d1-778c-473f-9650-de3031f3e8fe" at bounding box center [119, 246] width 16 height 16
checkbox input "true"
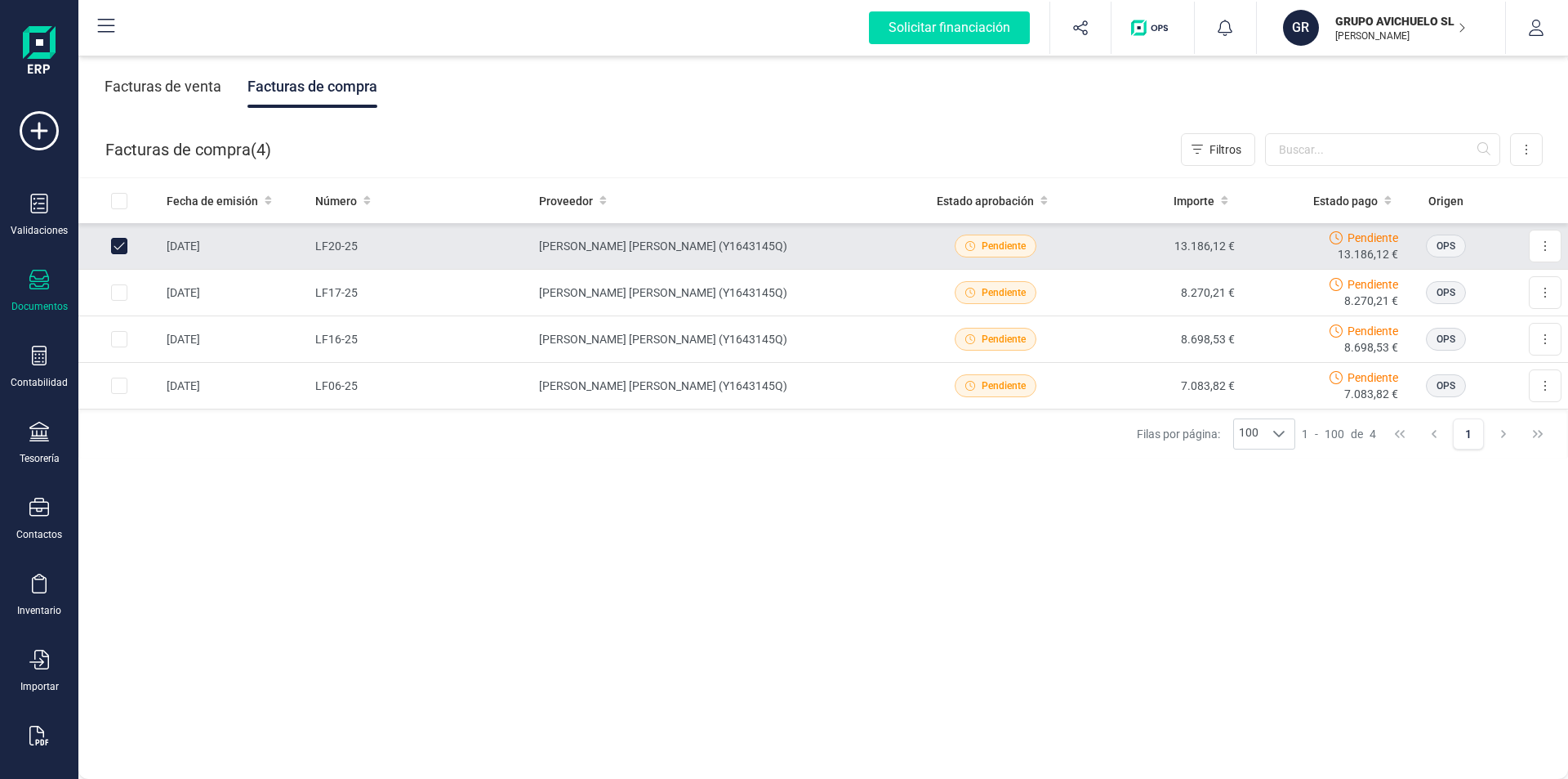
drag, startPoint x: 143, startPoint y: 246, endPoint x: 114, endPoint y: 246, distance: 29.0
drag, startPoint x: 114, startPoint y: 246, endPoint x: 1534, endPoint y: 246, distance: 1420.0
click at [1544, 246] on icon at bounding box center [1545, 246] width 3 height 13
click at [967, 241] on span "Pendiente" at bounding box center [995, 246] width 82 height 23
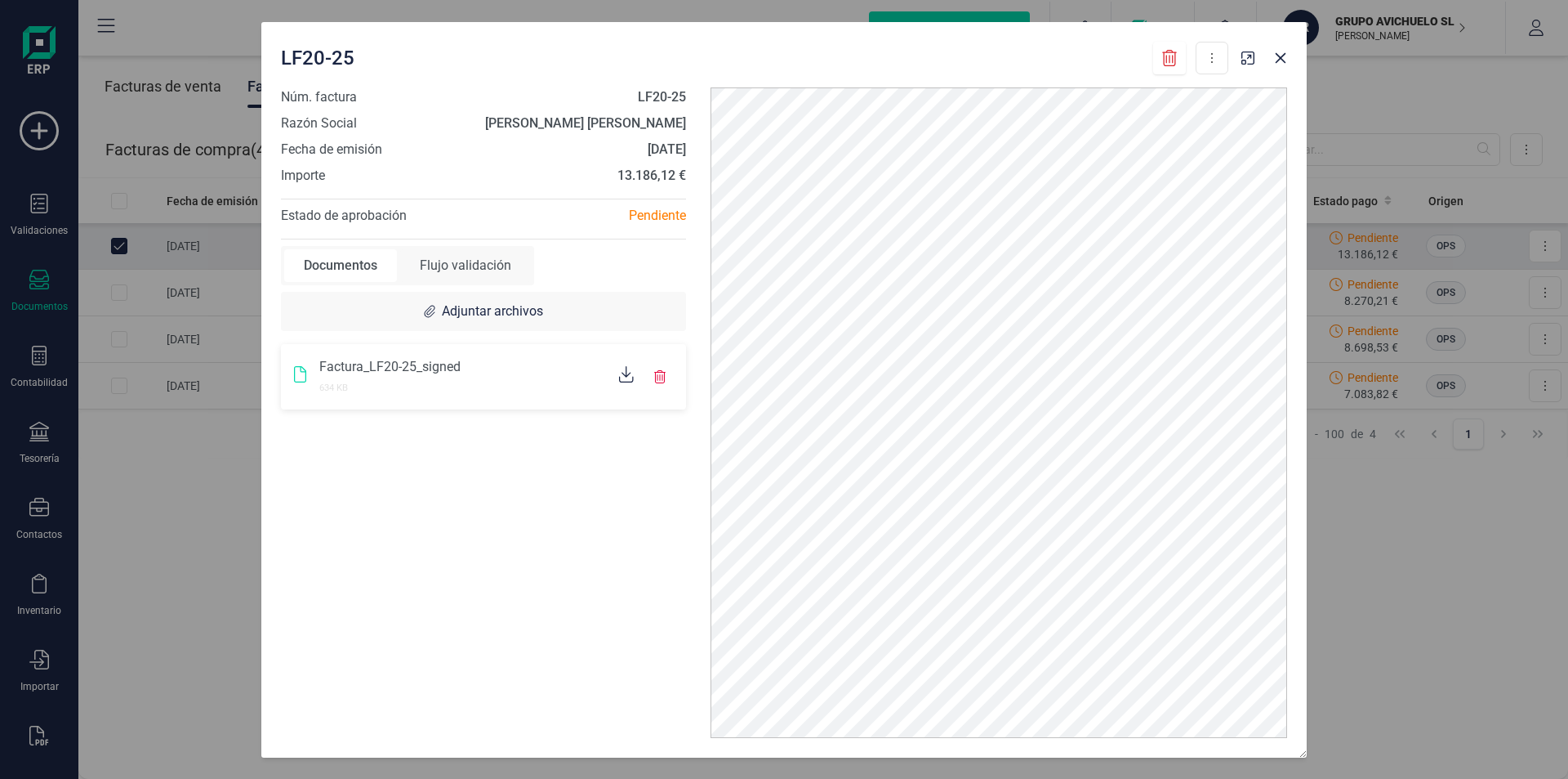
click at [482, 271] on div "Flujo validación" at bounding box center [466, 265] width 131 height 33
click at [410, 320] on span "Facturas" at bounding box center [414, 316] width 51 height 15
drag, startPoint x: 410, startPoint y: 320, endPoint x: 466, endPoint y: 287, distance: 65.0
click at [411, 320] on span "Facturas" at bounding box center [414, 316] width 51 height 15
click at [480, 265] on div "Flujo validación" at bounding box center [466, 265] width 131 height 33
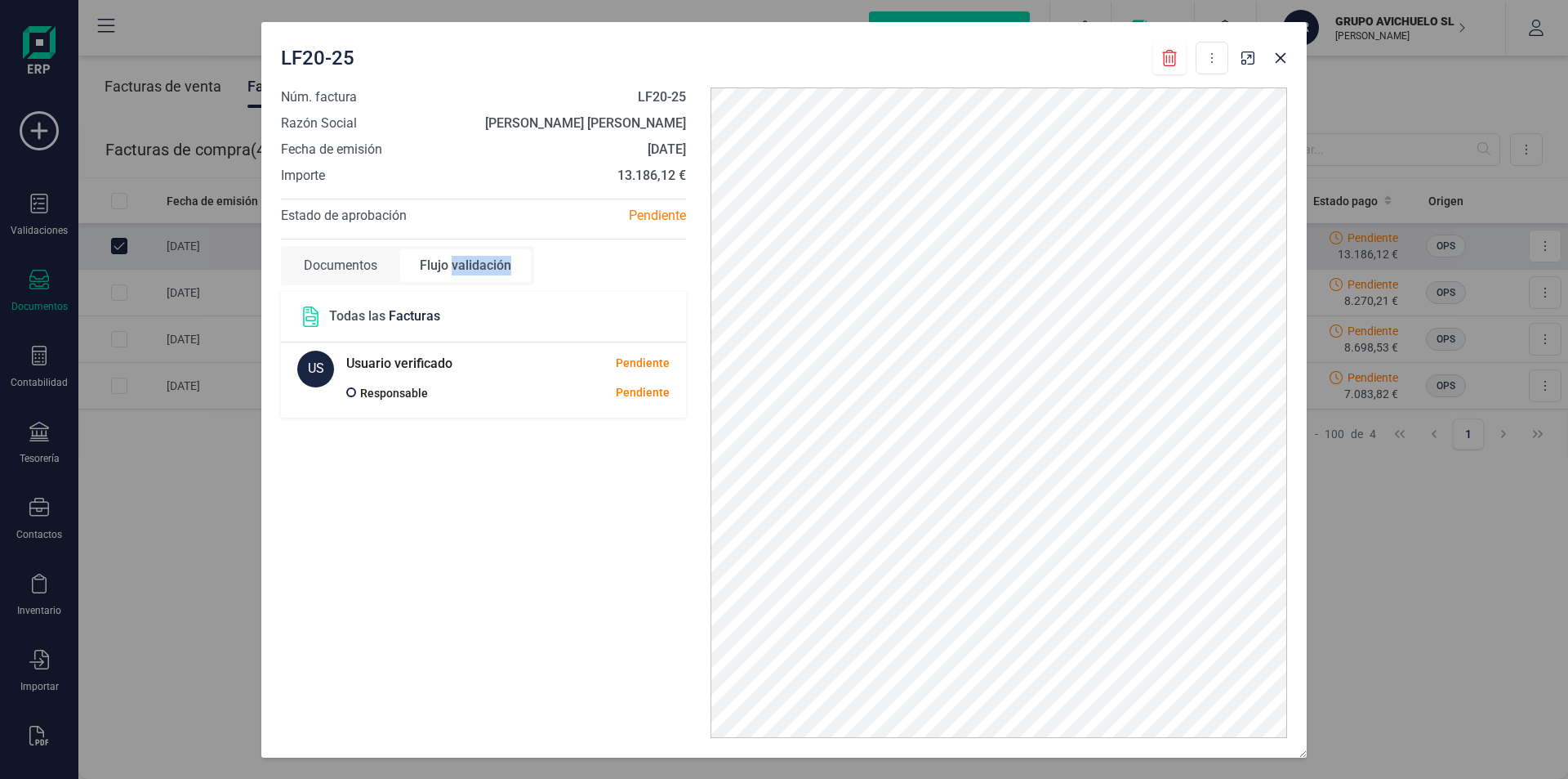
click at [480, 265] on div "Flujo validación" at bounding box center [466, 265] width 131 height 33
click at [471, 387] on div "Responsable" at bounding box center [425, 392] width 158 height 19
click at [494, 272] on div "Flujo validación" at bounding box center [466, 265] width 131 height 33
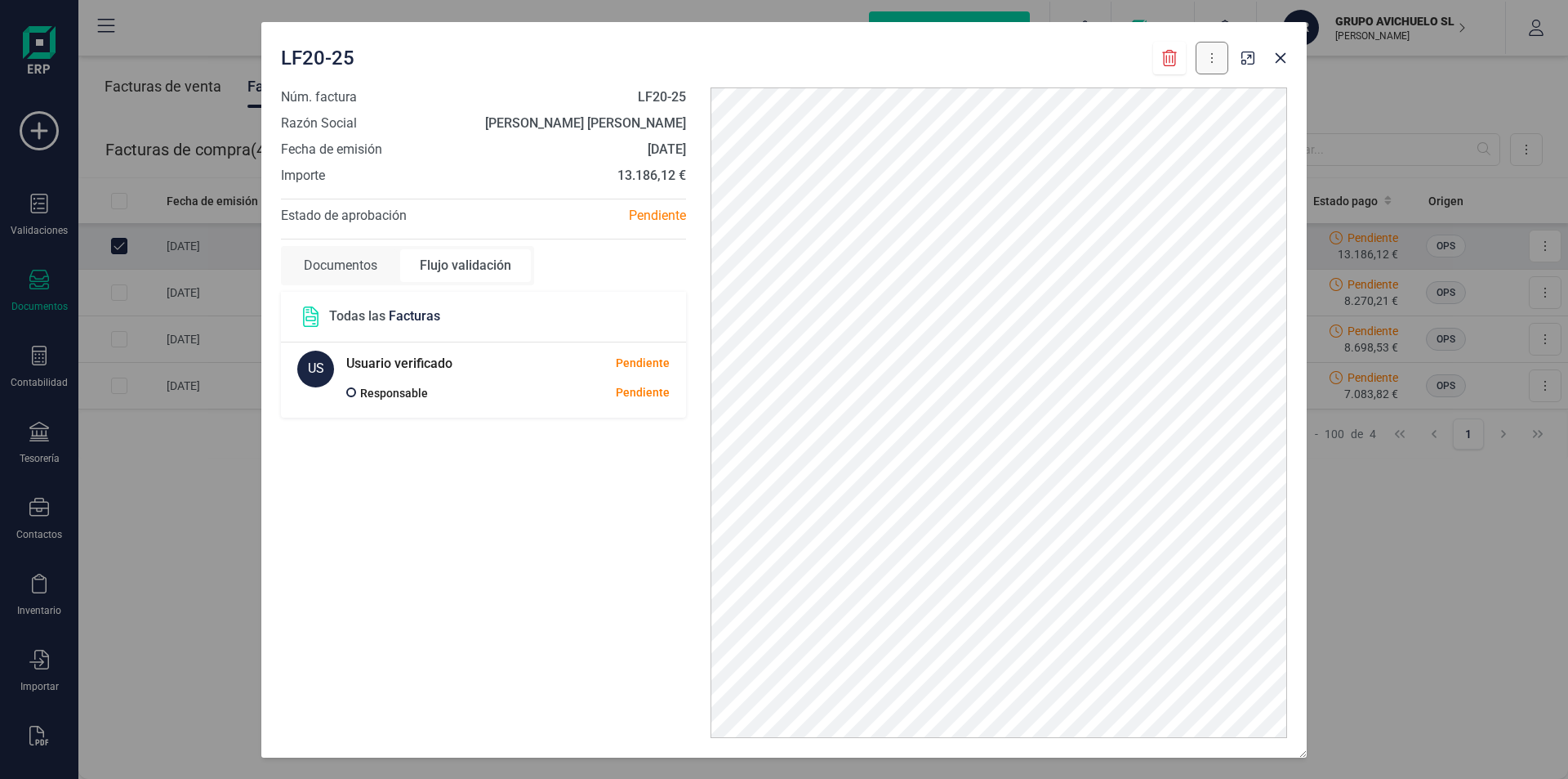
click at [1220, 62] on button at bounding box center [1212, 57] width 33 height 33
click at [1281, 62] on icon "button" at bounding box center [1280, 57] width 13 height 13
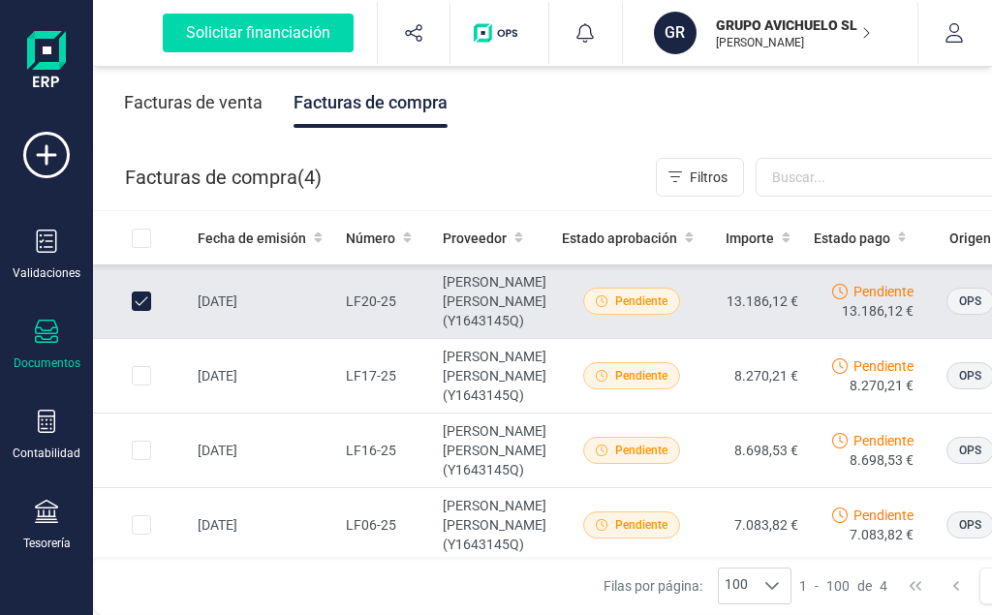
click at [270, 168] on div "Facturas de compra ( 4 )" at bounding box center [223, 177] width 197 height 39
click at [385, 101] on div "Facturas de compra" at bounding box center [370, 102] width 154 height 50
click at [386, 101] on div "Facturas de compra" at bounding box center [370, 102] width 154 height 50
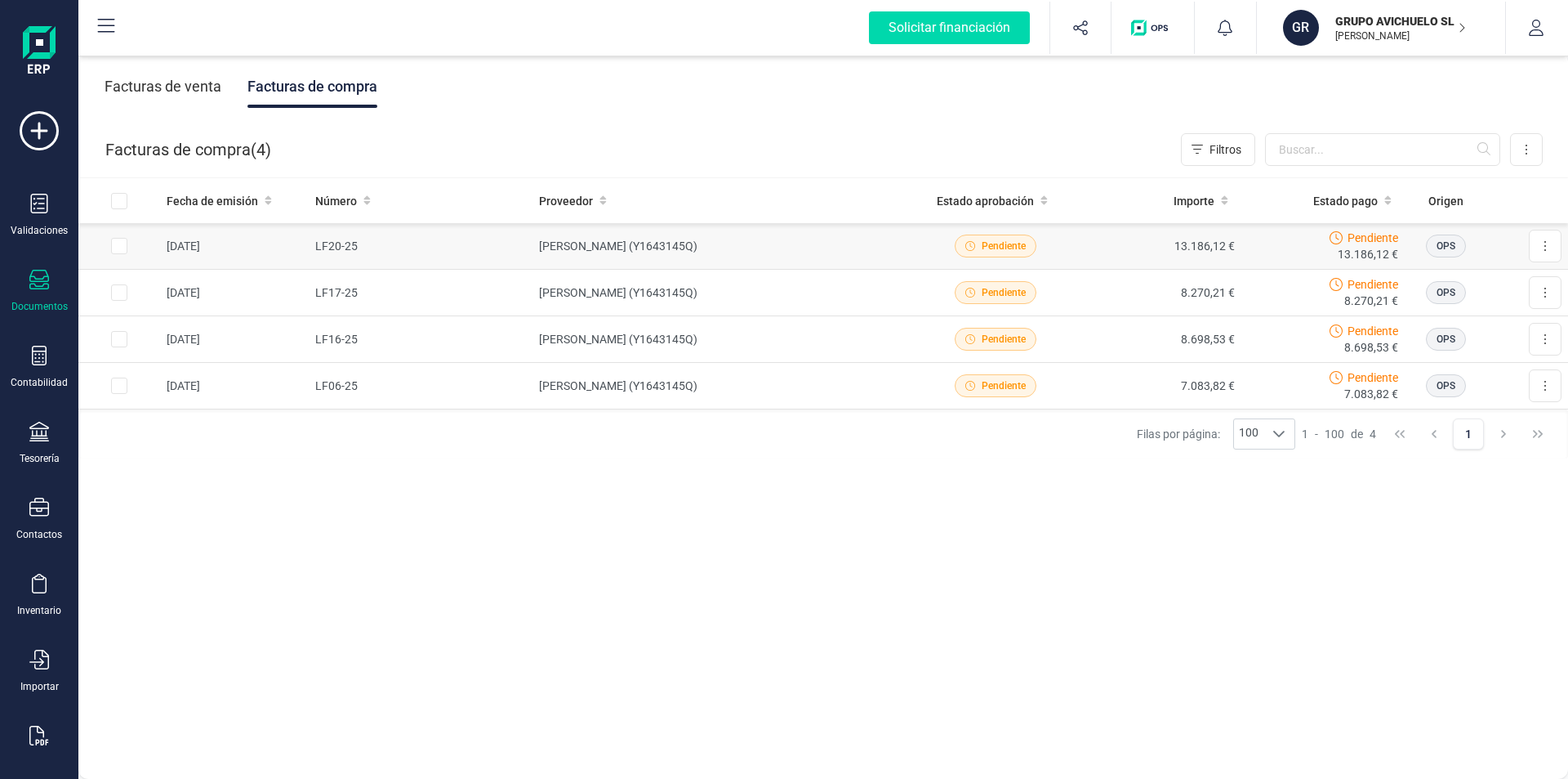
click at [219, 246] on td "31/07/2025" at bounding box center [234, 246] width 148 height 46
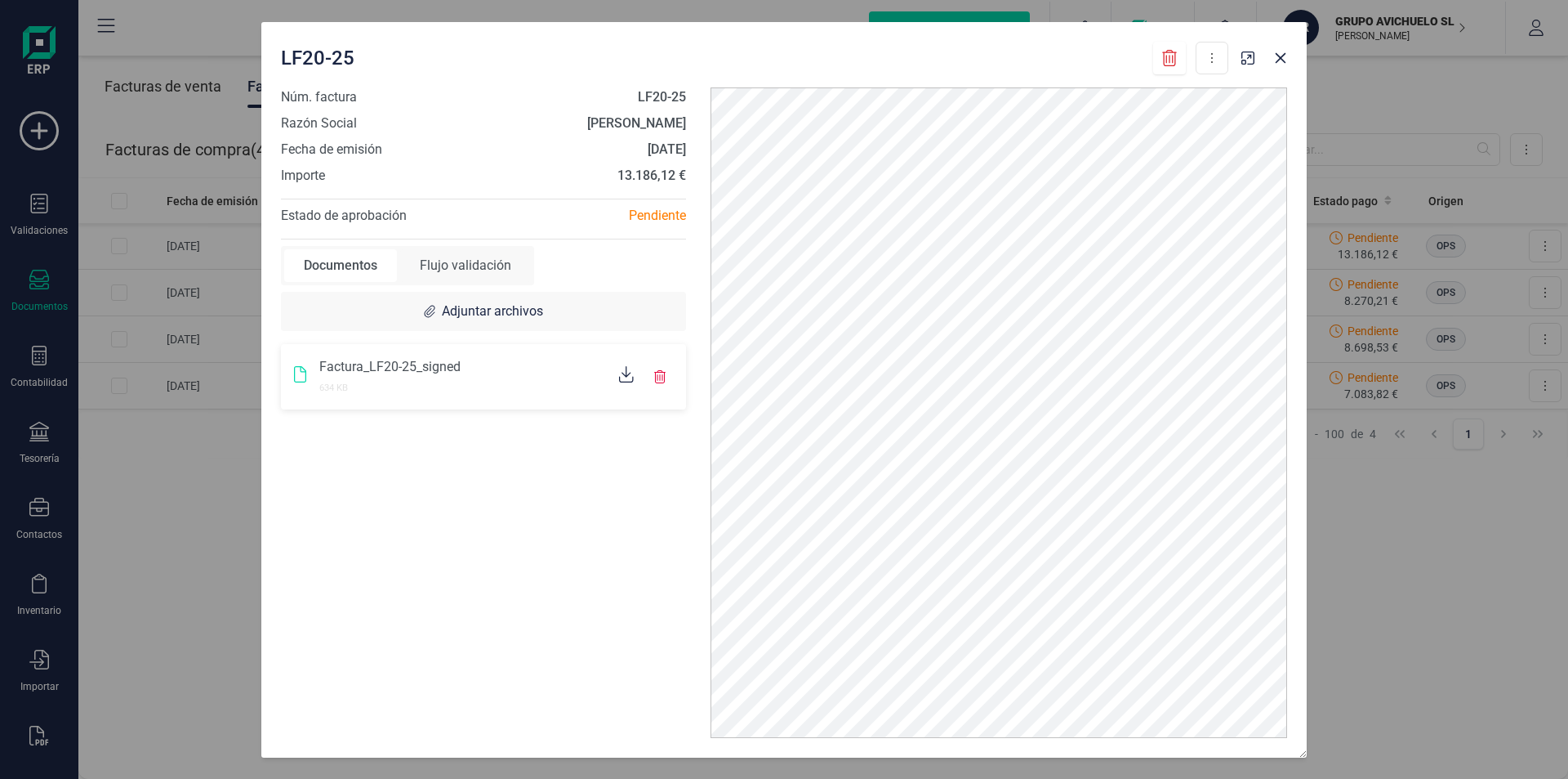
click at [106, 242] on div "LF20-25 Descargar documento Núm. factura LF20-25 Razón Social LUISA FERNANDA PA…" at bounding box center [784, 389] width 1568 height 779
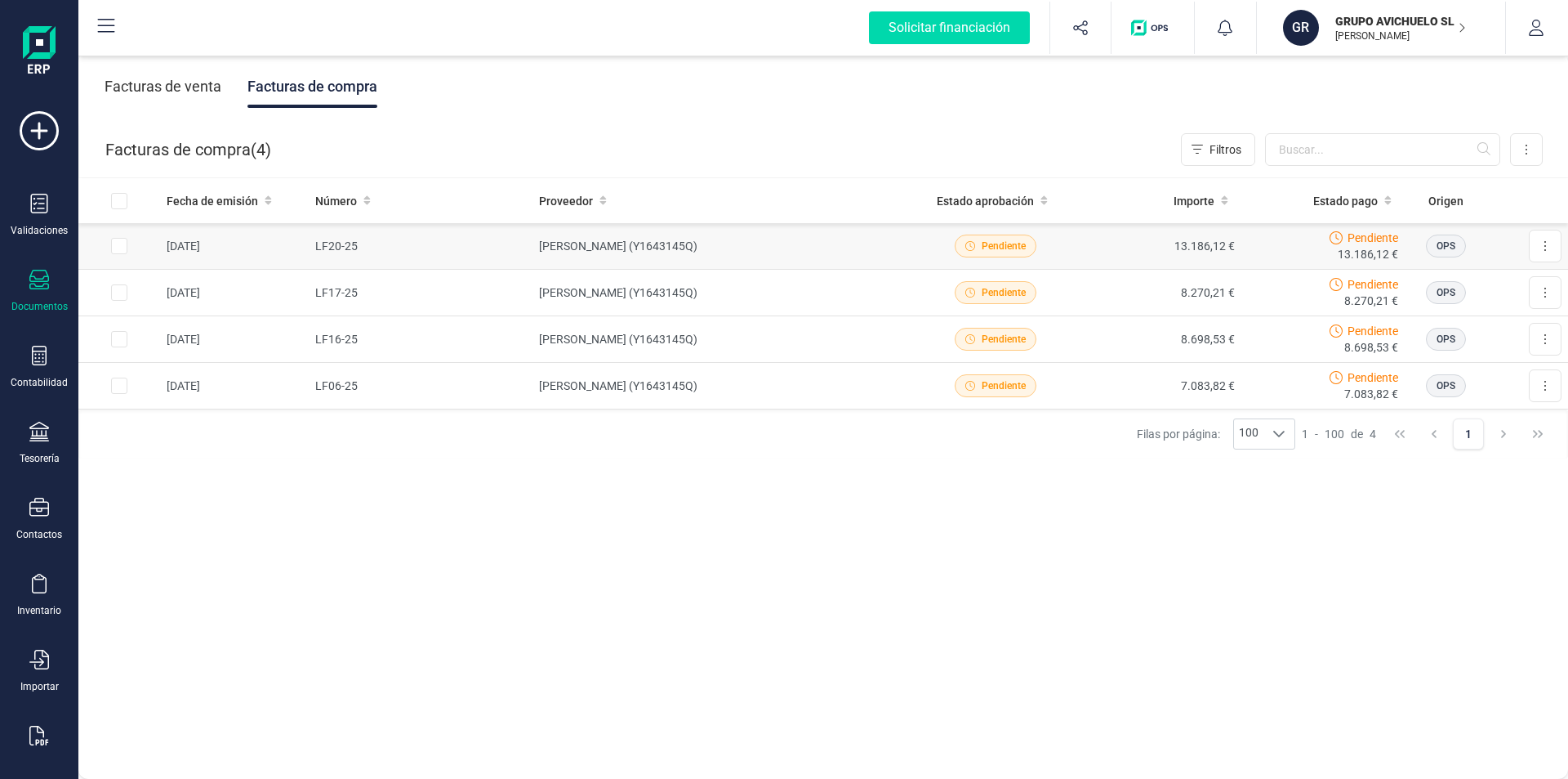
click at [121, 250] on input "Row Selected 158f08d1-778c-473f-9650-de3031f3e8fe" at bounding box center [119, 246] width 16 height 16
checkbox input "true"
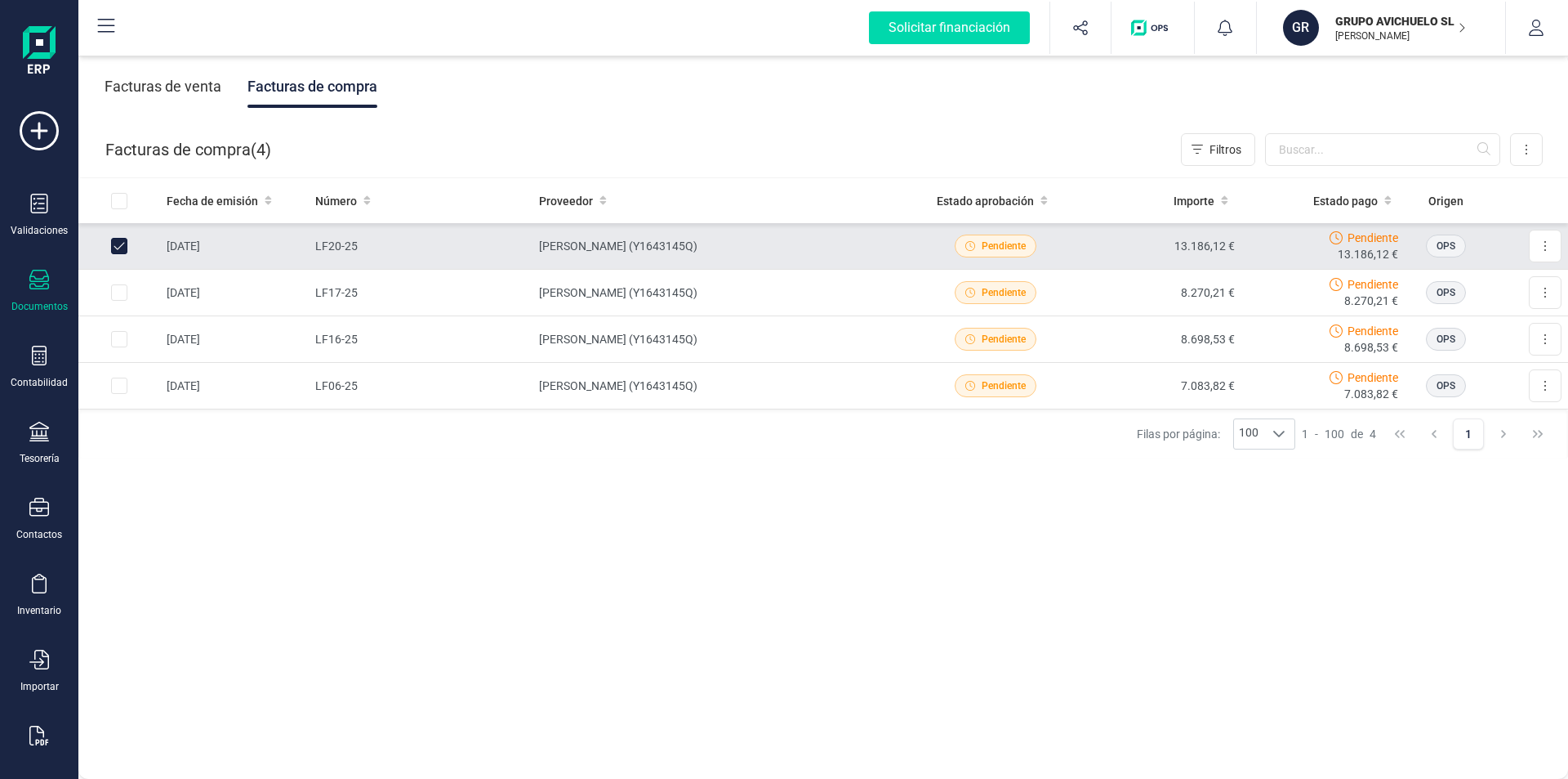
click at [206, 88] on div "Facturas de venta" at bounding box center [163, 86] width 116 height 42
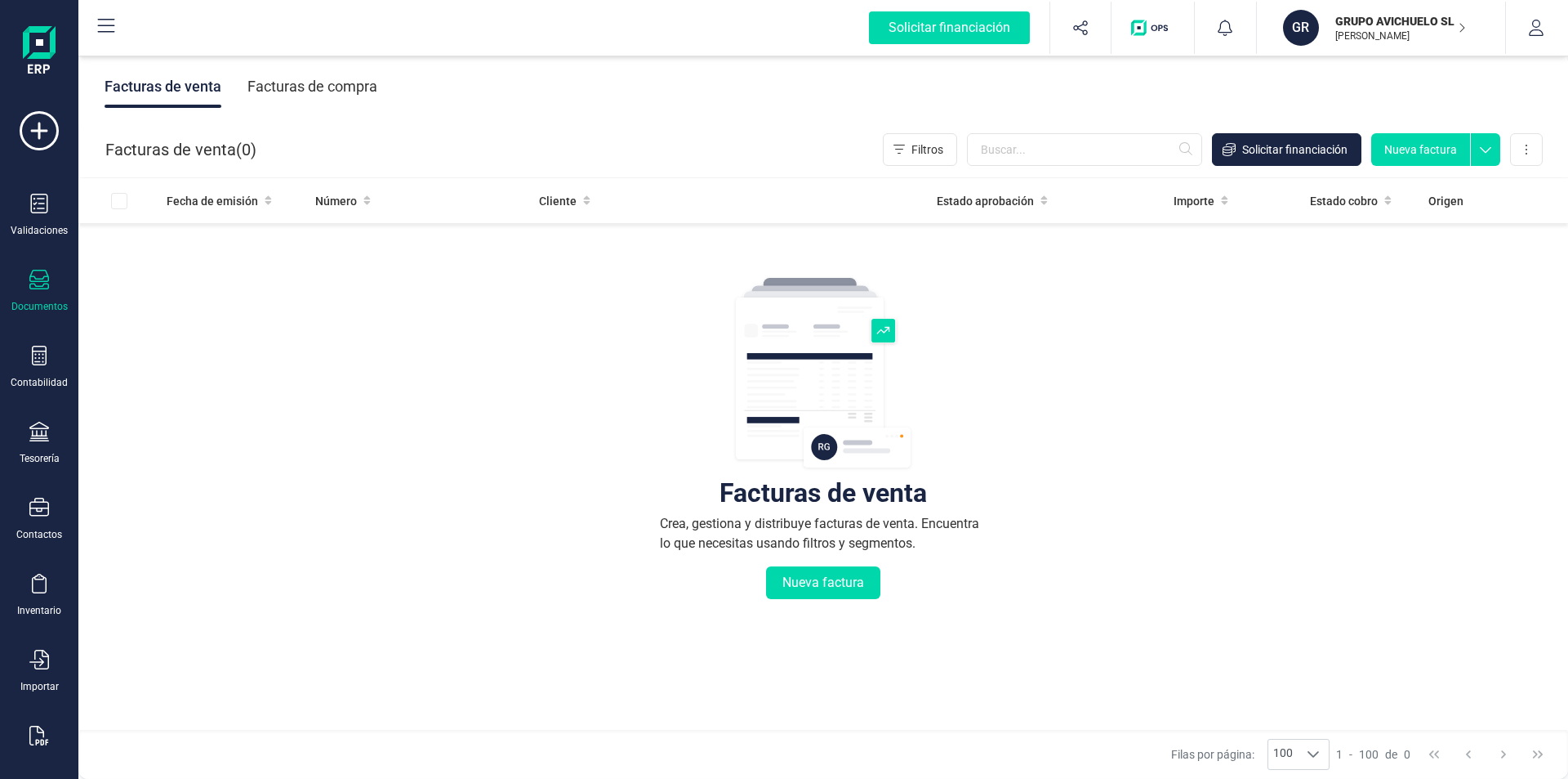
click at [327, 85] on div "Facturas de compra" at bounding box center [312, 86] width 130 height 42
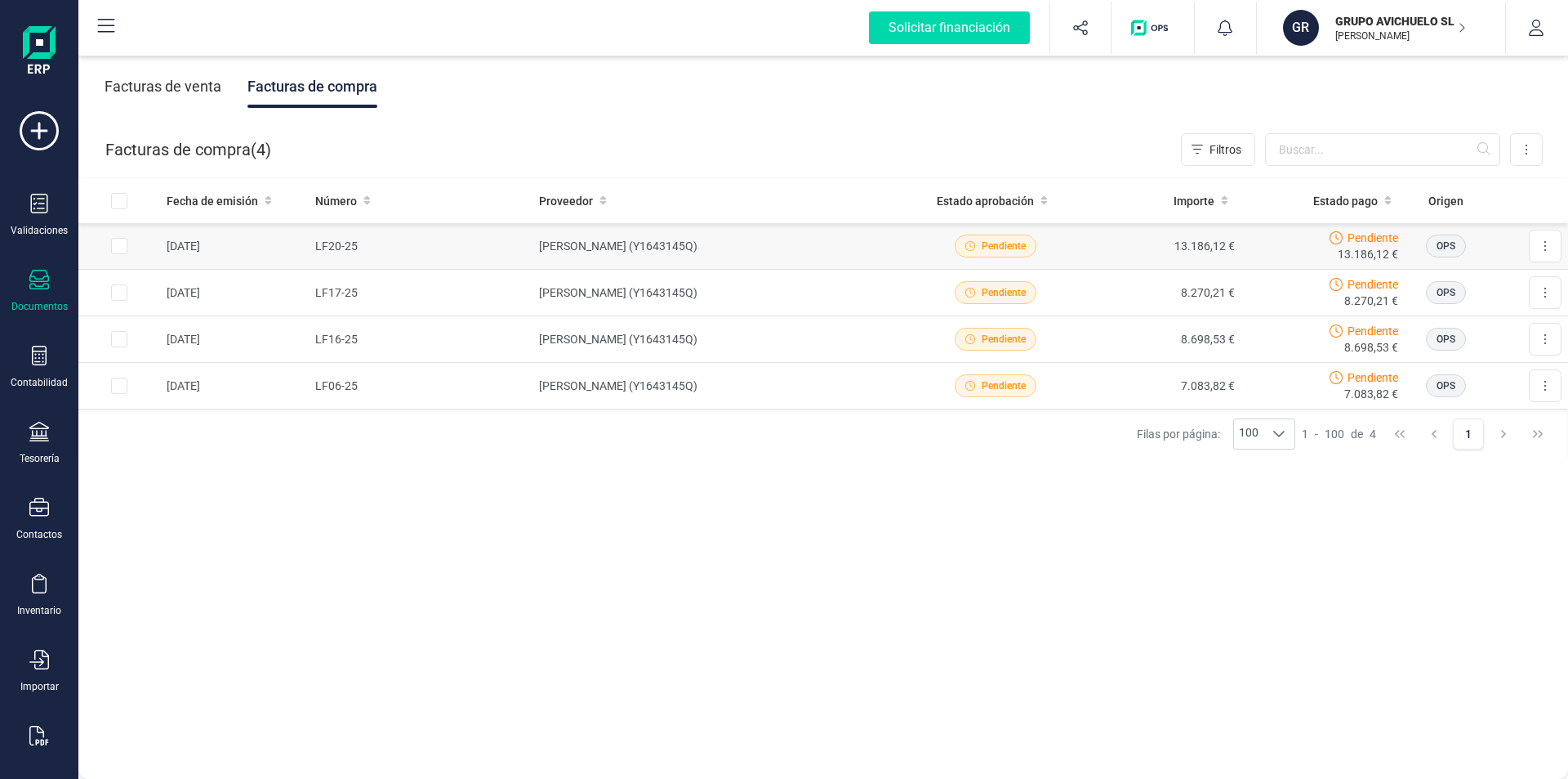
click at [120, 244] on input "Row Selected 158f08d1-778c-473f-9650-de3031f3e8fe" at bounding box center [119, 246] width 16 height 16
checkbox input "true"
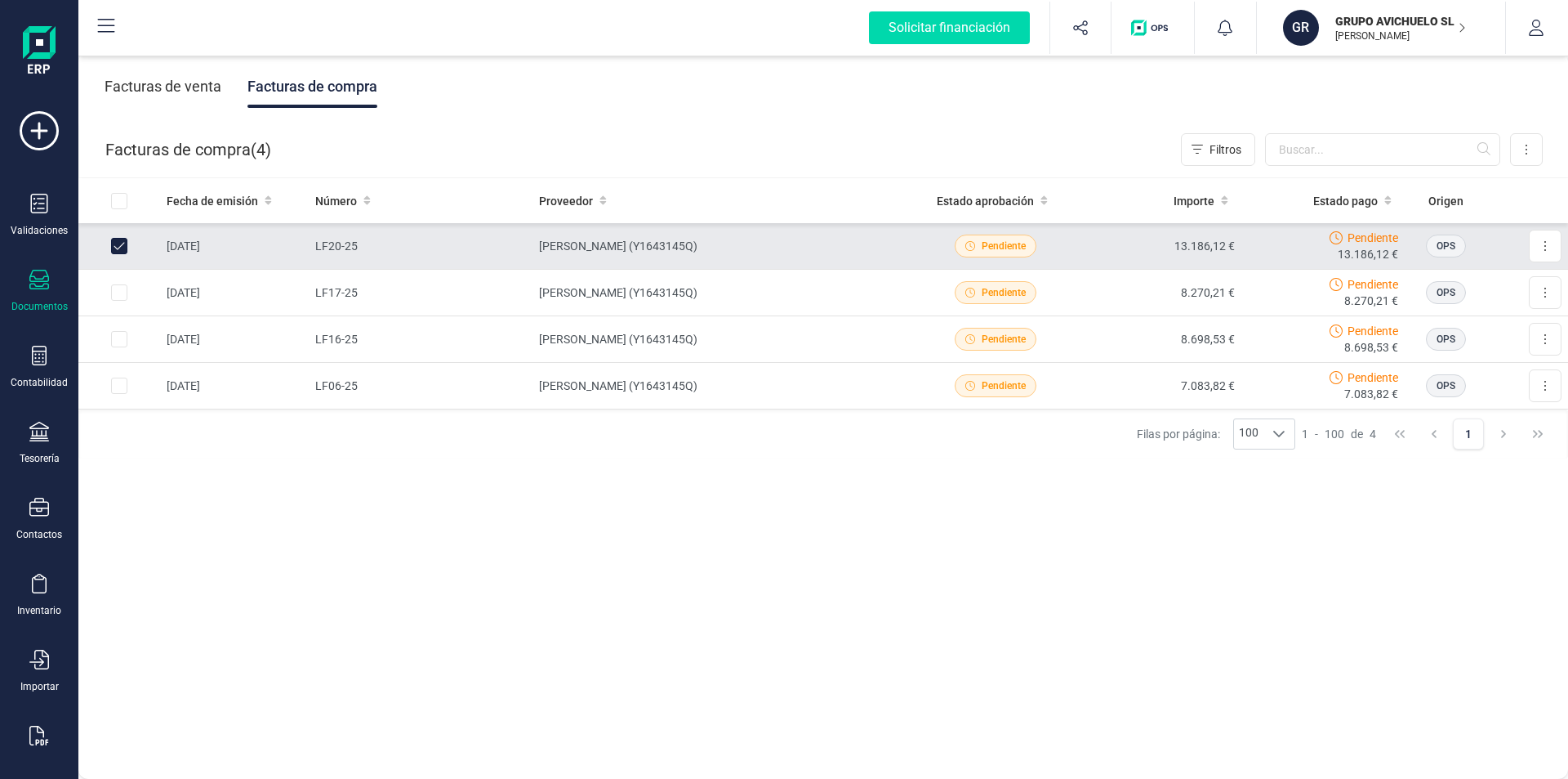
click at [983, 241] on span "Pendiente" at bounding box center [1004, 246] width 44 height 14
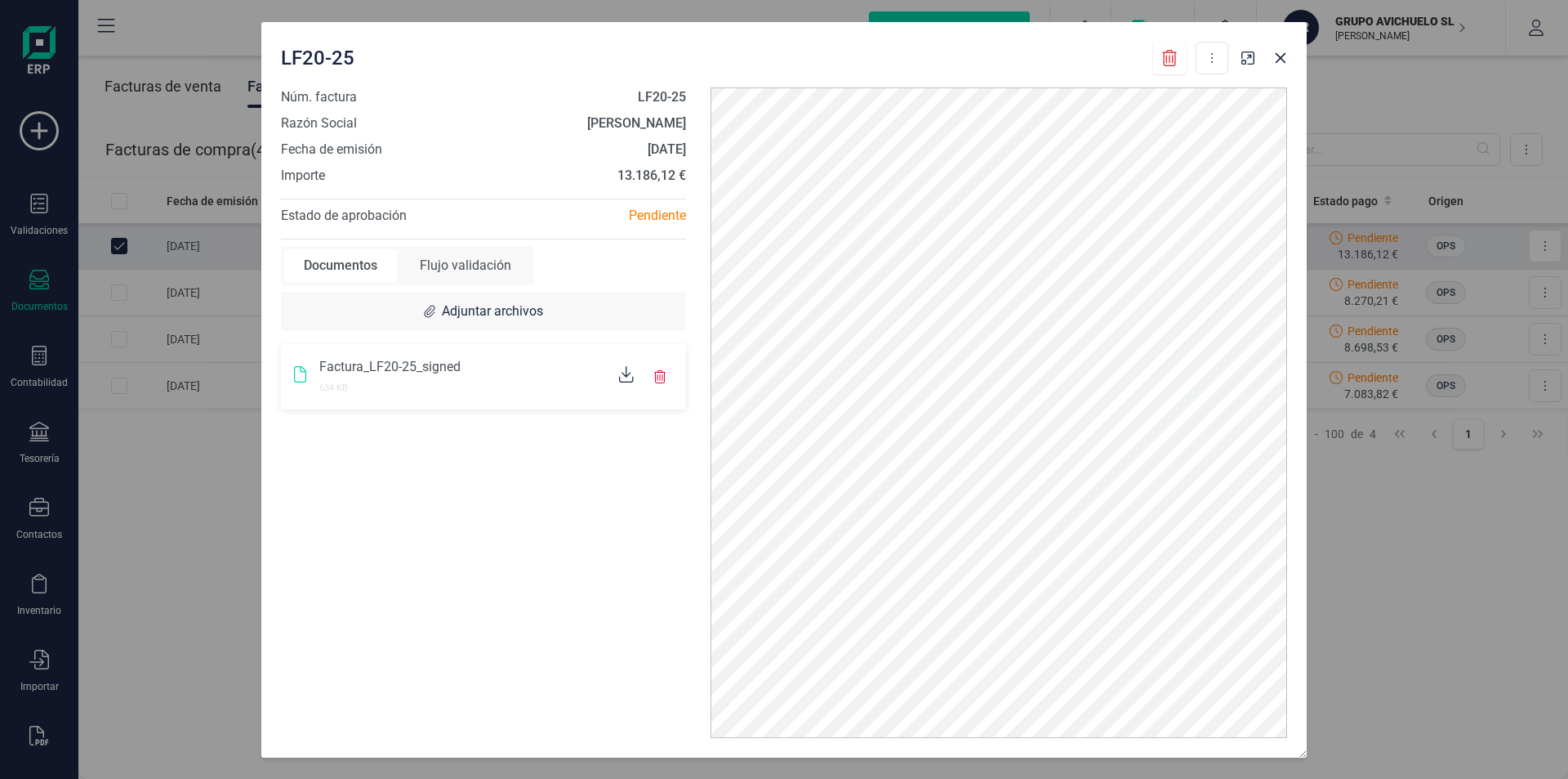
click at [466, 275] on div "Flujo validación" at bounding box center [466, 265] width 131 height 33
click at [421, 316] on span "Facturas" at bounding box center [414, 316] width 51 height 15
click at [302, 308] on icon at bounding box center [310, 316] width 20 height 20
click at [310, 377] on div "US" at bounding box center [315, 369] width 37 height 37
click at [312, 376] on div "US" at bounding box center [315, 369] width 37 height 37
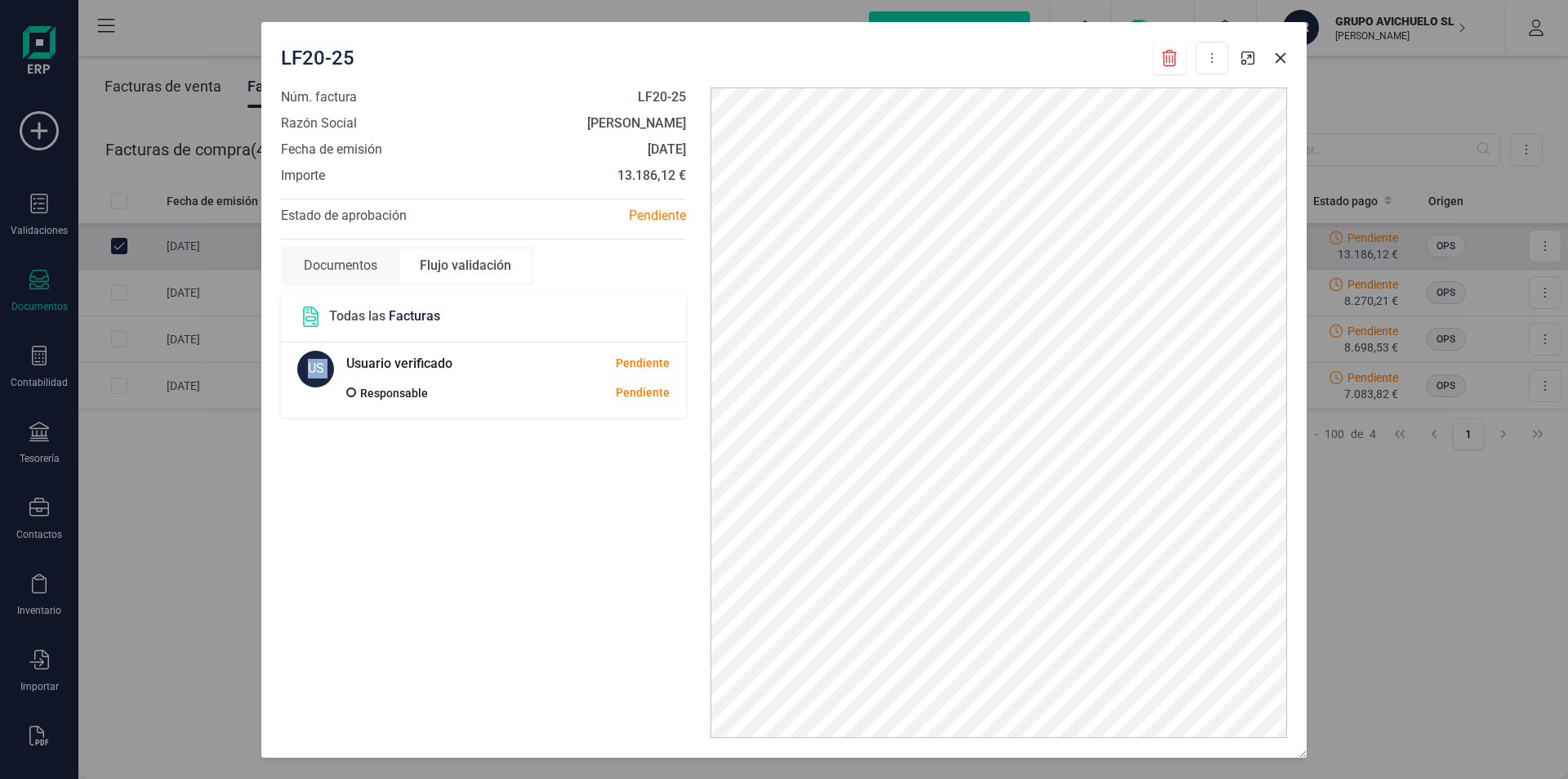
click at [312, 376] on div "US" at bounding box center [315, 369] width 37 height 37
drag, startPoint x: 312, startPoint y: 376, endPoint x: 386, endPoint y: 370, distance: 74.2
click at [386, 370] on h5 "Usuario verificado" at bounding box center [400, 363] width 106 height 26
click at [388, 370] on h5 "Usuario verificado" at bounding box center [400, 363] width 106 height 26
click at [378, 392] on p "Responsable" at bounding box center [394, 392] width 67 height 19
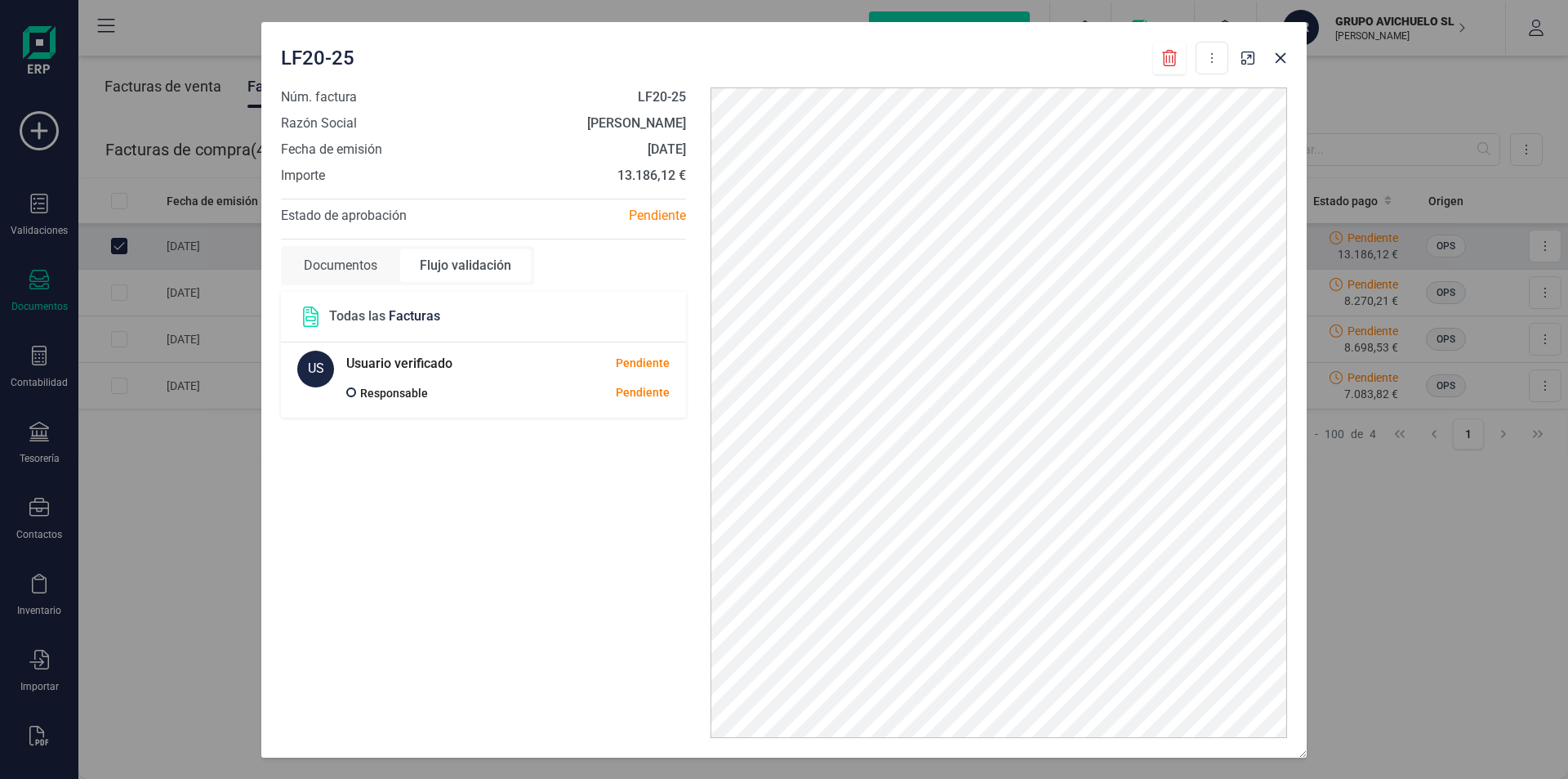
click at [349, 391] on span at bounding box center [352, 392] width 10 height 10
click at [369, 271] on div "Documentos" at bounding box center [341, 265] width 113 height 33
click at [626, 165] on div "Núm. factura LF20-25 Razón Social LUISA FERNANDA PADRON STEVENS Fecha de emisió…" at bounding box center [483, 137] width 405 height 98
click at [652, 218] on div "Pendiente" at bounding box center [590, 215] width 215 height 19
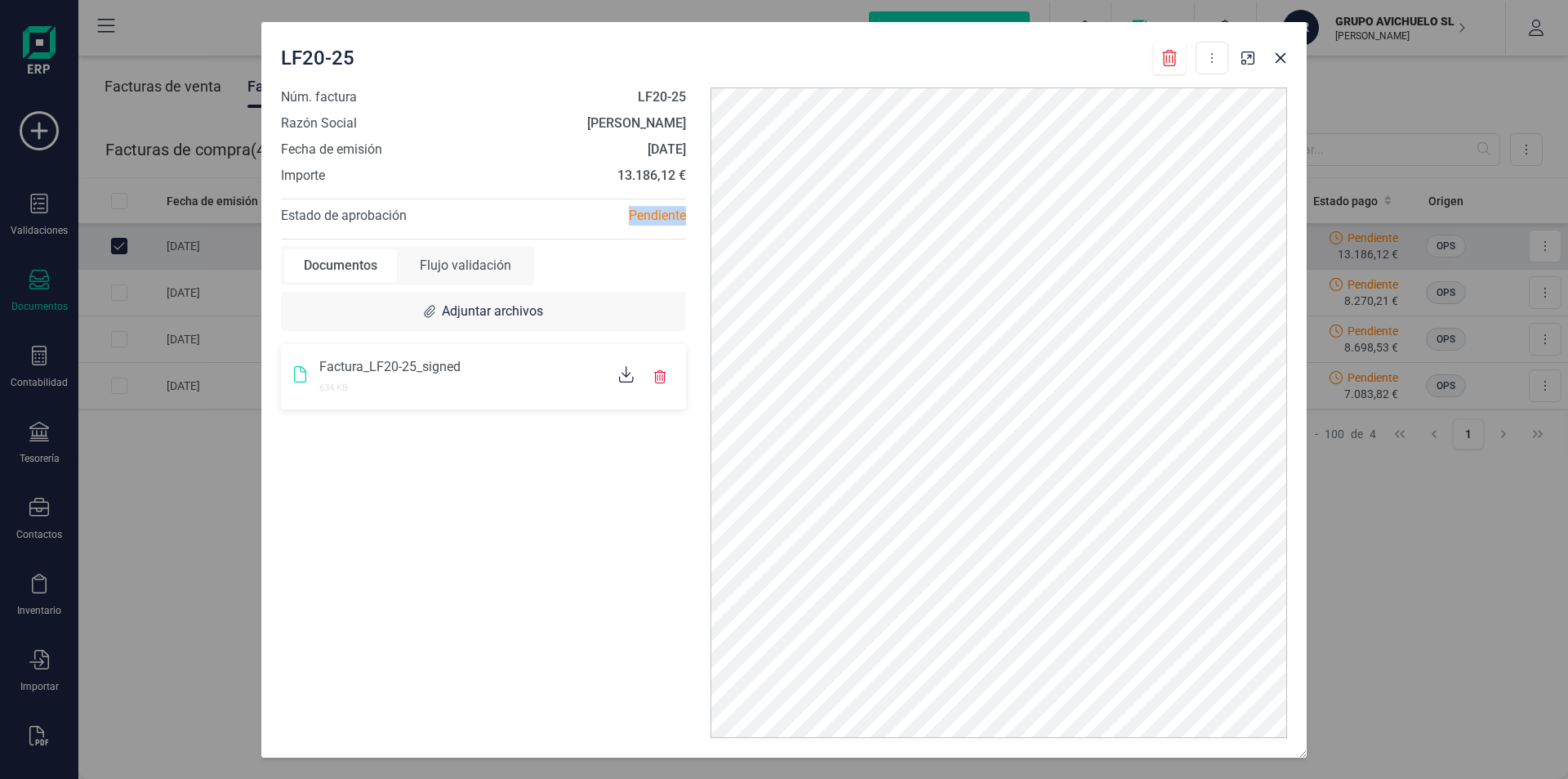
click at [652, 218] on div "Pendiente" at bounding box center [590, 215] width 215 height 19
click at [386, 210] on span "Estado de aprobación" at bounding box center [343, 215] width 126 height 15
click at [385, 210] on span "Estado de aprobación" at bounding box center [343, 215] width 126 height 15
click at [344, 257] on div "Documentos" at bounding box center [341, 265] width 113 height 33
click at [342, 264] on div "Documentos" at bounding box center [341, 265] width 113 height 33
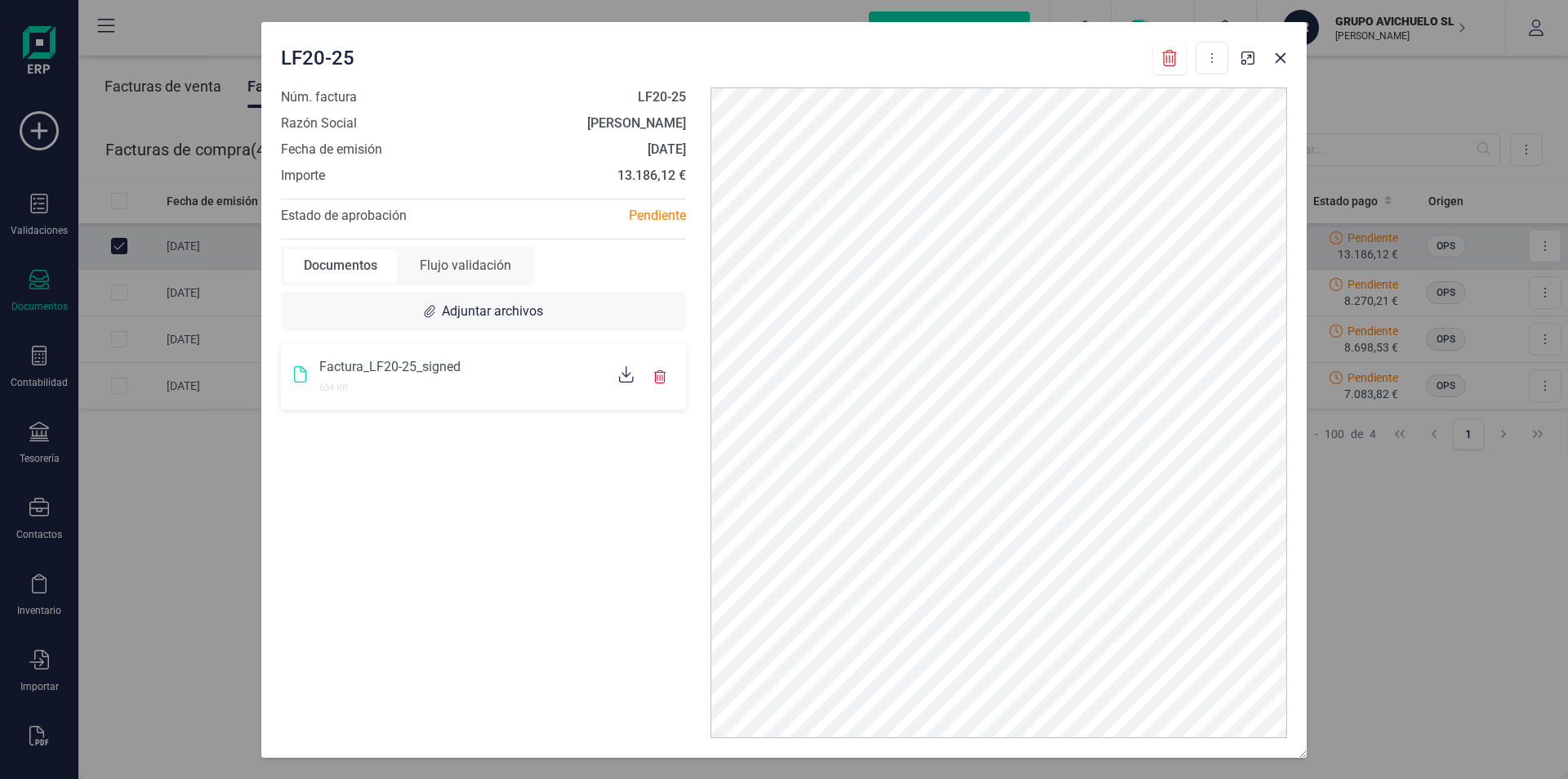
click at [356, 273] on div "Documentos" at bounding box center [341, 265] width 113 height 33
click at [494, 268] on div "Flujo validación" at bounding box center [466, 265] width 131 height 33
click at [355, 267] on div "Documentos" at bounding box center [341, 265] width 113 height 33
drag, startPoint x: 1281, startPoint y: 59, endPoint x: 1291, endPoint y: 54, distance: 11.2
click at [1282, 60] on icon "button" at bounding box center [1281, 57] width 11 height 11
